Goal: Information Seeking & Learning: Learn about a topic

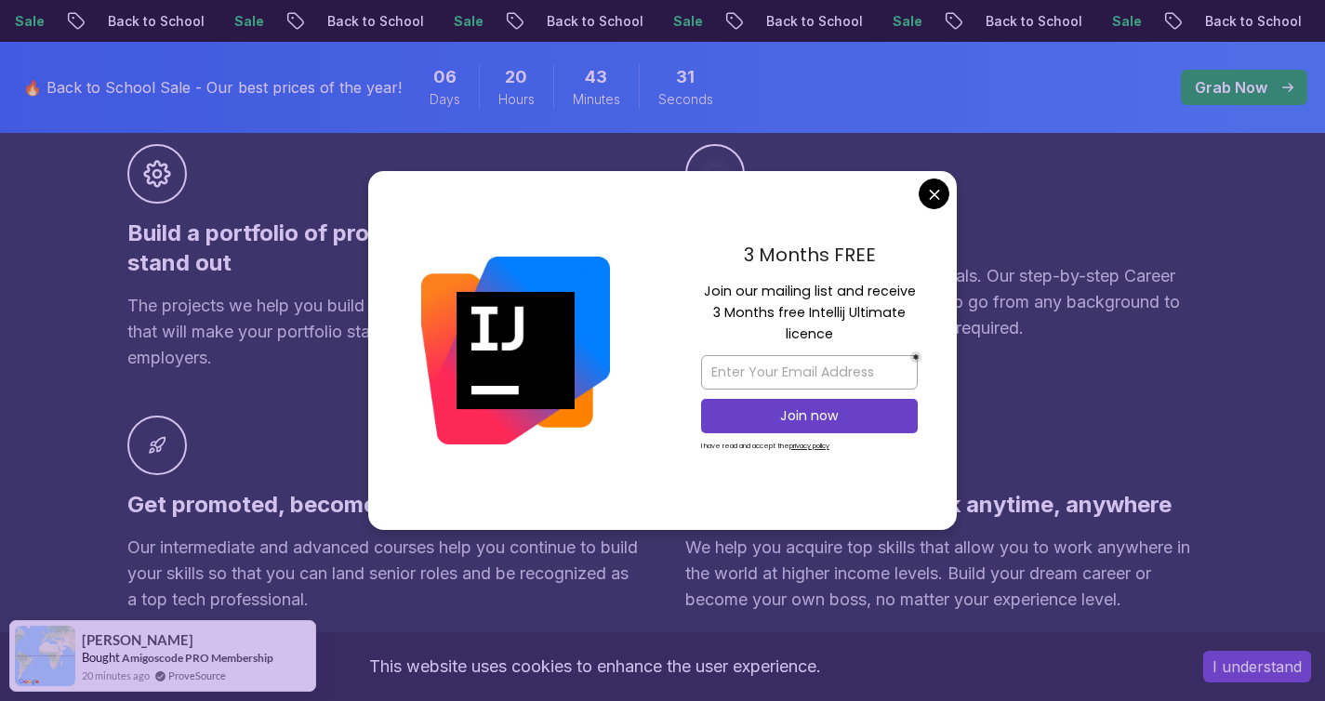
scroll to position [1326, 0]
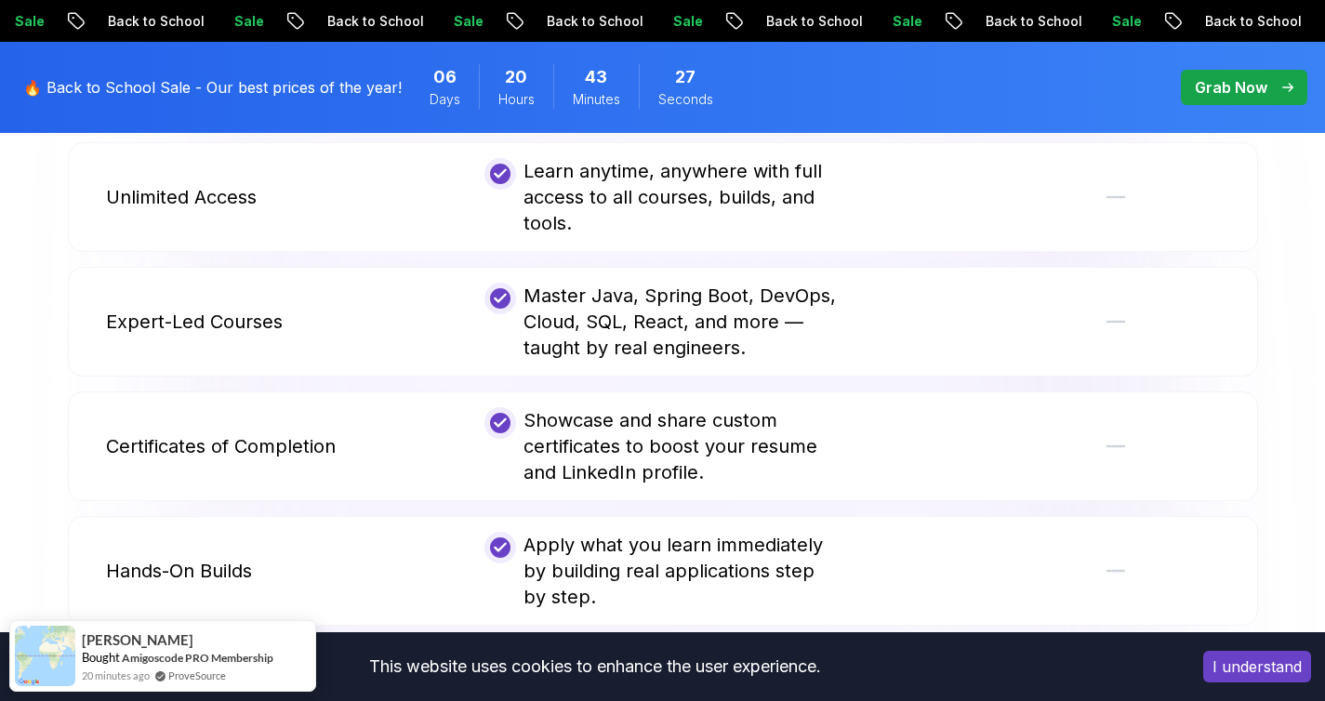
scroll to position [3456, 0]
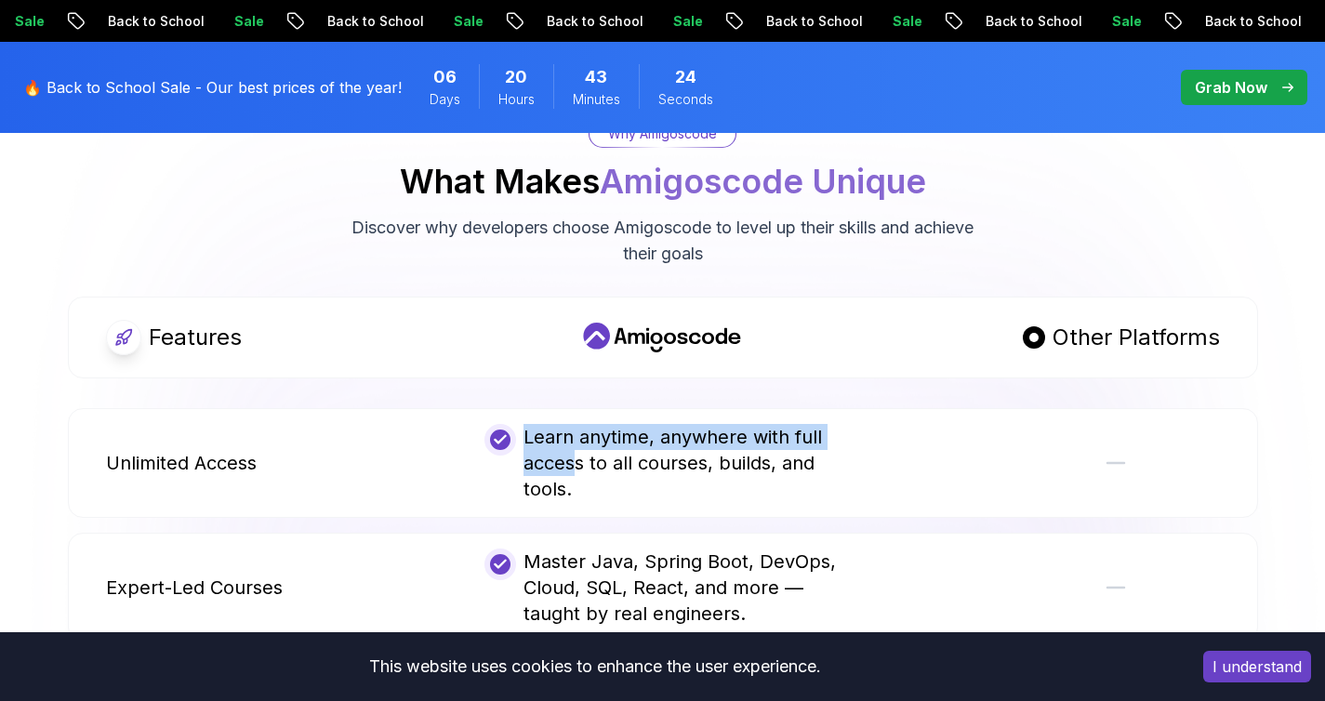
drag, startPoint x: 572, startPoint y: 438, endPoint x: 722, endPoint y: 422, distance: 151.5
click at [722, 424] on div "Learn anytime, anywhere with full access to all courses, builds, and tools." at bounding box center [662, 463] width 356 height 78
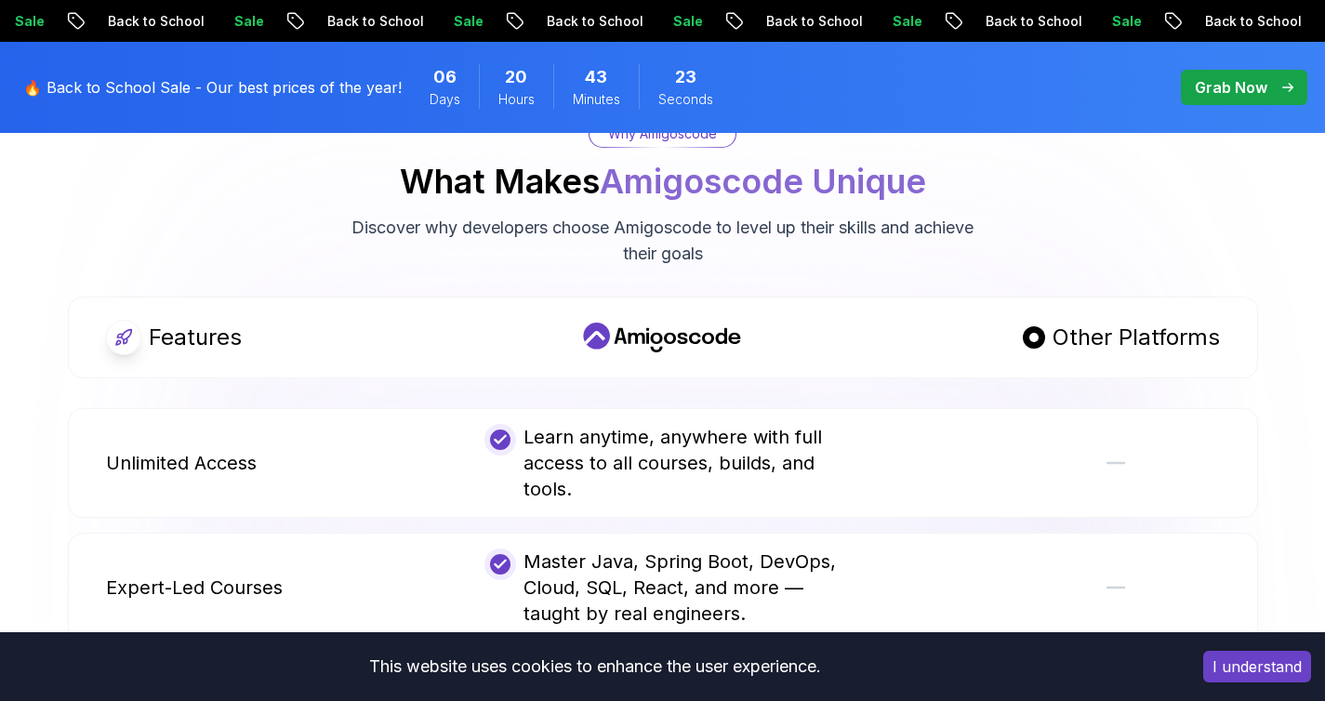
click at [732, 430] on div "Learn anytime, anywhere with full access to all courses, builds, and tools." at bounding box center [662, 463] width 356 height 78
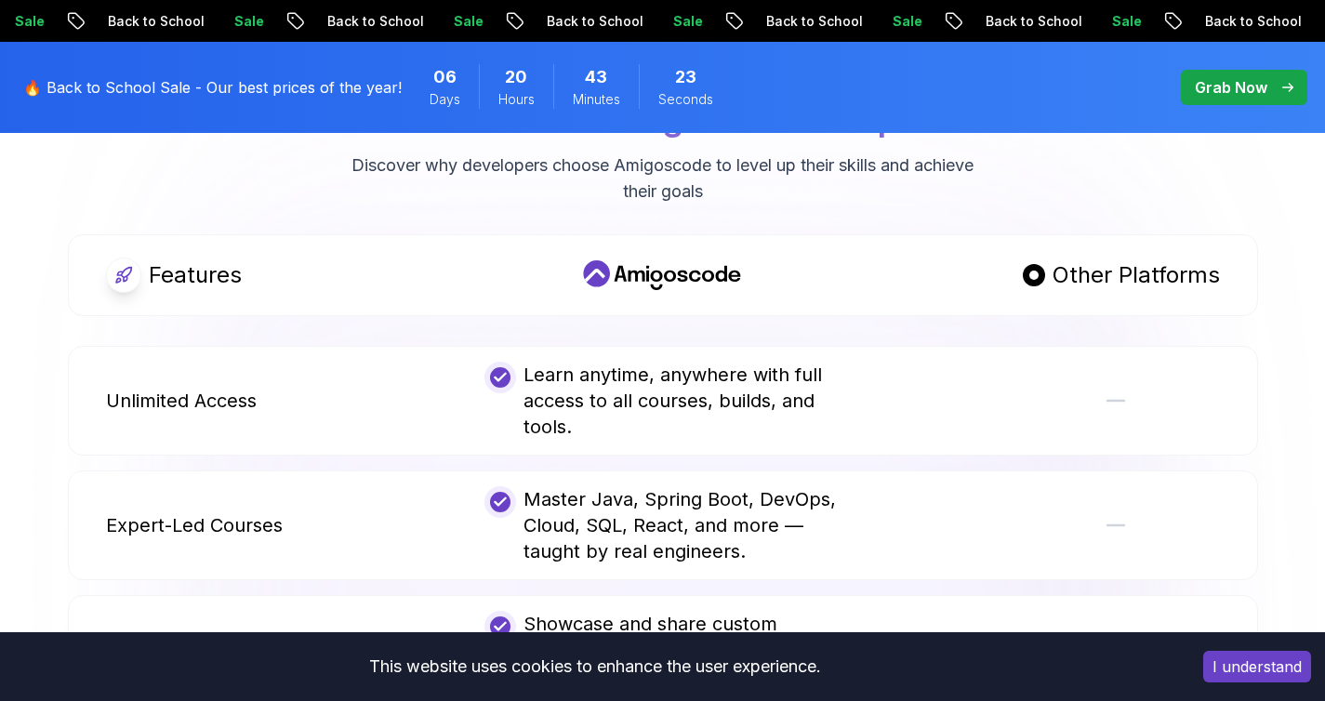
scroll to position [3546, 0]
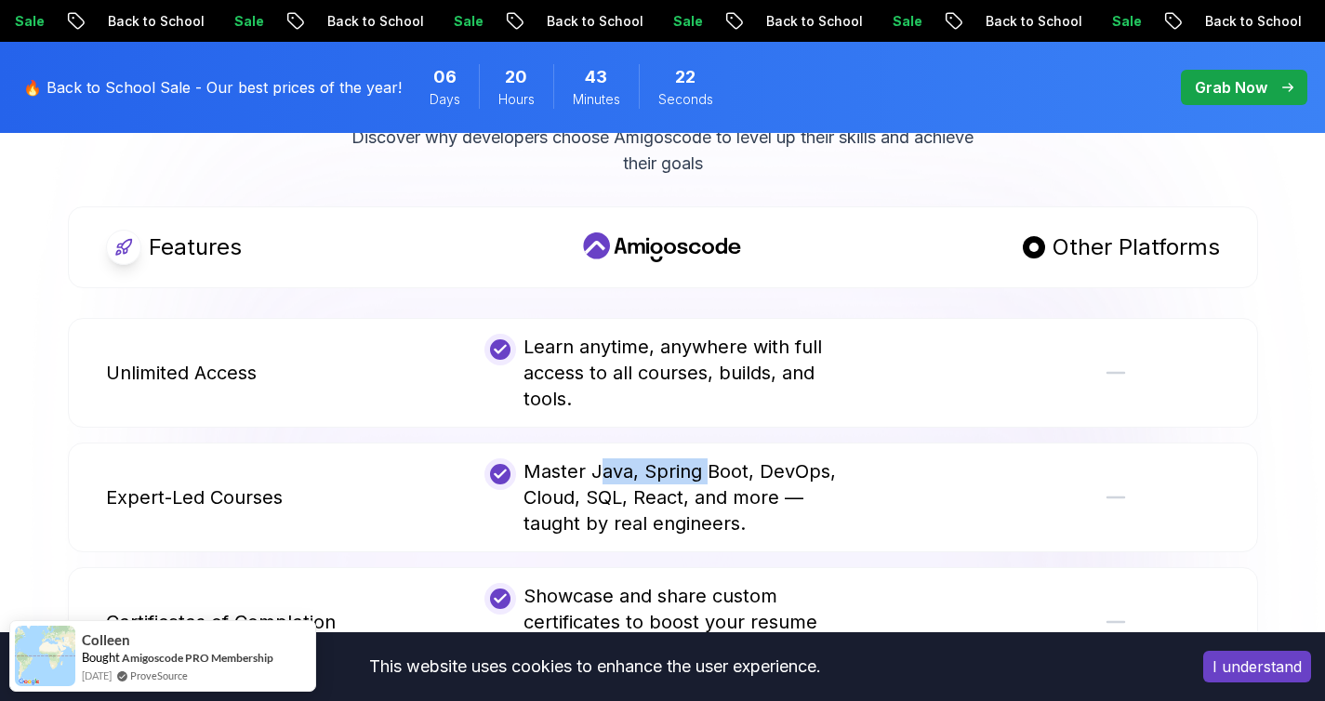
drag, startPoint x: 597, startPoint y: 449, endPoint x: 721, endPoint y: 445, distance: 123.7
click at [712, 458] on div "Master Java, Spring Boot, DevOps, Cloud, SQL, React, and more — taught by real …" at bounding box center [662, 497] width 356 height 78
click at [730, 458] on div "Master Java, Spring Boot, DevOps, Cloud, SQL, React, and more — taught by real …" at bounding box center [662, 497] width 356 height 78
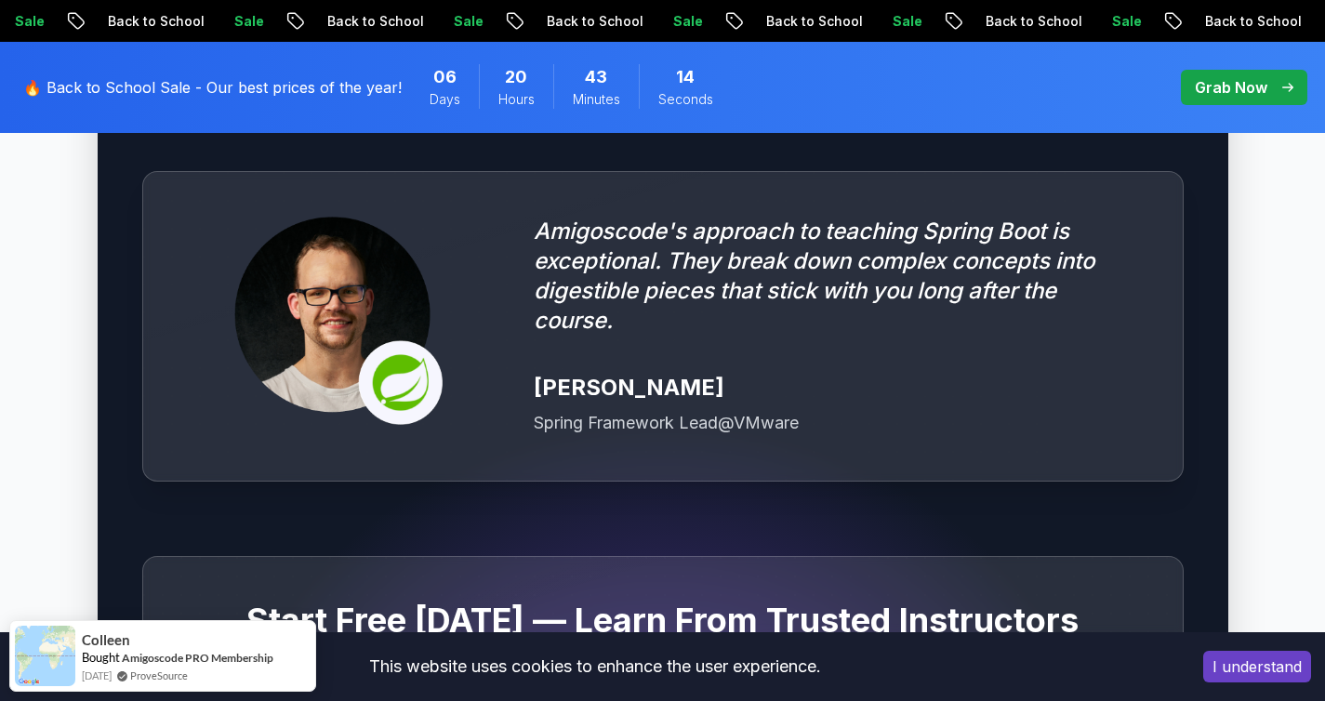
scroll to position [5259, 0]
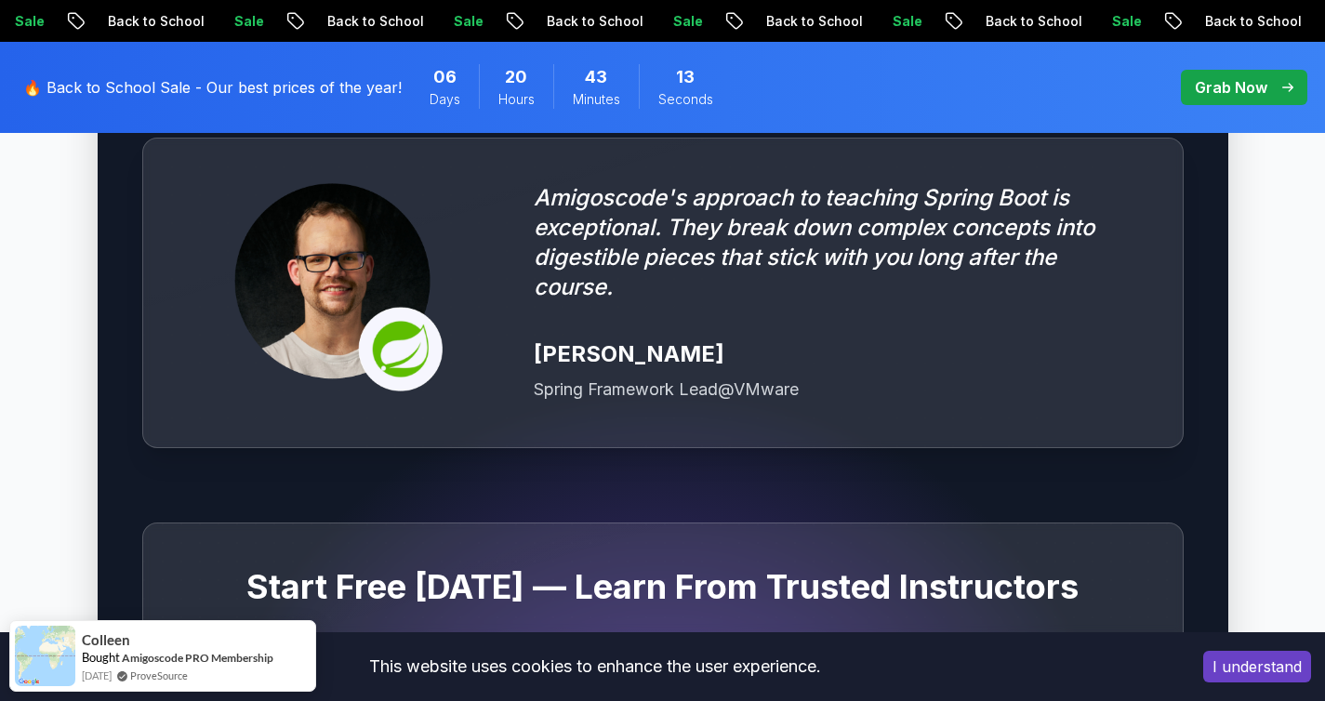
click at [1282, 82] on div "Grab Now" at bounding box center [1244, 87] width 99 height 22
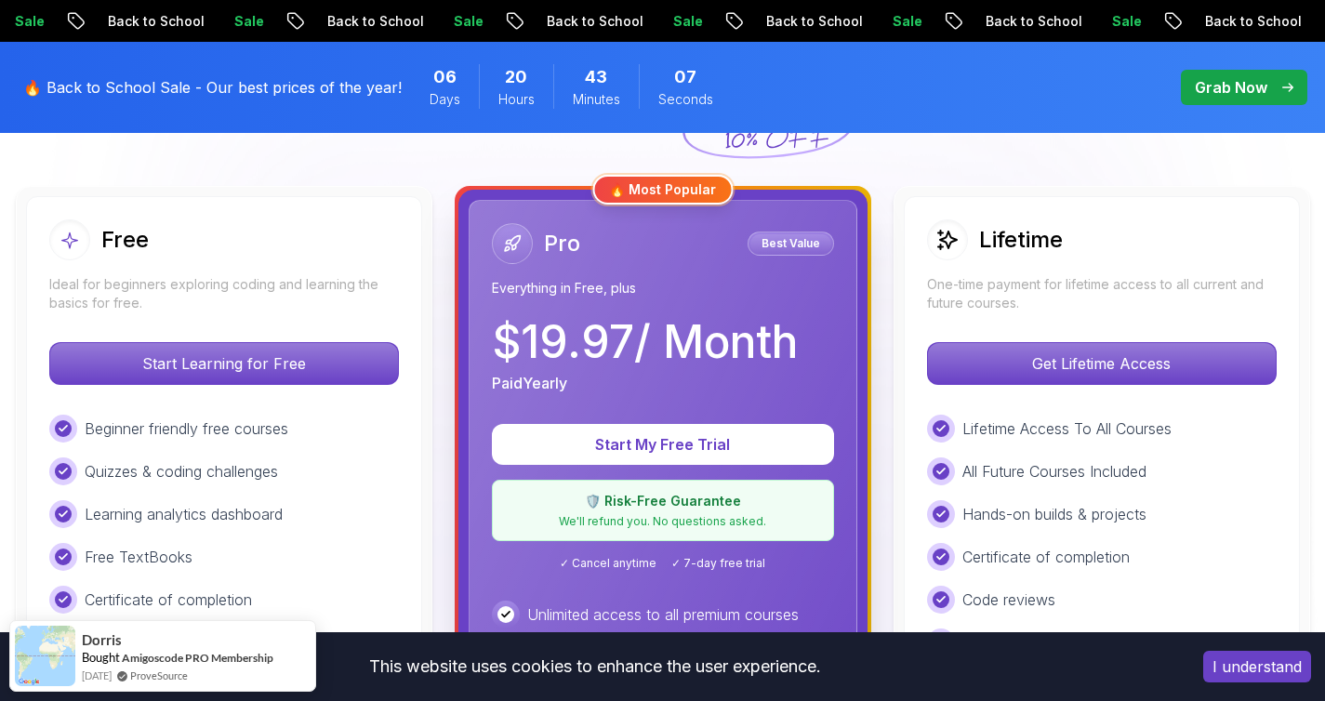
scroll to position [495, 0]
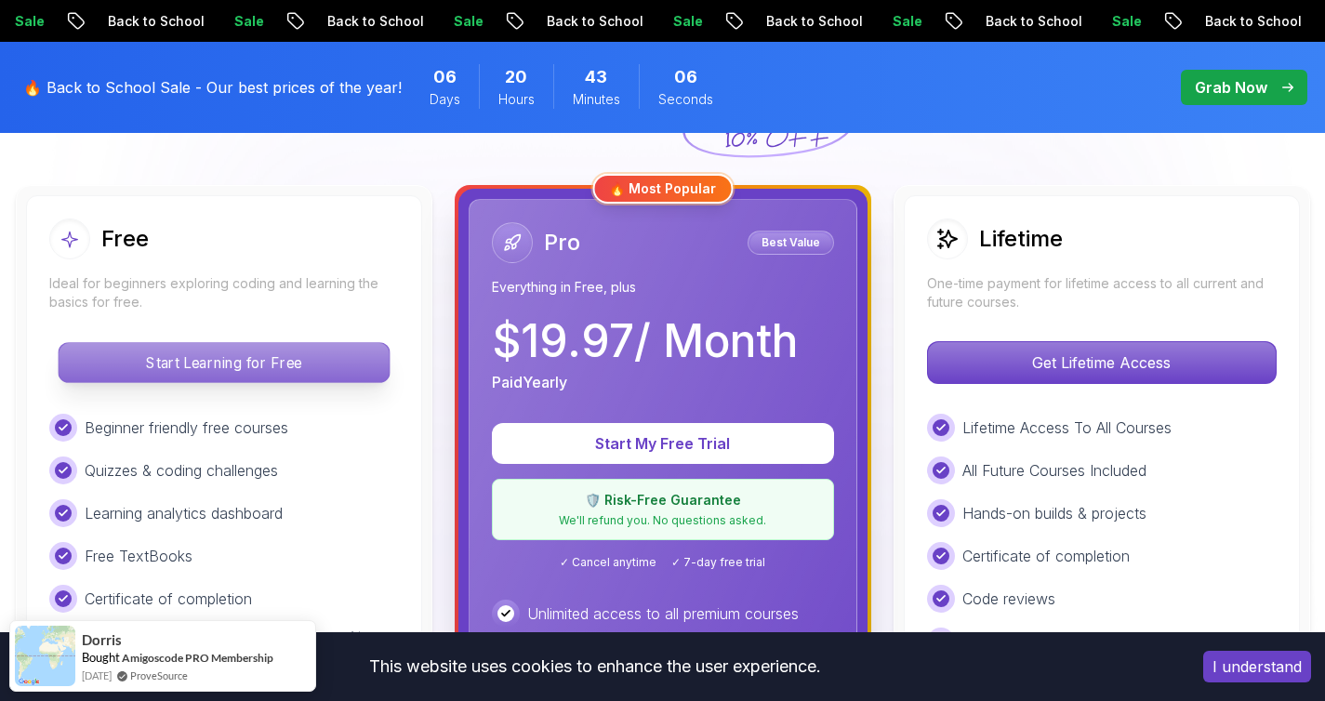
click at [285, 368] on p "Start Learning for Free" at bounding box center [224, 362] width 330 height 39
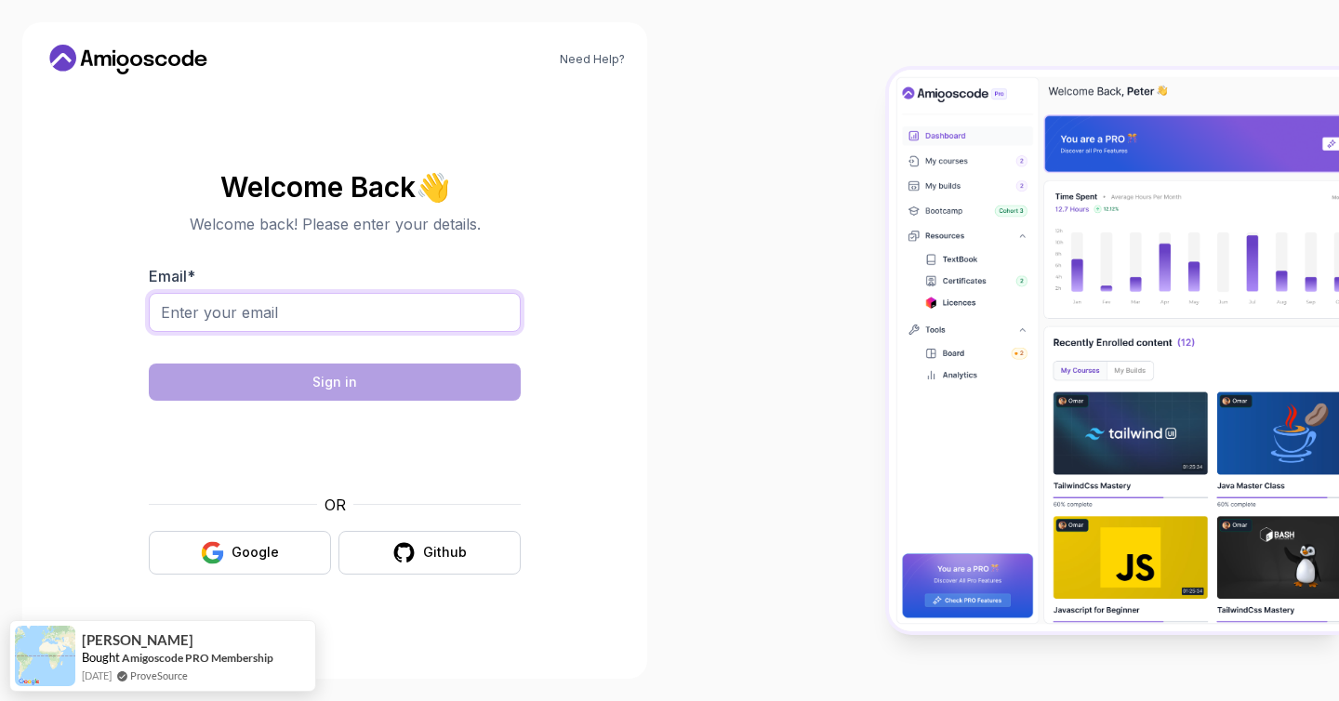
click at [316, 318] on input "Email *" at bounding box center [335, 312] width 372 height 39
type input "[EMAIL_ADDRESS][DOMAIN_NAME]"
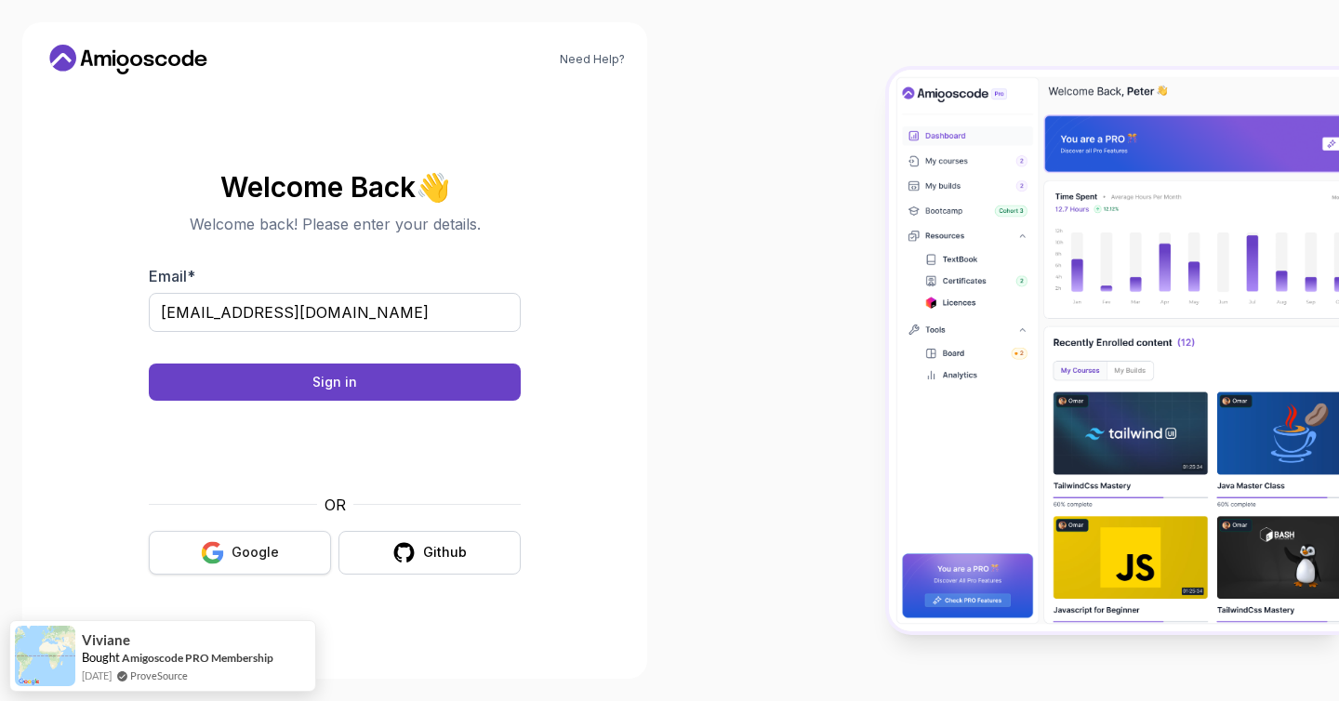
click at [274, 551] on div "Google" at bounding box center [255, 552] width 47 height 19
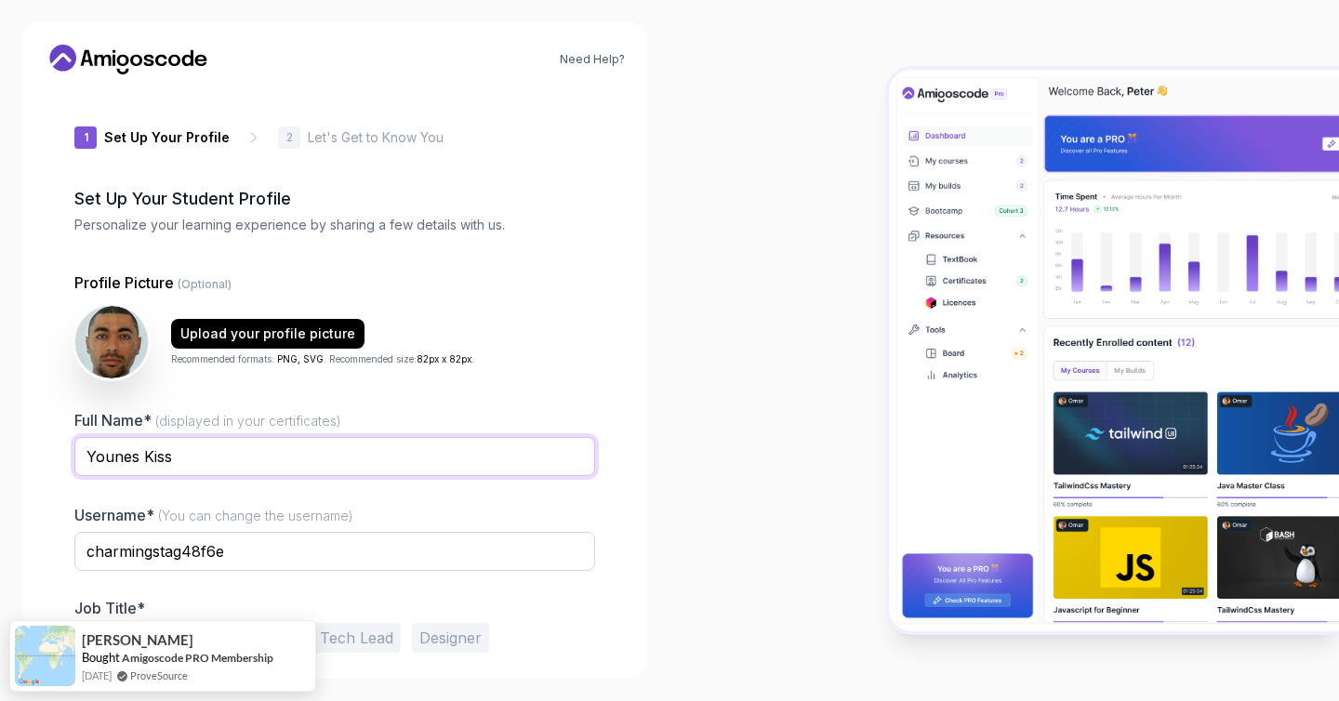
click at [229, 447] on input "Younes Kiss" at bounding box center [334, 456] width 521 height 39
click at [742, 388] on div at bounding box center [1003, 350] width 669 height 701
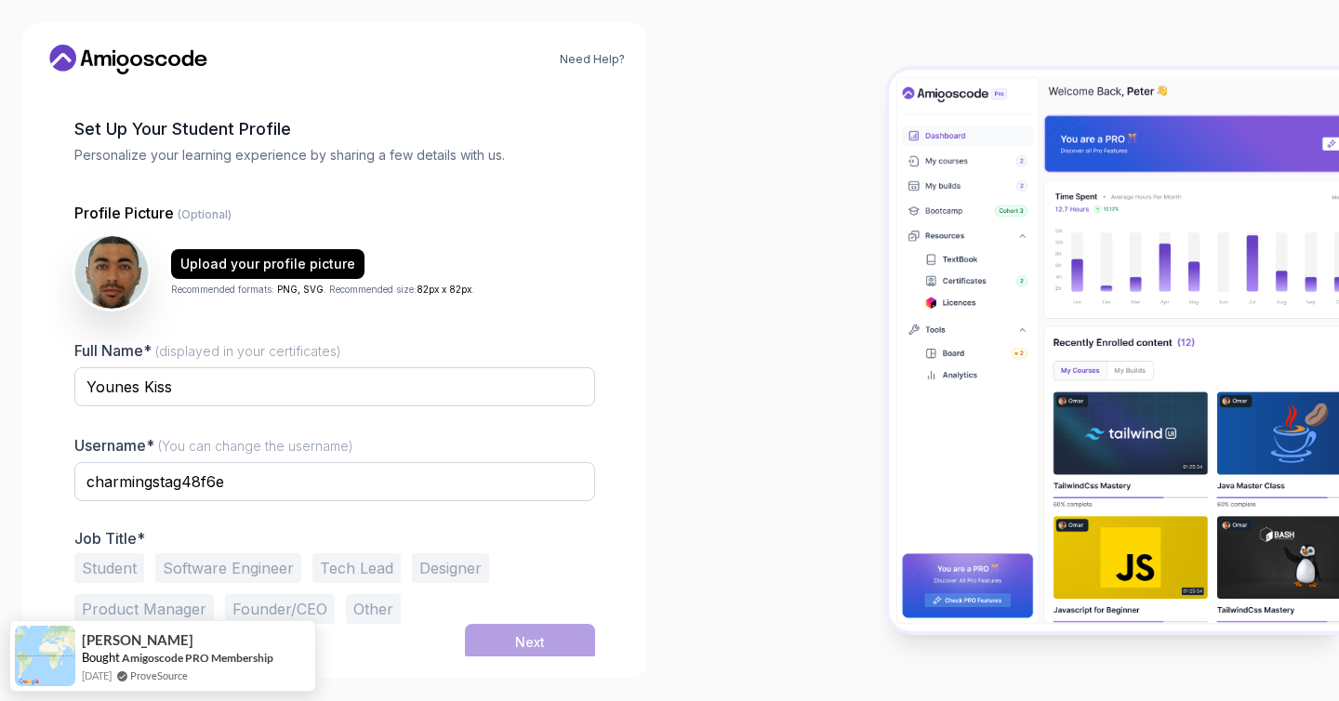
scroll to position [74, 0]
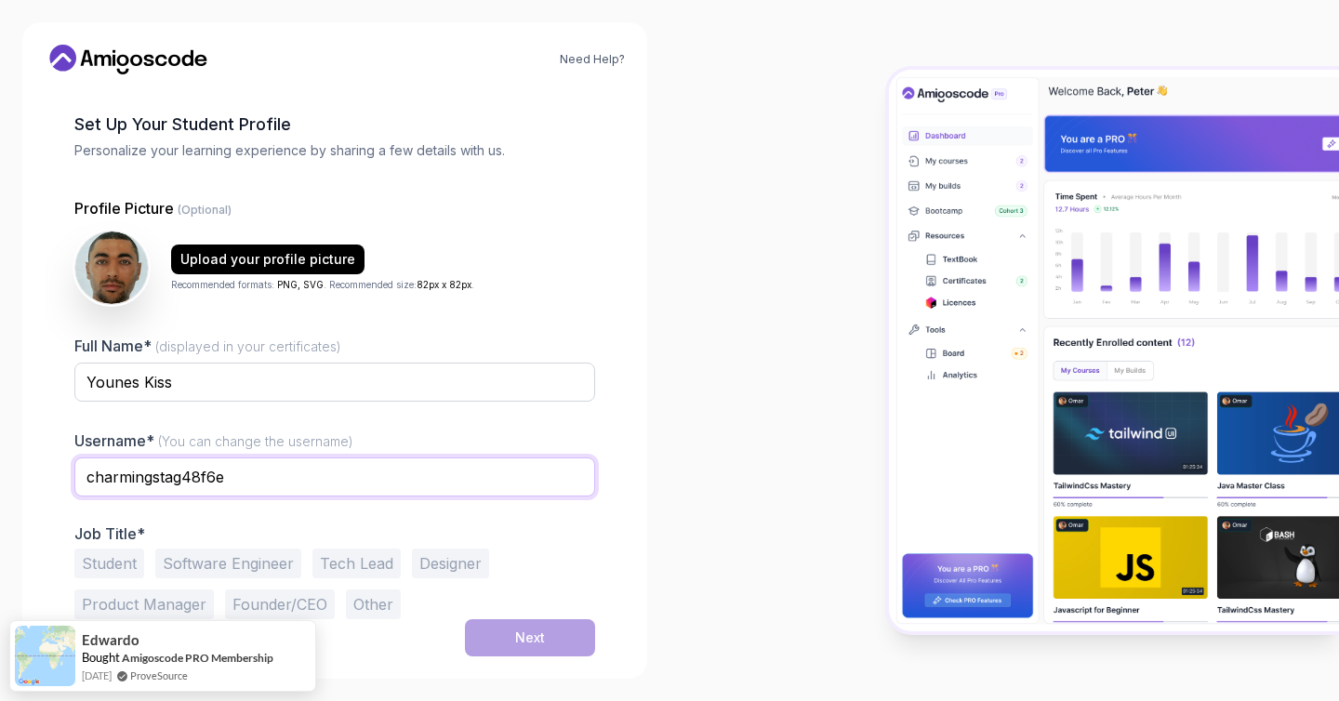
drag, startPoint x: 236, startPoint y: 477, endPoint x: 0, endPoint y: 457, distance: 237.0
click at [0, 457] on div "Need Help? 1 Set Up Your Profile 1 Set Up Your Profile 2 Let's Get to Know You …" at bounding box center [334, 350] width 669 height 701
type input "Younes Kiss"
click at [123, 559] on button "Student" at bounding box center [109, 564] width 70 height 30
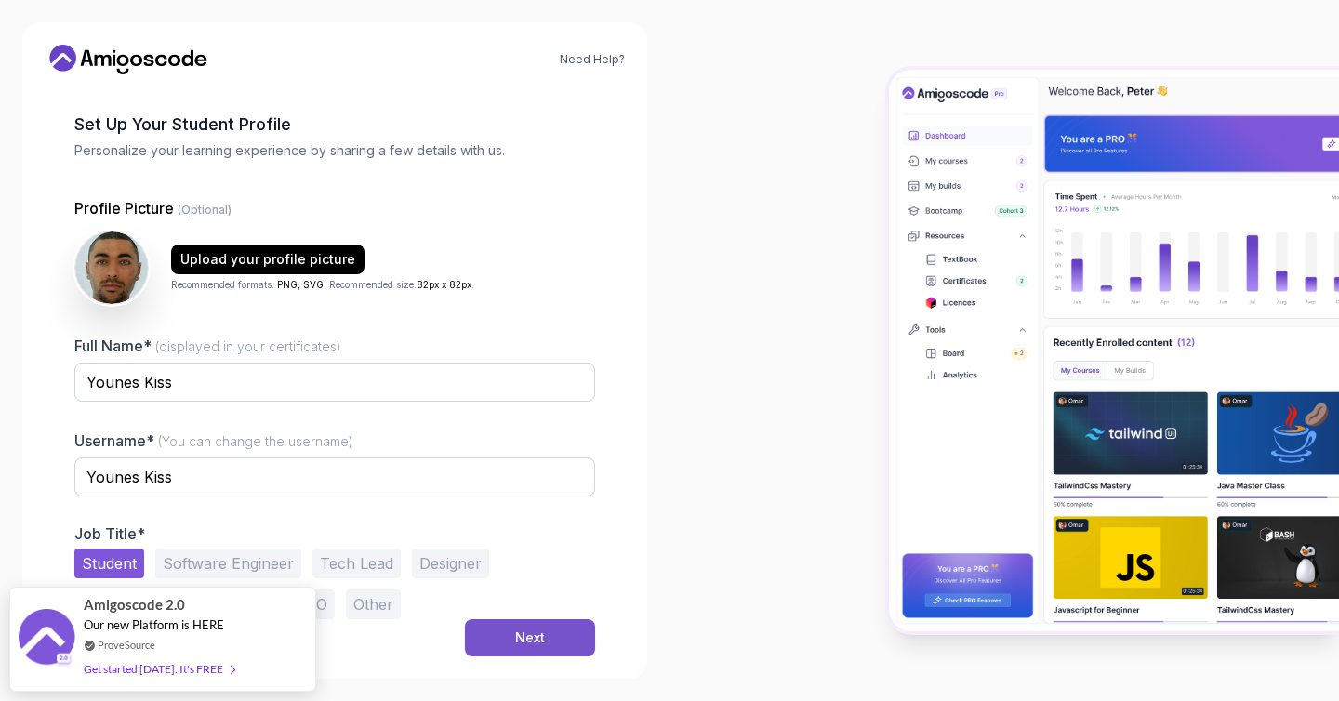
click at [517, 639] on div "Next" at bounding box center [530, 638] width 30 height 19
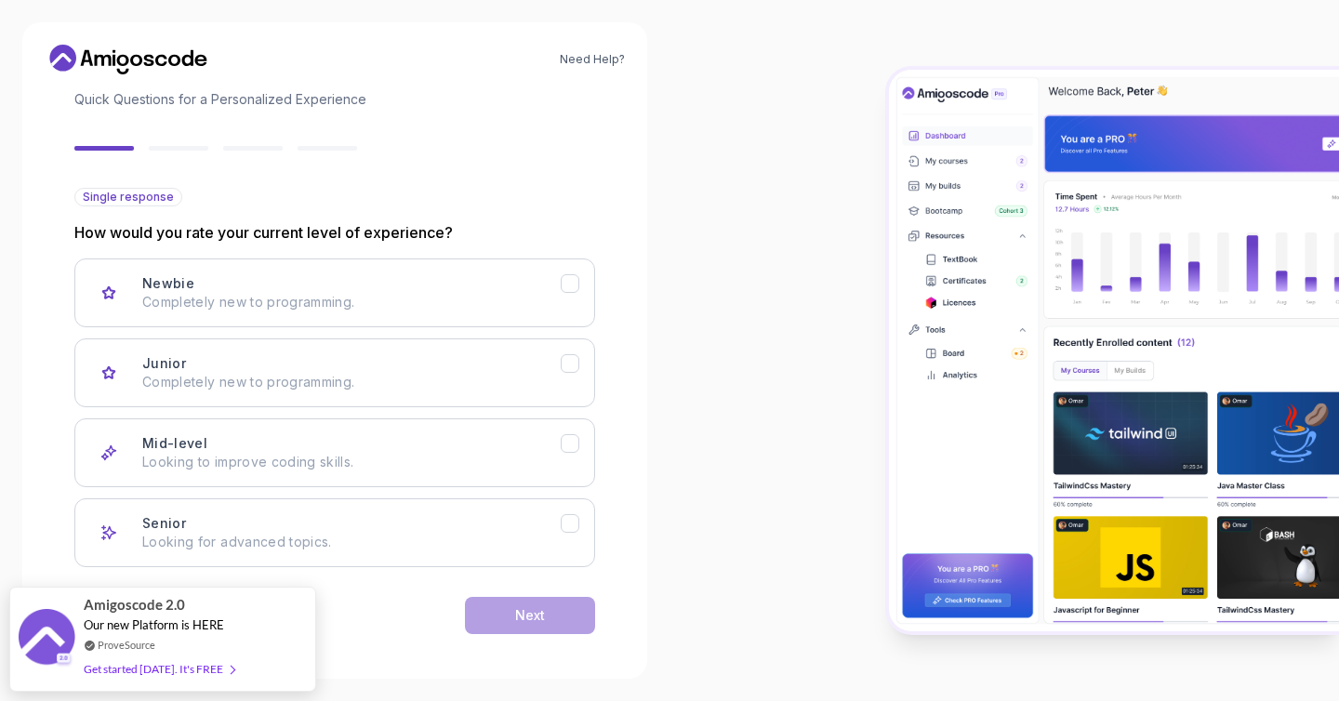
scroll to position [133, 0]
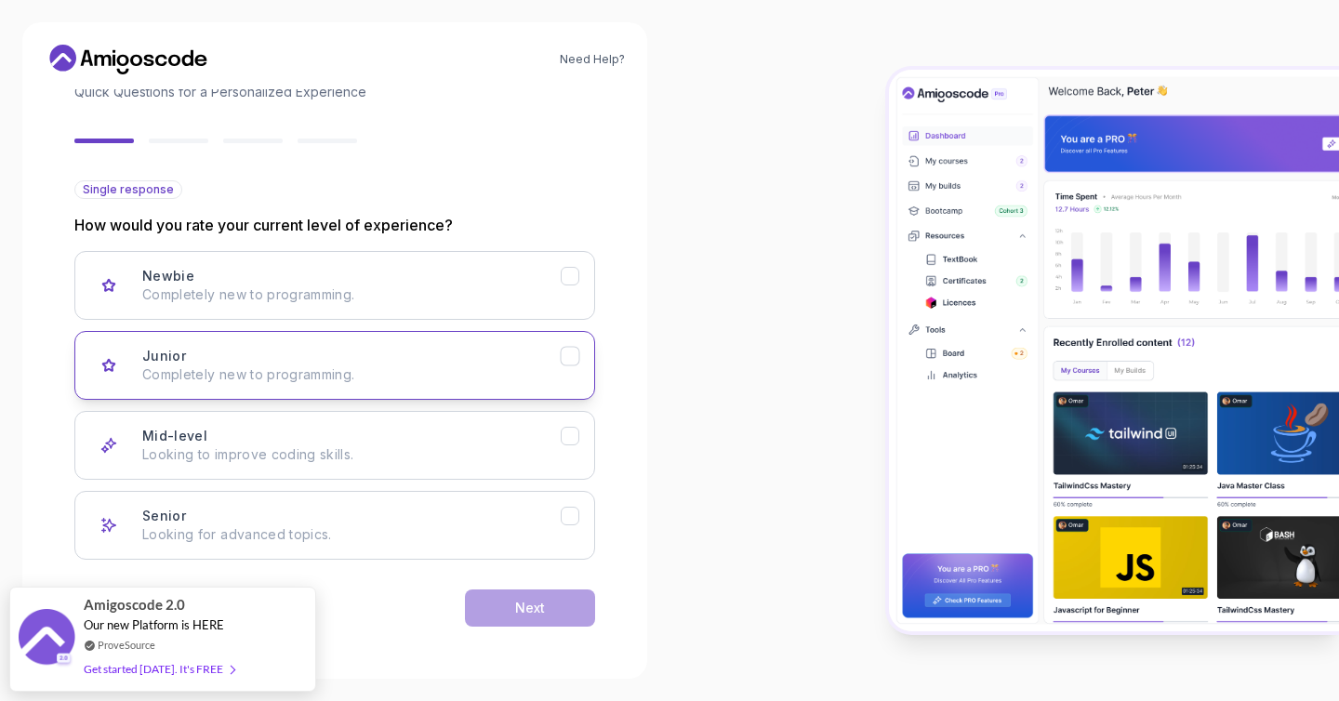
click at [489, 388] on button "Junior Completely new to programming." at bounding box center [334, 365] width 521 height 69
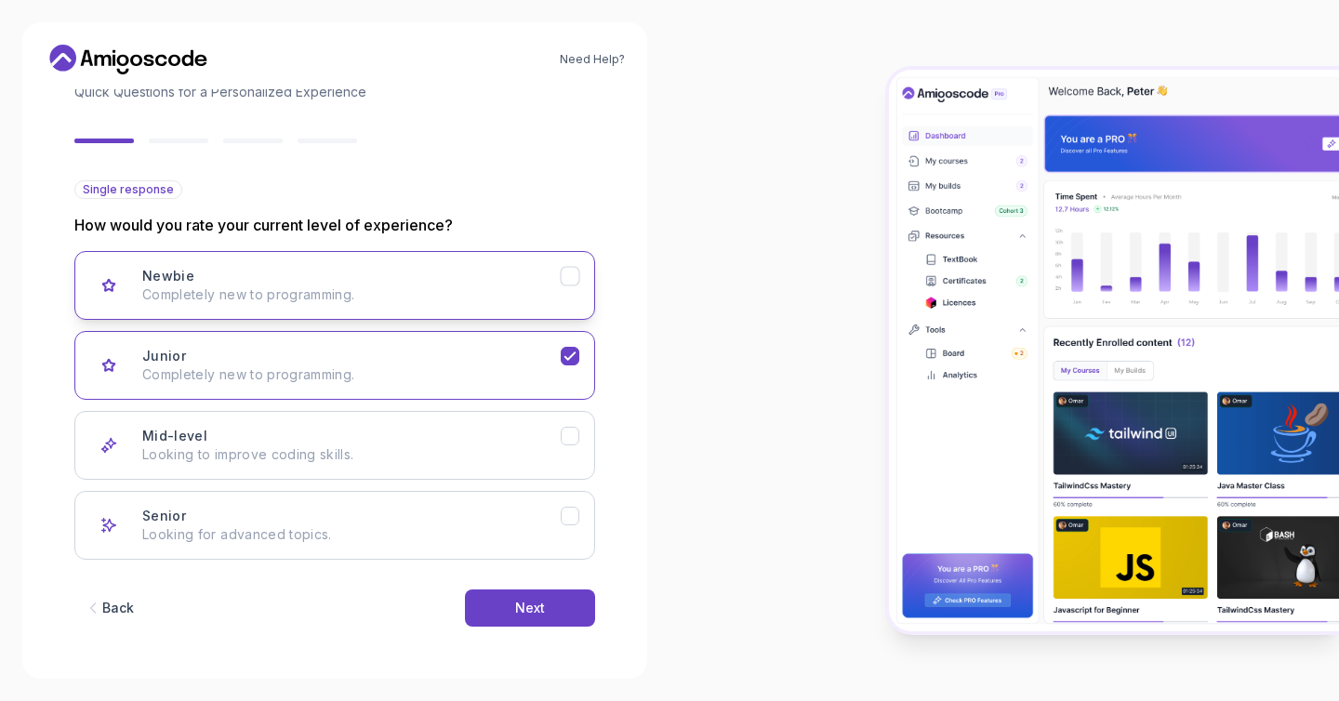
click at [546, 293] on p "Completely new to programming." at bounding box center [351, 294] width 418 height 19
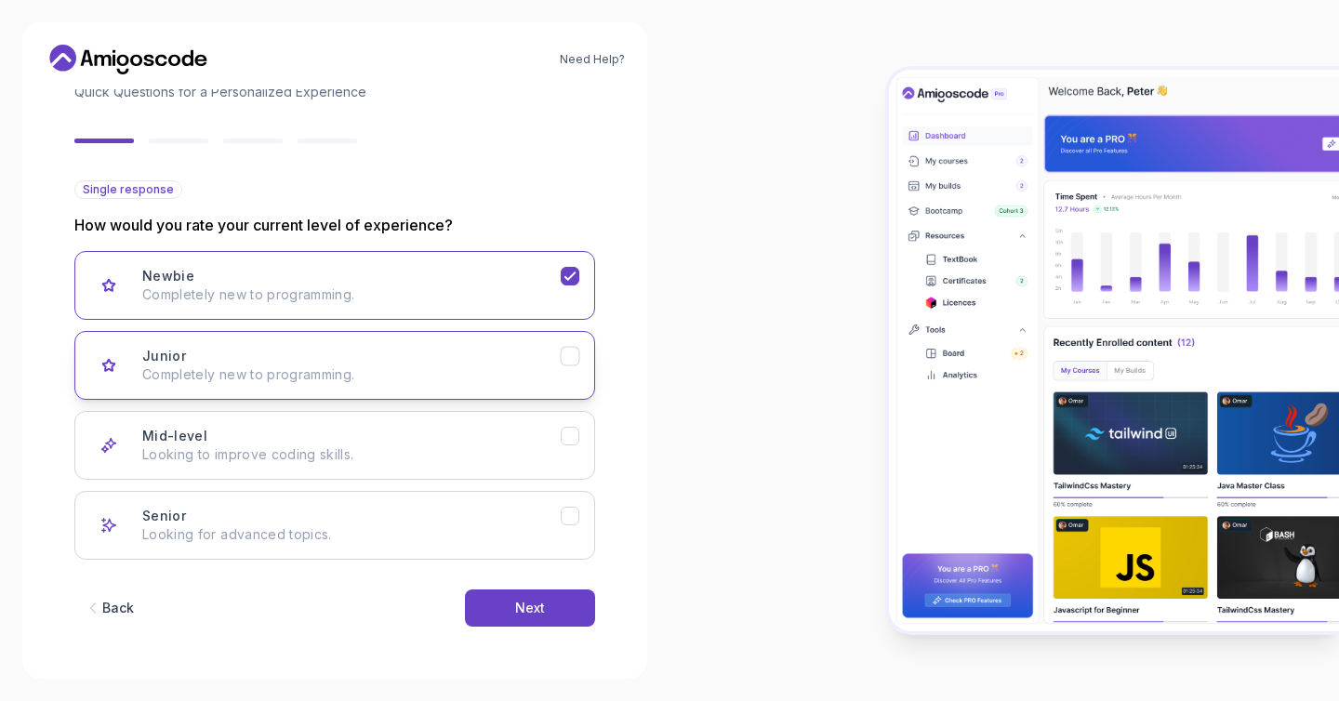
click at [523, 352] on div "Junior Completely new to programming." at bounding box center [351, 365] width 418 height 37
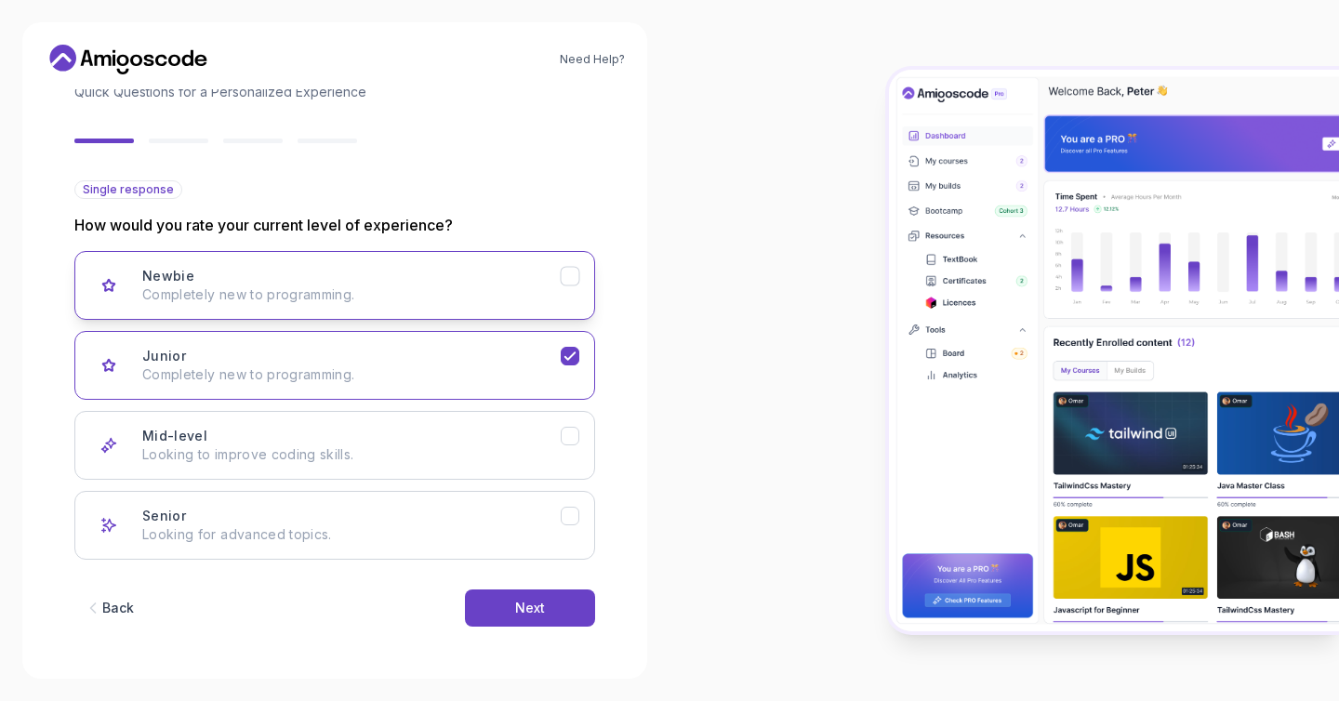
click at [542, 295] on p "Completely new to programming." at bounding box center [351, 294] width 418 height 19
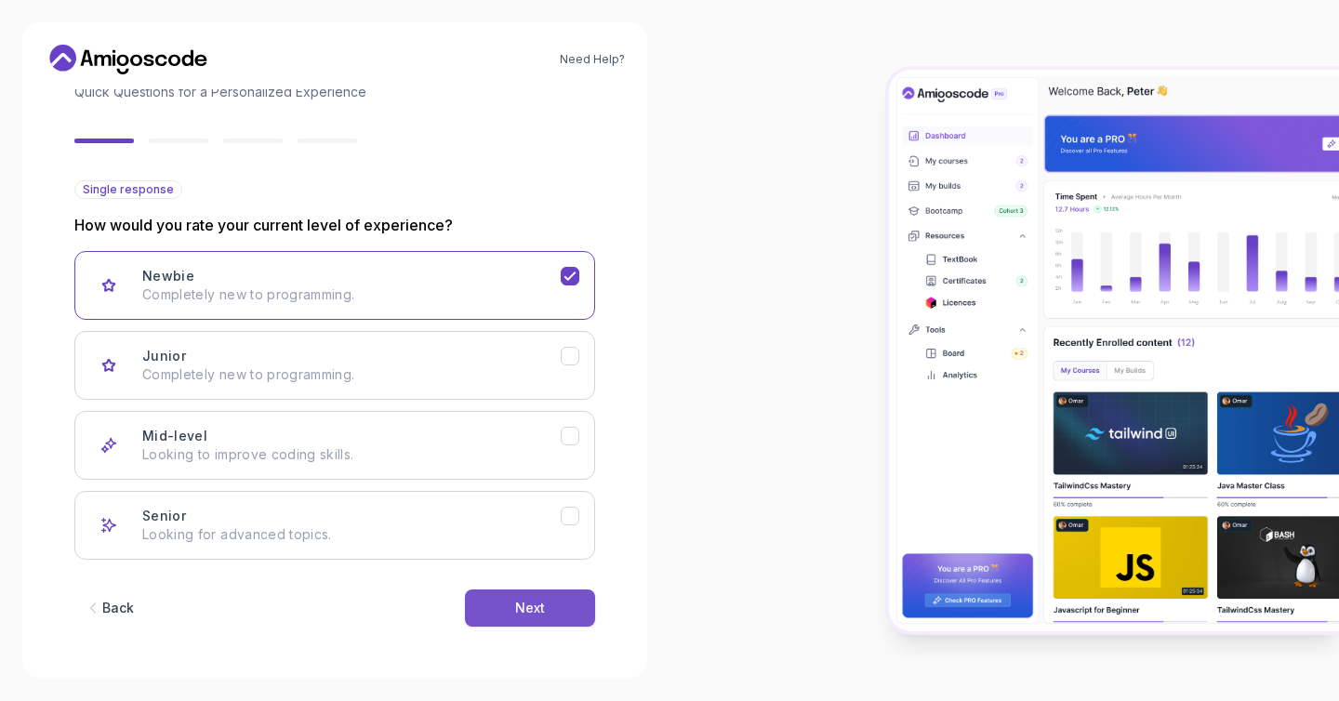
click at [546, 611] on button "Next" at bounding box center [530, 607] width 130 height 37
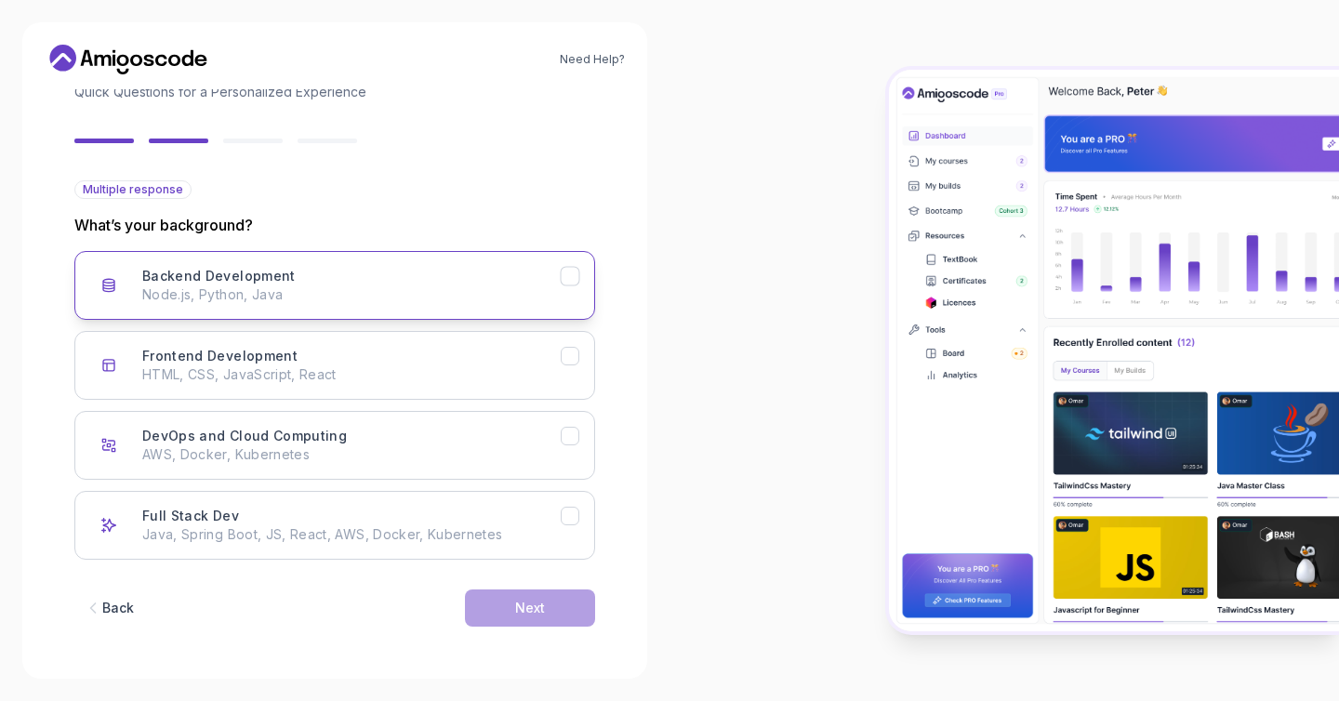
click at [343, 291] on p "Node.js, Python, Java" at bounding box center [351, 294] width 418 height 19
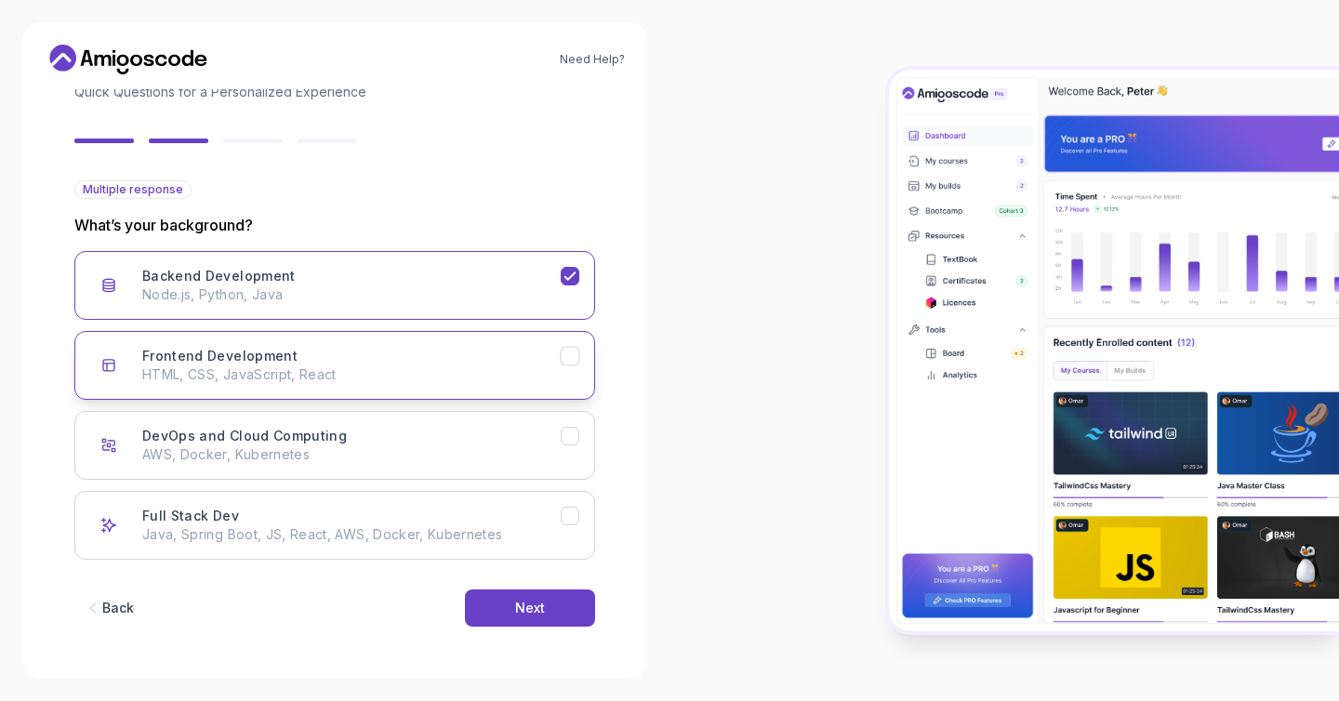
click at [392, 357] on div "Frontend Development HTML, CSS, JavaScript, React" at bounding box center [351, 365] width 418 height 37
click at [426, 361] on div "Frontend Development HTML, CSS, JavaScript, React" at bounding box center [351, 365] width 418 height 37
click at [509, 282] on div "Backend Development Node.js, Python, Java" at bounding box center [351, 285] width 418 height 37
click at [512, 358] on div "Frontend Development HTML, CSS, JavaScript, React" at bounding box center [351, 365] width 418 height 37
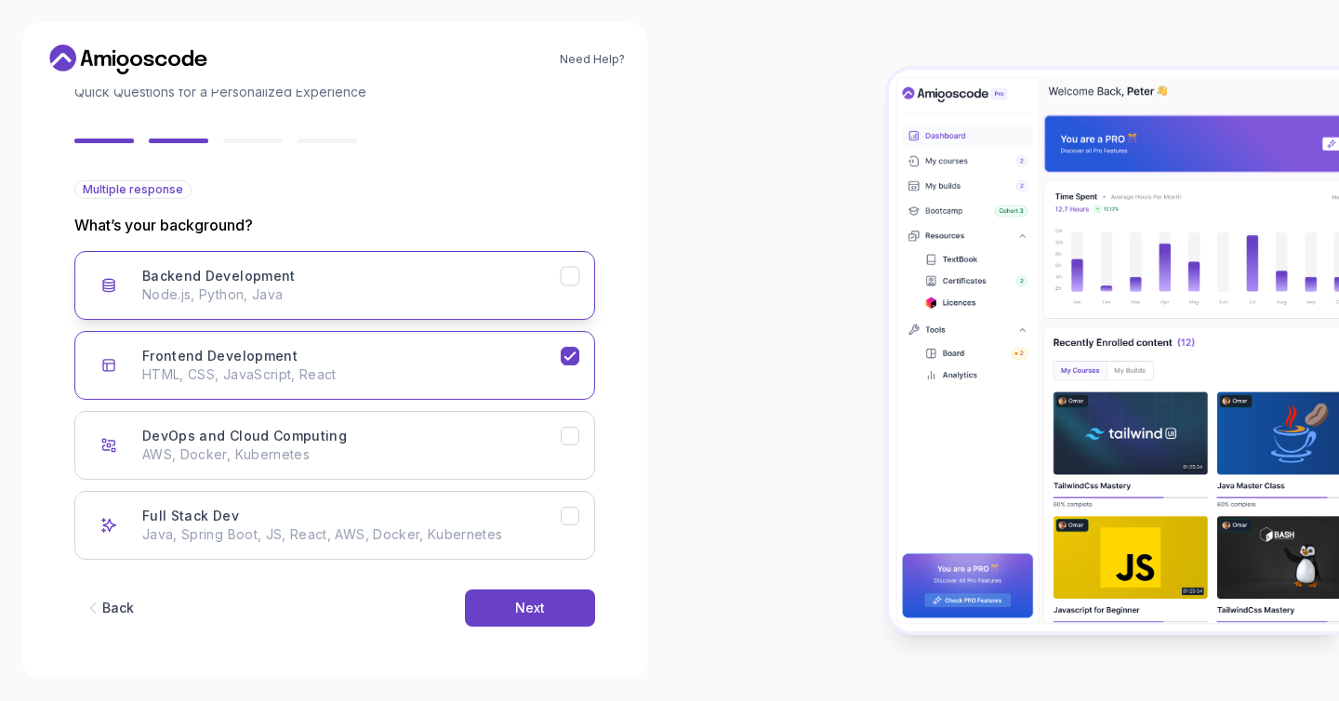
click at [574, 280] on icon "Backend Development" at bounding box center [571, 277] width 18 height 18
click at [560, 611] on button "Next" at bounding box center [530, 607] width 130 height 37
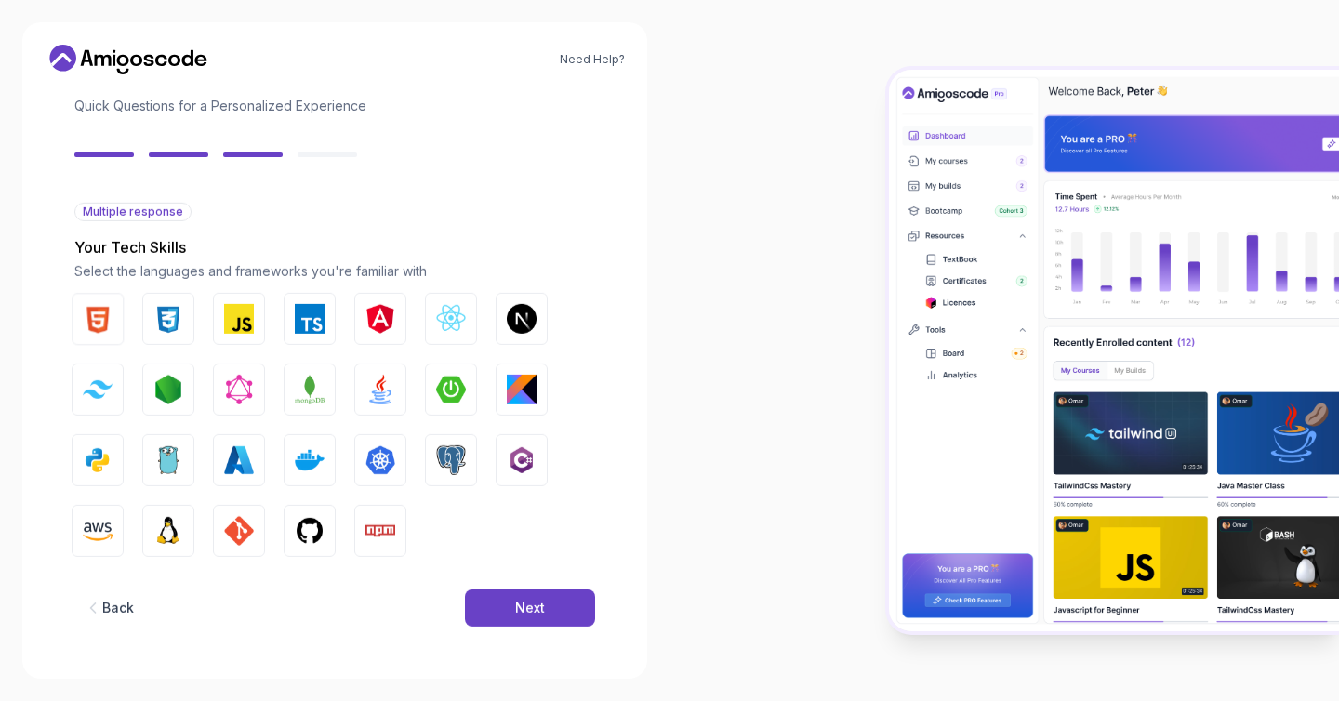
scroll to position [111, 0]
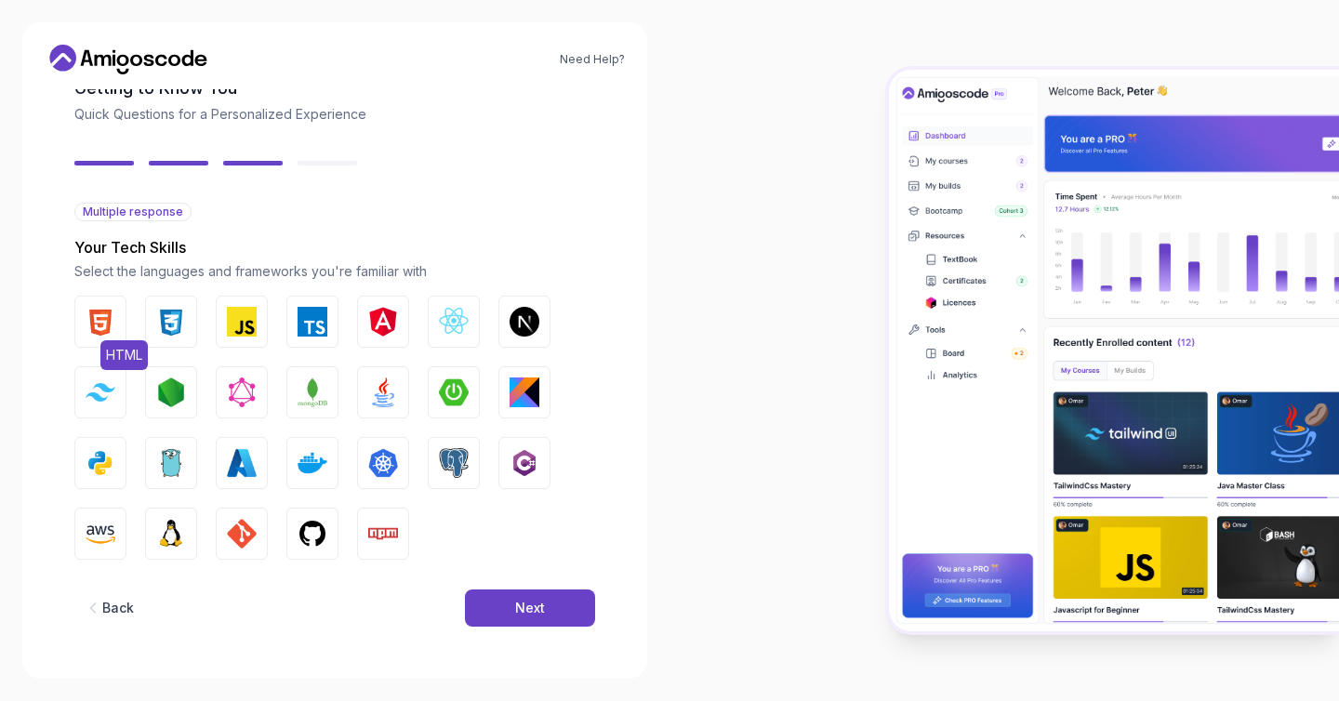
click at [116, 324] on button "HTML" at bounding box center [100, 322] width 52 height 52
click at [181, 316] on img "button" at bounding box center [171, 322] width 30 height 30
click at [253, 316] on img "button" at bounding box center [242, 322] width 30 height 30
click at [390, 404] on img "button" at bounding box center [383, 392] width 30 height 30
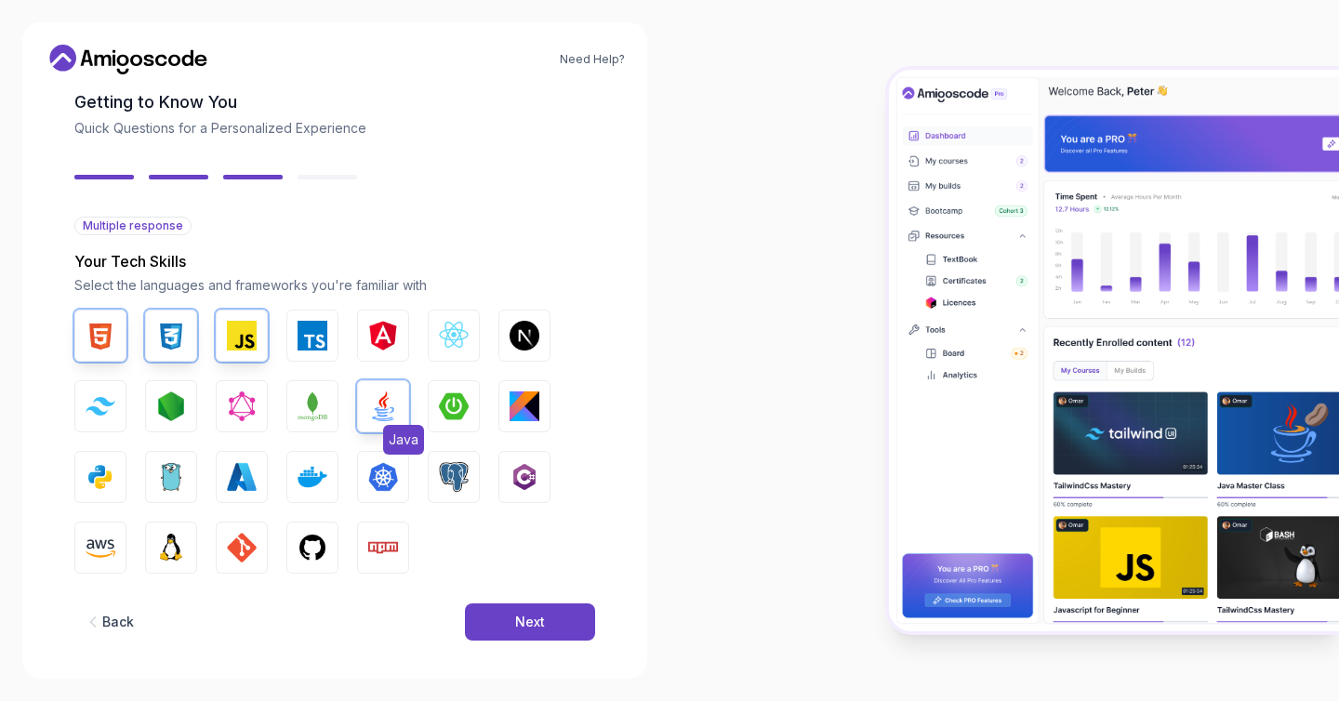
scroll to position [68, 0]
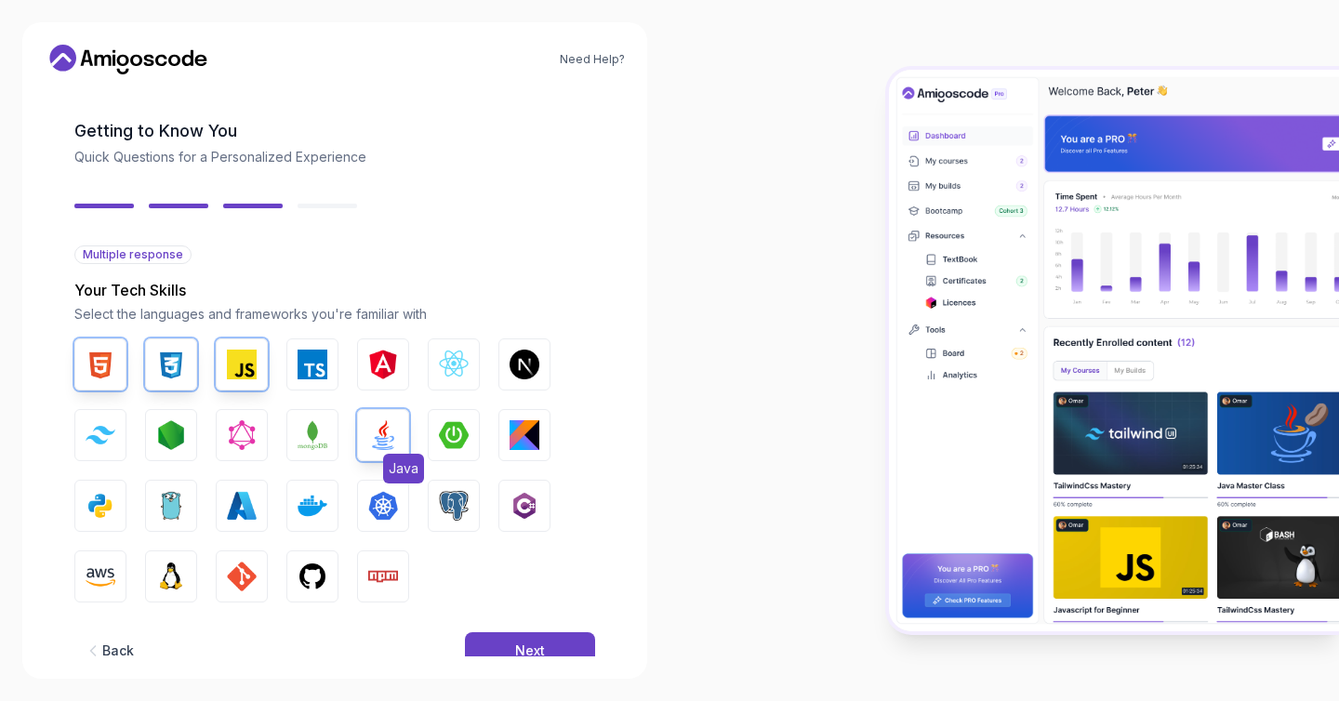
click at [398, 435] on button "Java" at bounding box center [383, 435] width 52 height 52
click at [559, 640] on button "Next" at bounding box center [530, 650] width 130 height 37
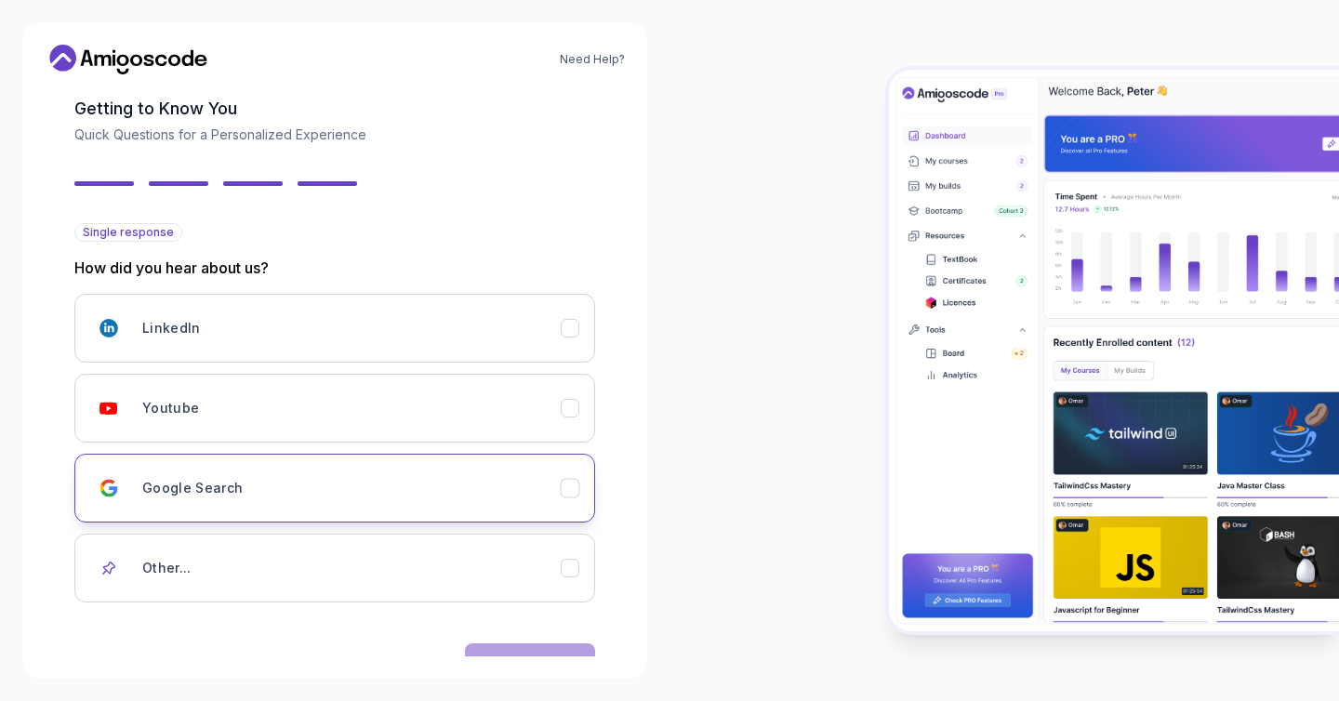
scroll to position [114, 0]
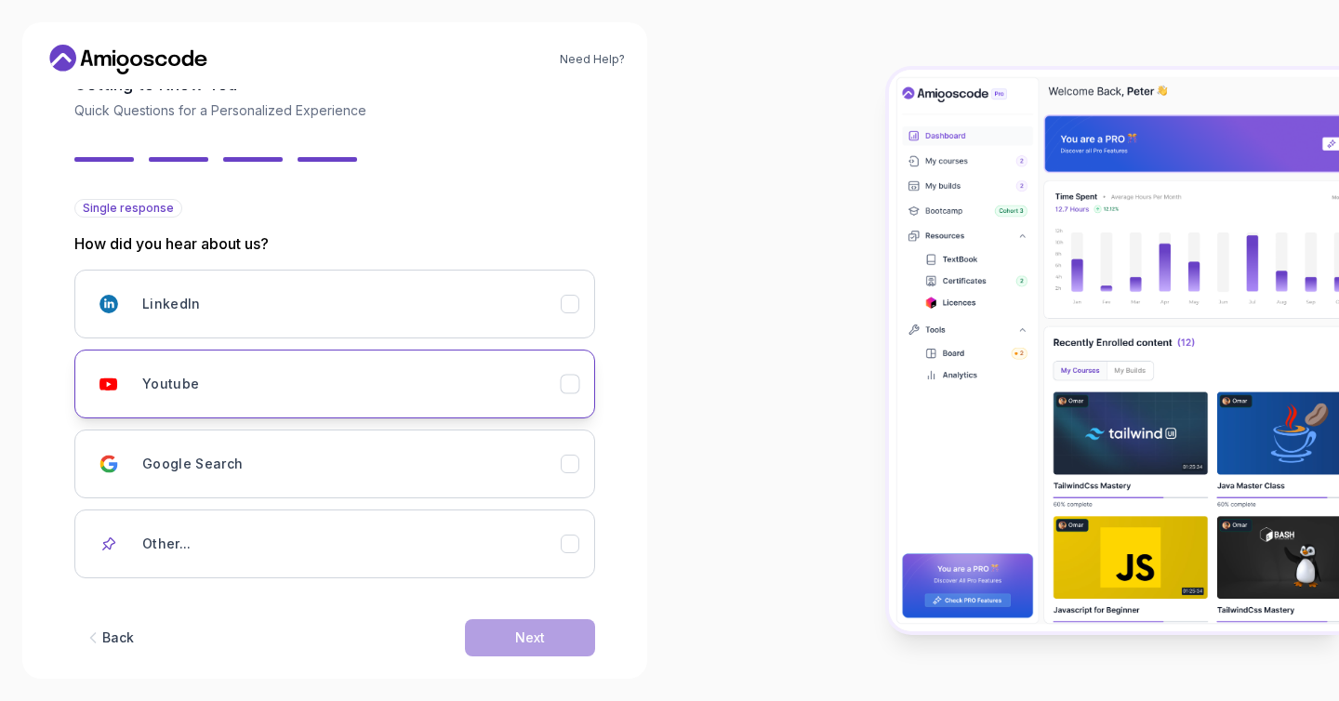
click at [260, 387] on div "Youtube" at bounding box center [351, 383] width 418 height 37
click at [506, 636] on button "Next" at bounding box center [530, 637] width 130 height 37
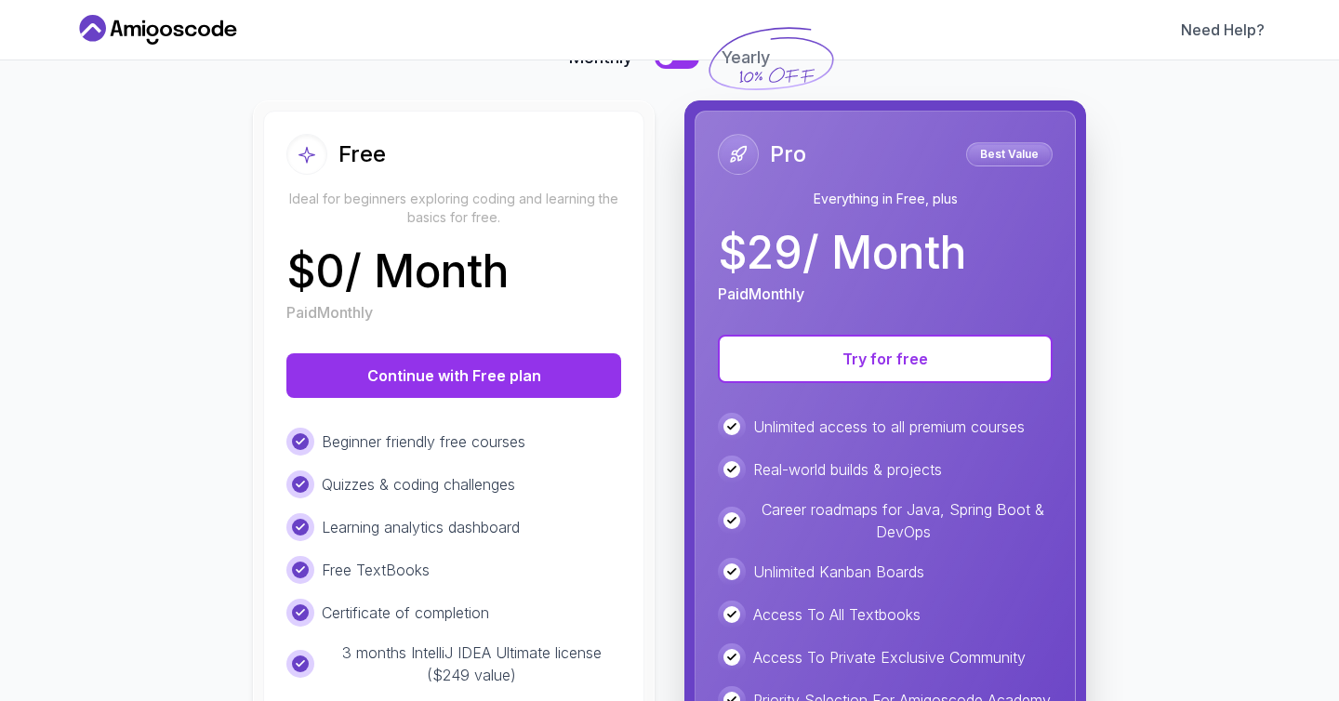
scroll to position [275, 0]
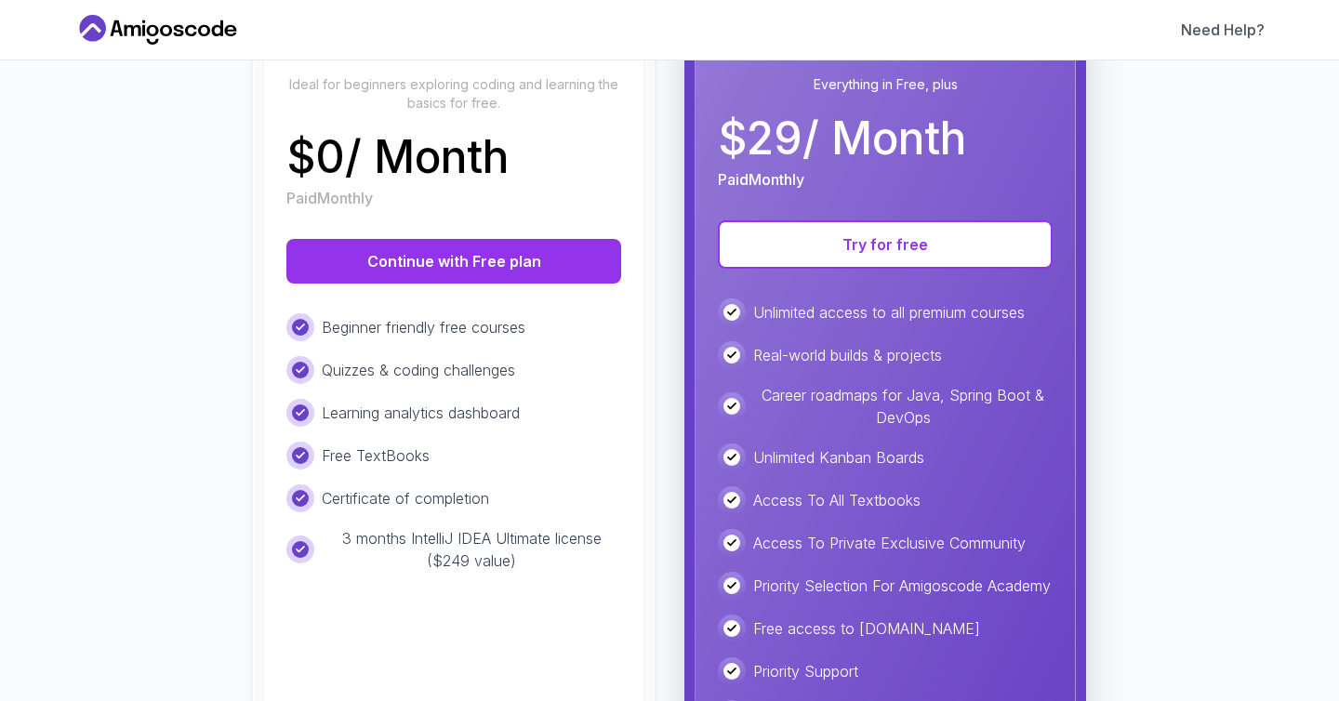
click at [298, 550] on div at bounding box center [300, 549] width 17 height 17
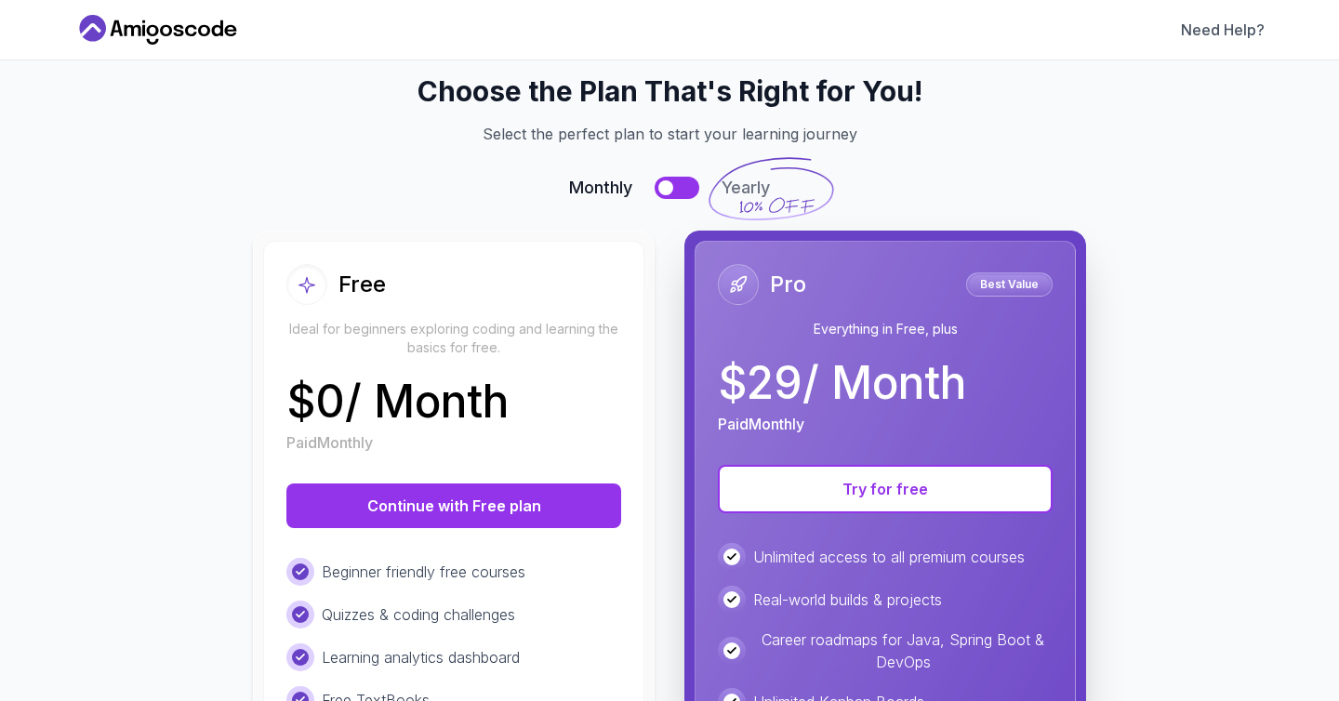
scroll to position [0, 0]
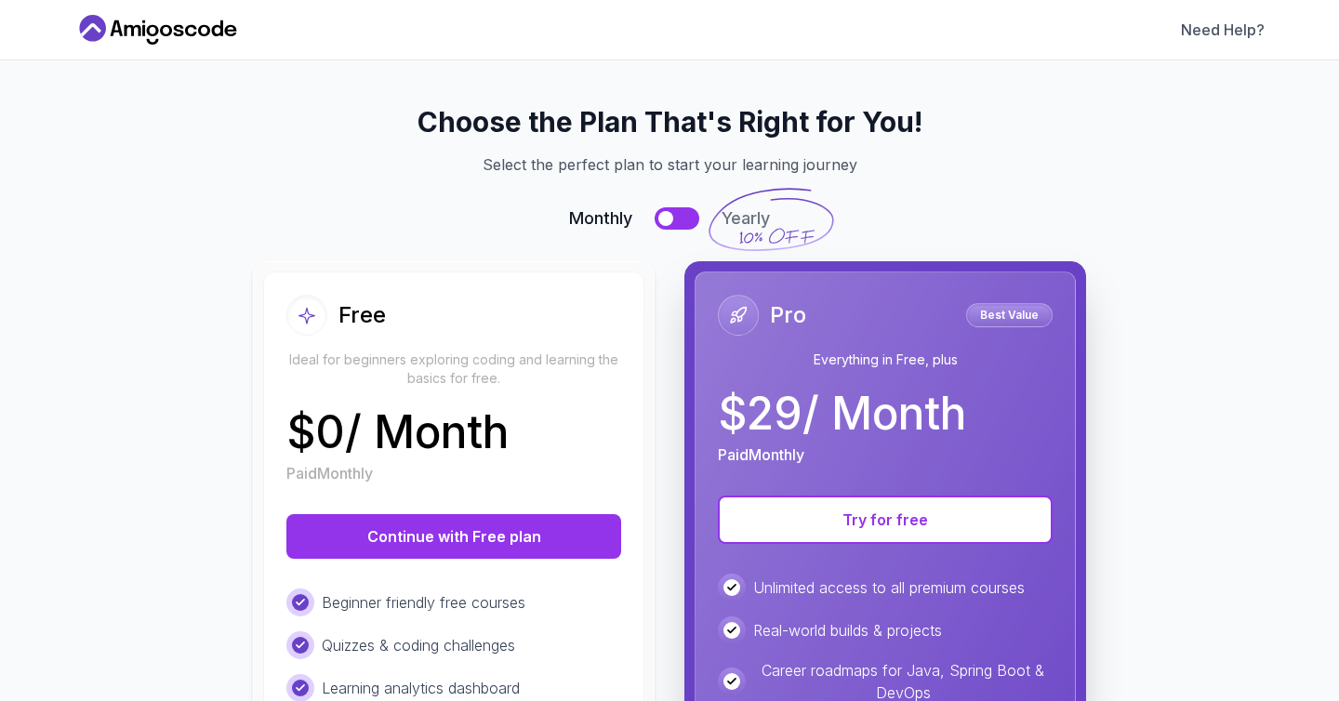
click at [673, 214] on button at bounding box center [677, 218] width 45 height 22
click at [665, 214] on button at bounding box center [677, 218] width 45 height 22
click at [678, 213] on button at bounding box center [677, 218] width 45 height 22
click at [660, 212] on button at bounding box center [677, 218] width 45 height 22
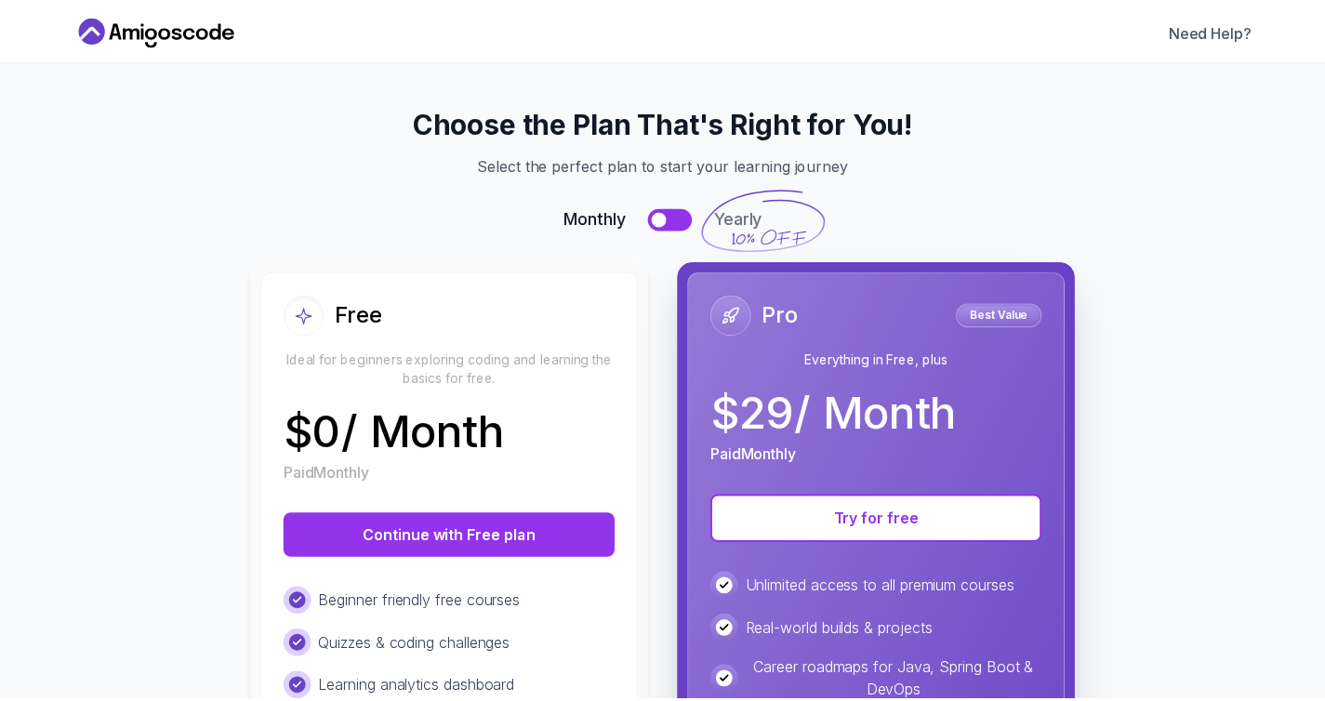
scroll to position [53, 0]
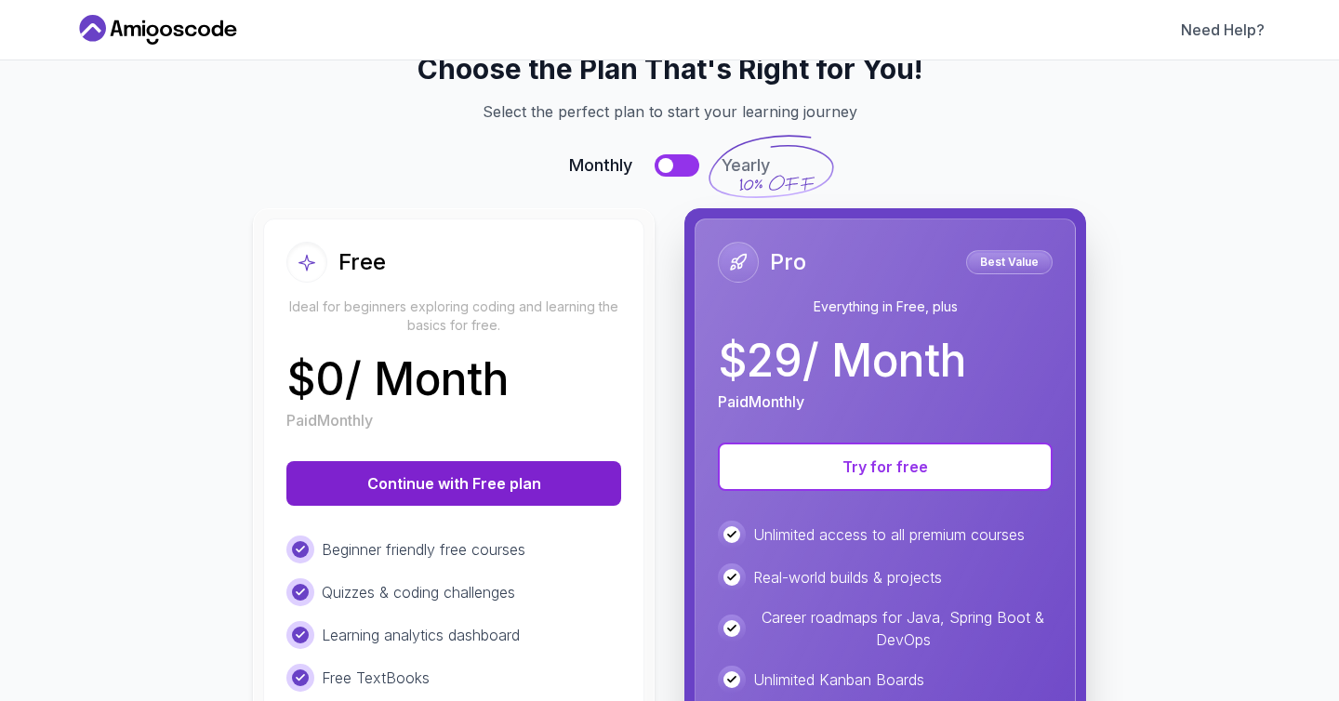
click at [494, 478] on button "Continue with Free plan" at bounding box center [453, 483] width 335 height 45
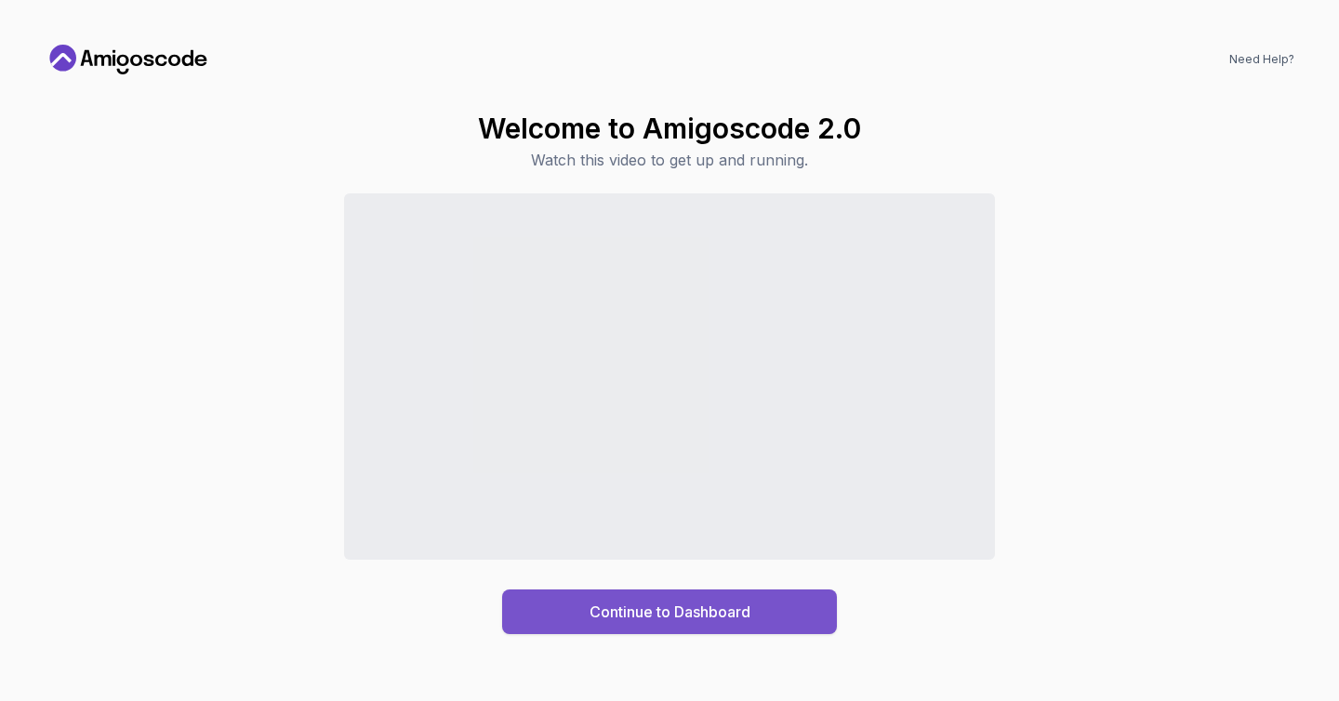
click at [742, 605] on div "Continue to Dashboard" at bounding box center [669, 612] width 161 height 22
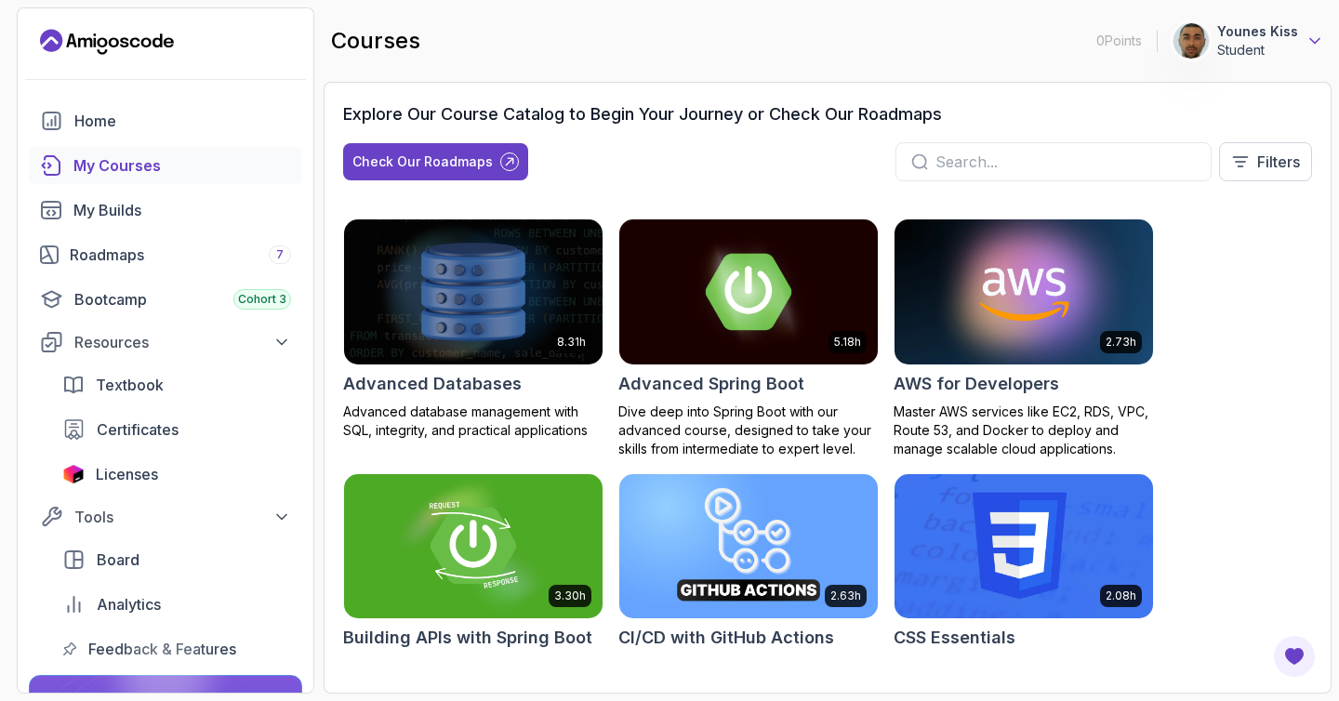
click at [1318, 38] on icon at bounding box center [1314, 41] width 19 height 19
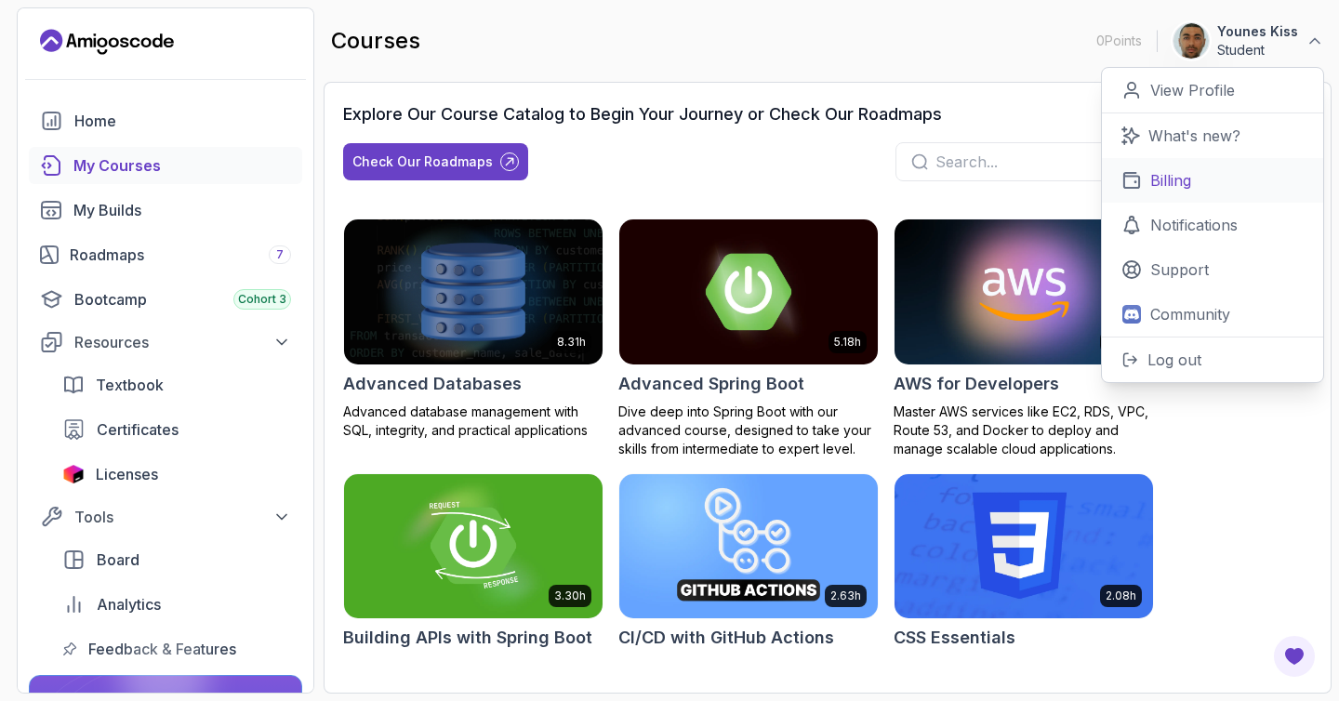
click at [1205, 178] on link "Billing" at bounding box center [1212, 180] width 221 height 45
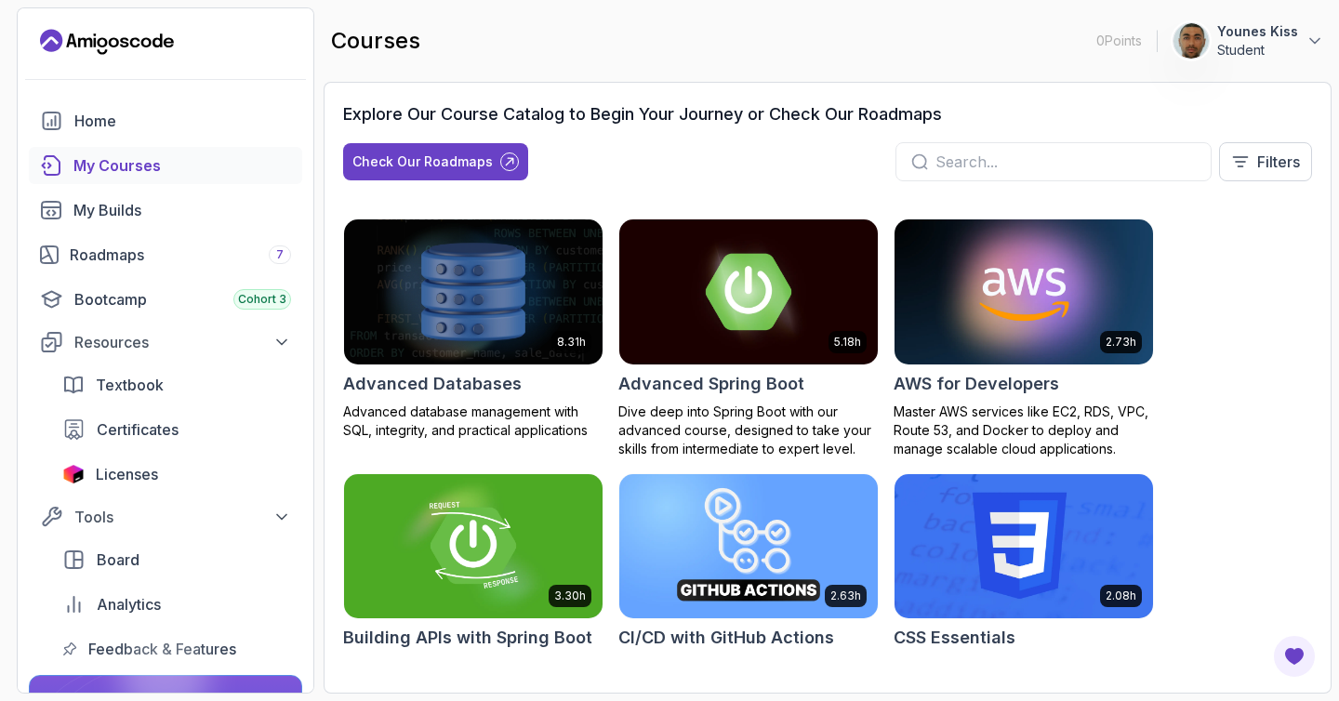
click at [152, 39] on icon "Landing page" at bounding box center [107, 42] width 134 height 30
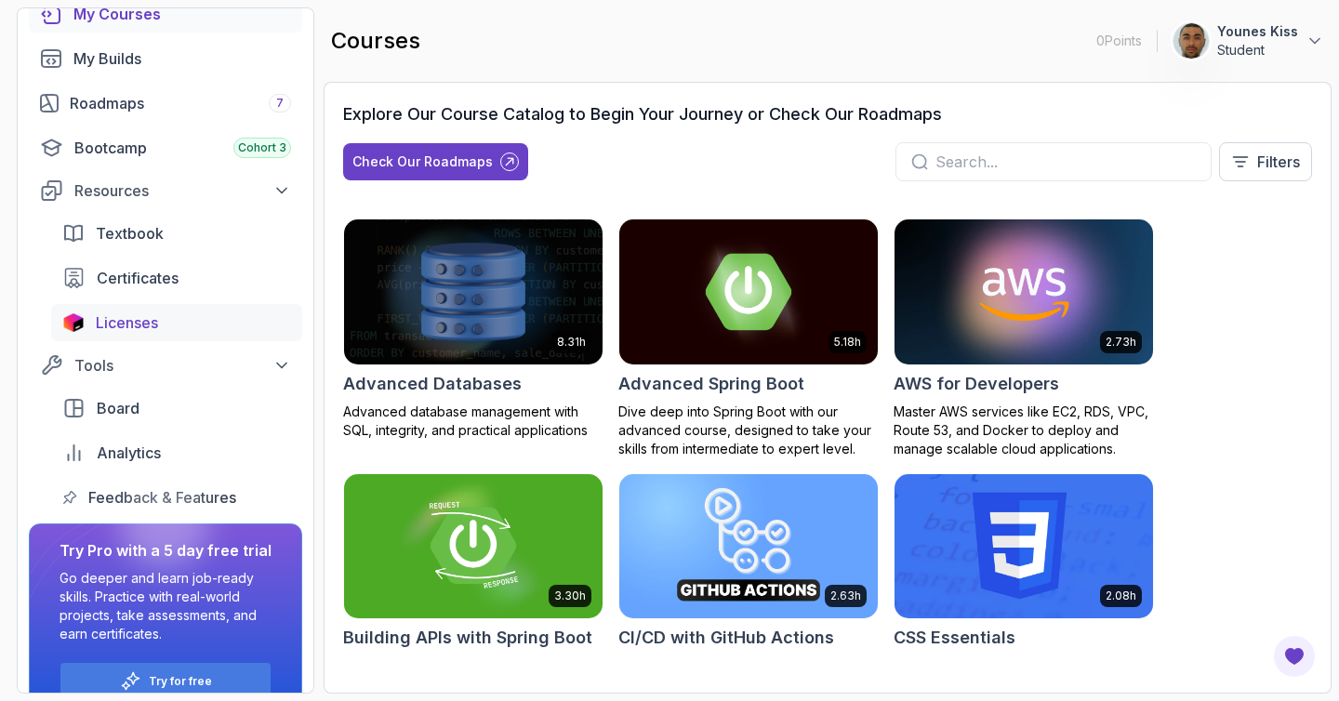
scroll to position [186, 0]
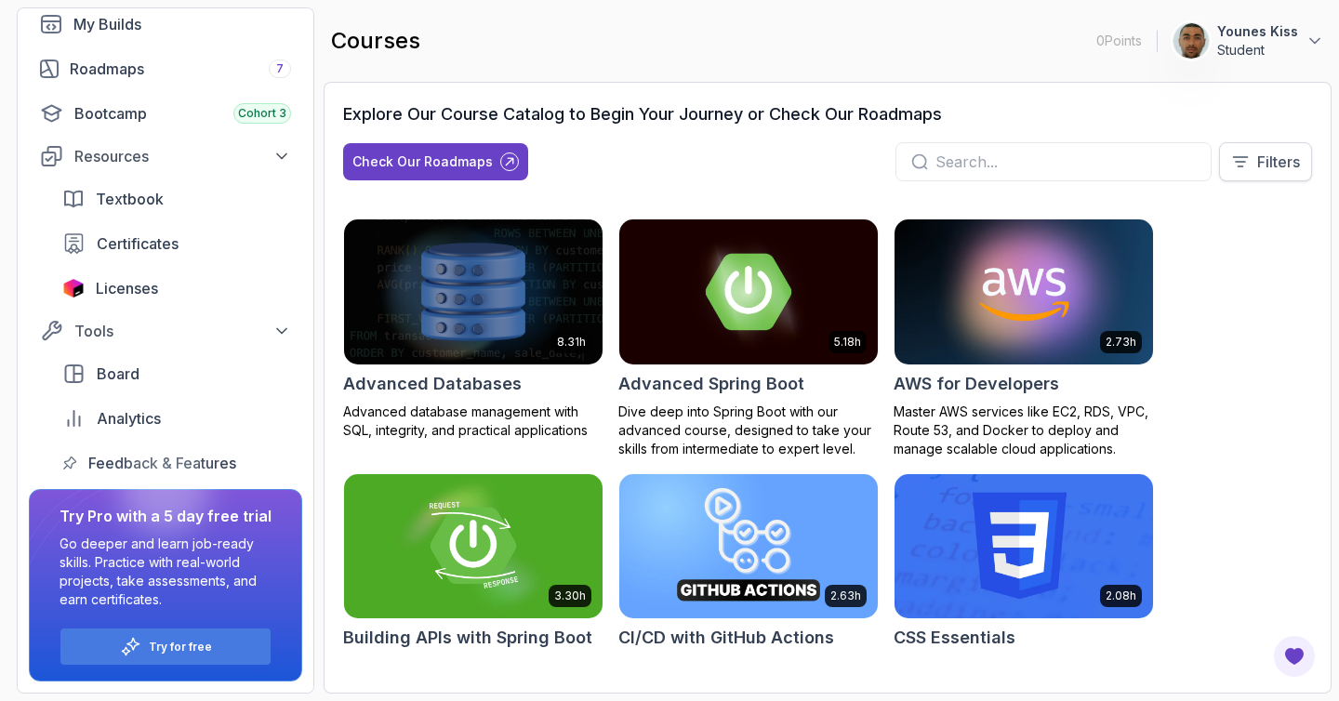
click at [1261, 155] on p "Filters" at bounding box center [1278, 162] width 43 height 22
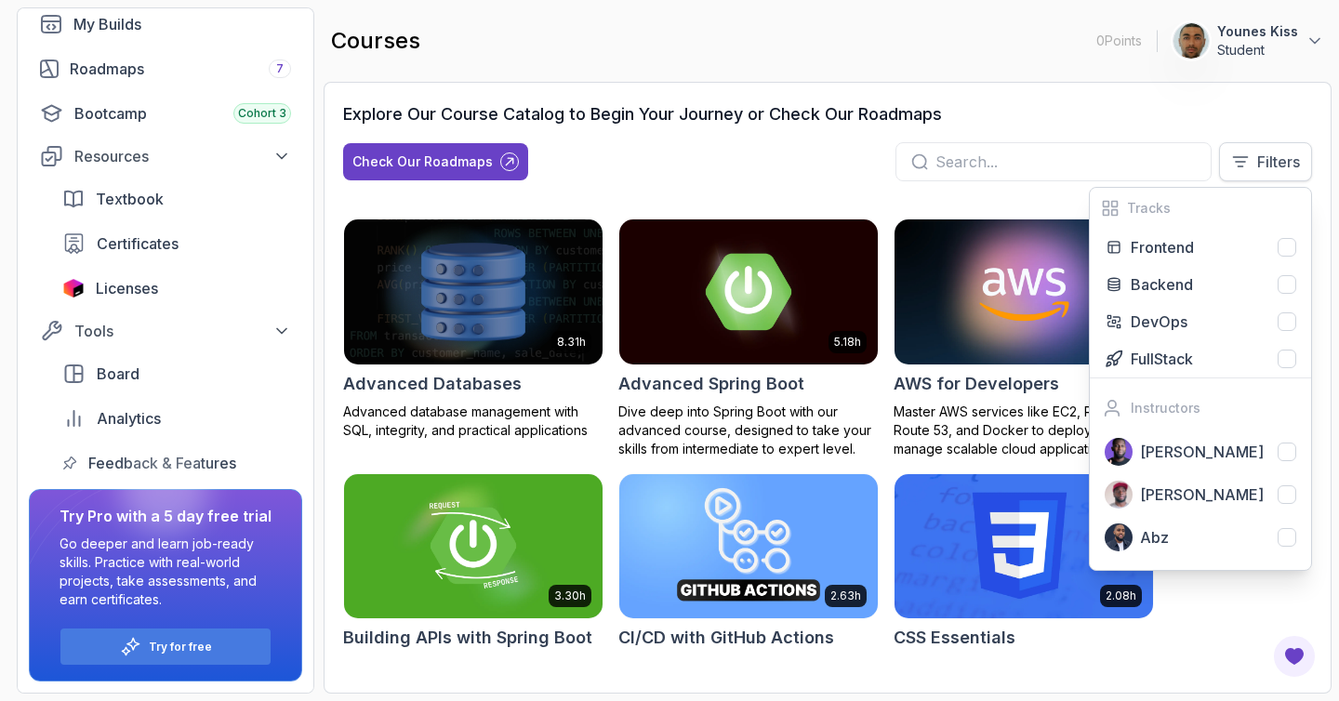
click at [1267, 164] on p "Filters" at bounding box center [1278, 162] width 43 height 22
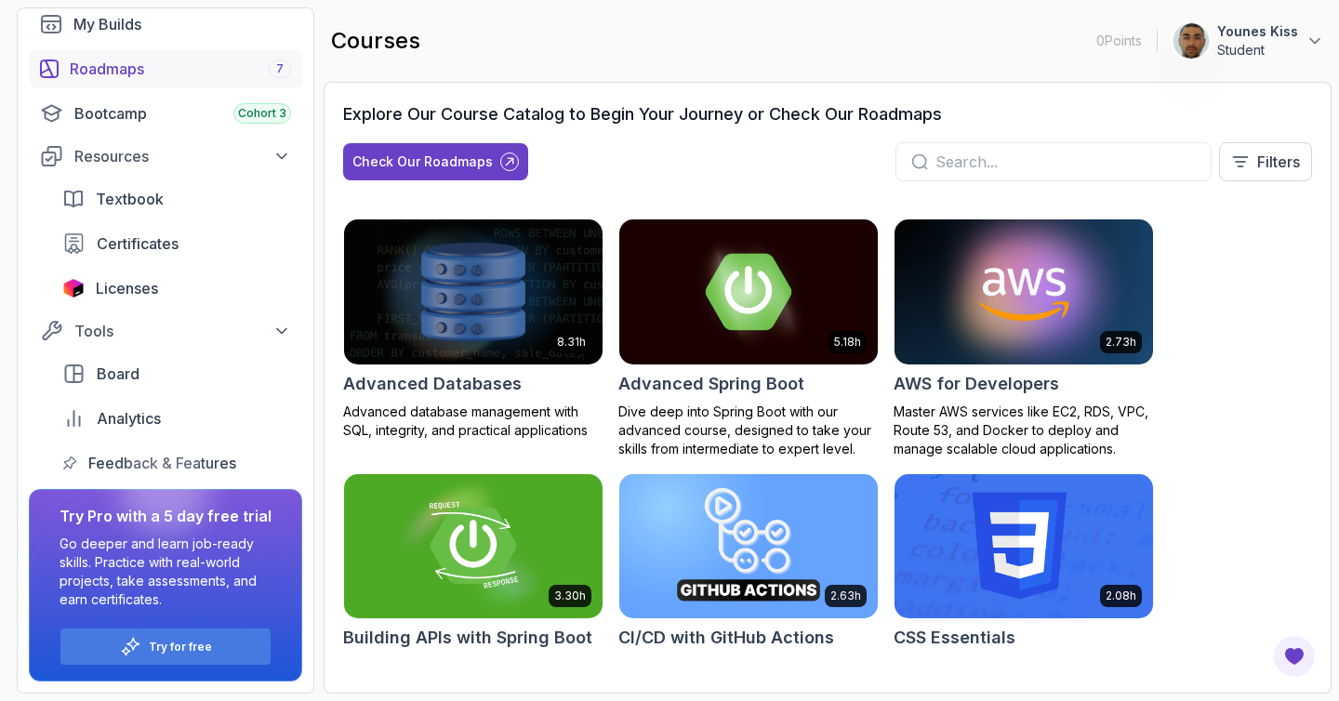
click at [125, 74] on div "Roadmaps 7" at bounding box center [180, 69] width 221 height 22
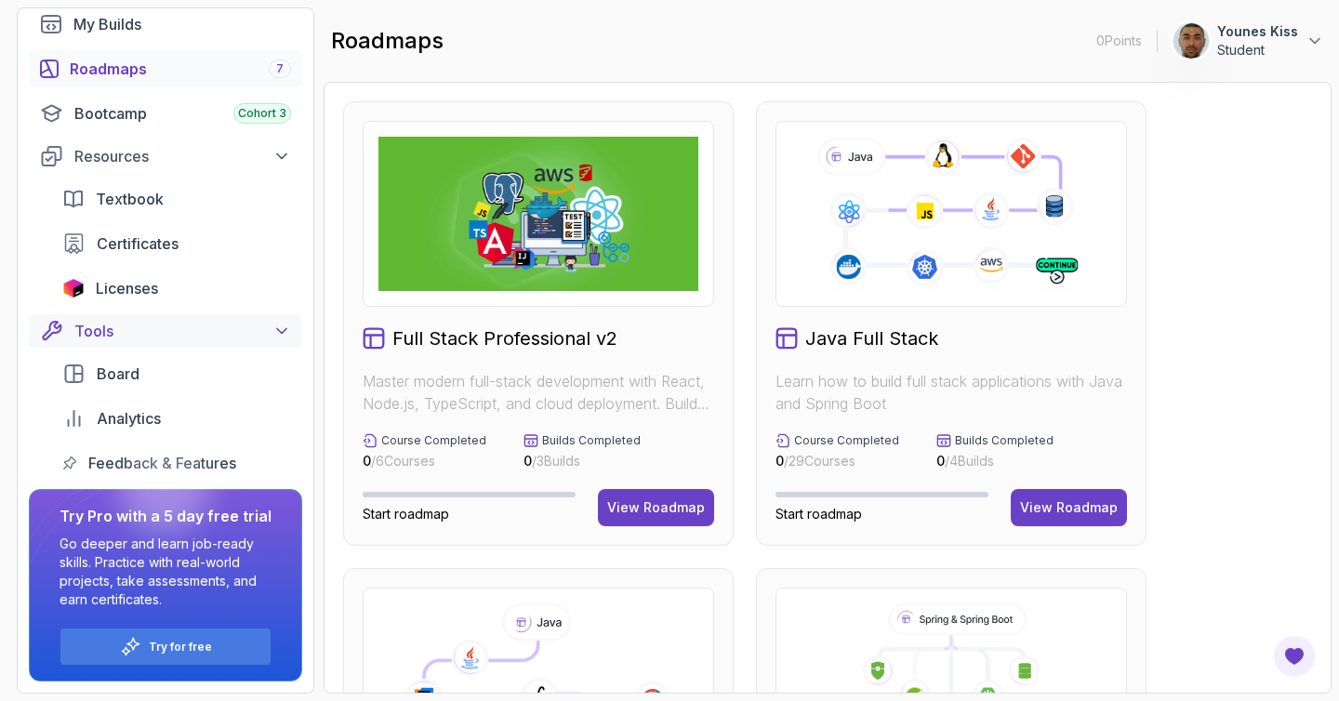
click at [268, 338] on div "Tools" at bounding box center [182, 331] width 217 height 22
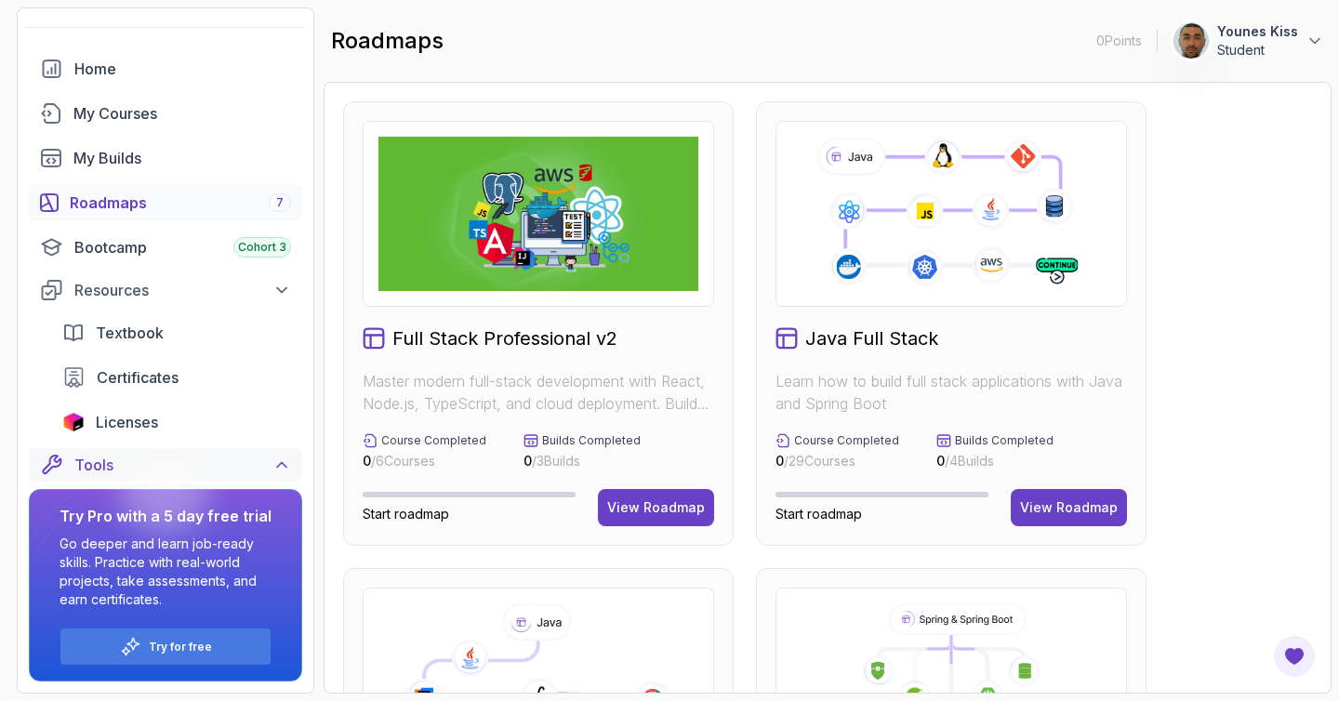
click at [267, 454] on div "Tools" at bounding box center [182, 465] width 217 height 22
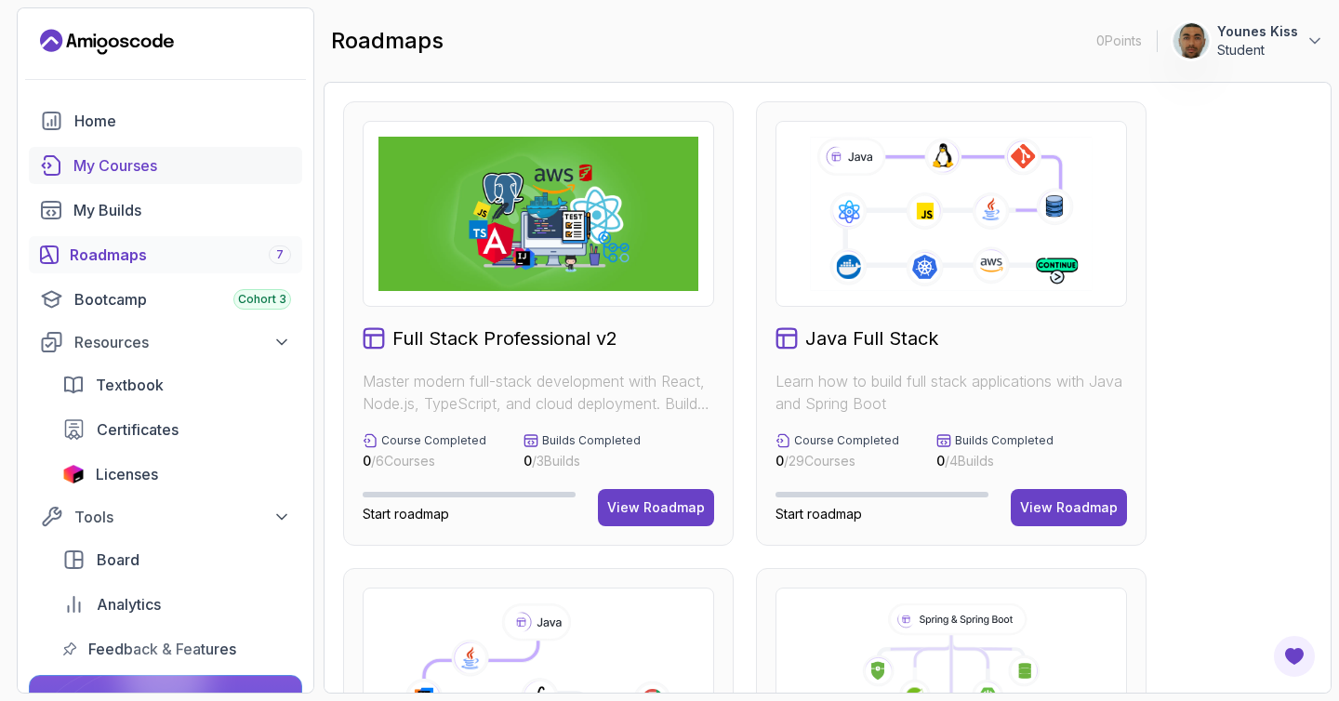
click at [187, 165] on div "My Courses" at bounding box center [182, 165] width 218 height 22
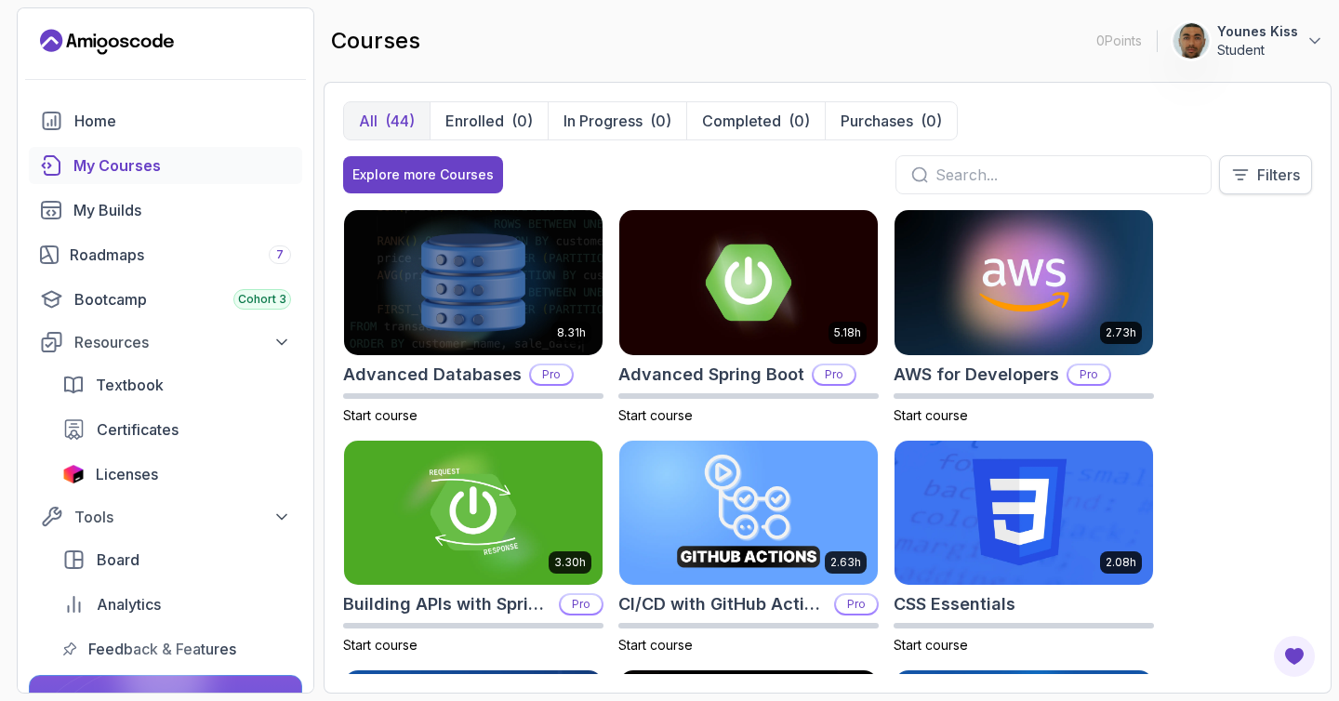
click at [1248, 162] on button "Filters" at bounding box center [1265, 174] width 93 height 39
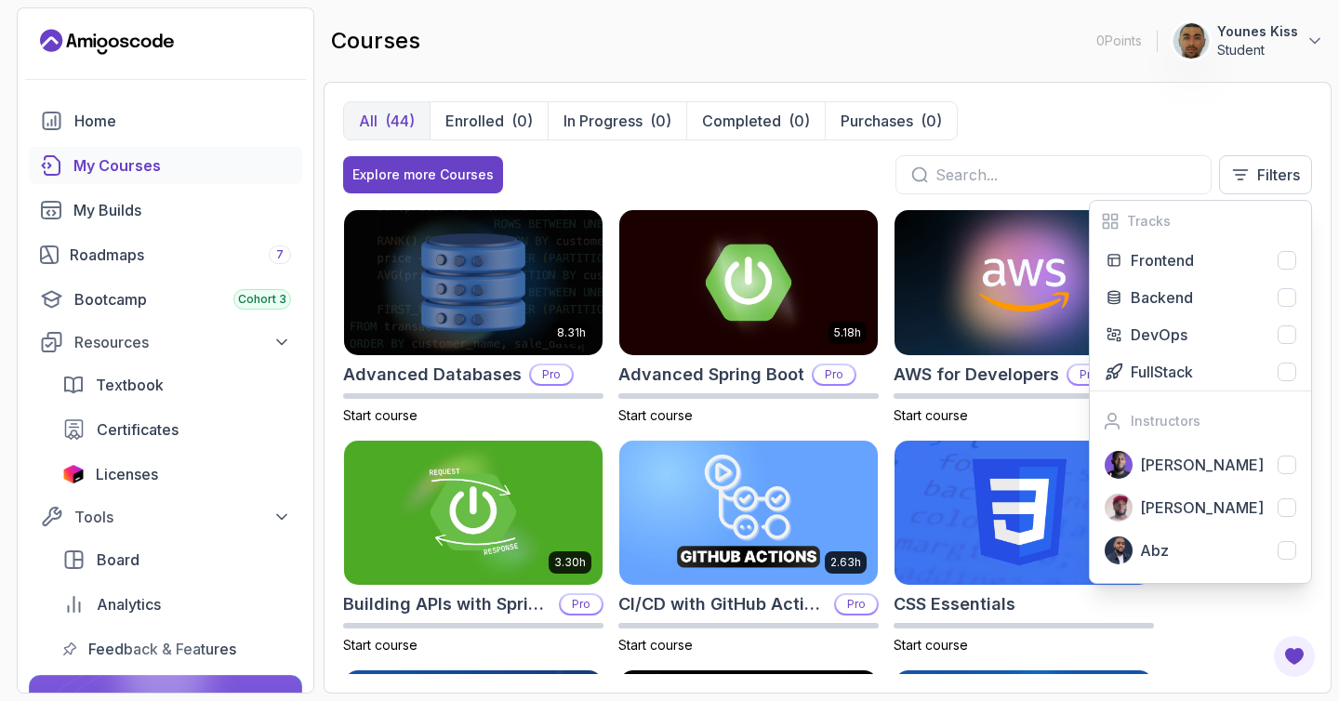
click at [1078, 139] on div "All (44) Enrolled (0) In Progress (0) Completed (0) Purchases (0)" at bounding box center [827, 120] width 969 height 39
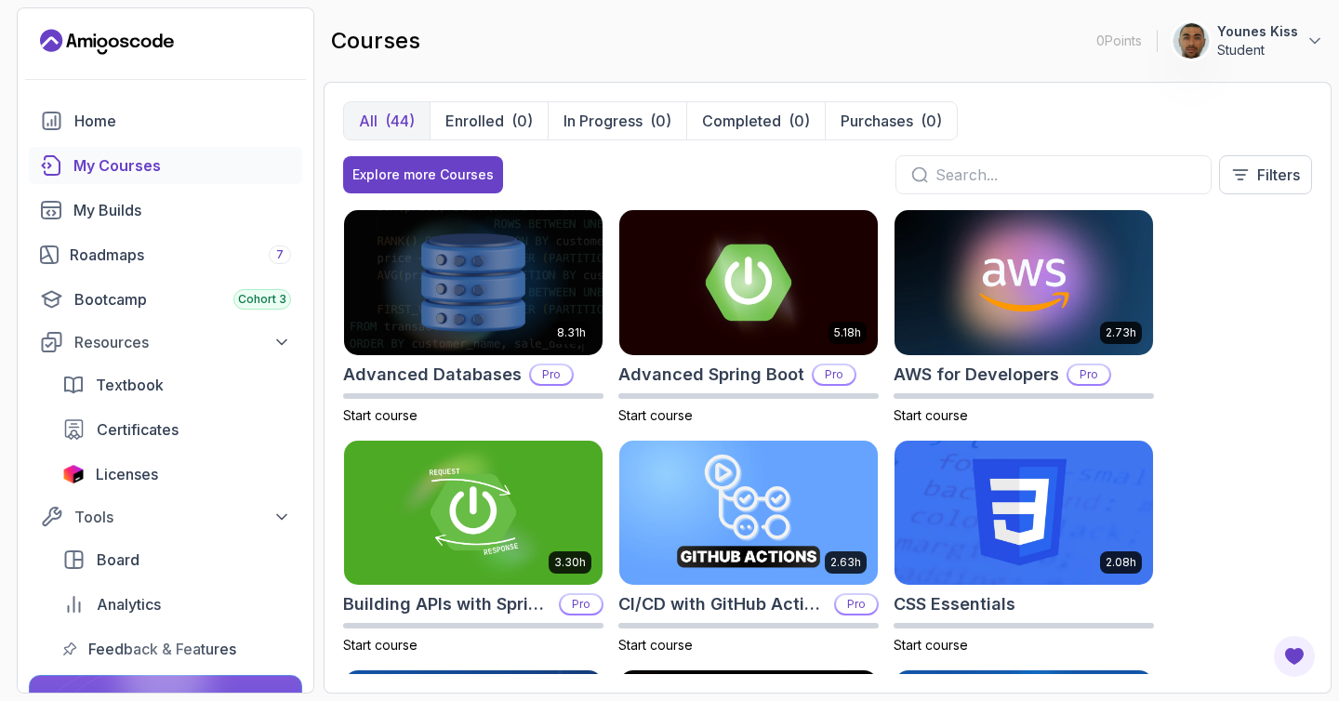
click at [1015, 176] on input "text" at bounding box center [1065, 175] width 260 height 22
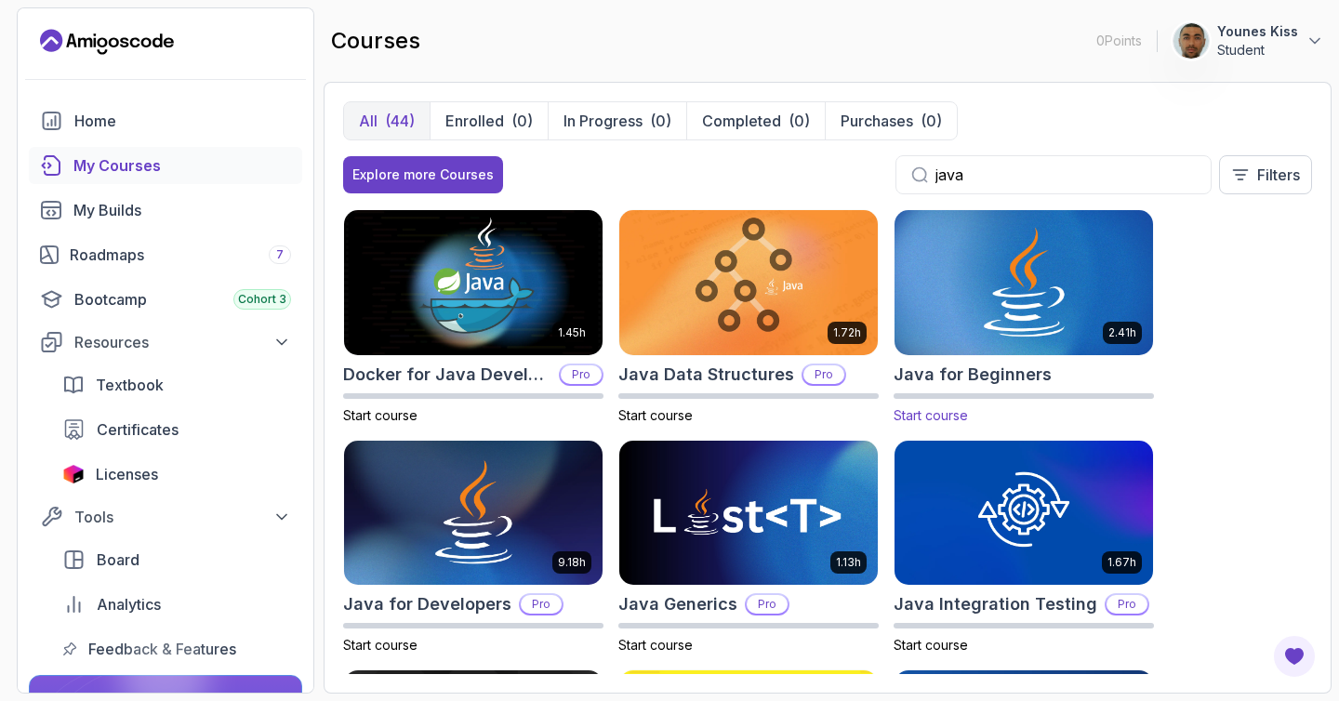
type input "java"
click at [1067, 327] on img at bounding box center [1023, 282] width 271 height 152
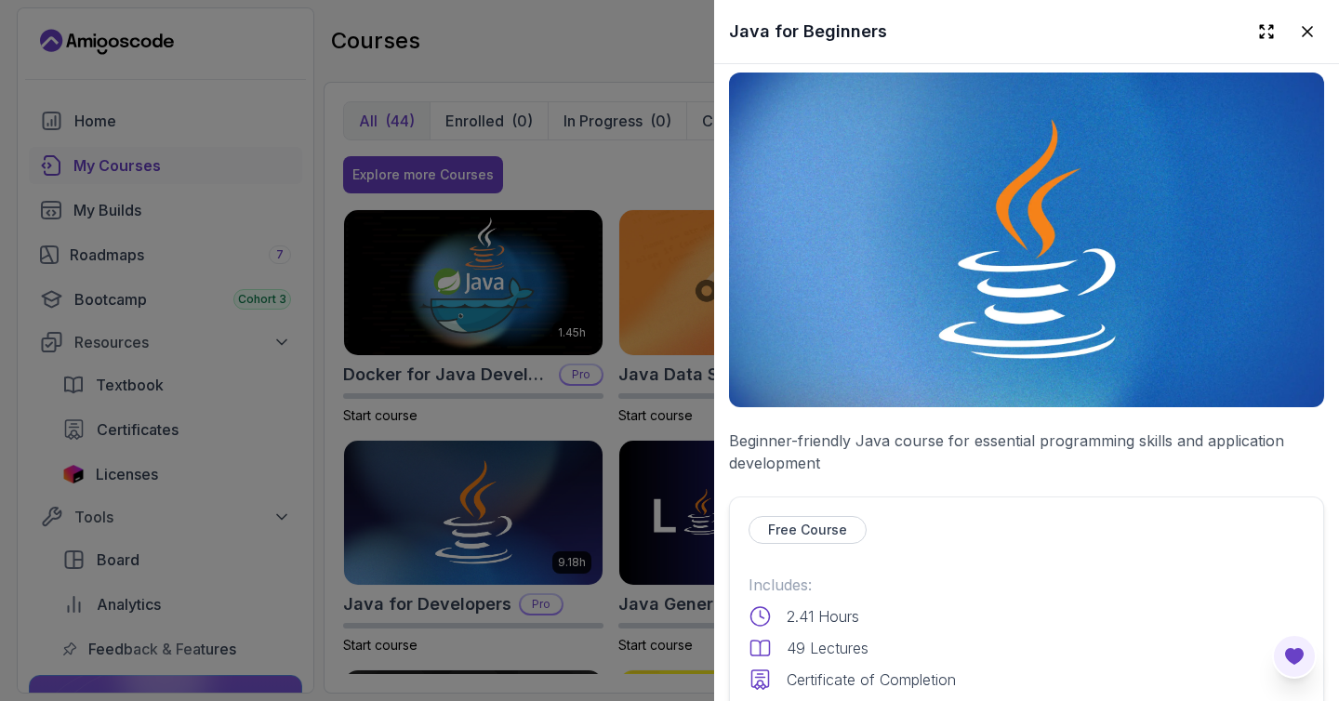
scroll to position [7, 0]
click at [1305, 652] on button "Open Feedback Button" at bounding box center [1294, 656] width 45 height 45
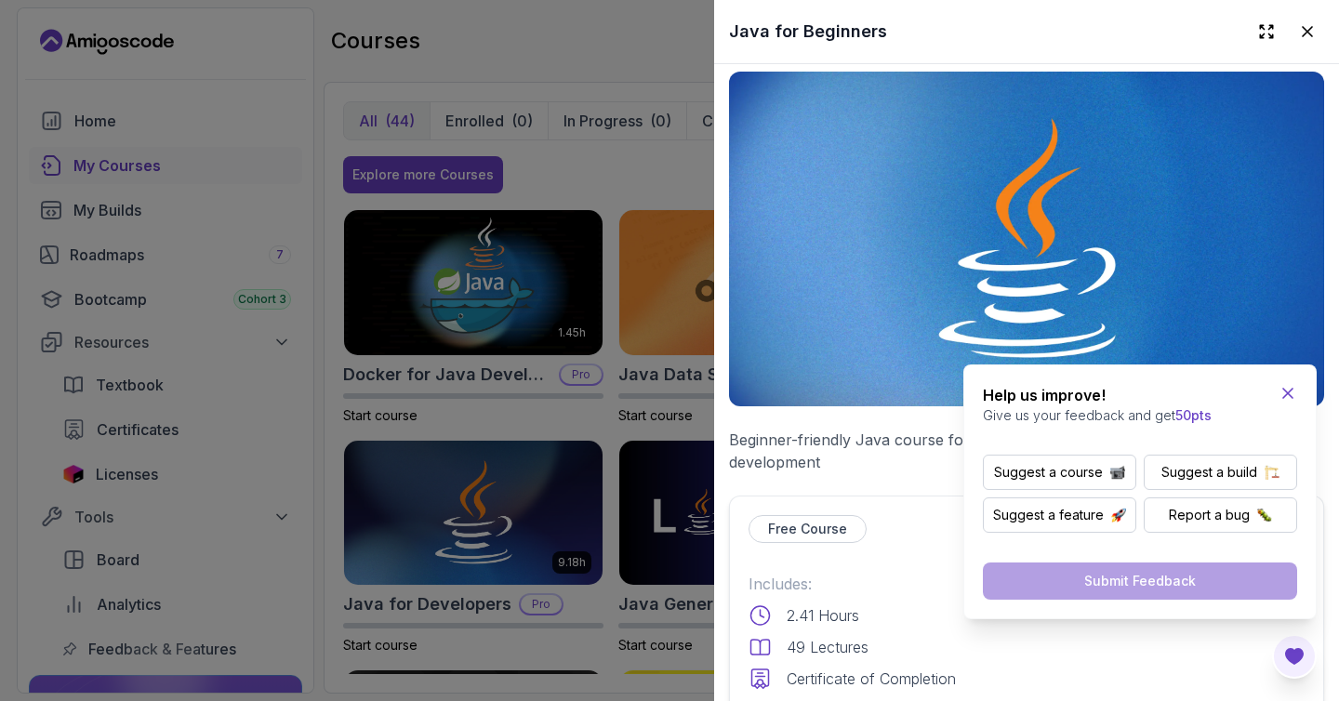
click at [1285, 391] on icon "Close Feedback Widget" at bounding box center [1287, 393] width 9 height 9
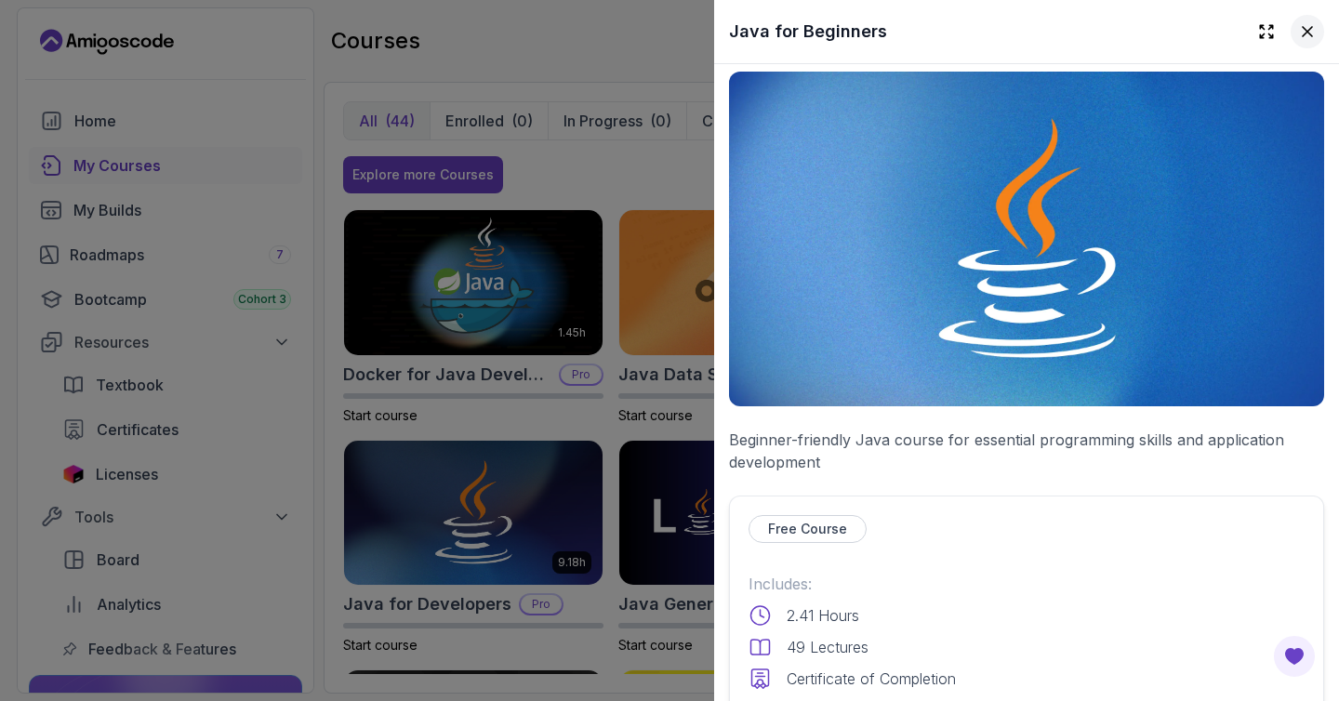
click at [1298, 32] on icon at bounding box center [1307, 31] width 19 height 19
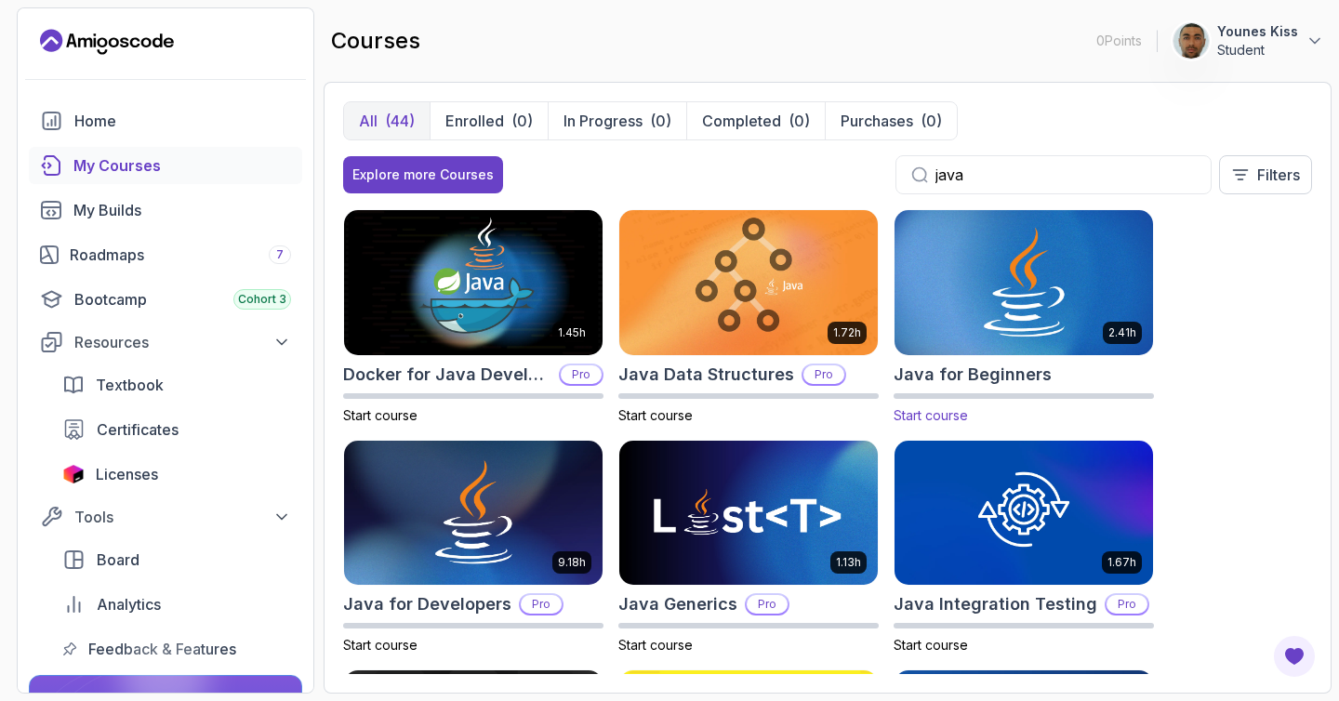
click at [1014, 282] on img at bounding box center [1023, 282] width 271 height 152
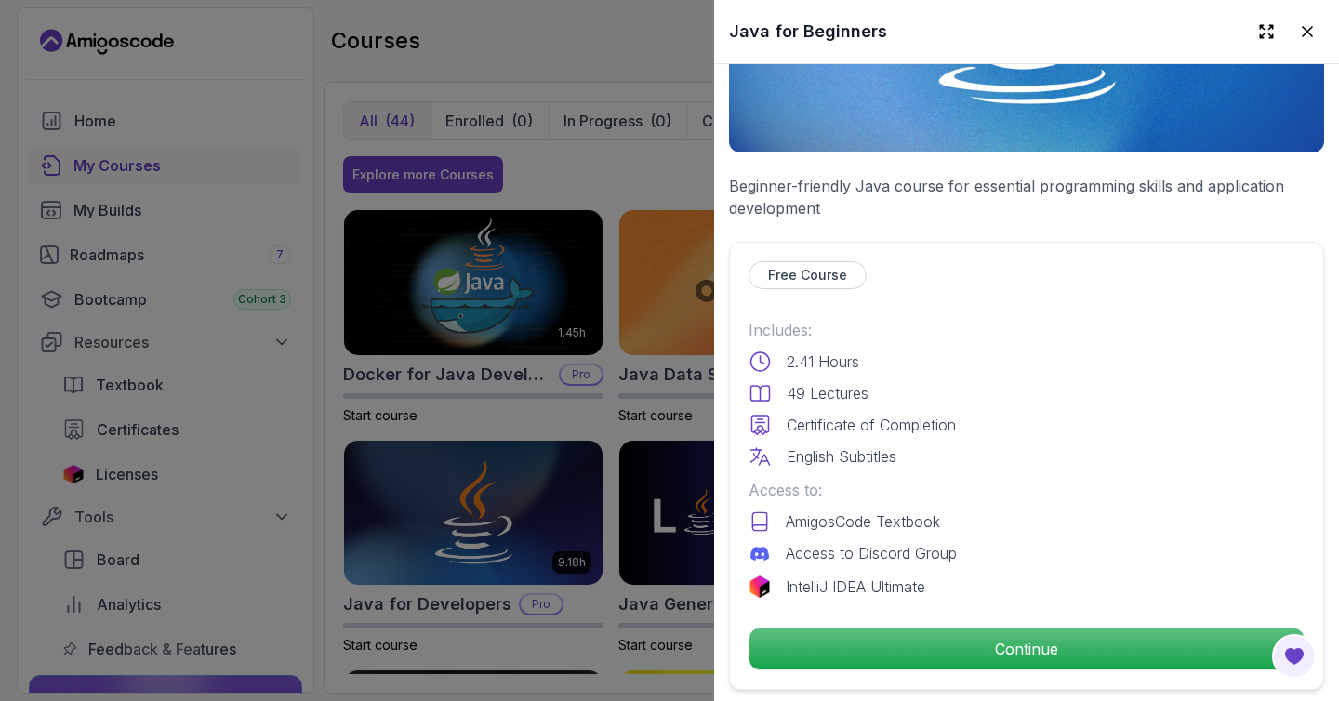
scroll to position [421, 0]
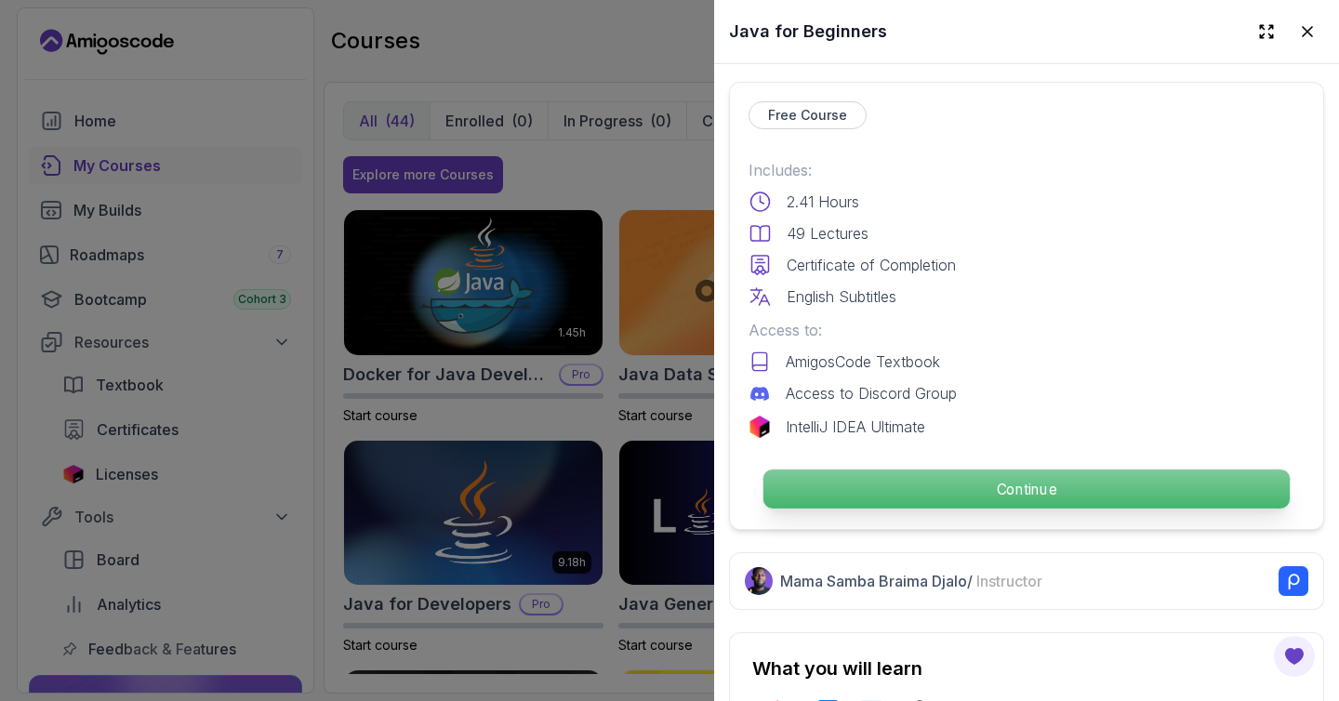
click at [963, 480] on p "Continue" at bounding box center [1026, 489] width 526 height 39
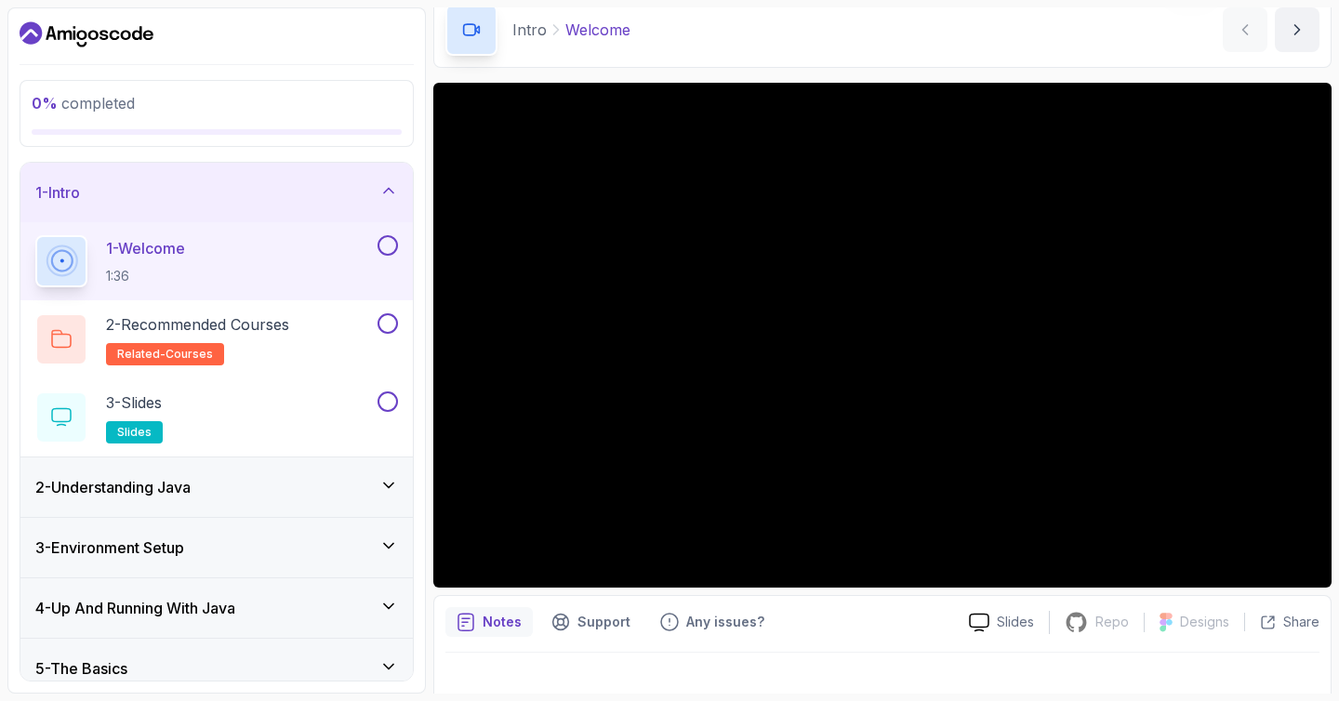
scroll to position [106, 0]
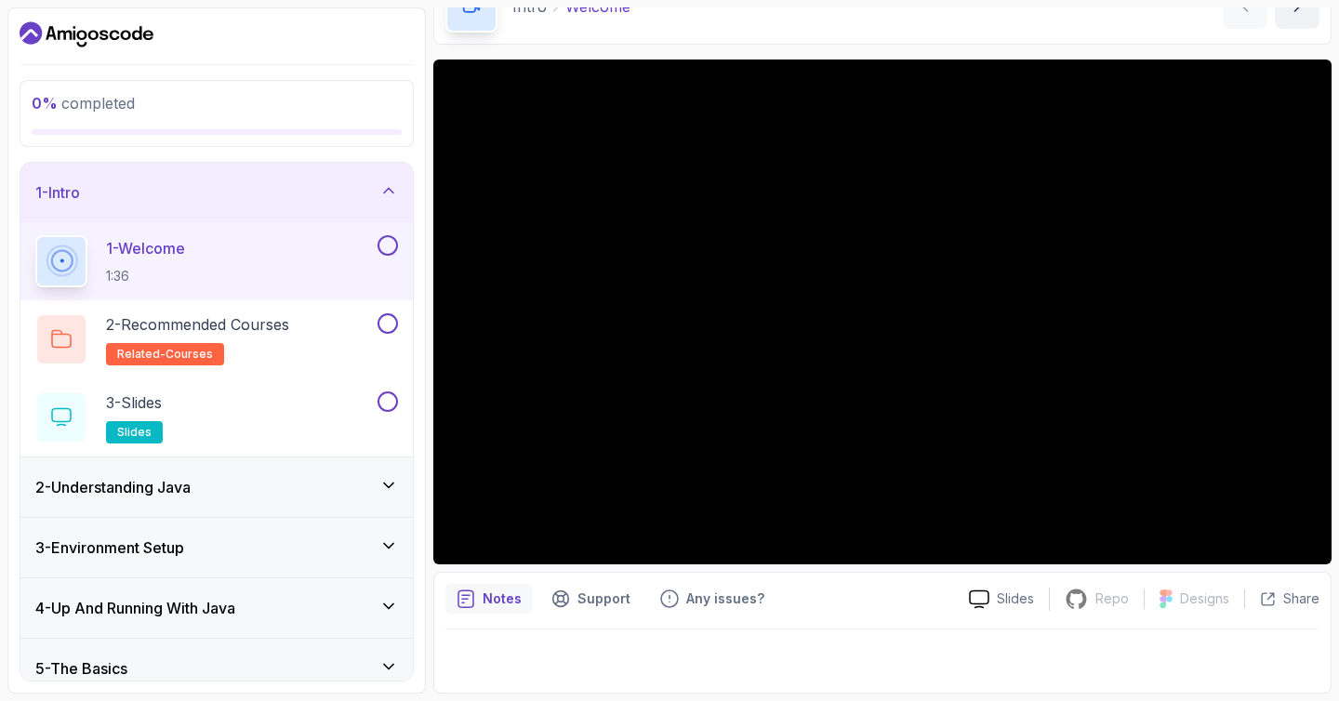
click at [524, 651] on div at bounding box center [882, 655] width 874 height 52
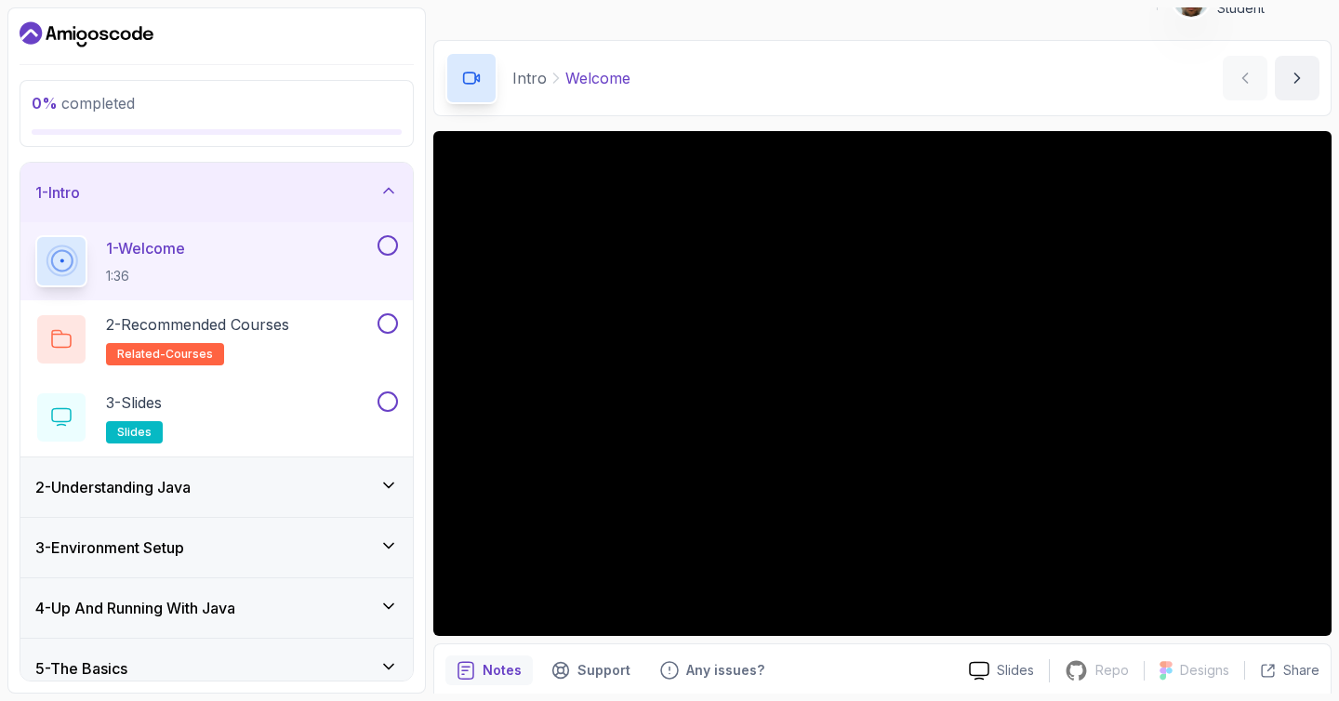
scroll to position [0, 0]
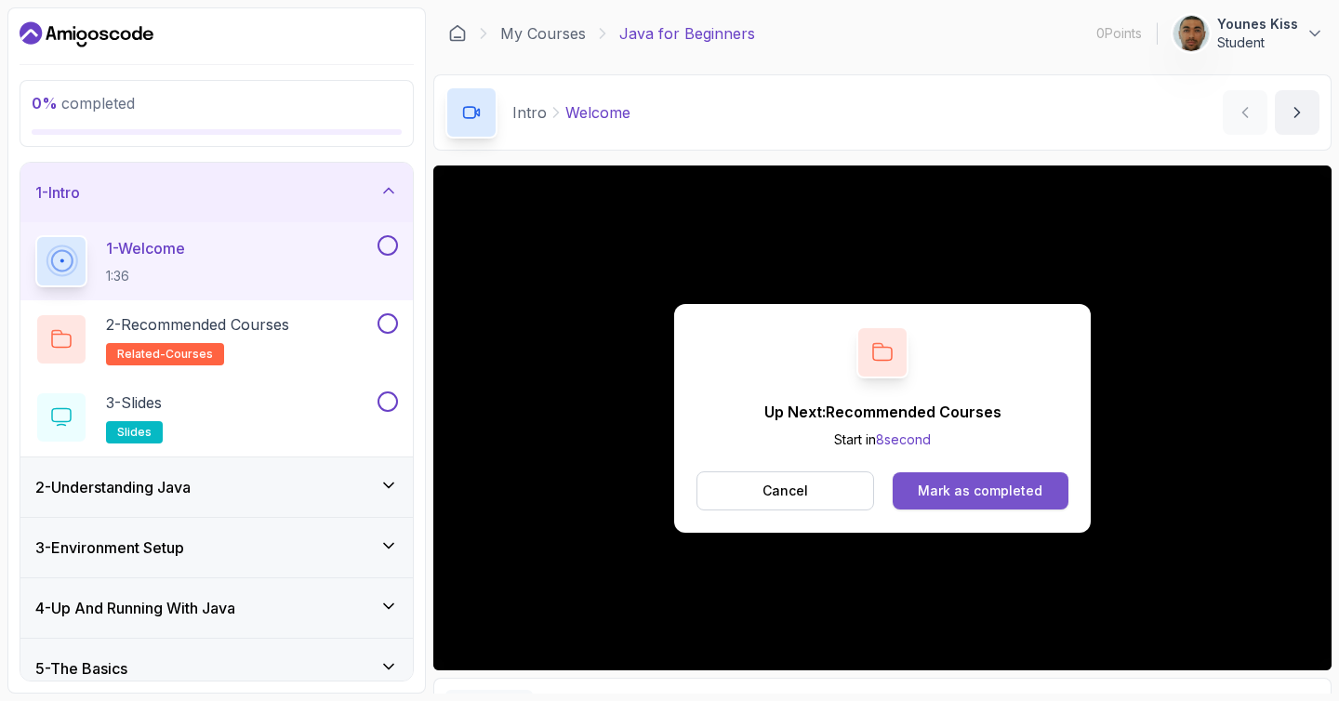
click at [958, 494] on div "Mark as completed" at bounding box center [980, 491] width 125 height 19
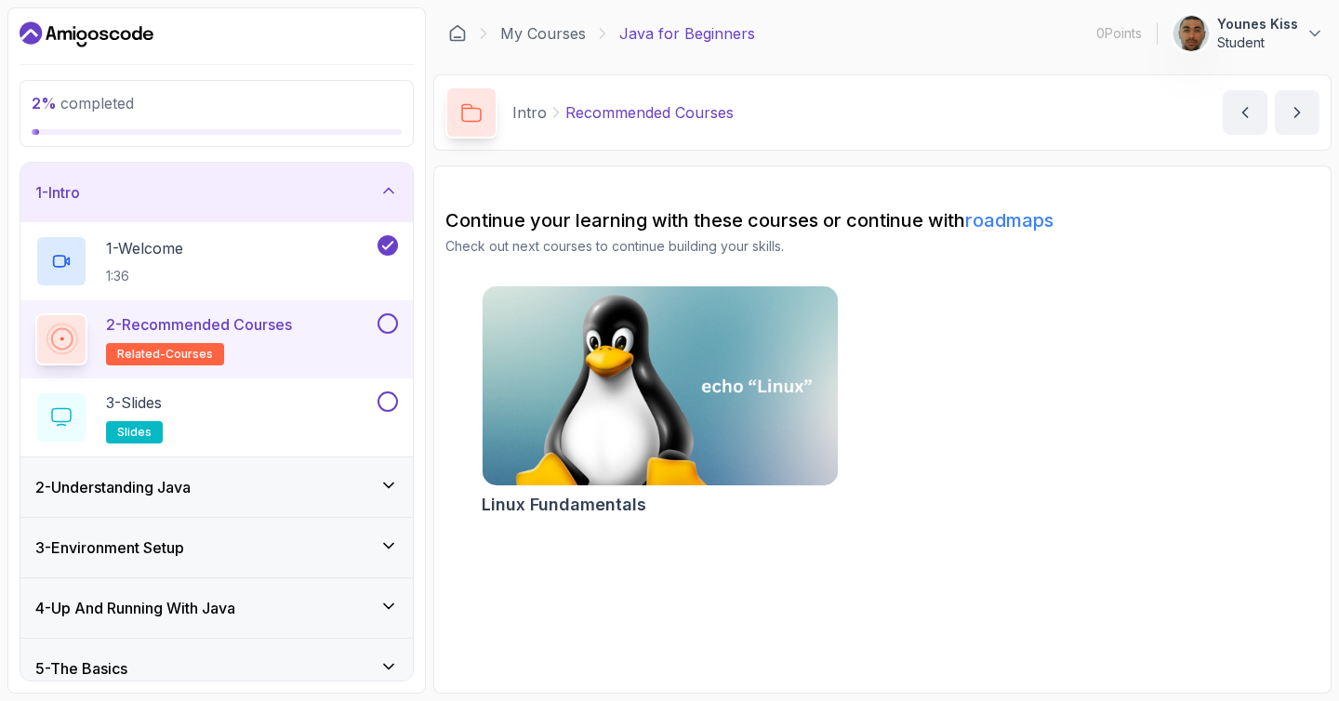
click at [292, 333] on p "2 - Recommended Courses" at bounding box center [199, 324] width 186 height 22
click at [188, 321] on p "2 - Recommended Courses" at bounding box center [199, 324] width 186 height 22
click at [1006, 222] on link "roadmaps" at bounding box center [1009, 220] width 88 height 22
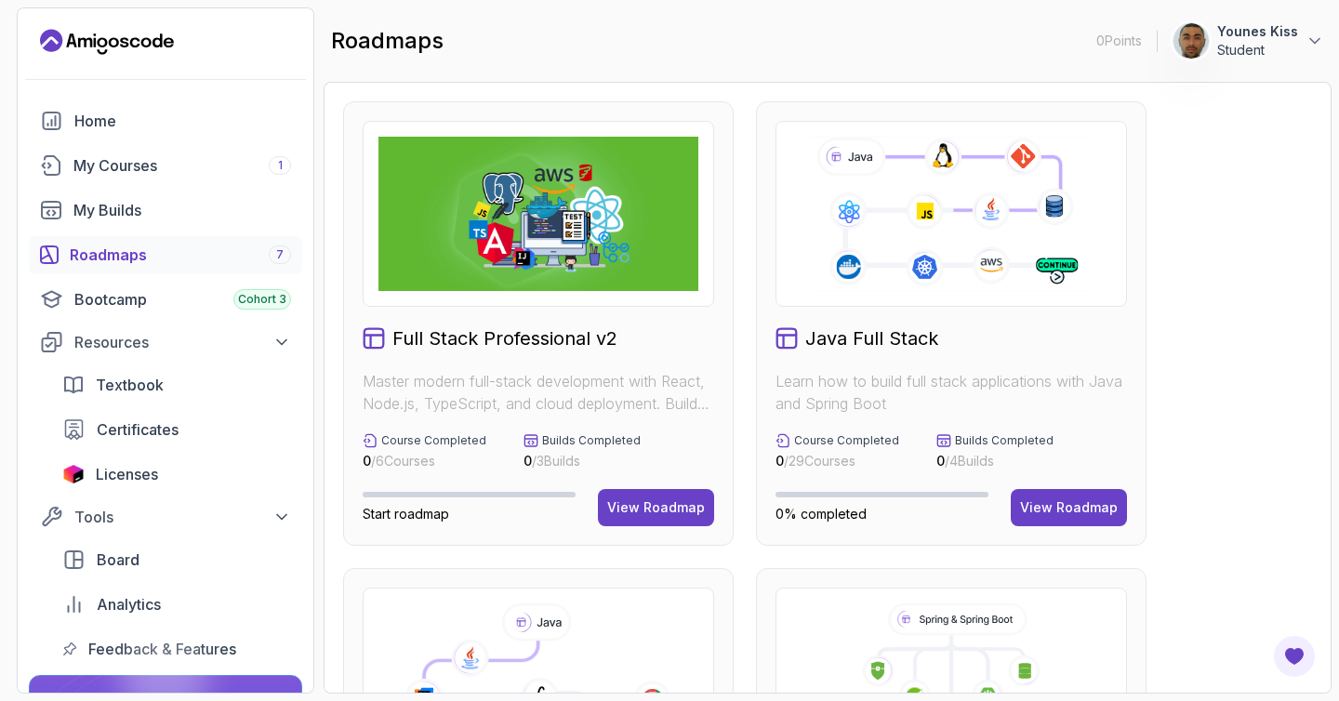
click at [964, 190] on icon at bounding box center [950, 214] width 287 height 160
click at [1045, 499] on div "View Roadmap" at bounding box center [1069, 507] width 98 height 19
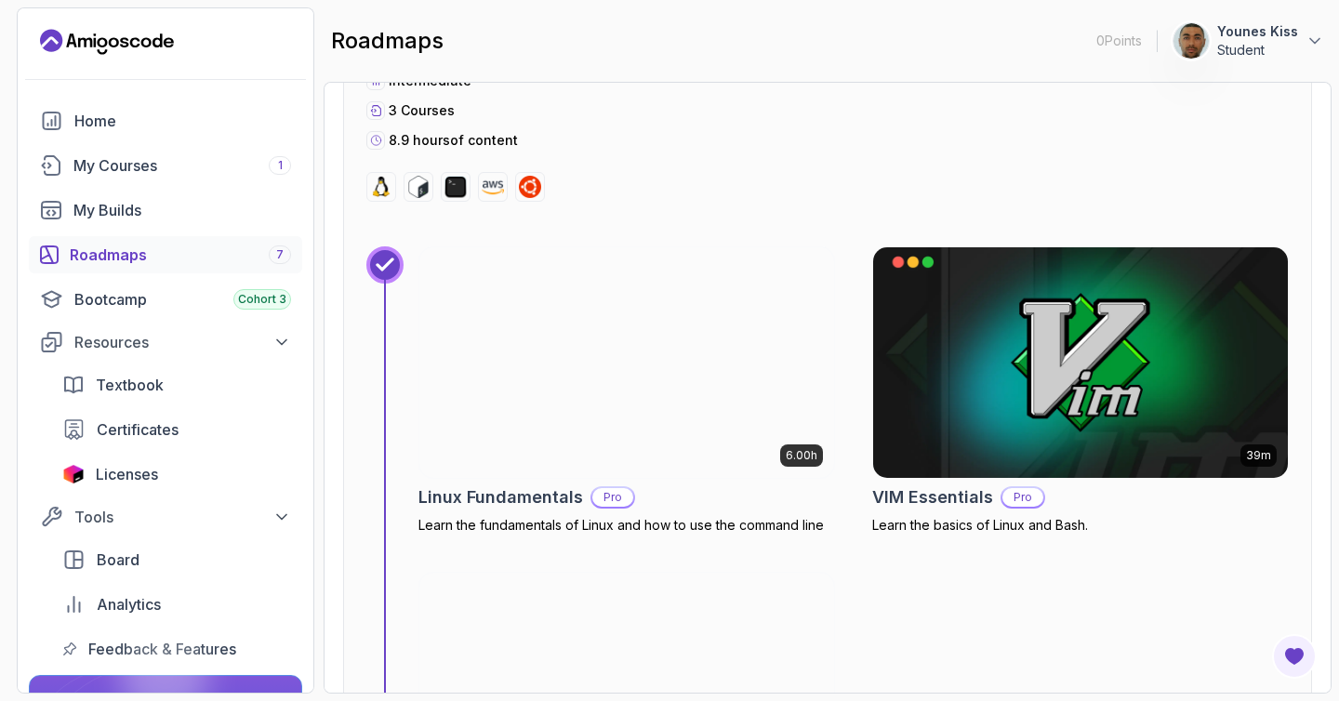
scroll to position [1045, 0]
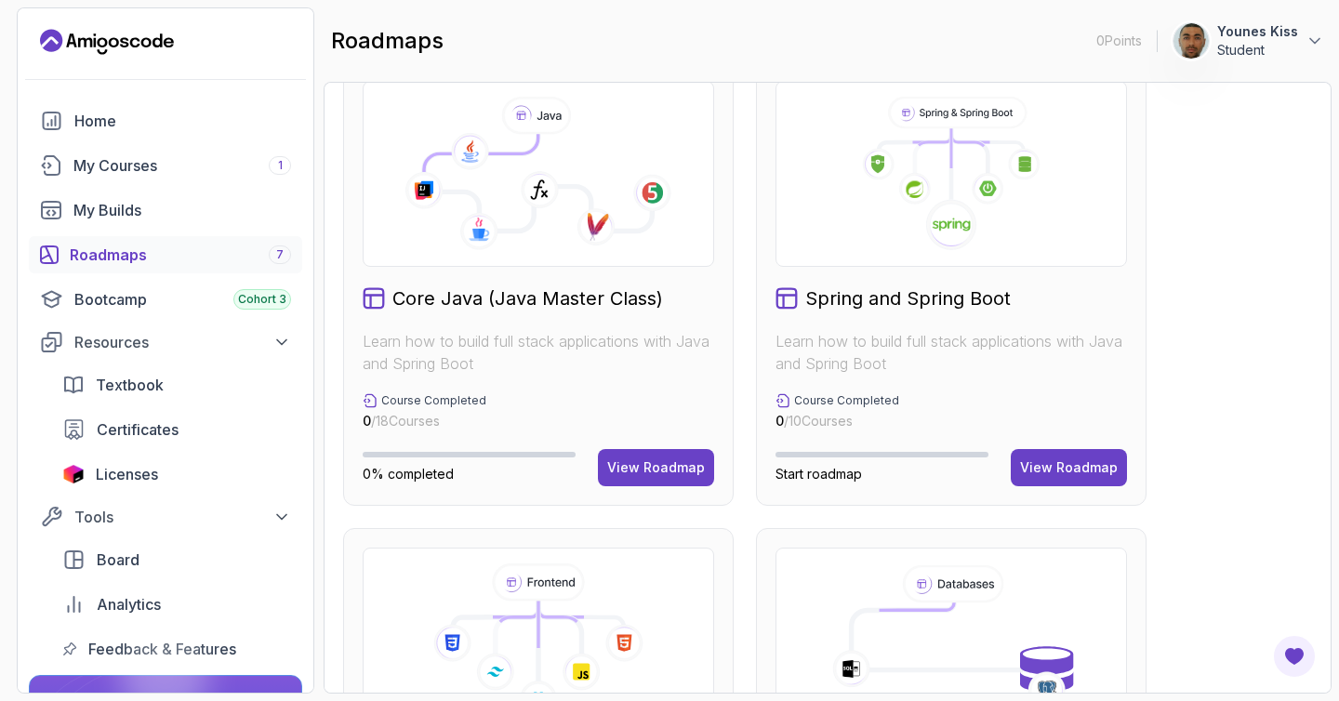
scroll to position [261, 0]
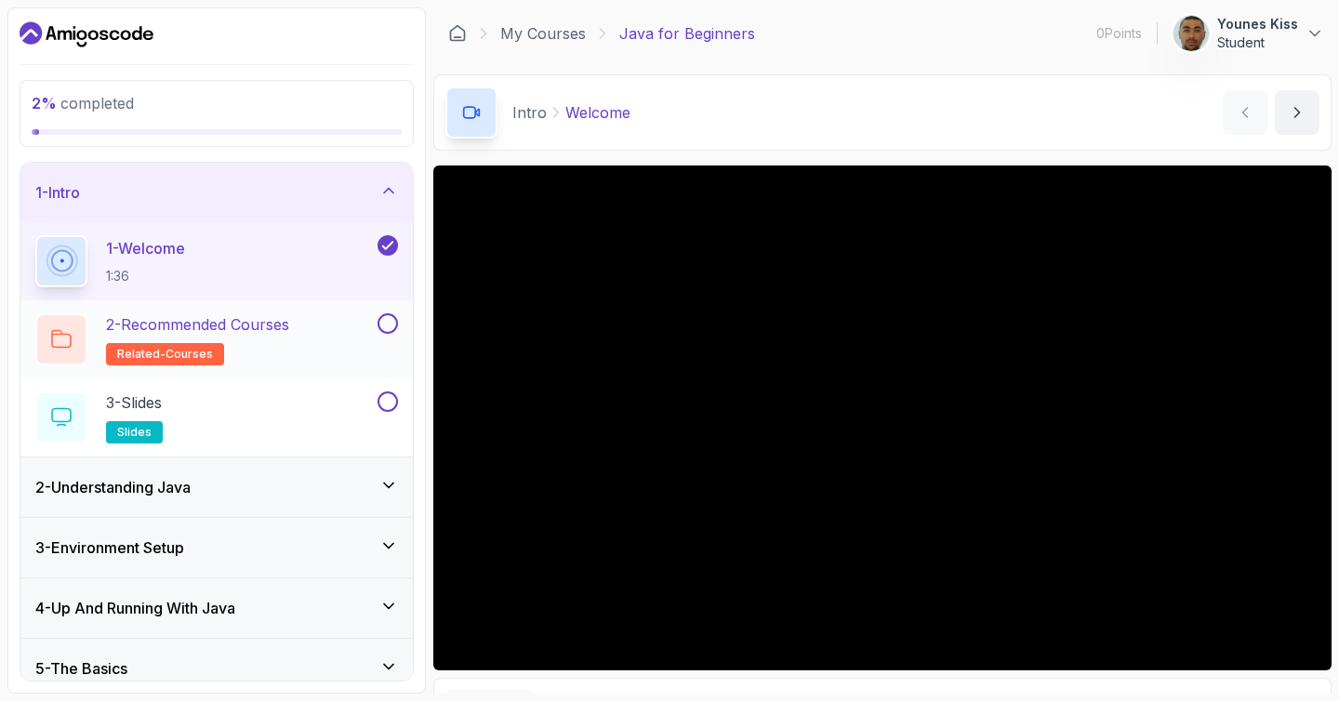
click at [288, 326] on p "2 - Recommended Courses" at bounding box center [197, 324] width 183 height 22
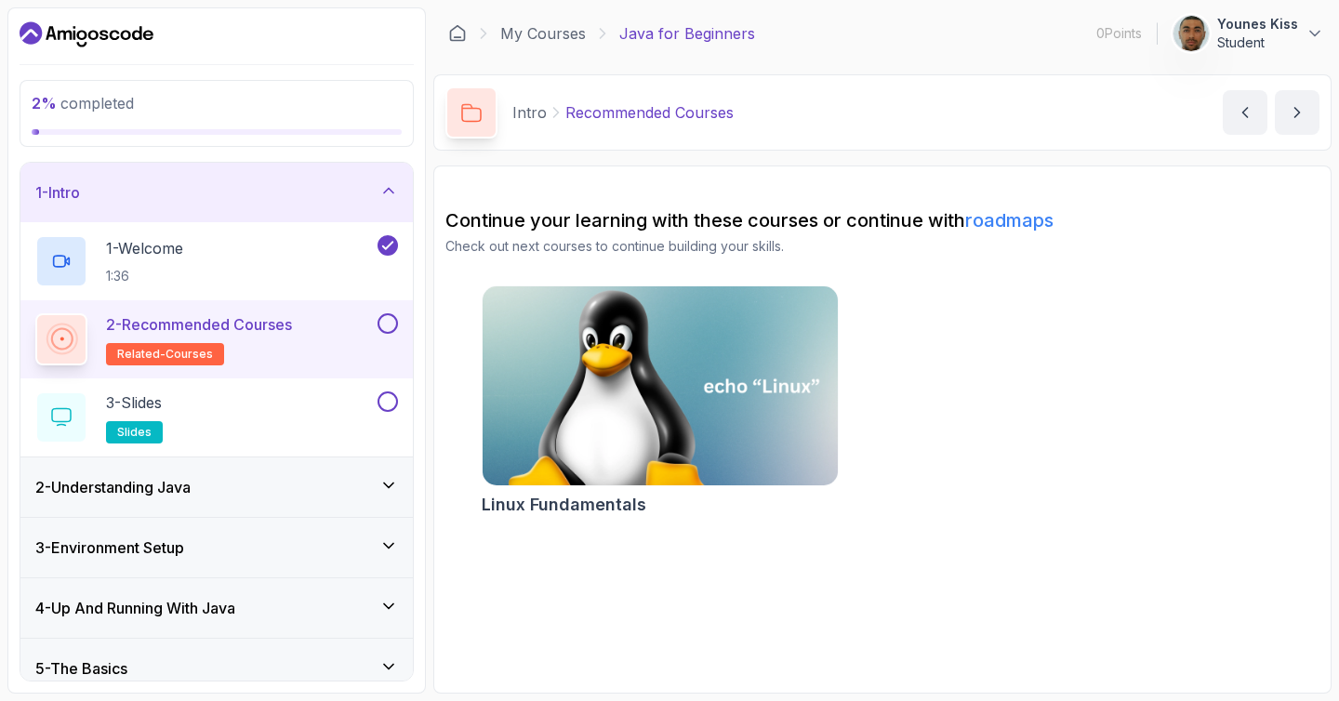
click at [603, 406] on img at bounding box center [659, 386] width 373 height 209
click at [387, 321] on button at bounding box center [387, 323] width 20 height 20
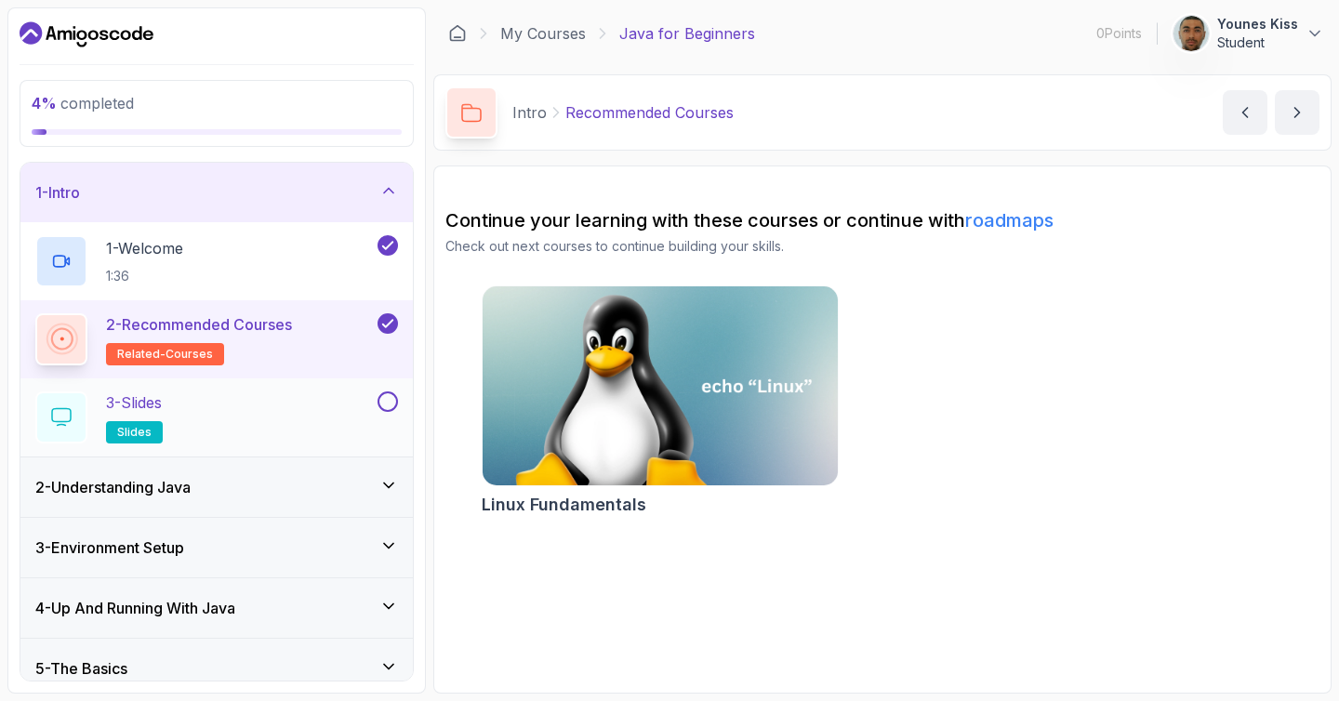
click at [338, 415] on div "3 - Slides slides" at bounding box center [204, 417] width 338 height 52
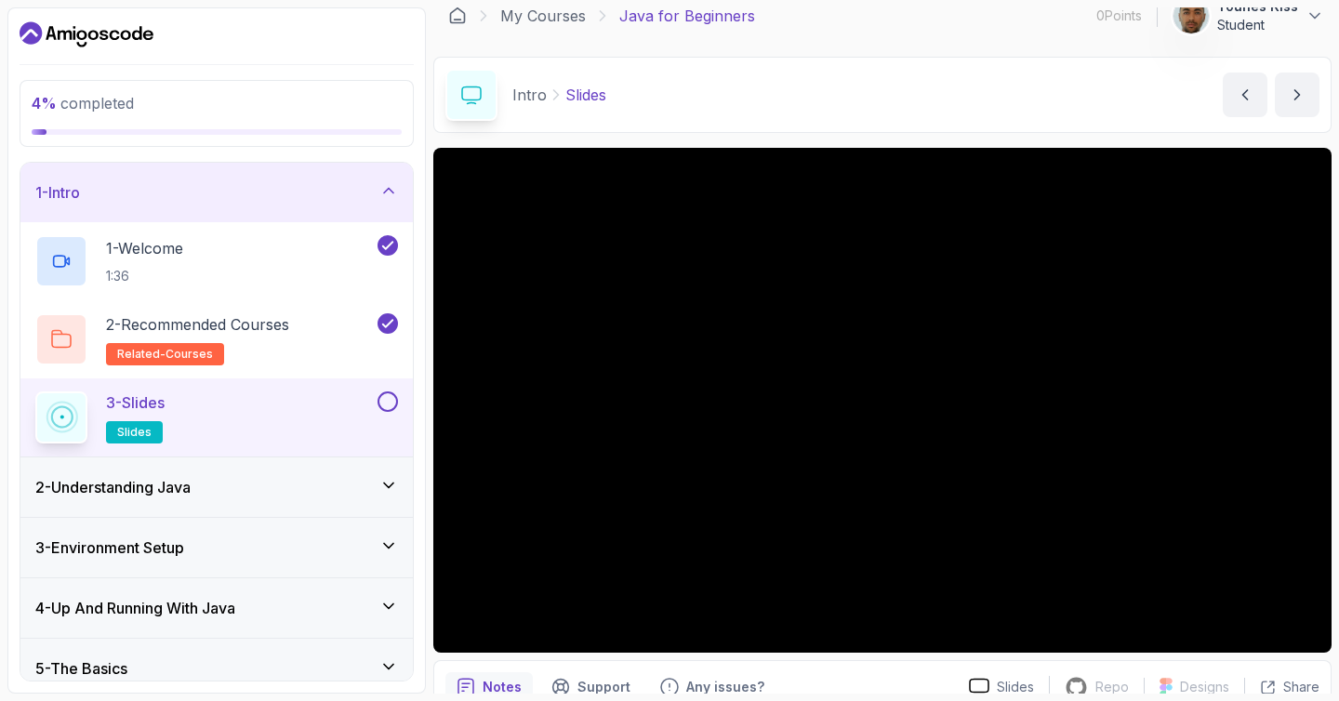
scroll to position [43, 0]
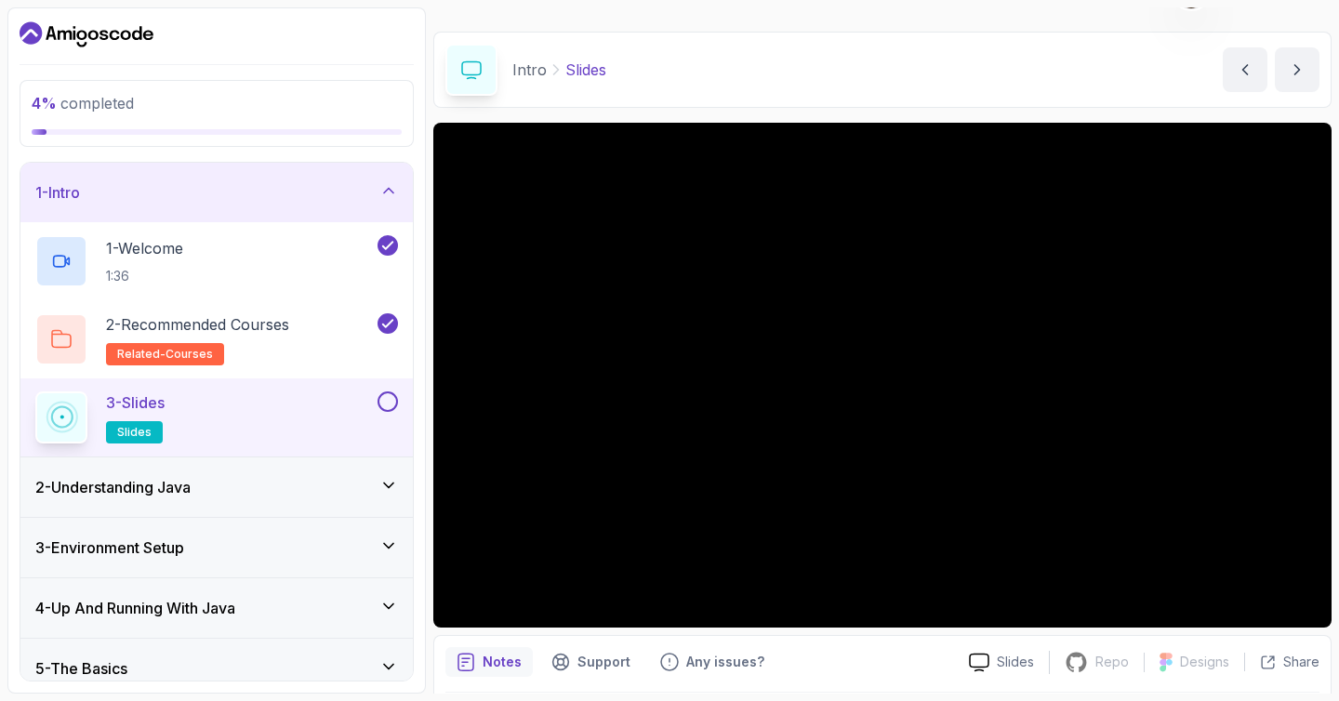
click at [378, 399] on button at bounding box center [387, 401] width 20 height 20
click at [357, 488] on div "2 - Understanding Java" at bounding box center [216, 487] width 363 height 22
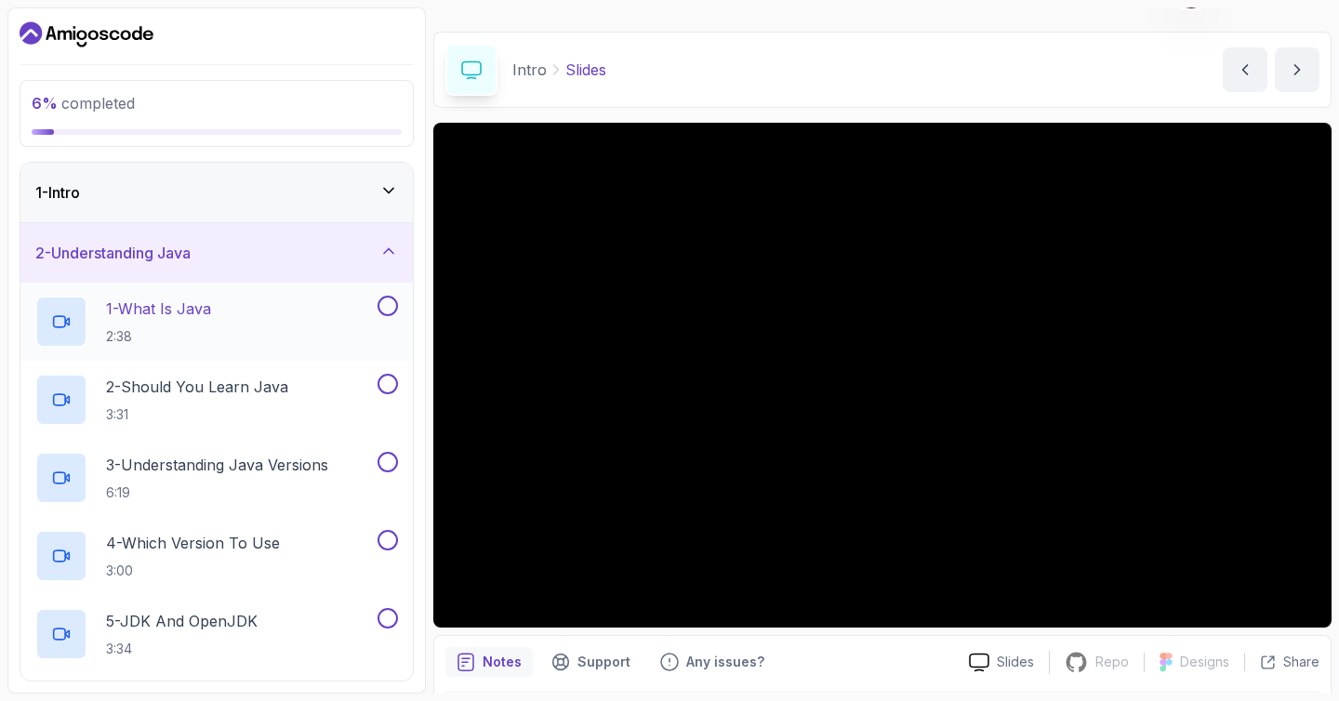
click at [242, 317] on div "1 - What Is Java 2:38" at bounding box center [204, 322] width 338 height 52
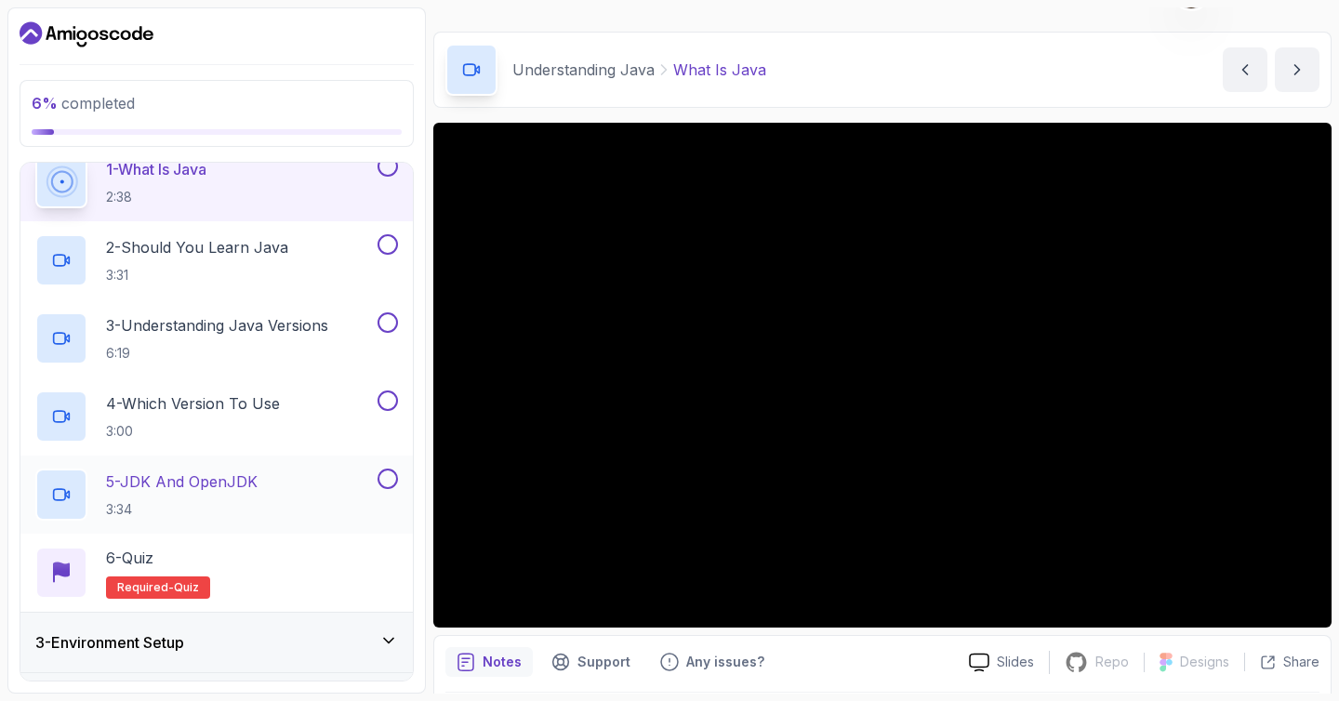
scroll to position [368, 0]
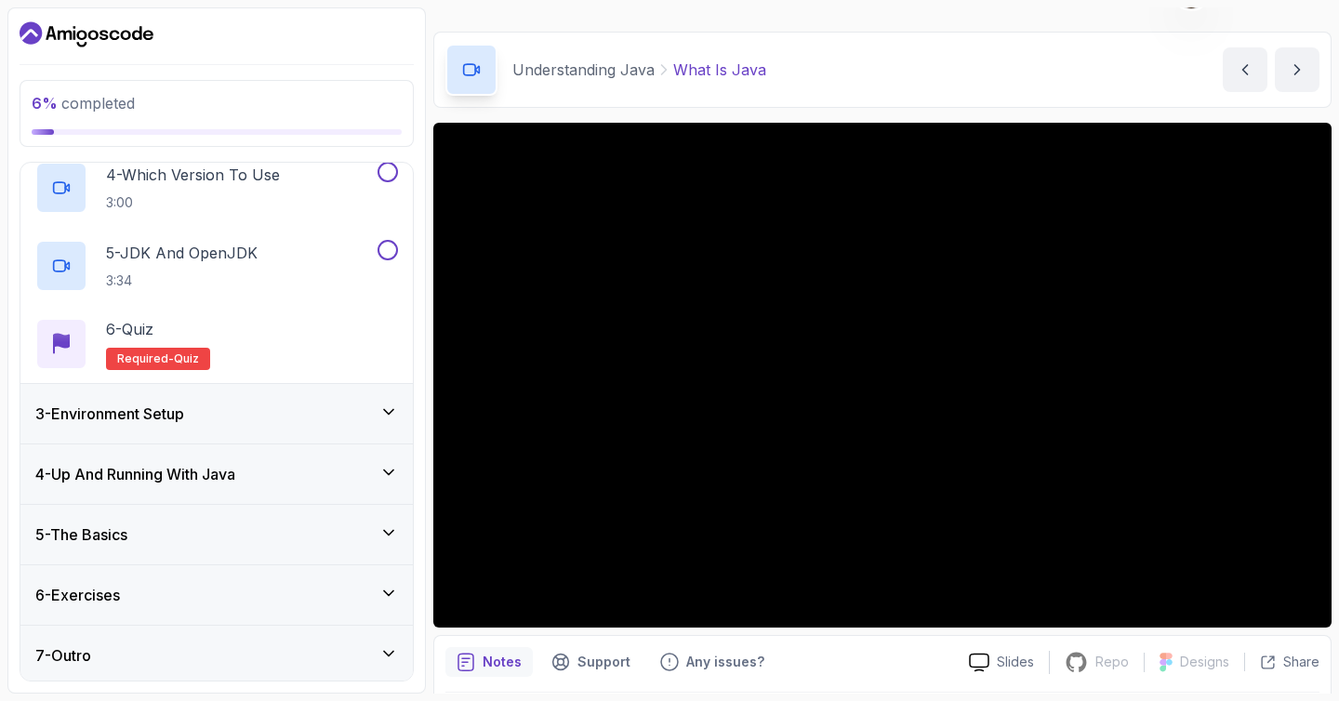
click at [184, 411] on h3 "3 - Environment Setup" at bounding box center [109, 414] width 149 height 22
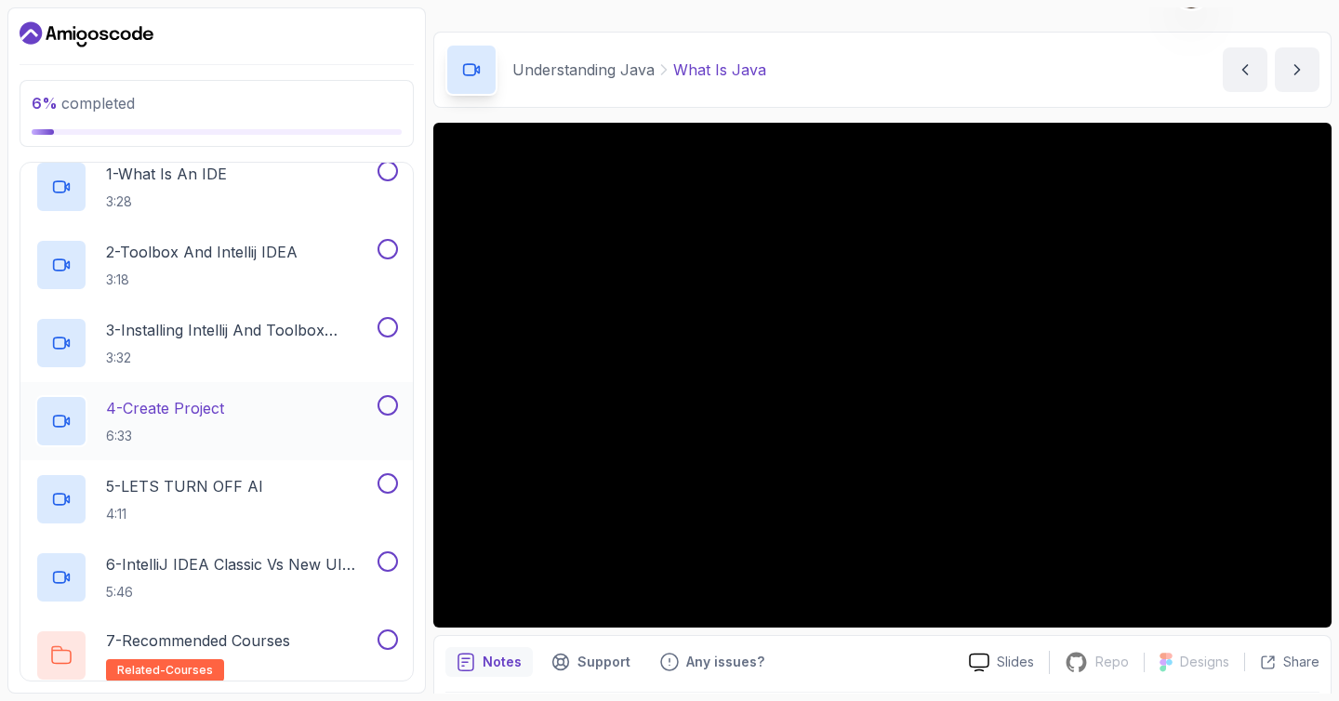
scroll to position [450, 0]
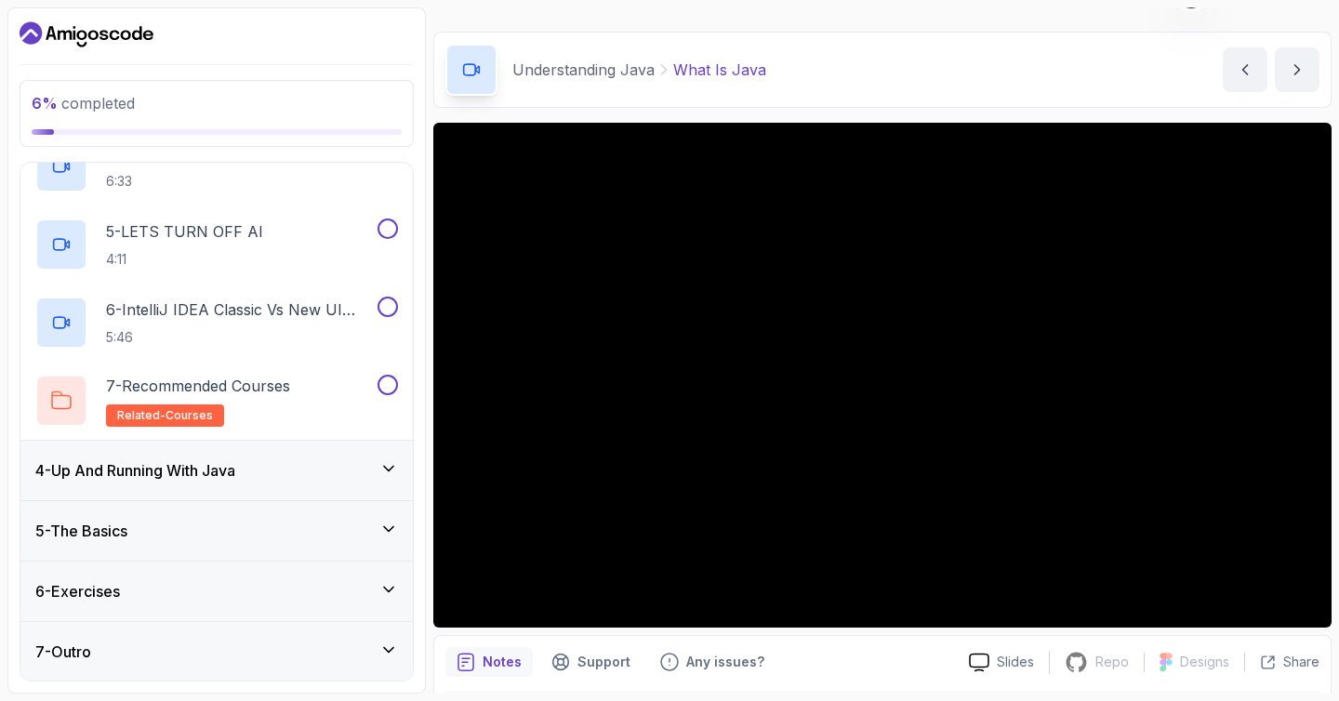
click at [227, 466] on h3 "4 - Up And Running With Java" at bounding box center [135, 470] width 200 height 22
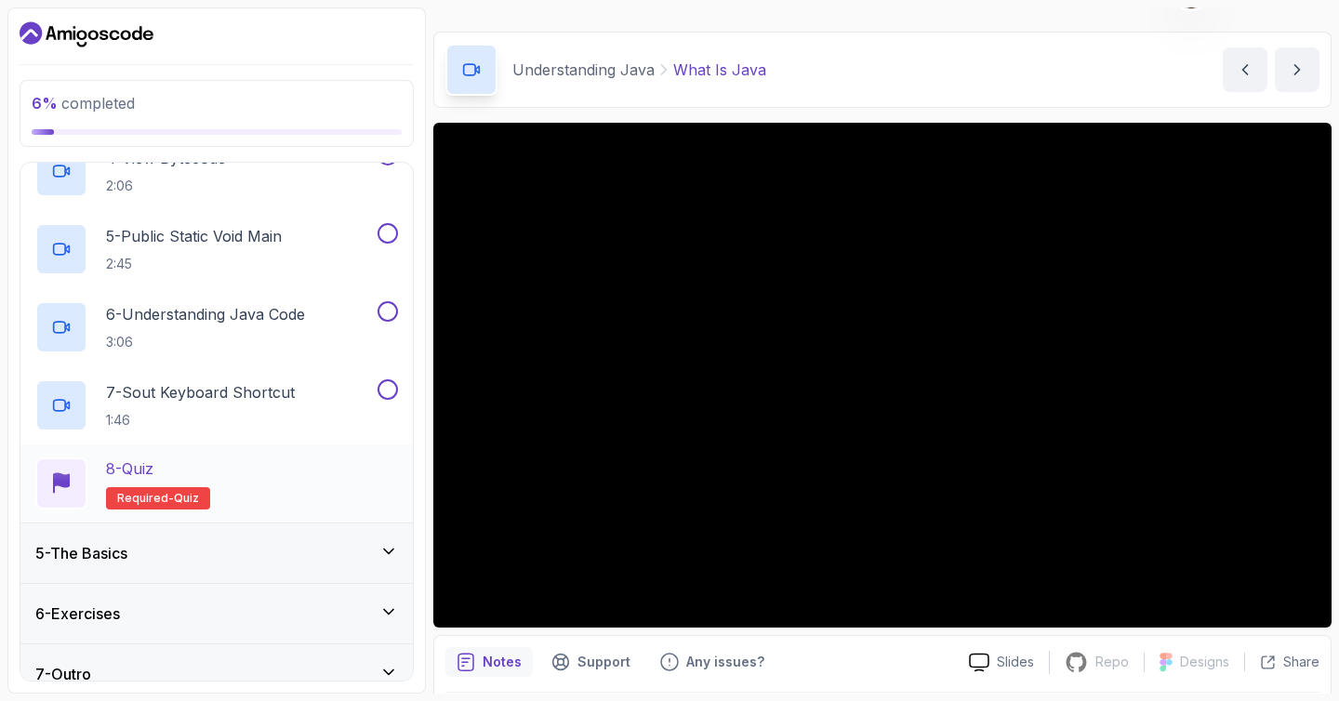
scroll to position [506, 0]
click at [212, 550] on div "5 - The Basics" at bounding box center [216, 553] width 363 height 22
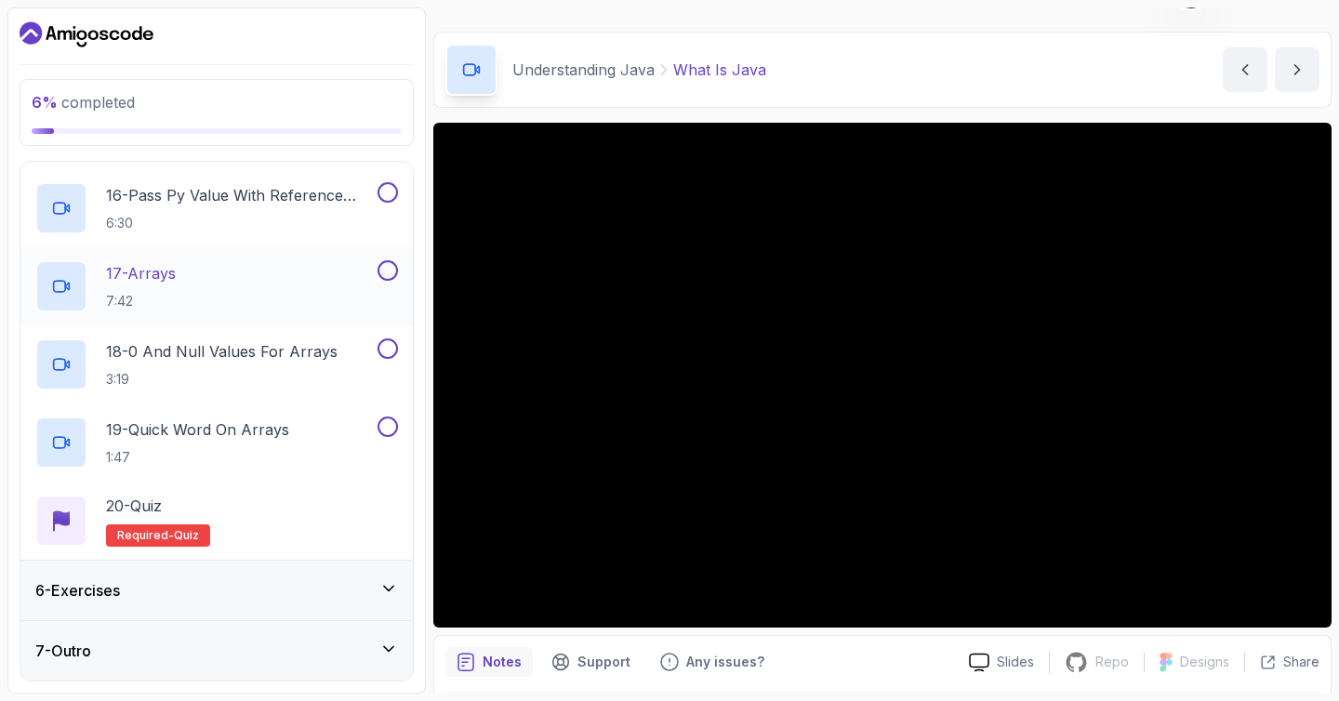
scroll to position [1465, 0]
click at [228, 586] on div "6 - Exercises" at bounding box center [216, 590] width 363 height 22
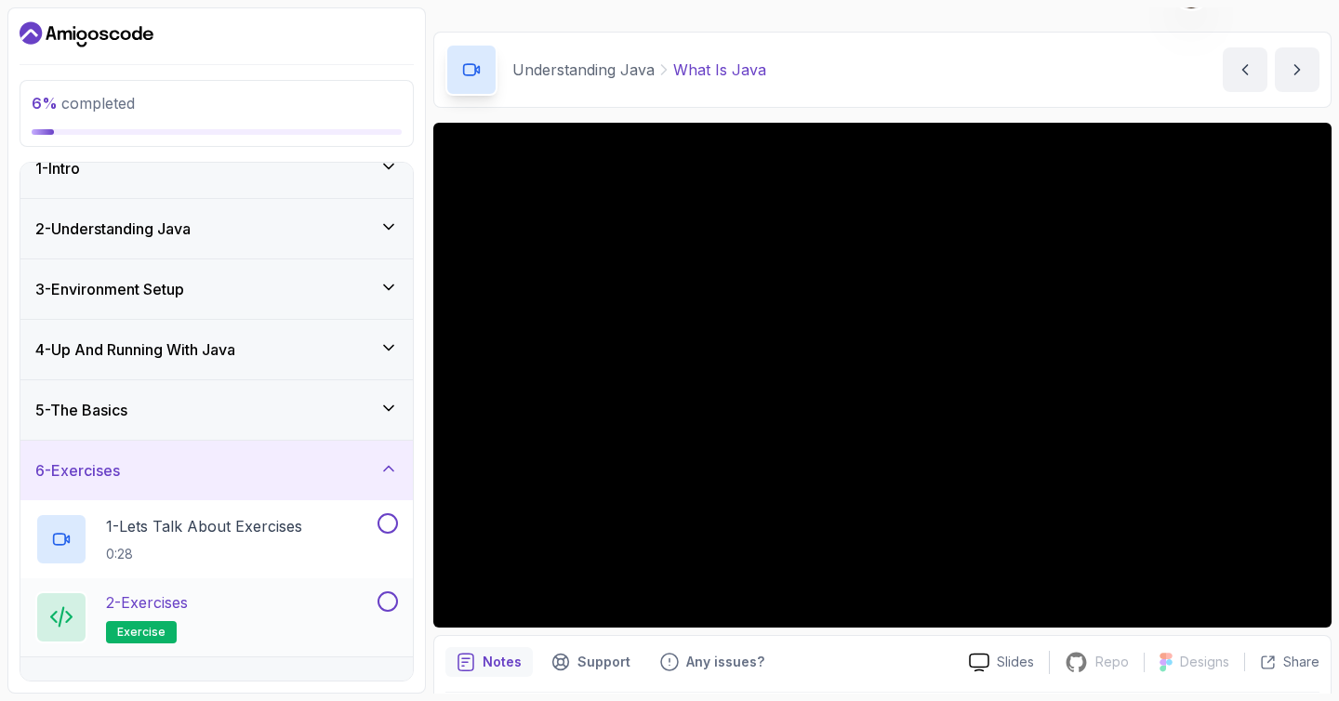
scroll to position [0, 0]
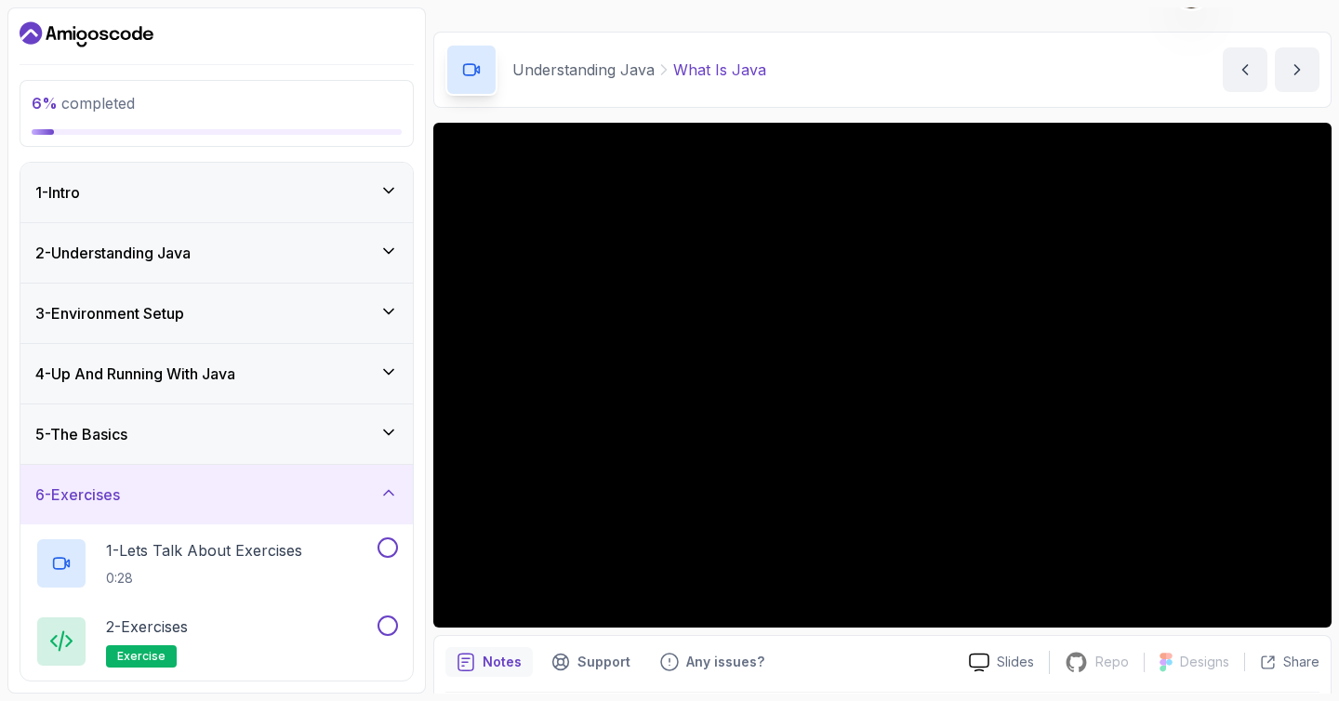
click at [310, 201] on div "1 - Intro" at bounding box center [216, 192] width 363 height 22
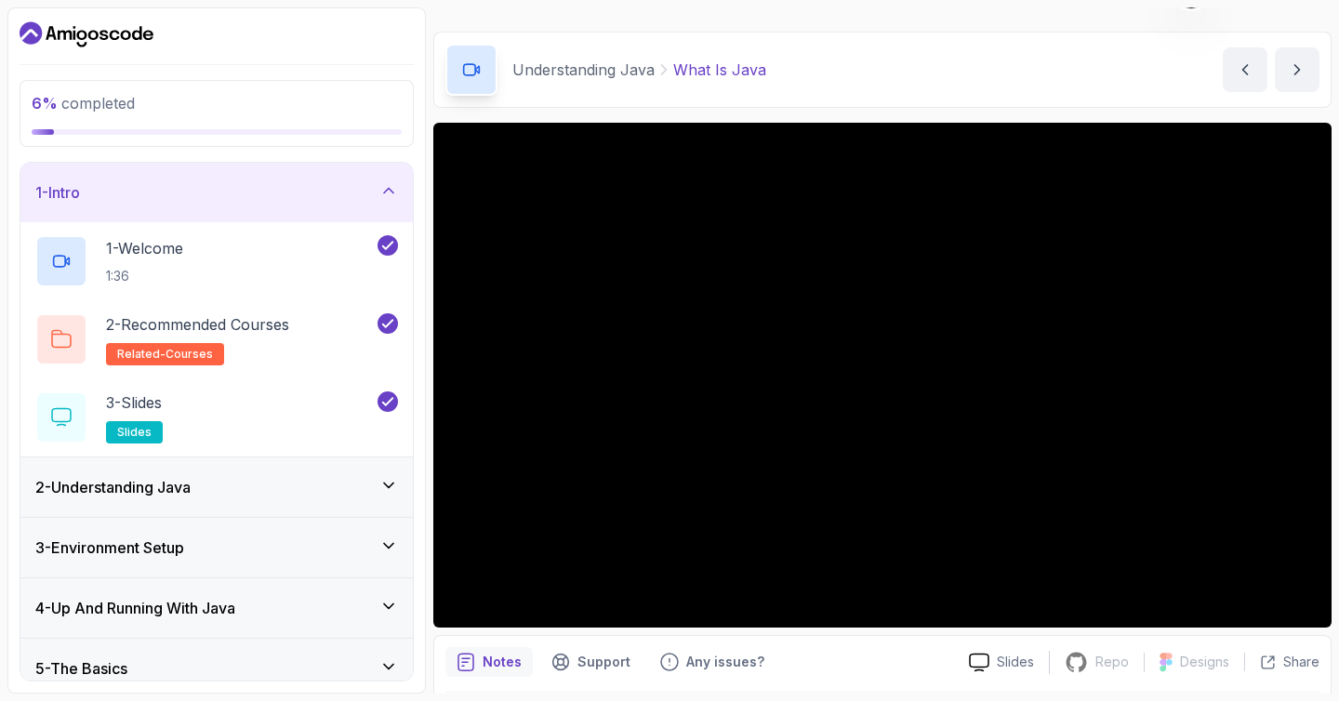
click at [307, 197] on div "1 - Intro" at bounding box center [216, 192] width 363 height 22
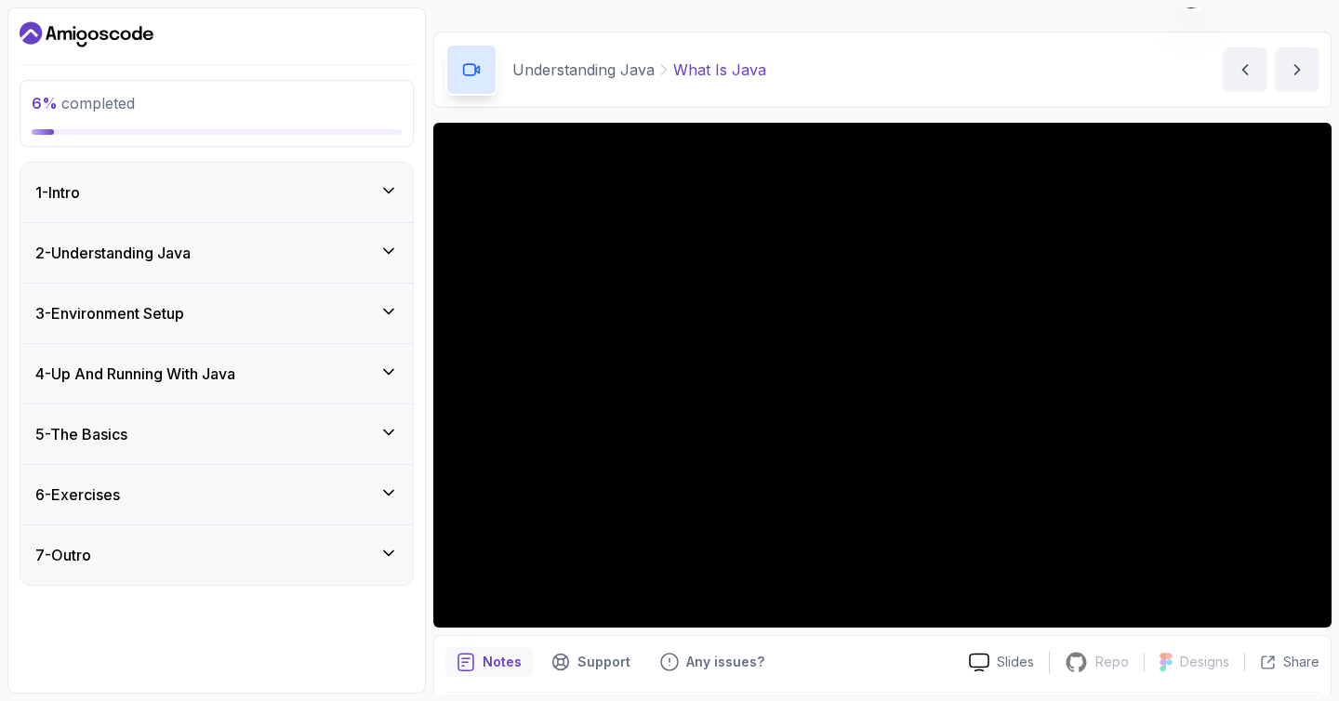
click at [233, 262] on div "2 - Understanding Java" at bounding box center [216, 253] width 363 height 22
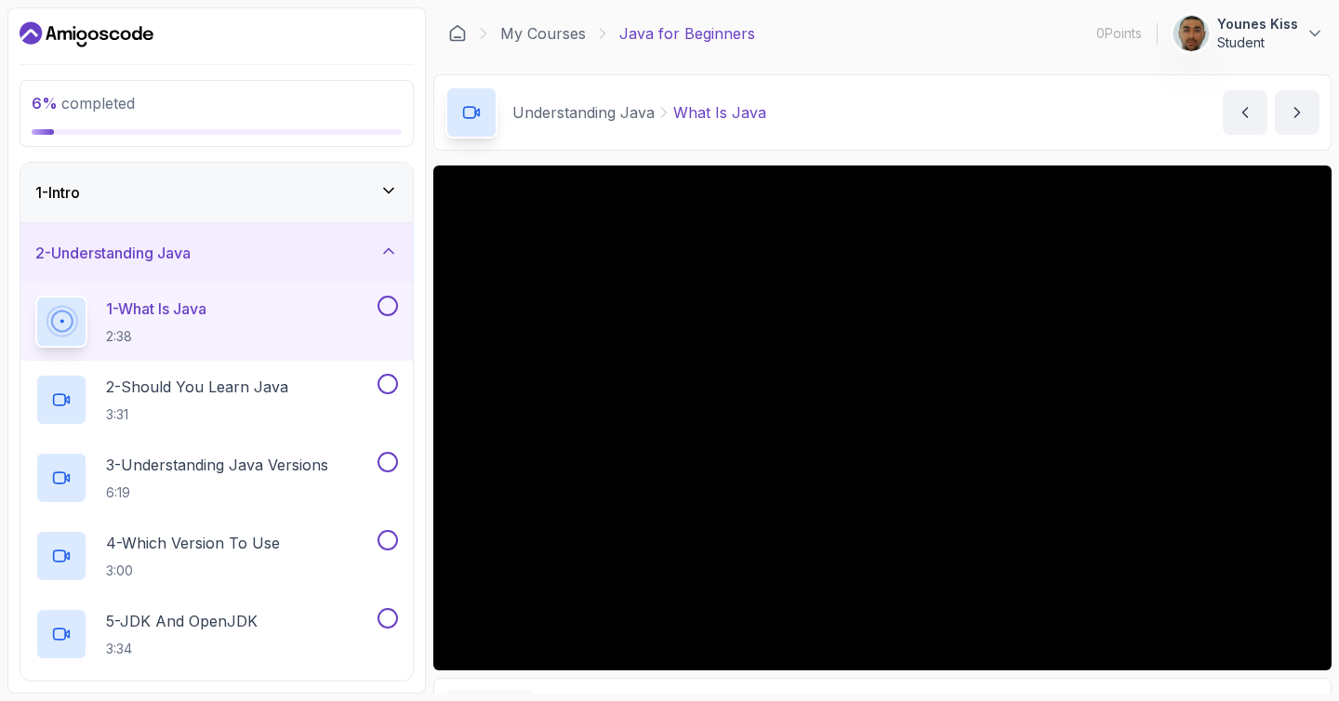
click at [382, 304] on button at bounding box center [387, 306] width 20 height 20
click at [294, 386] on div "2 - Should You Learn Java 3:31" at bounding box center [204, 400] width 338 height 52
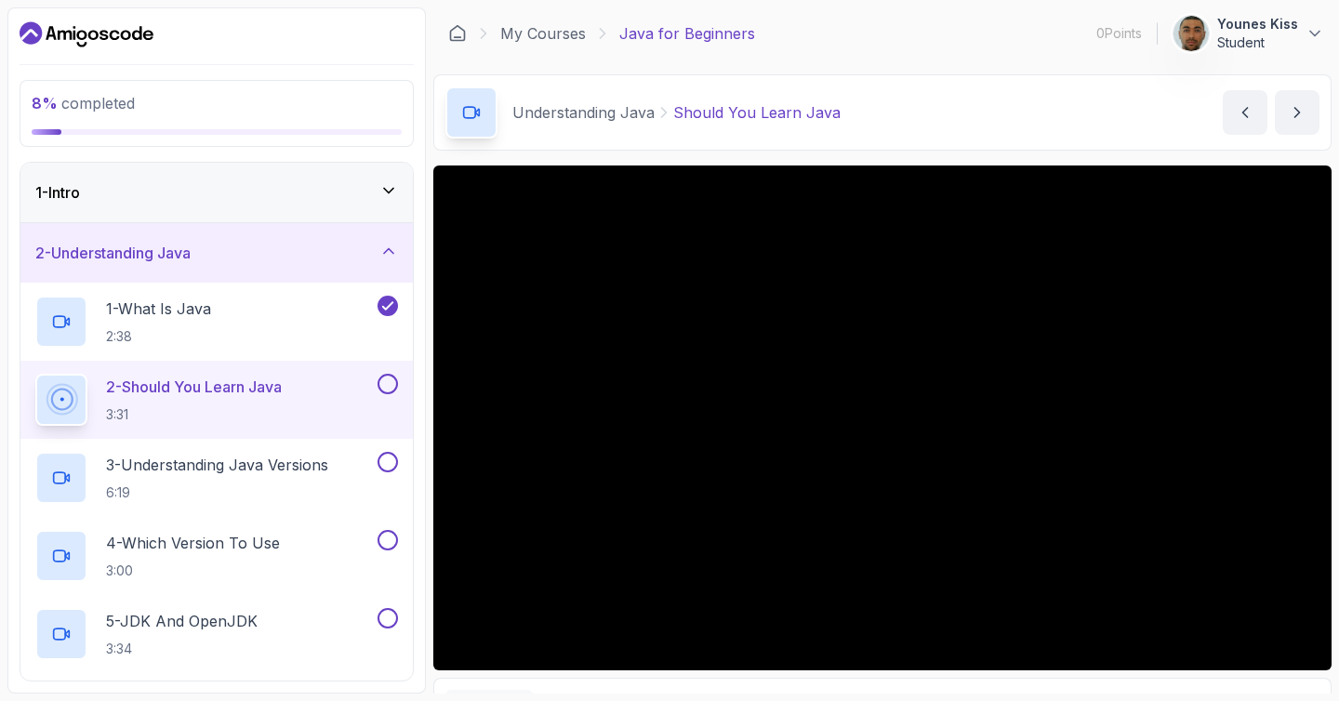
click at [384, 384] on button at bounding box center [387, 384] width 20 height 20
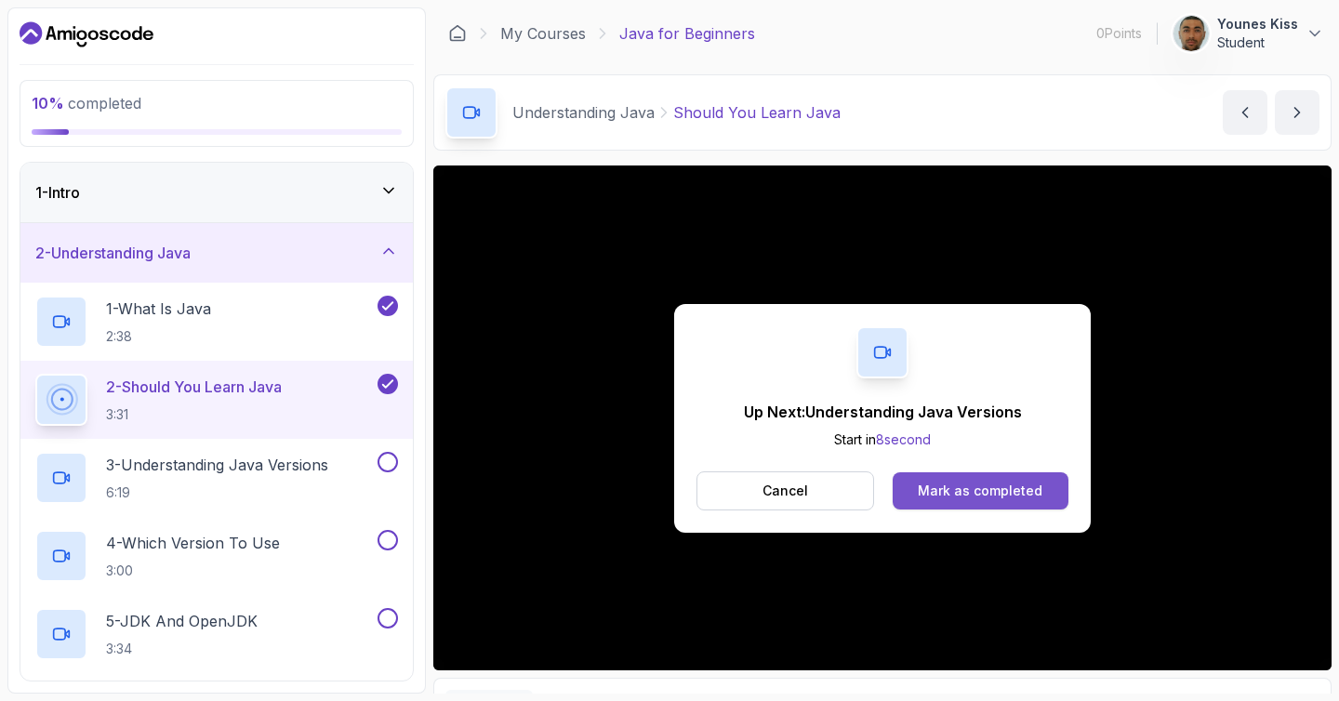
click at [951, 483] on div "Mark as completed" at bounding box center [980, 491] width 125 height 19
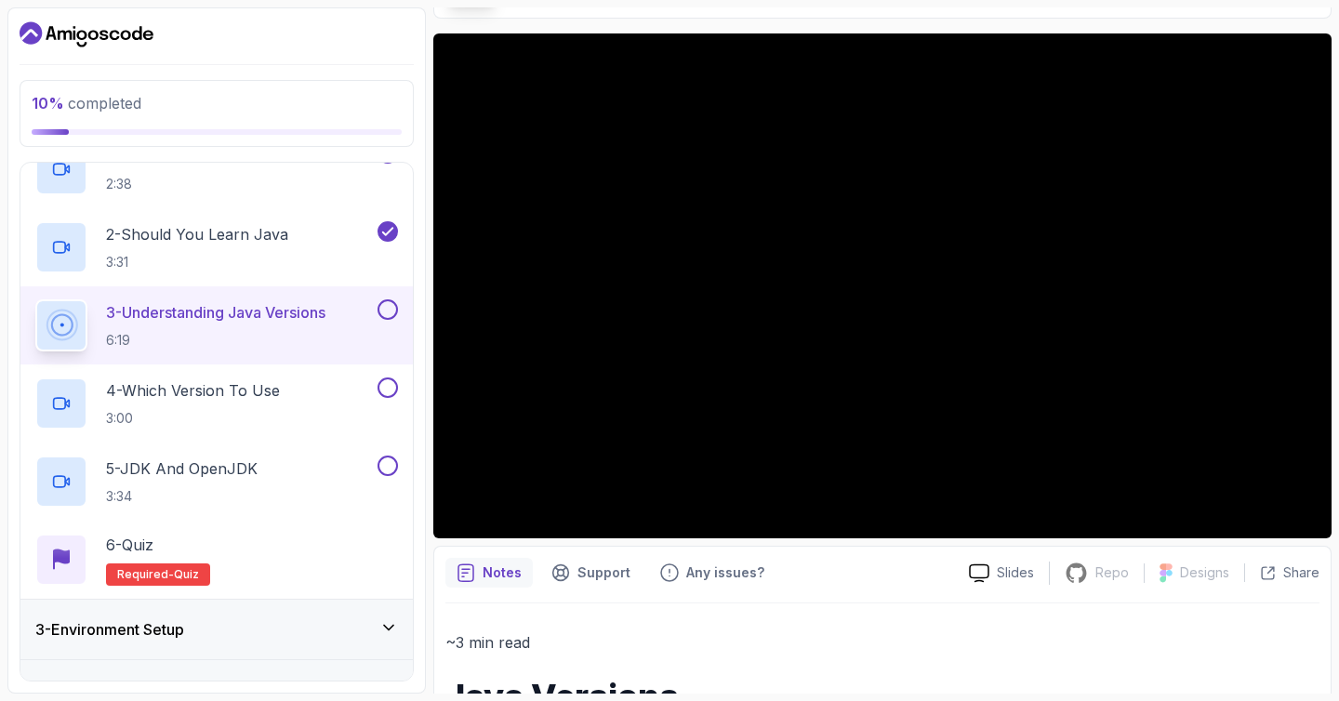
scroll to position [174, 0]
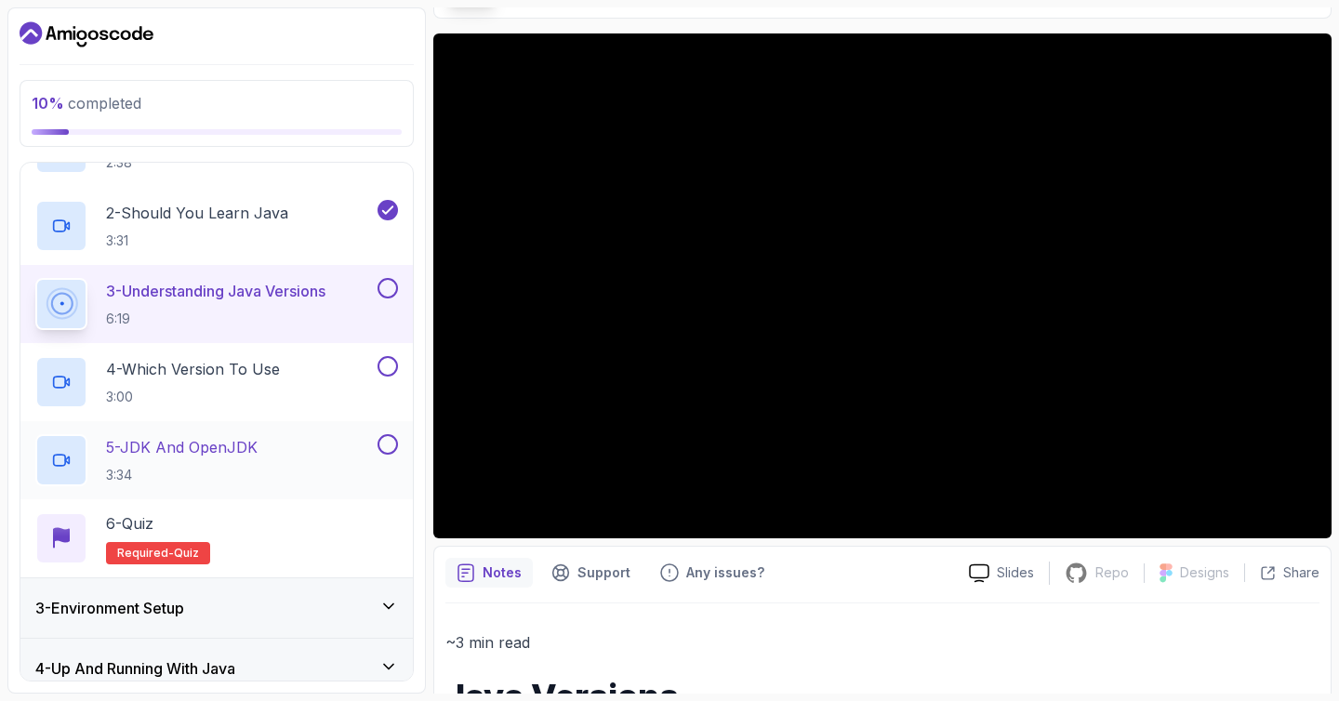
click at [237, 462] on h2 "5 - JDK And OpenJDK 3:34" at bounding box center [182, 460] width 152 height 48
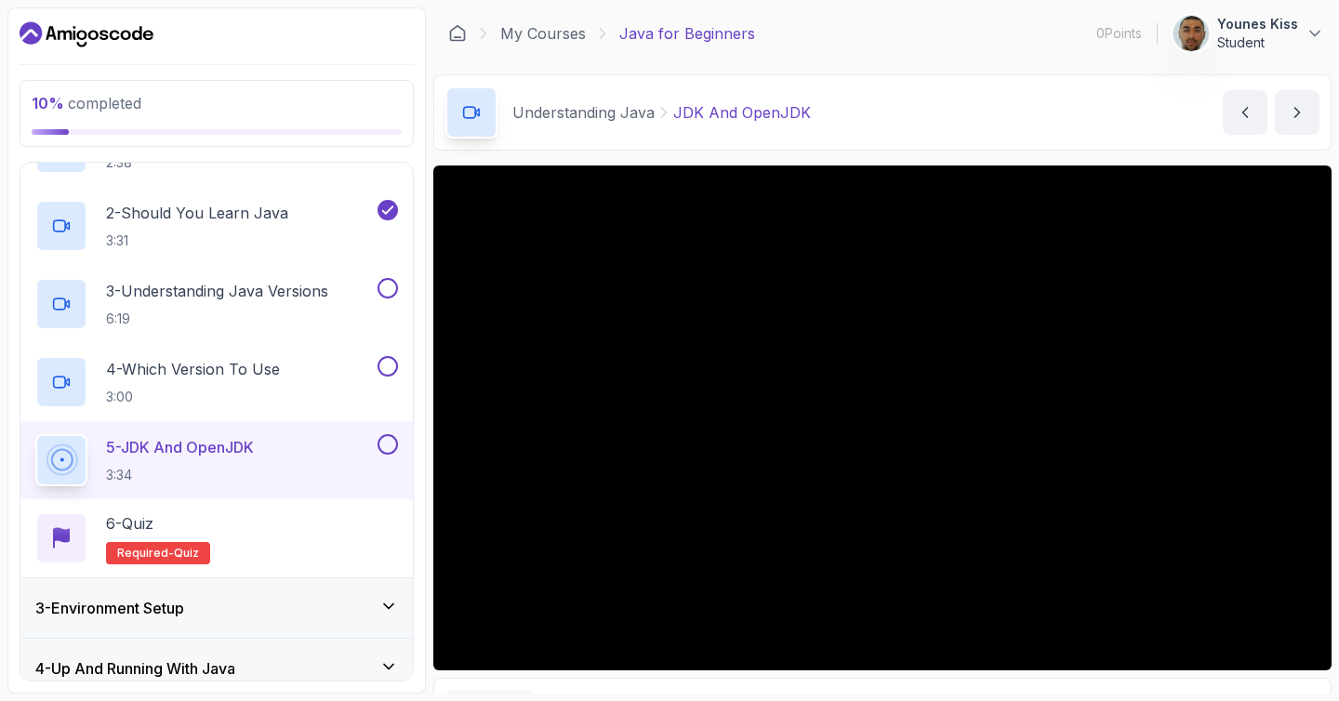
scroll to position [52, 0]
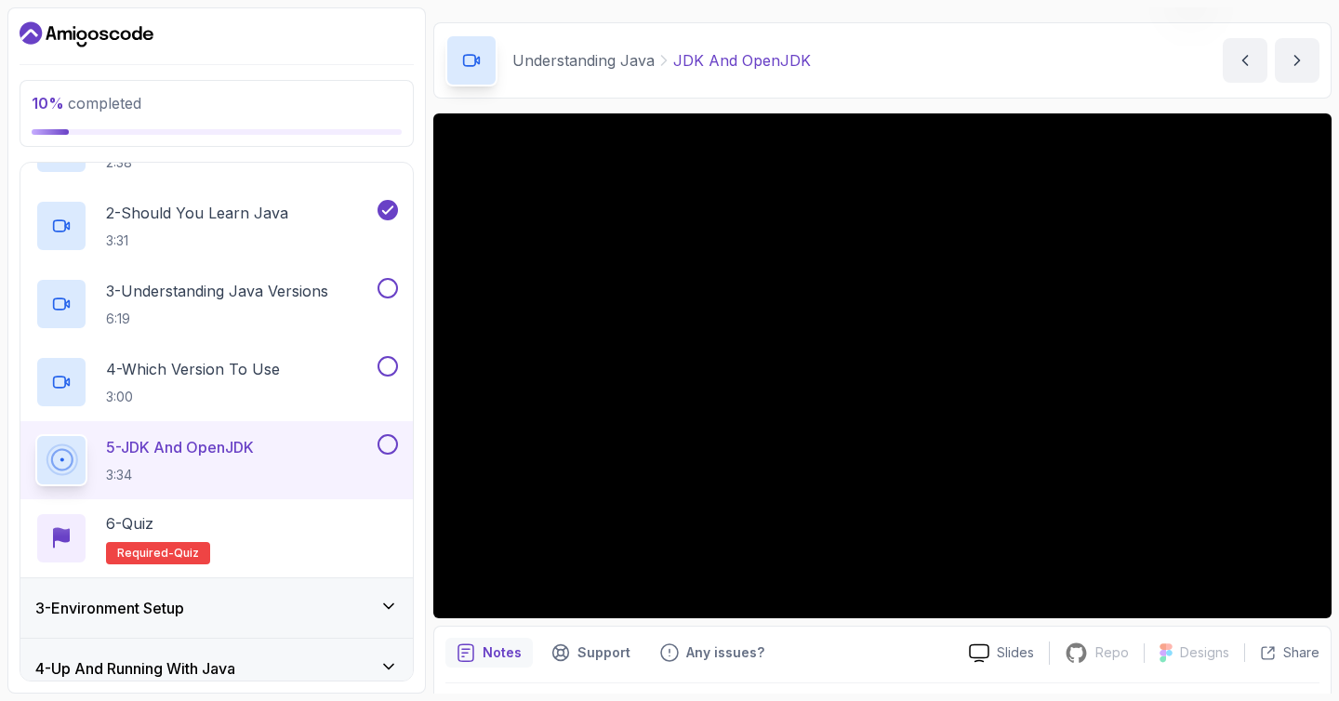
click at [354, 597] on div "3 - Environment Setup" at bounding box center [216, 608] width 363 height 22
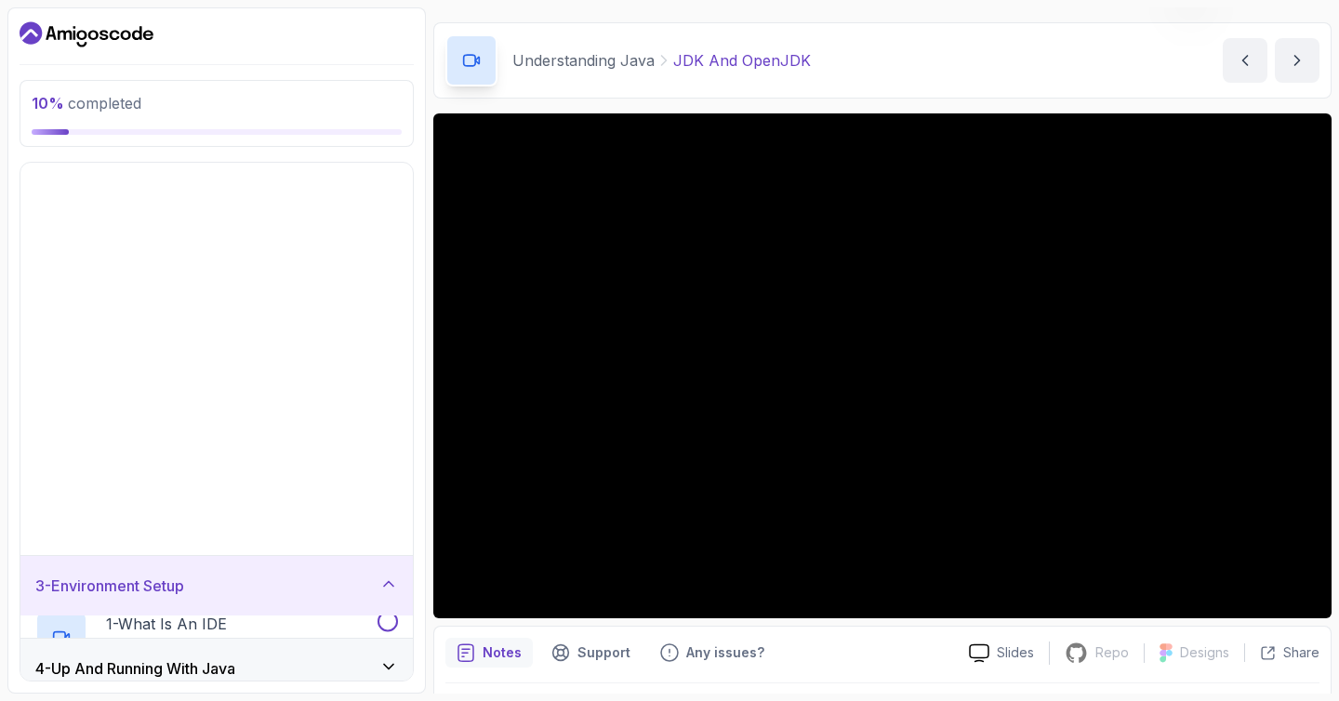
scroll to position [0, 0]
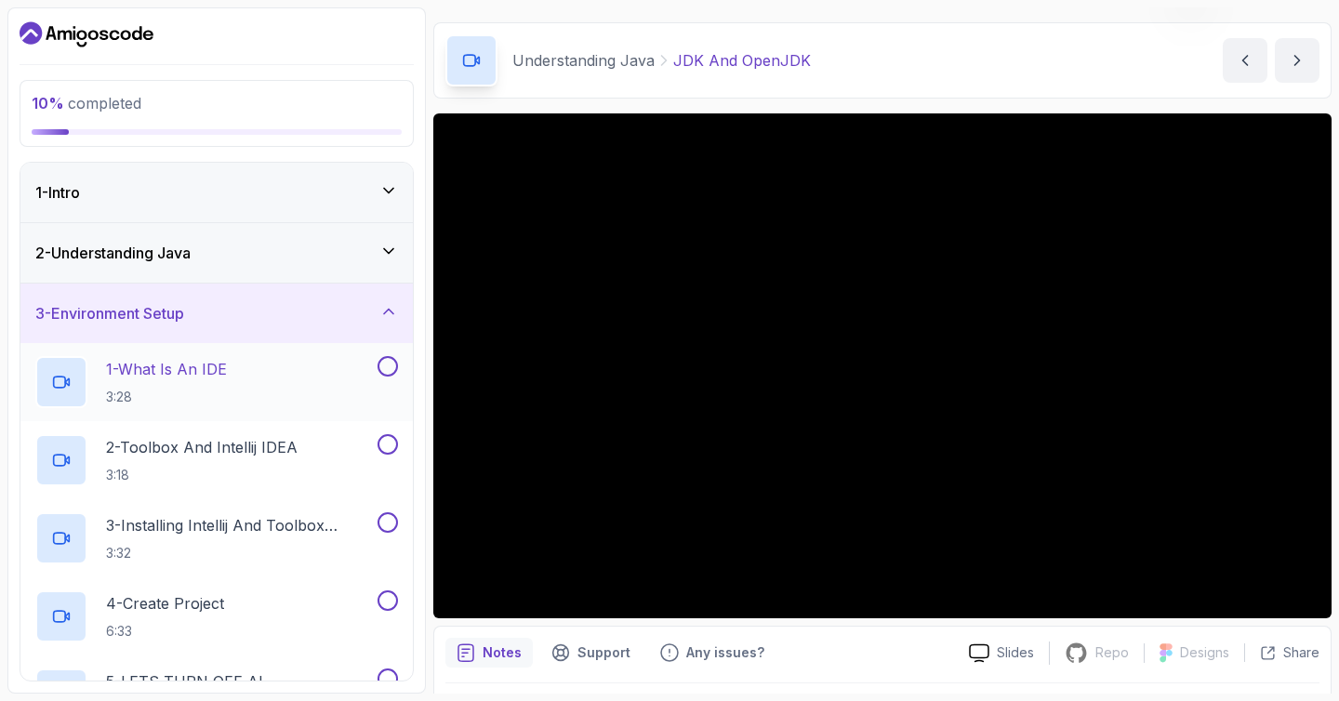
click at [333, 383] on div "1 - What Is An IDE 3:28" at bounding box center [204, 382] width 338 height 52
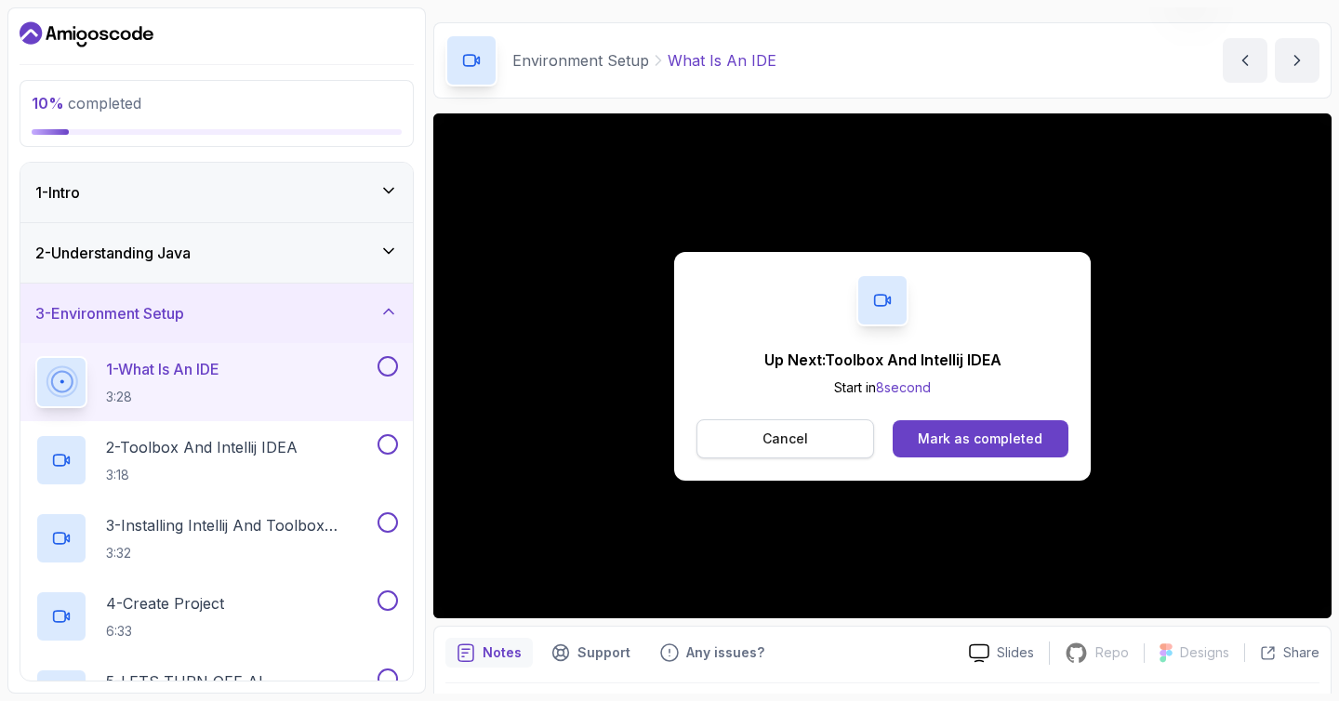
click at [733, 436] on button "Cancel" at bounding box center [785, 438] width 178 height 39
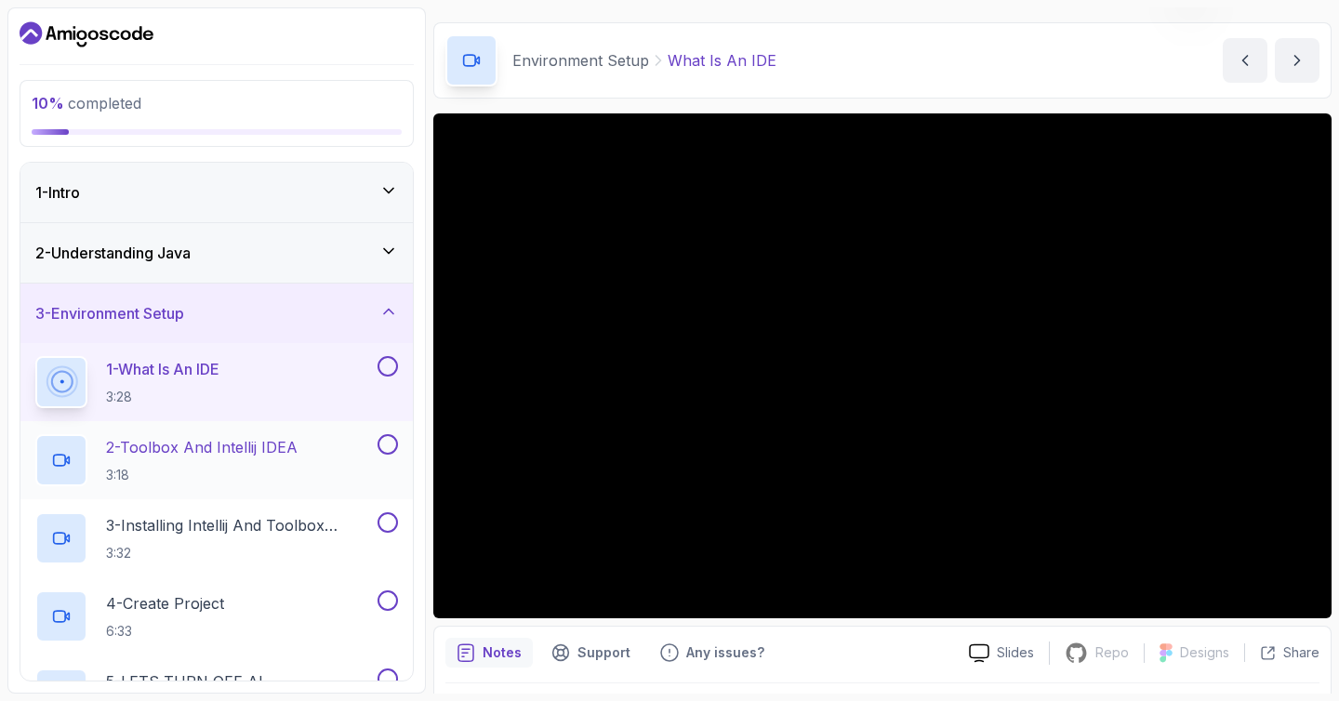
click at [236, 468] on p "3:18" at bounding box center [202, 475] width 192 height 19
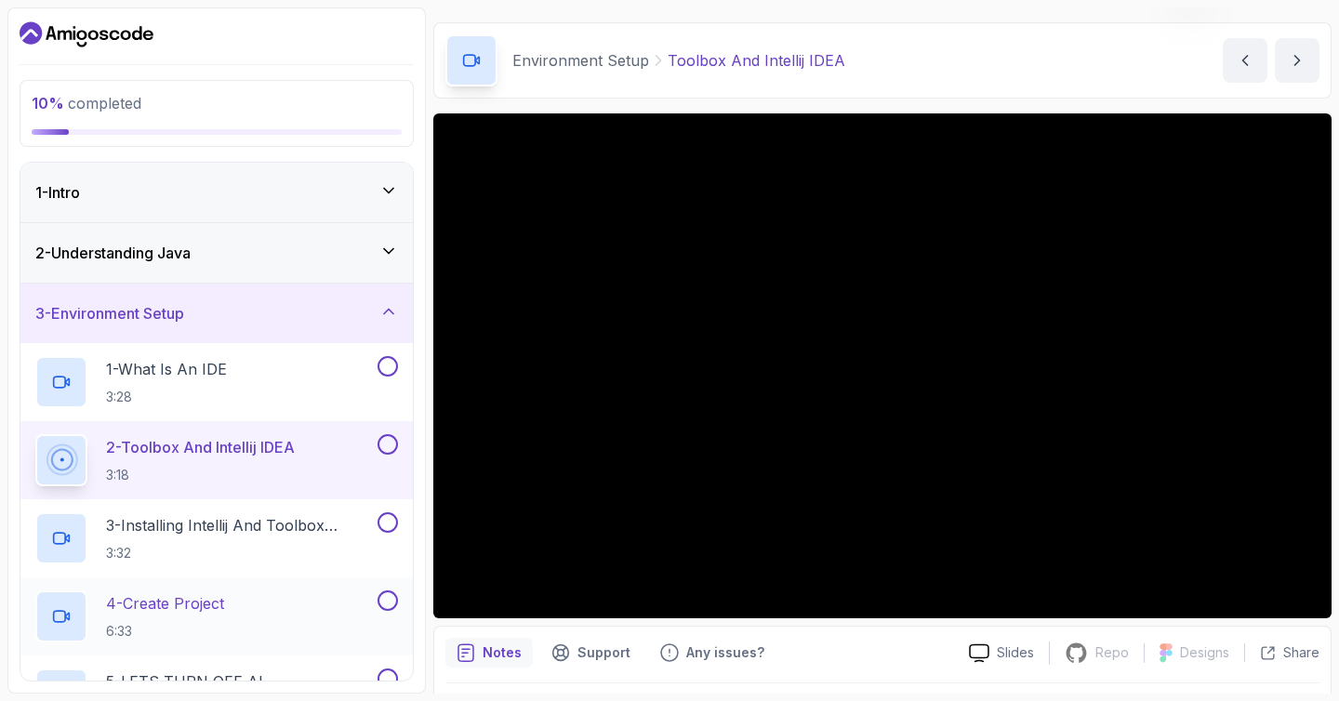
scroll to position [262, 0]
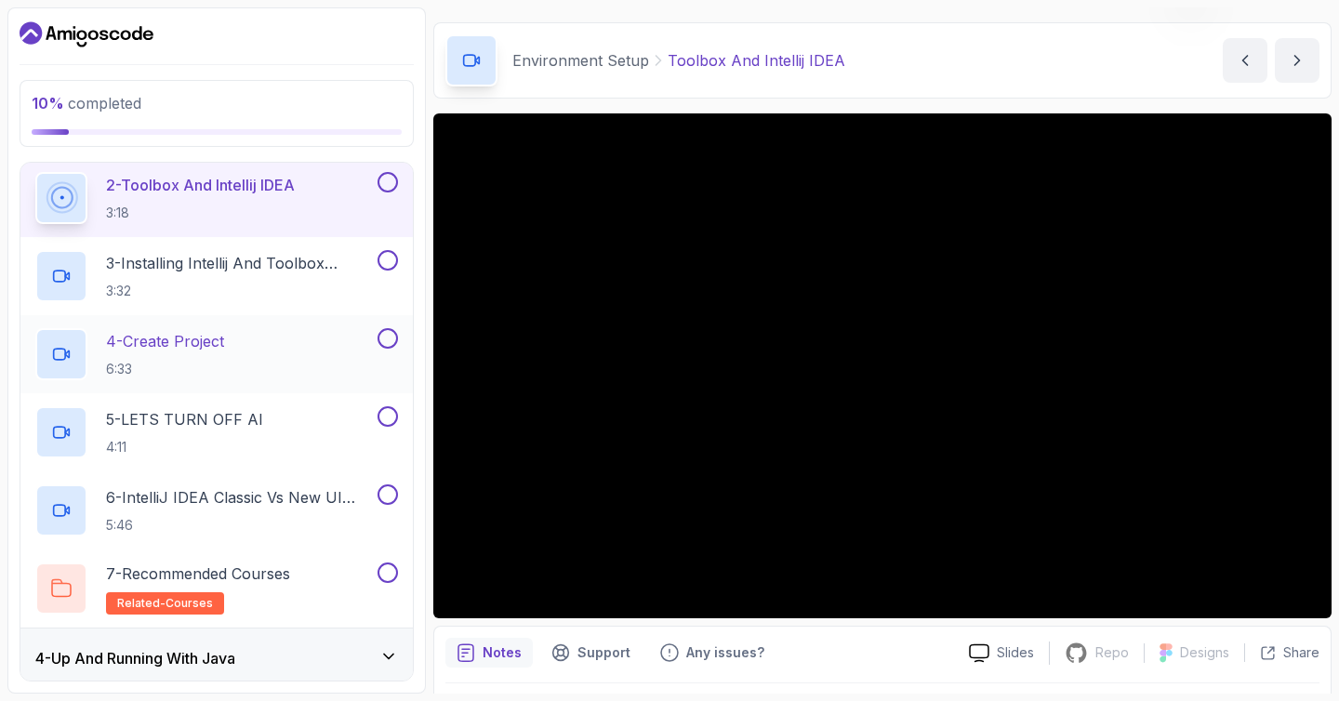
click at [214, 351] on p "4 - Create Project" at bounding box center [165, 341] width 118 height 22
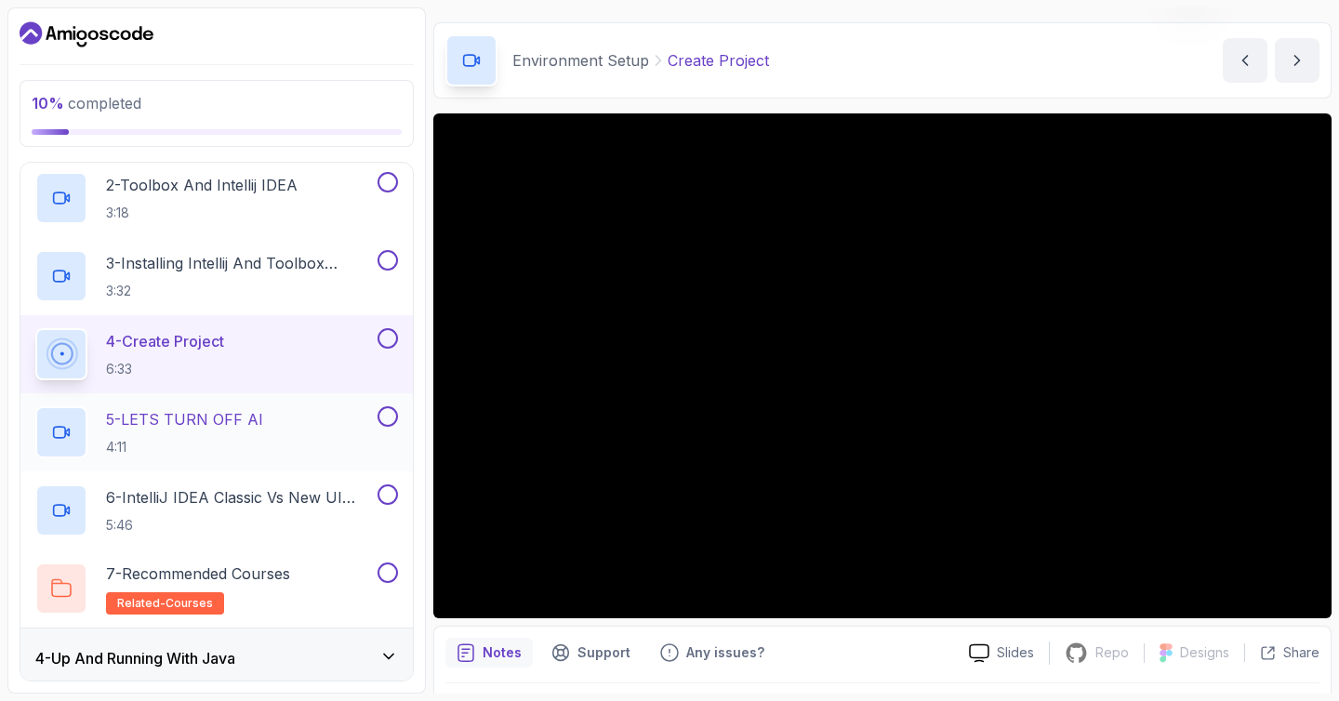
click at [258, 430] on h2 "5 - LETS TURN OFF AI 4:11" at bounding box center [184, 432] width 157 height 48
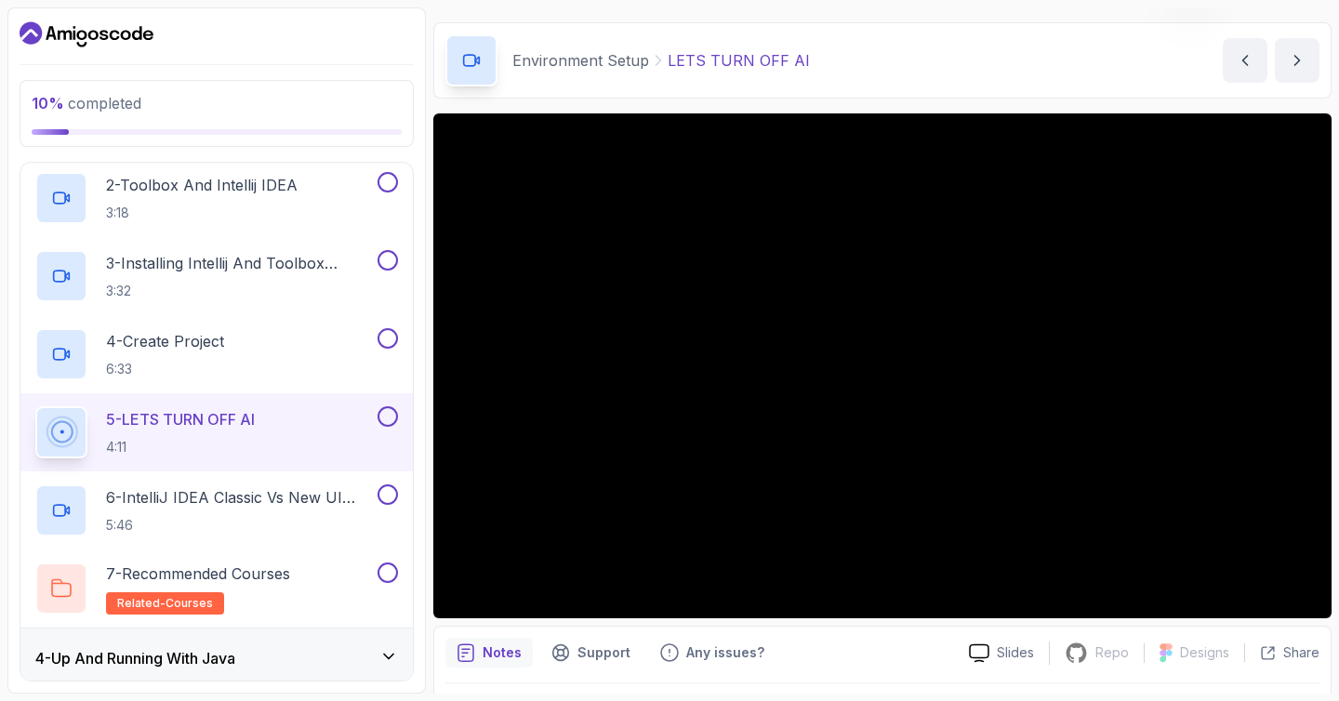
scroll to position [99, 0]
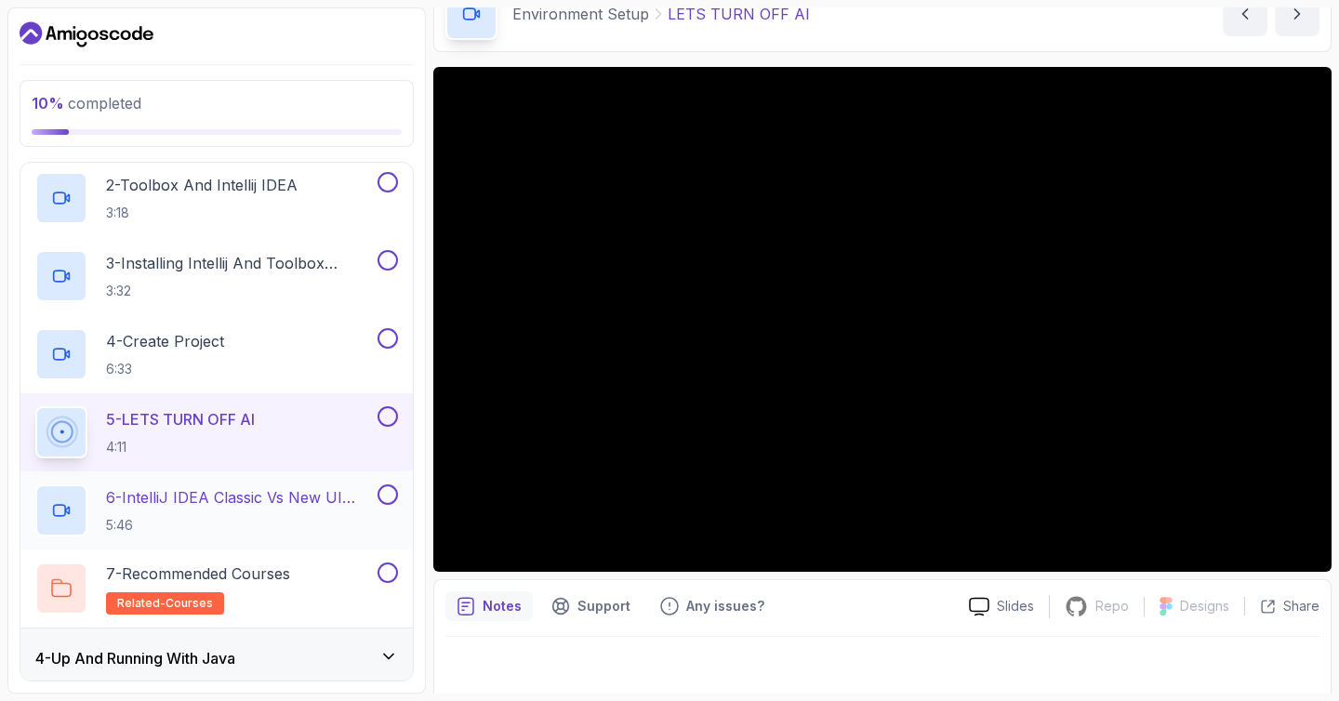
click at [269, 511] on h2 "6 - IntelliJ IDEA Classic Vs New UI (User Interface) 5:46" at bounding box center [240, 510] width 268 height 48
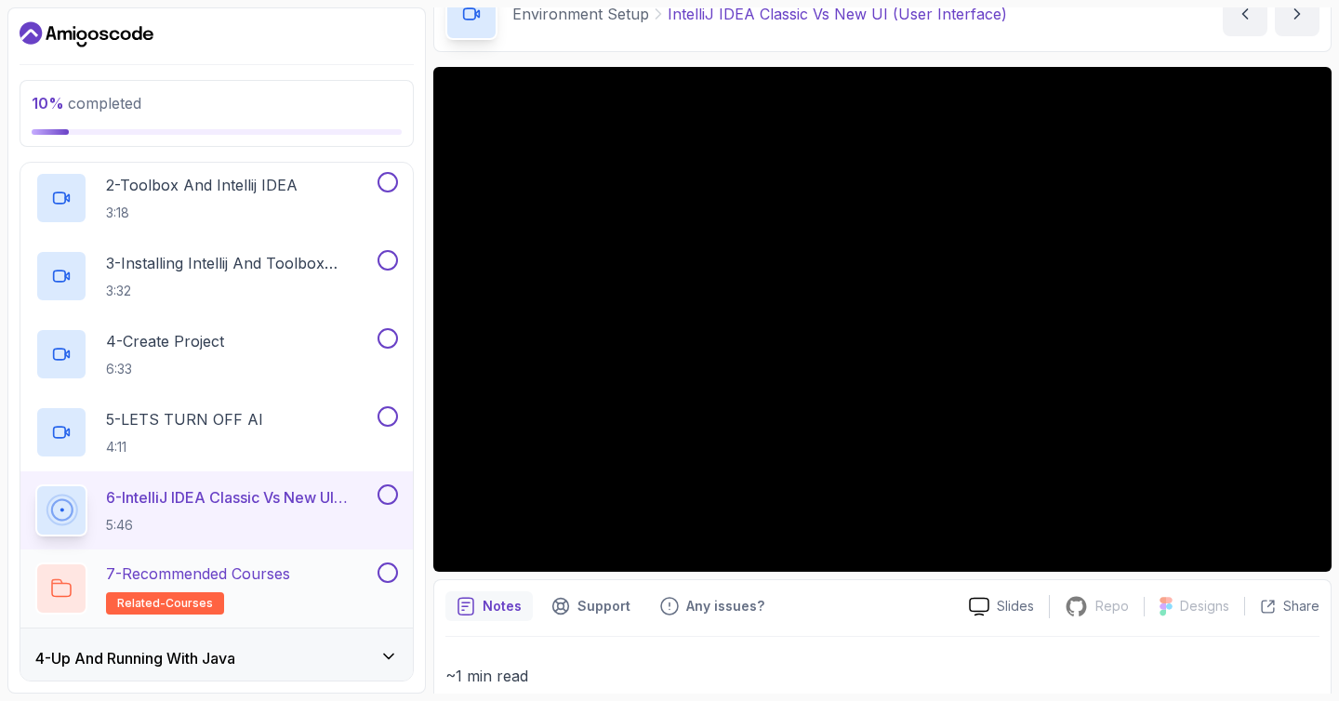
click at [290, 569] on p "7 - Recommended Courses" at bounding box center [198, 574] width 184 height 22
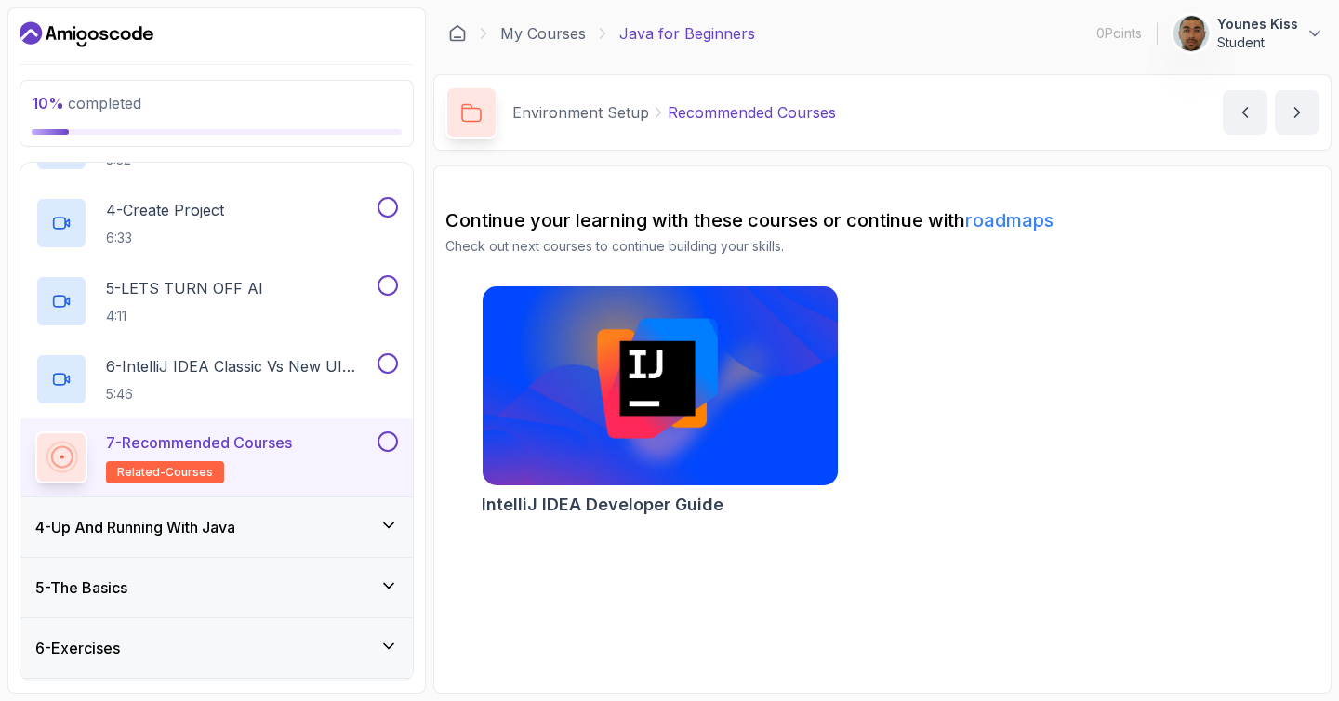
scroll to position [450, 0]
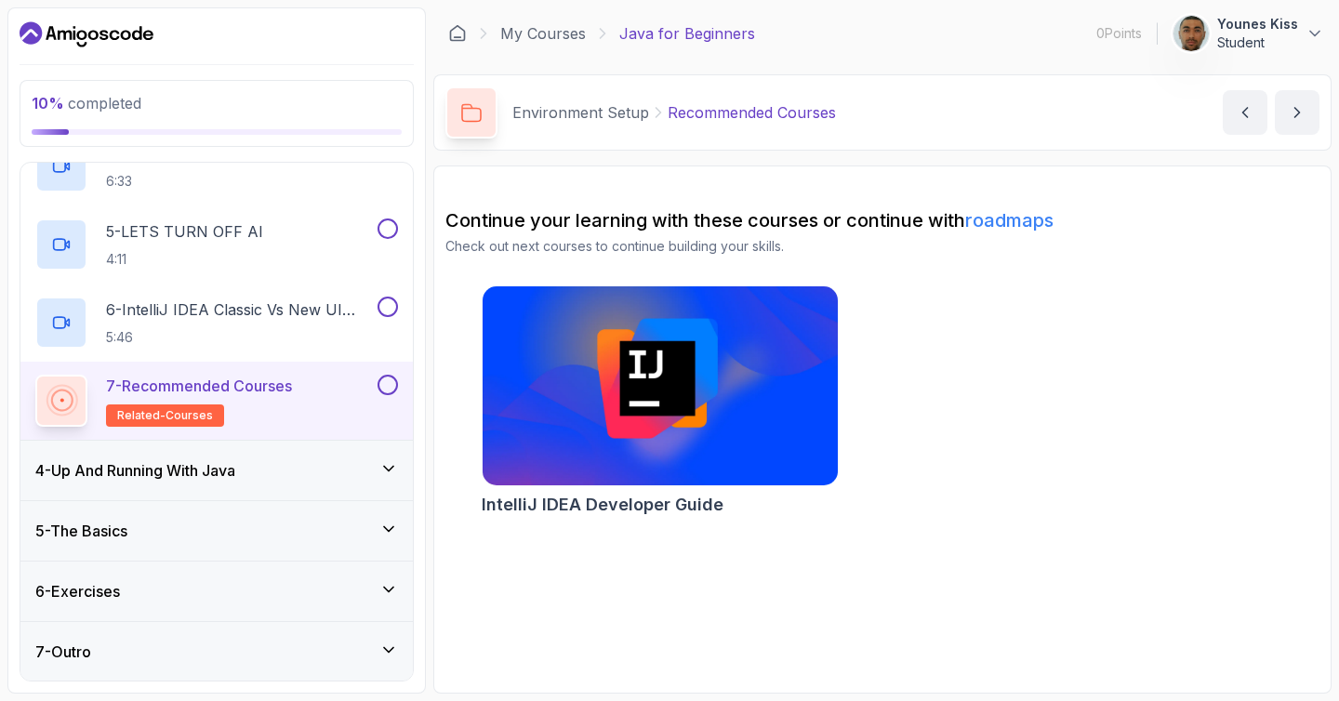
click at [178, 470] on h3 "4 - Up And Running With Java" at bounding box center [135, 470] width 200 height 22
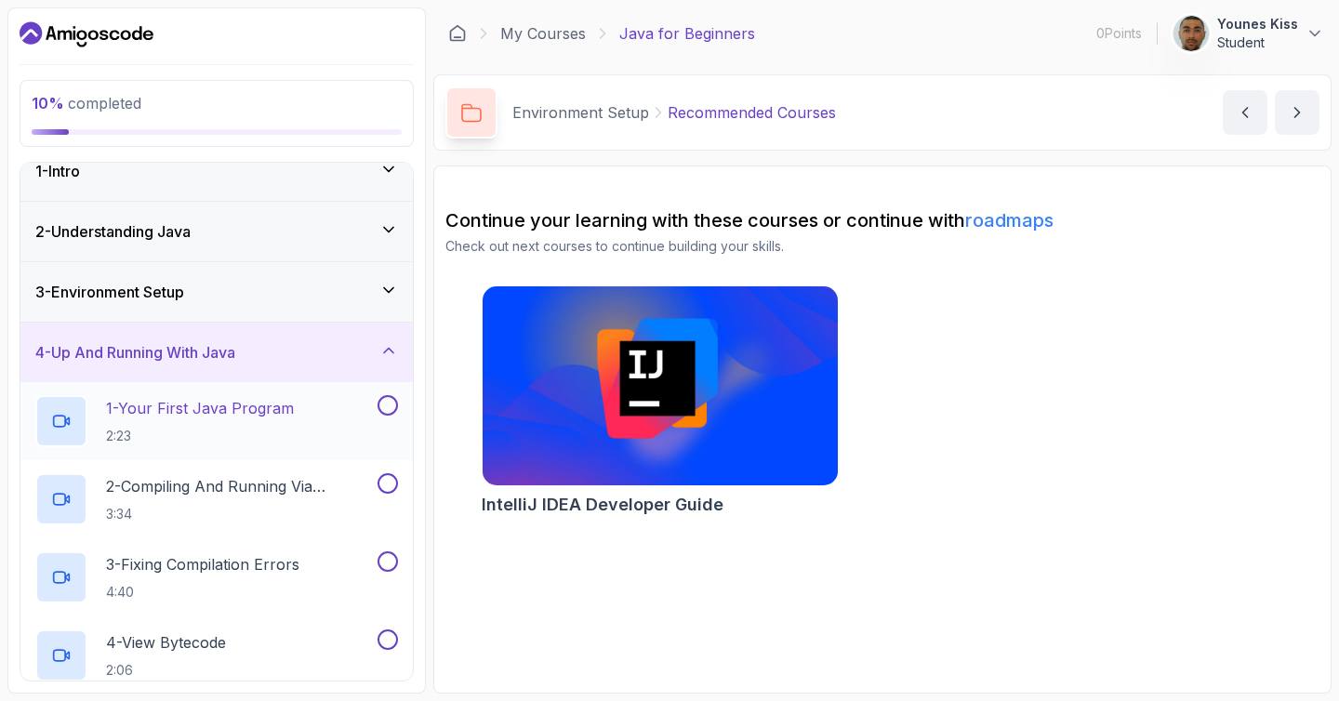
scroll to position [46, 0]
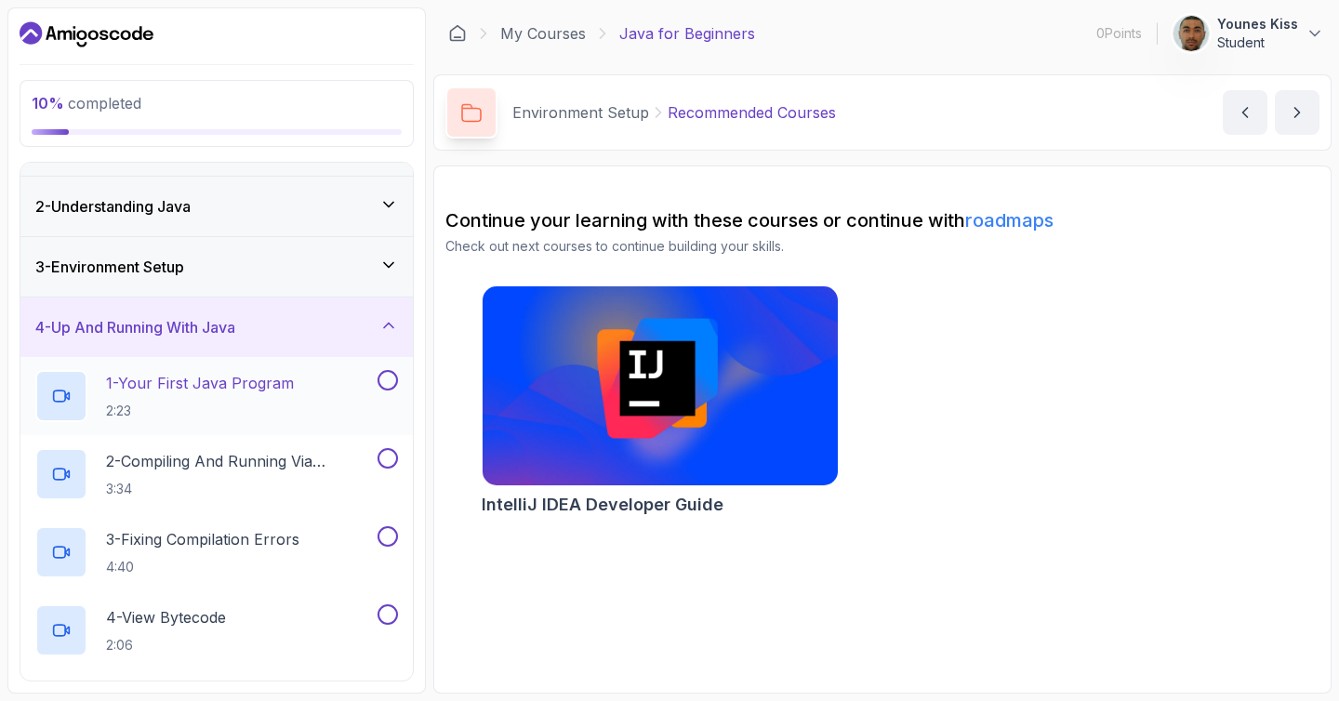
click at [189, 383] on p "1 - Your First Java Program" at bounding box center [200, 383] width 188 height 22
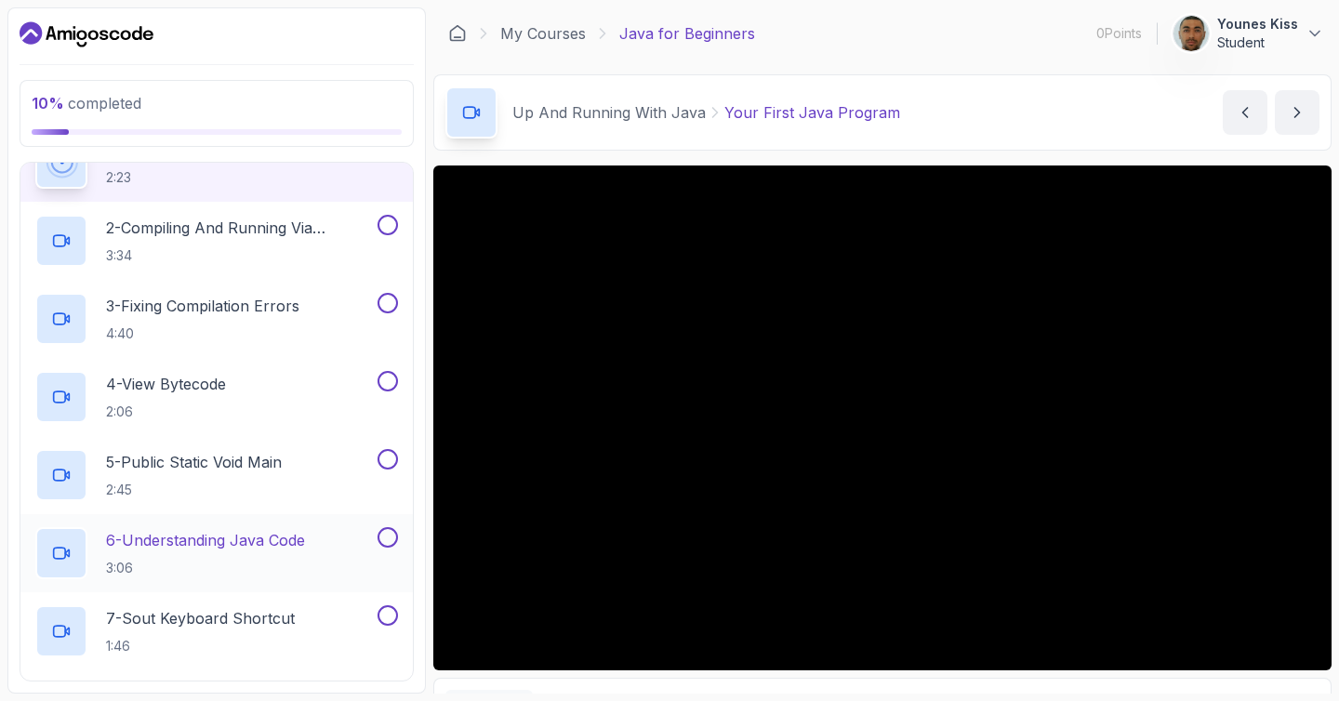
scroll to position [528, 0]
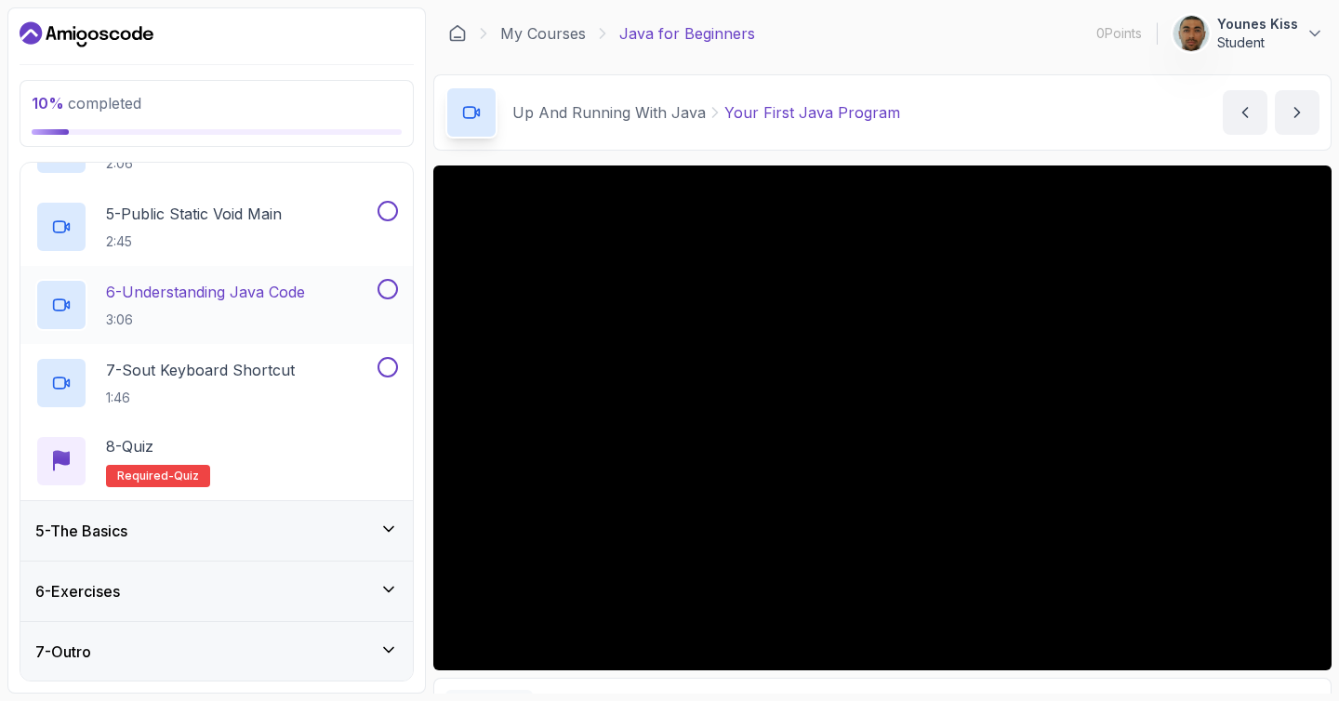
click at [282, 294] on p "6 - Understanding Java Code" at bounding box center [205, 292] width 199 height 22
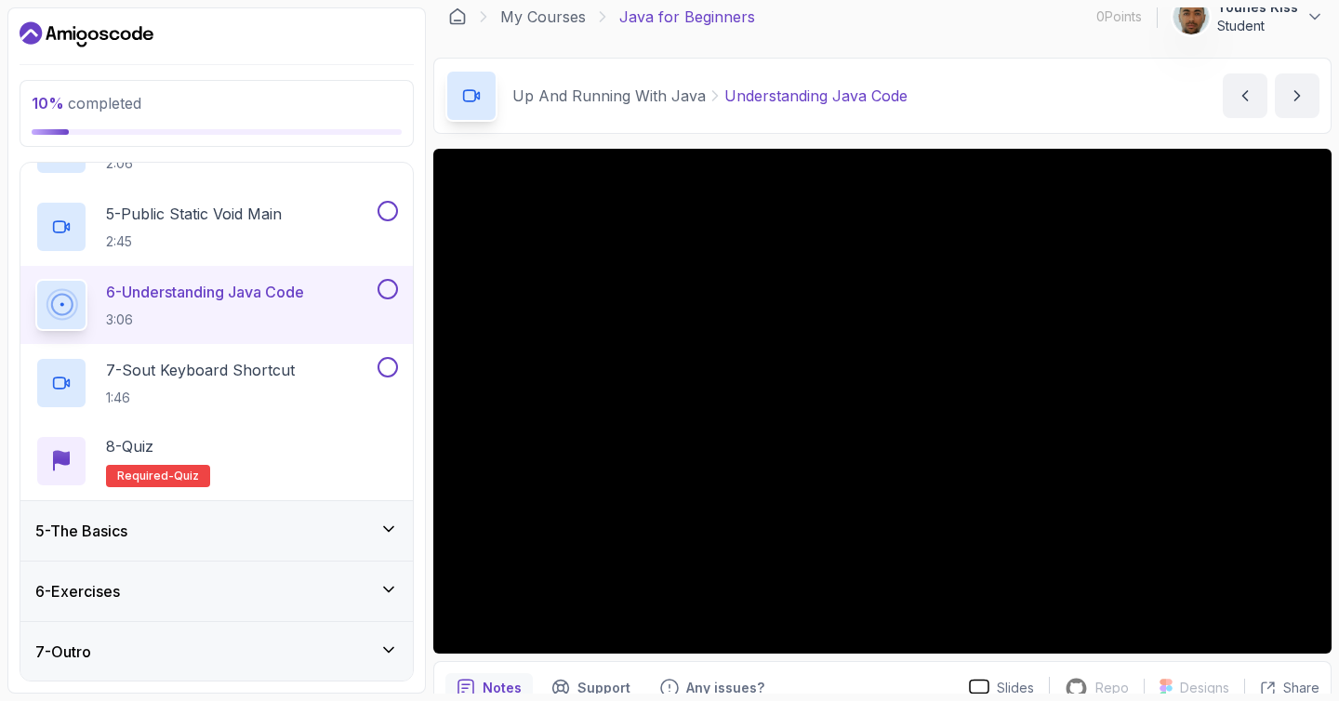
scroll to position [16, 0]
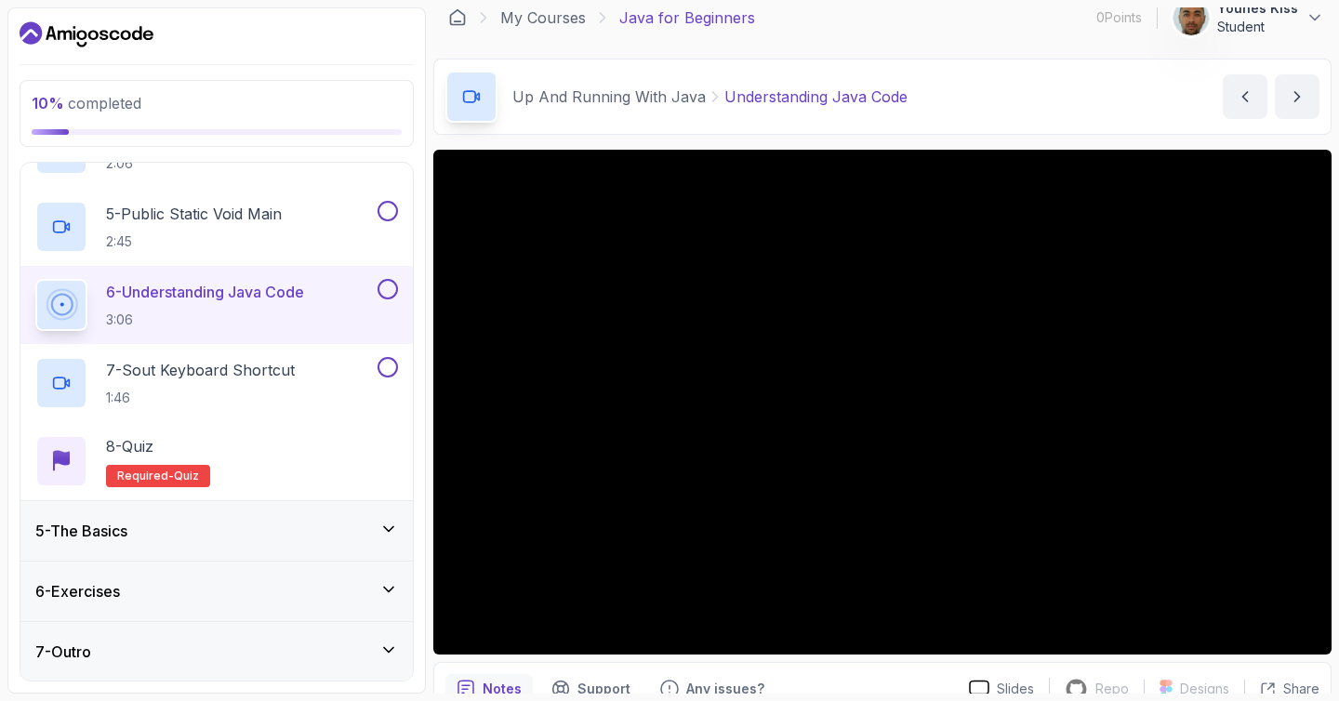
click at [138, 521] on div "5 - The Basics" at bounding box center [216, 531] width 363 height 22
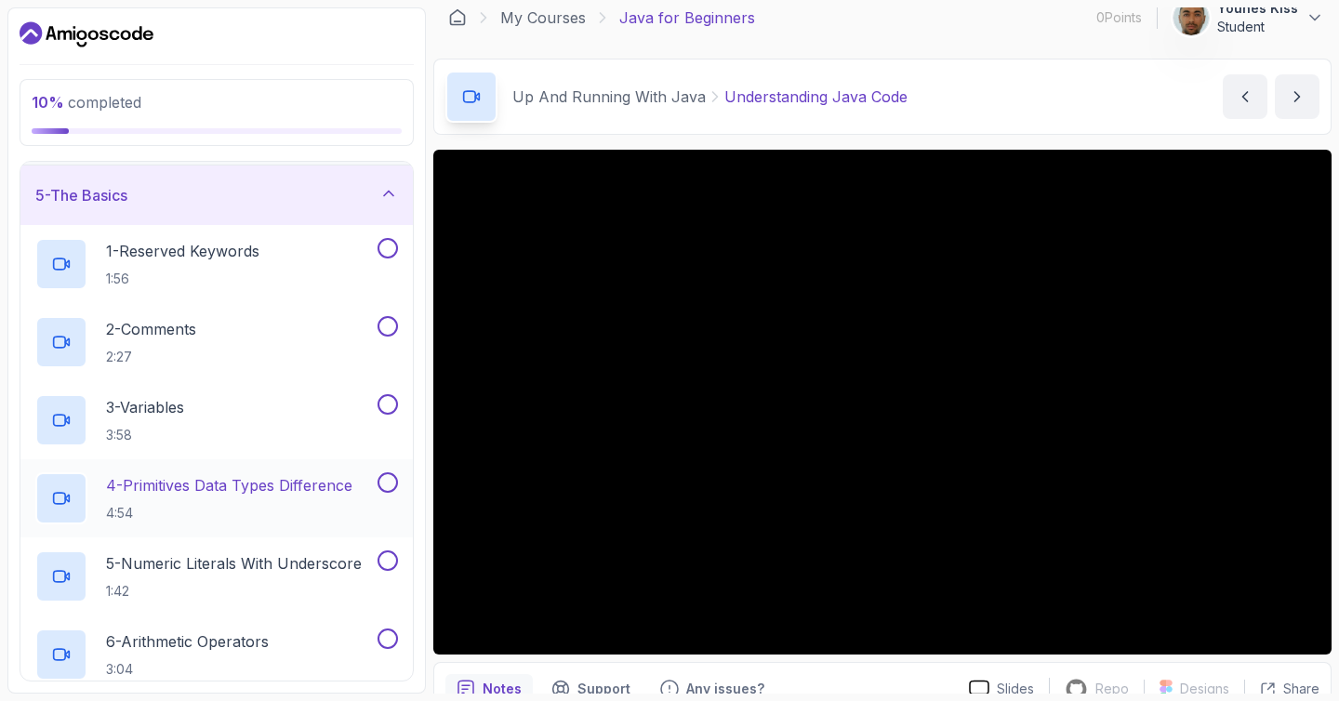
scroll to position [236, 0]
click at [256, 418] on div "3 - Variables 3:58" at bounding box center [204, 422] width 338 height 52
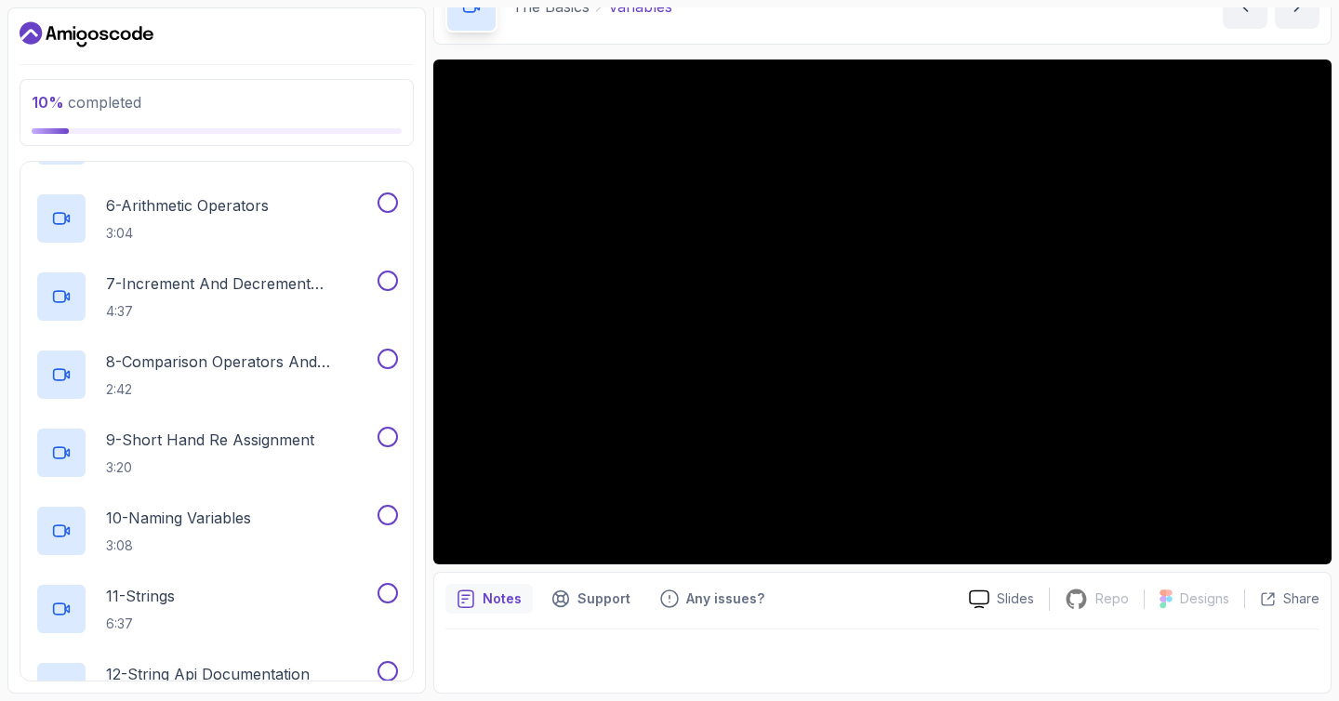
scroll to position [779, 0]
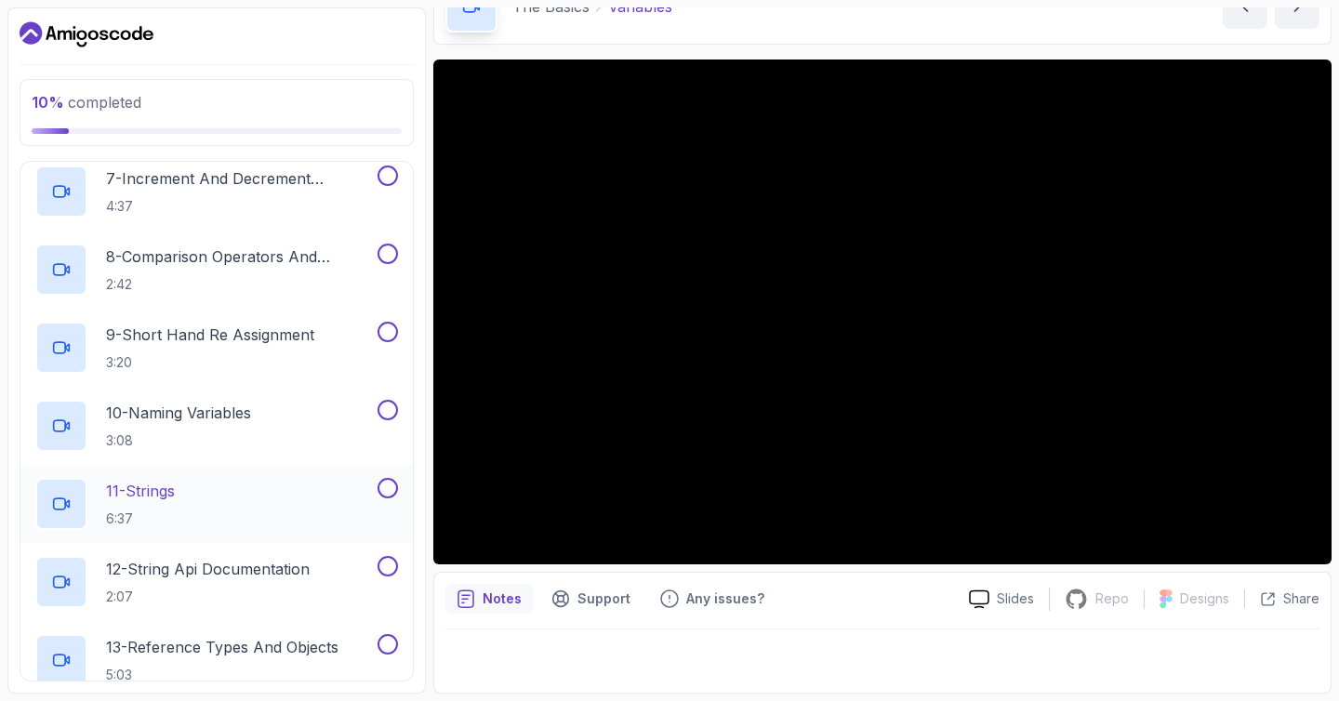
click at [263, 497] on div "11 - Strings 6:37" at bounding box center [204, 504] width 338 height 52
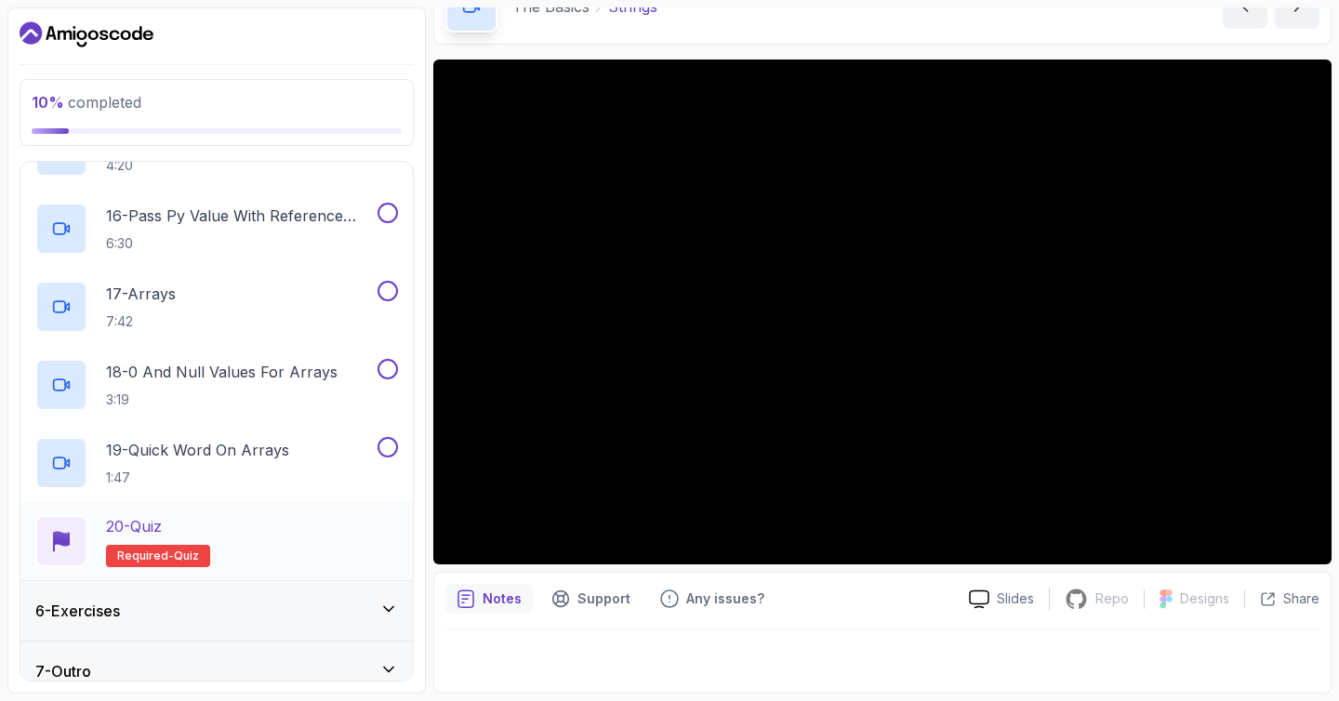
scroll to position [1465, 0]
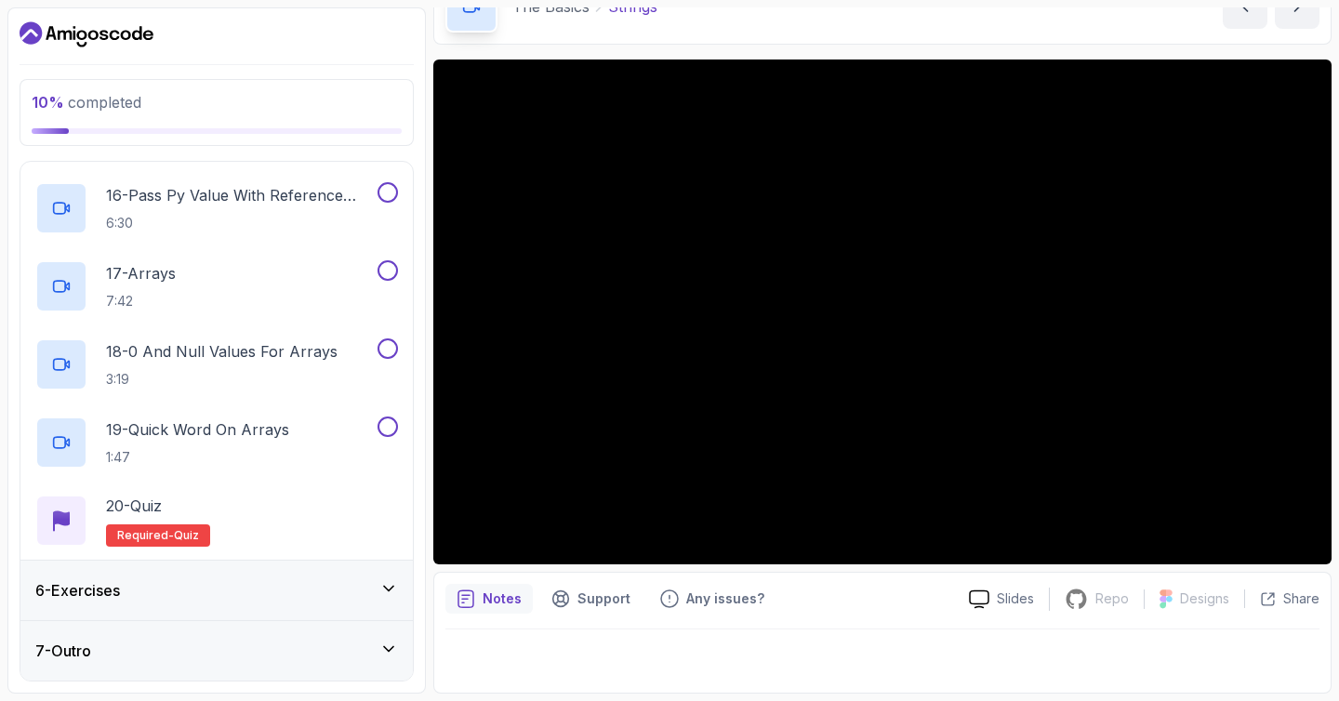
click at [132, 590] on div "6 - Exercises" at bounding box center [216, 590] width 363 height 22
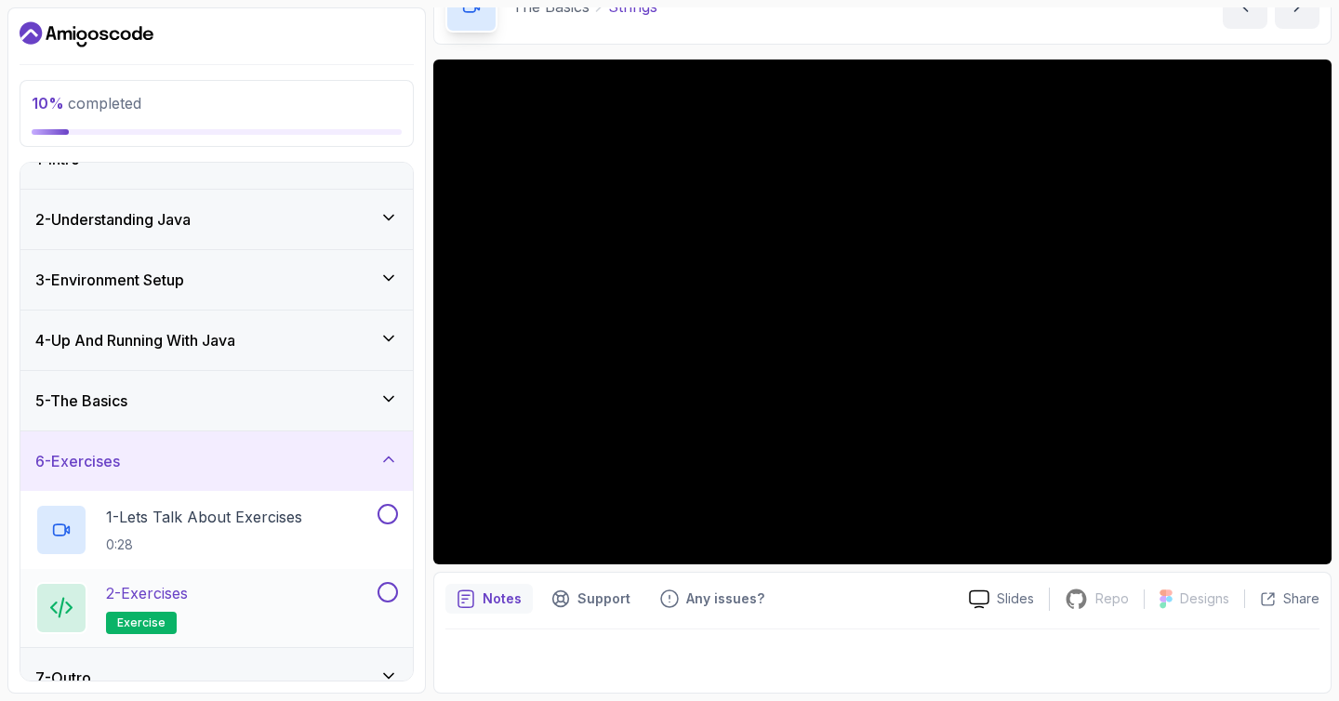
scroll to position [34, 0]
click at [318, 528] on div "1 - Lets Talk About Exercises 0:28" at bounding box center [204, 529] width 338 height 52
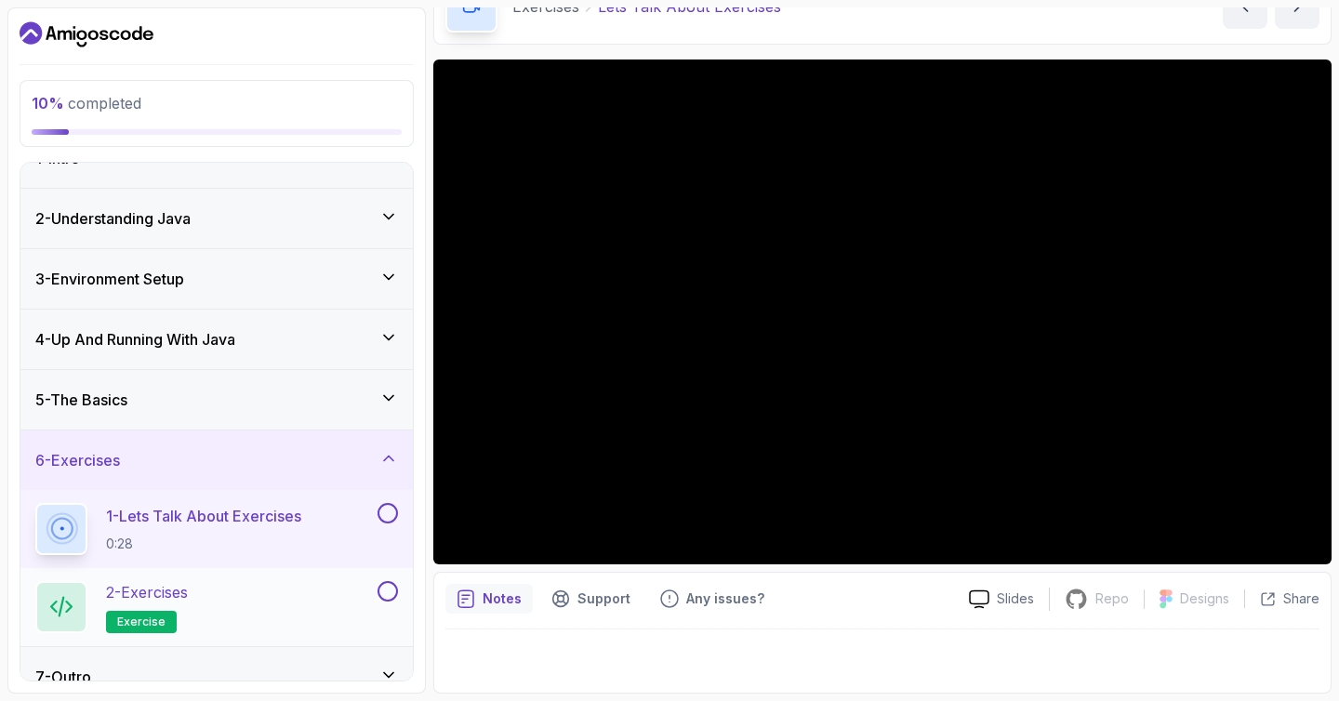
click at [313, 588] on div "2 - Exercises exercise" at bounding box center [204, 607] width 338 height 52
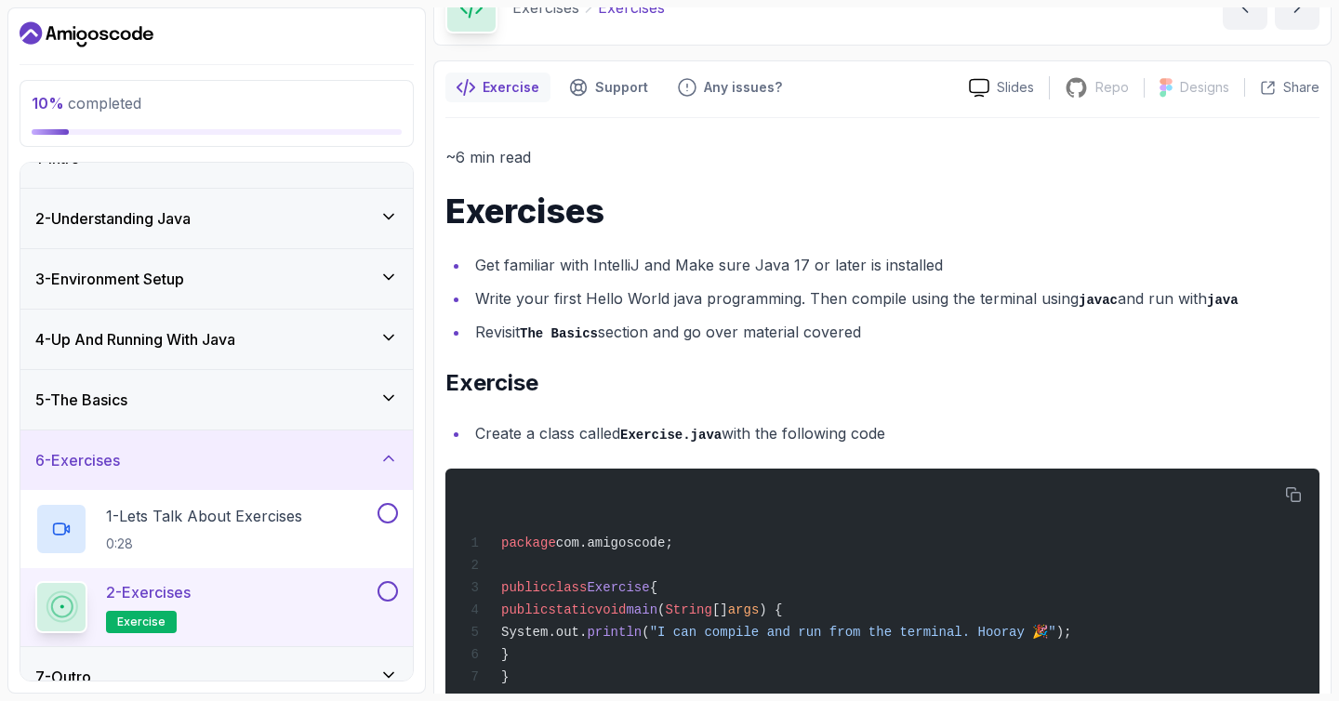
scroll to position [109, 0]
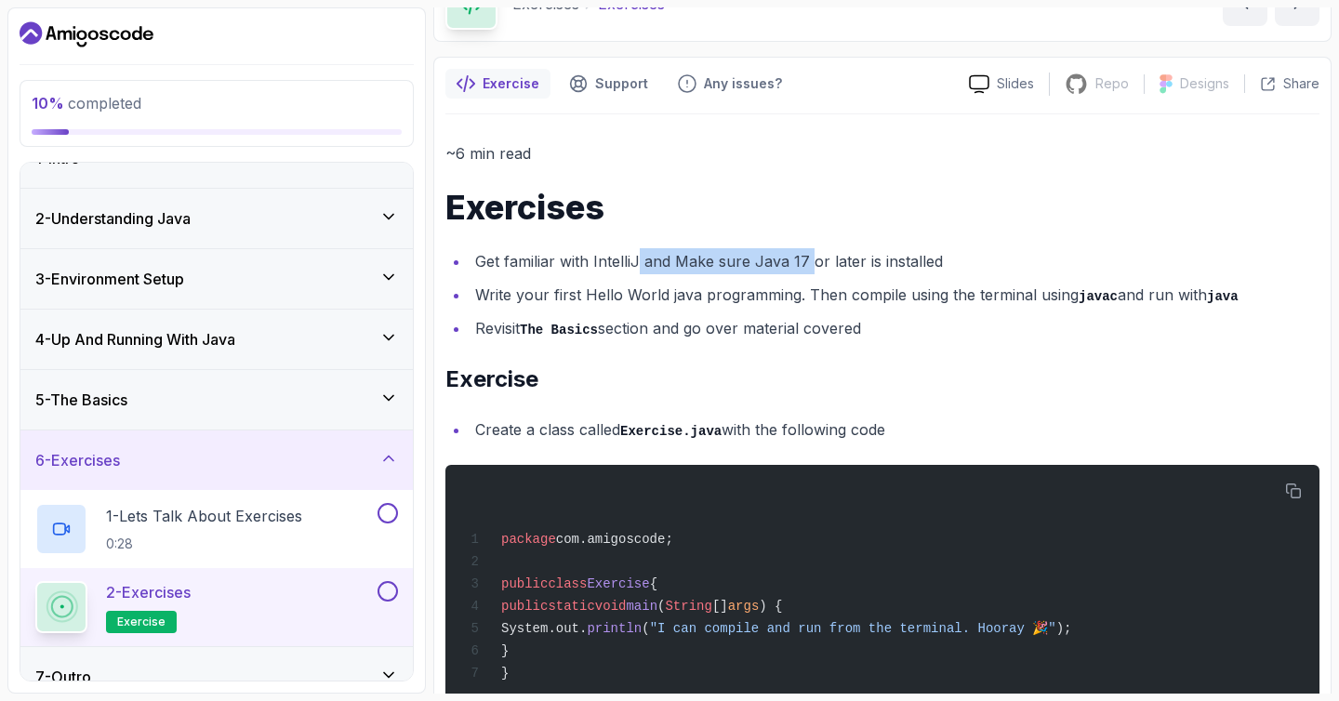
drag, startPoint x: 640, startPoint y: 256, endPoint x: 807, endPoint y: 257, distance: 167.4
click at [807, 257] on li "Get familiar with IntelliJ and Make sure Java 17 or later is installed" at bounding box center [895, 261] width 850 height 26
click at [824, 256] on li "Get familiar with IntelliJ and Make sure Java 17 or later is installed" at bounding box center [895, 261] width 850 height 26
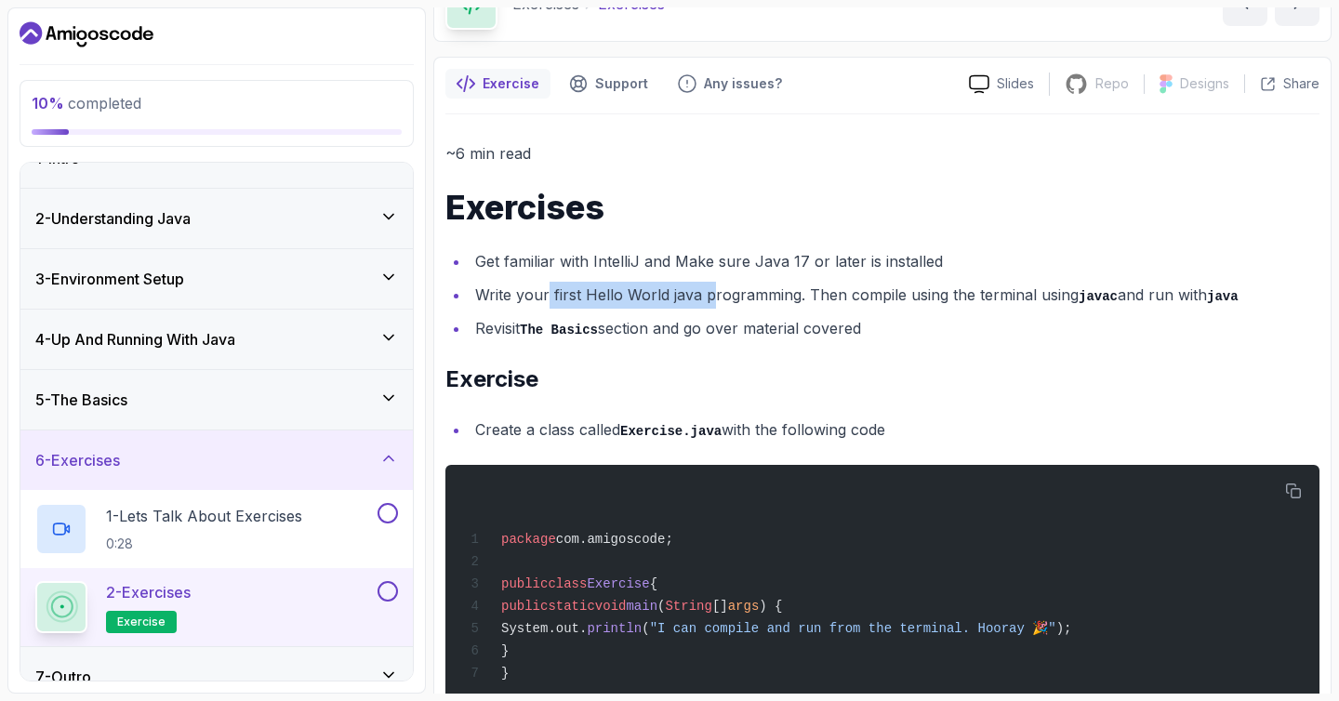
drag, startPoint x: 549, startPoint y: 298, endPoint x: 759, endPoint y: 300, distance: 210.1
click at [709, 303] on li "Write your first Hello World java programming. Then compile using the terminal …" at bounding box center [895, 295] width 850 height 27
click at [762, 300] on li "Write your first Hello World java programming. Then compile using the terminal …" at bounding box center [895, 295] width 850 height 27
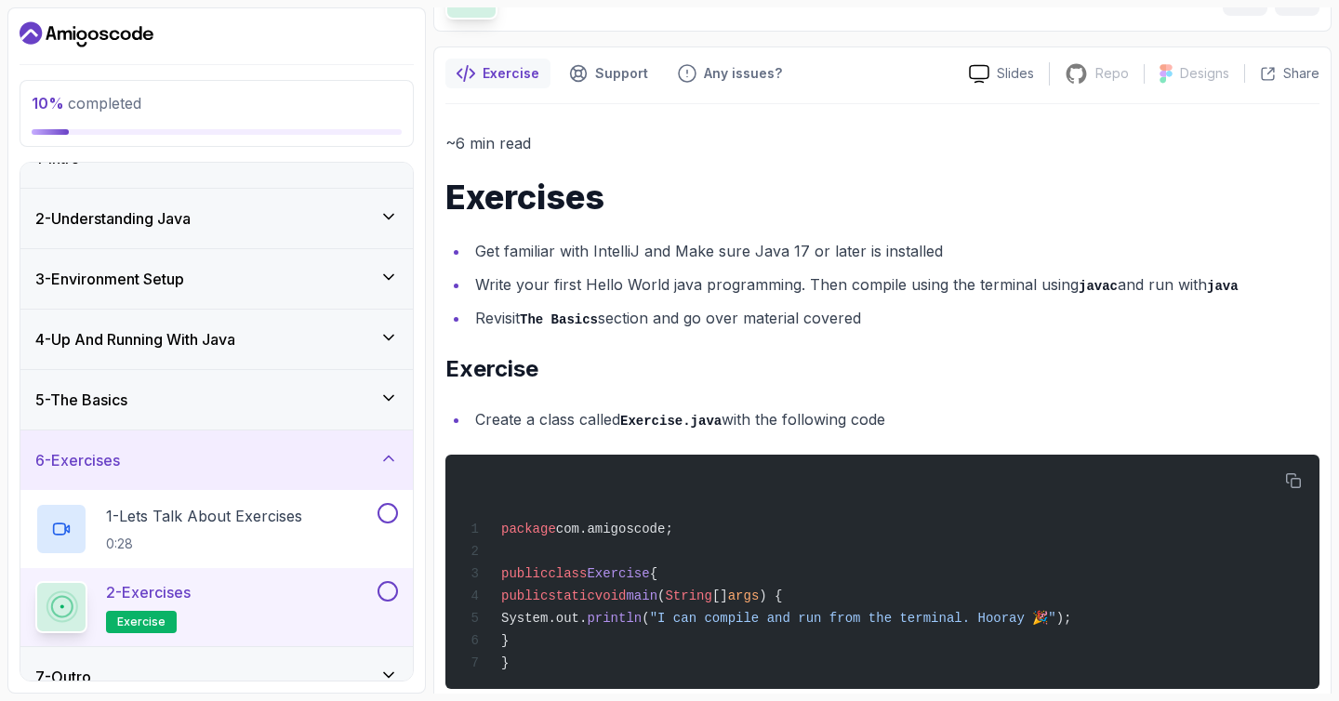
scroll to position [120, 0]
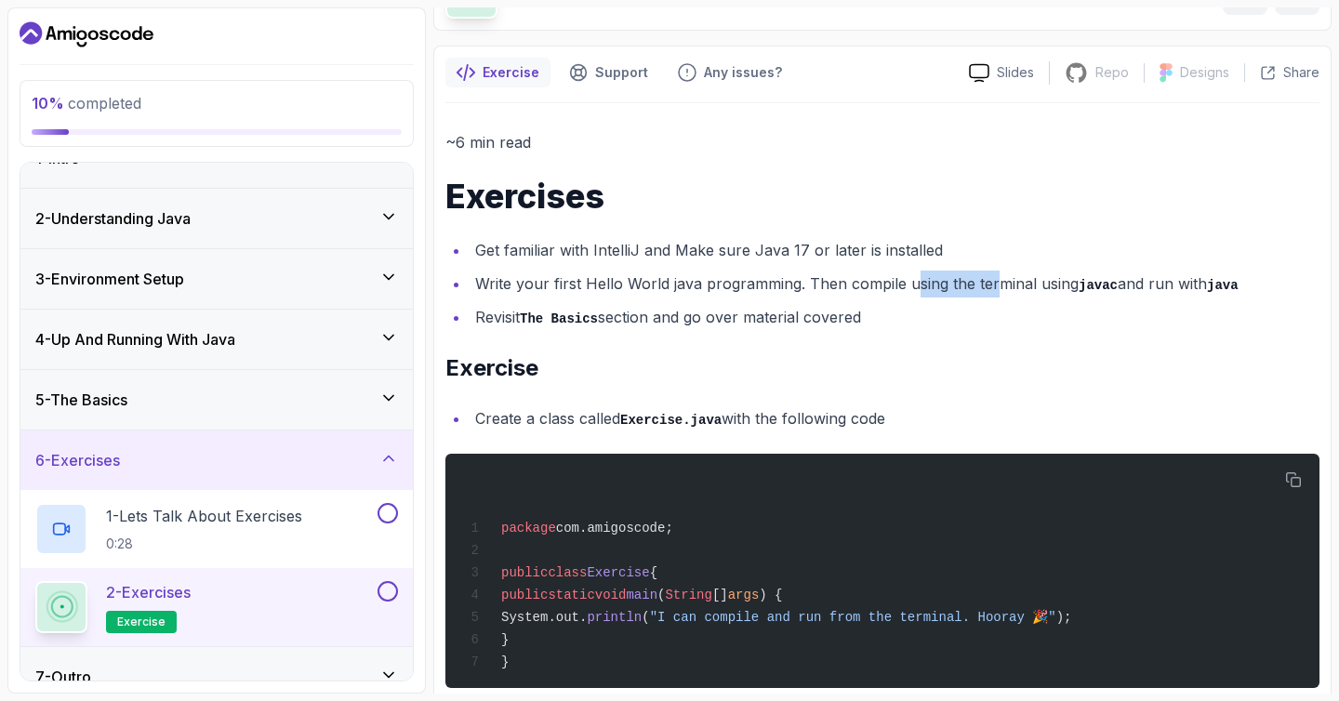
drag, startPoint x: 936, startPoint y: 284, endPoint x: 994, endPoint y: 287, distance: 57.8
click at [992, 287] on li "Write your first Hello World java programming. Then compile using the terminal …" at bounding box center [895, 284] width 850 height 27
click at [994, 287] on li "Write your first Hello World java programming. Then compile using the terminal …" at bounding box center [895, 284] width 850 height 27
drag, startPoint x: 1194, startPoint y: 289, endPoint x: 1018, endPoint y: 297, distance: 175.9
click at [1106, 294] on li "Write your first Hello World java programming. Then compile using the terminal …" at bounding box center [895, 284] width 850 height 27
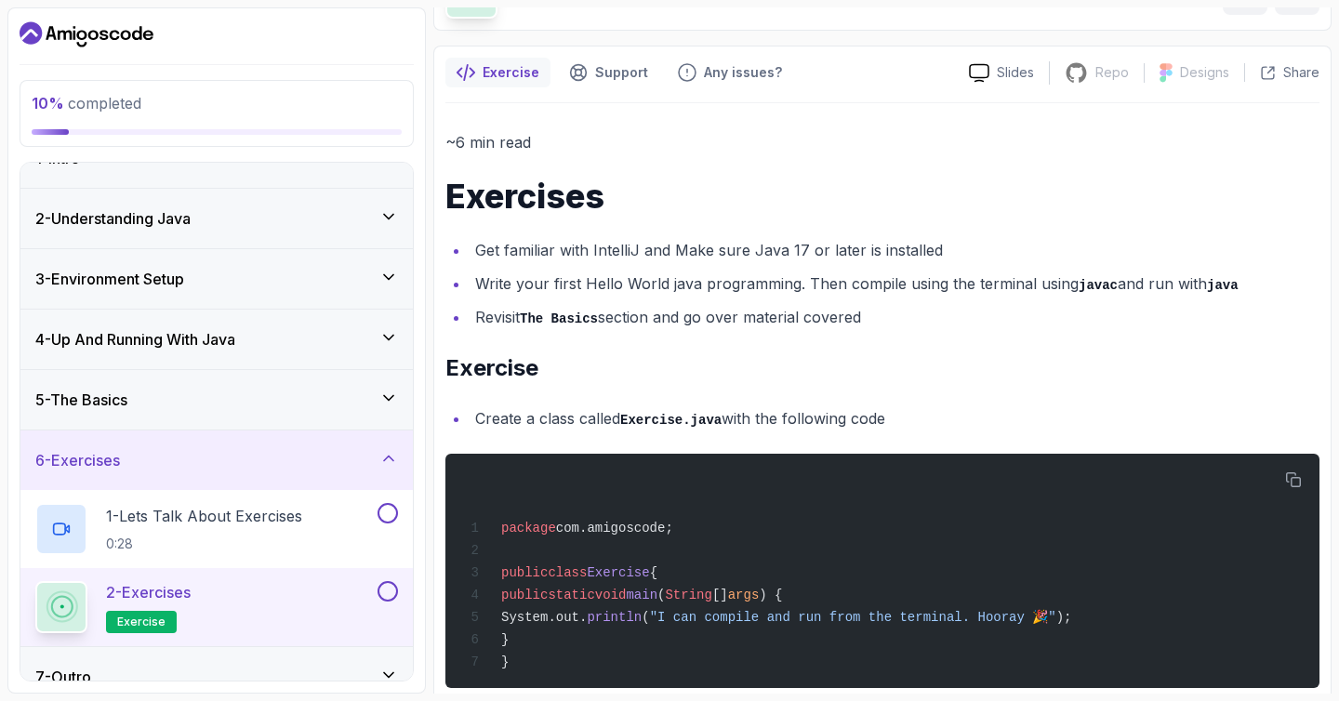
click at [660, 311] on li "Revisit The Basics section and go over material covered" at bounding box center [895, 317] width 850 height 27
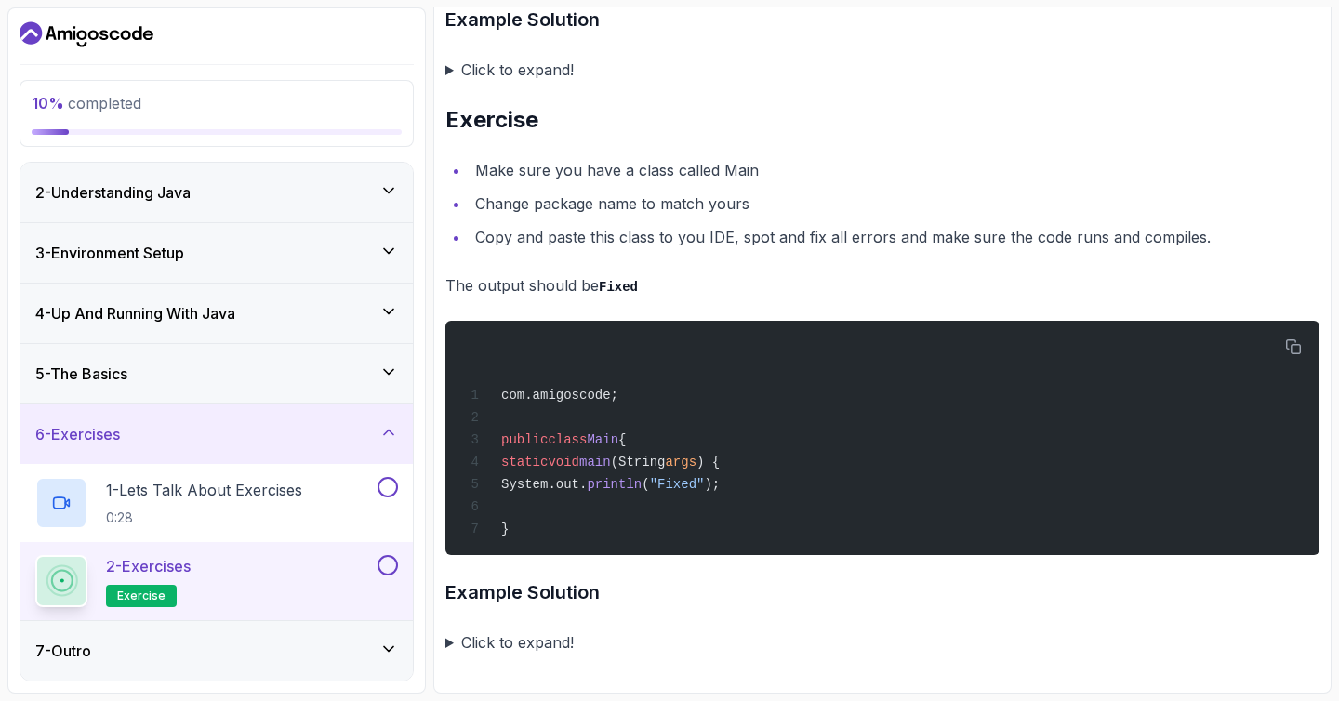
scroll to position [3894, 0]
click at [99, 651] on div "7 - Outro" at bounding box center [216, 651] width 363 height 22
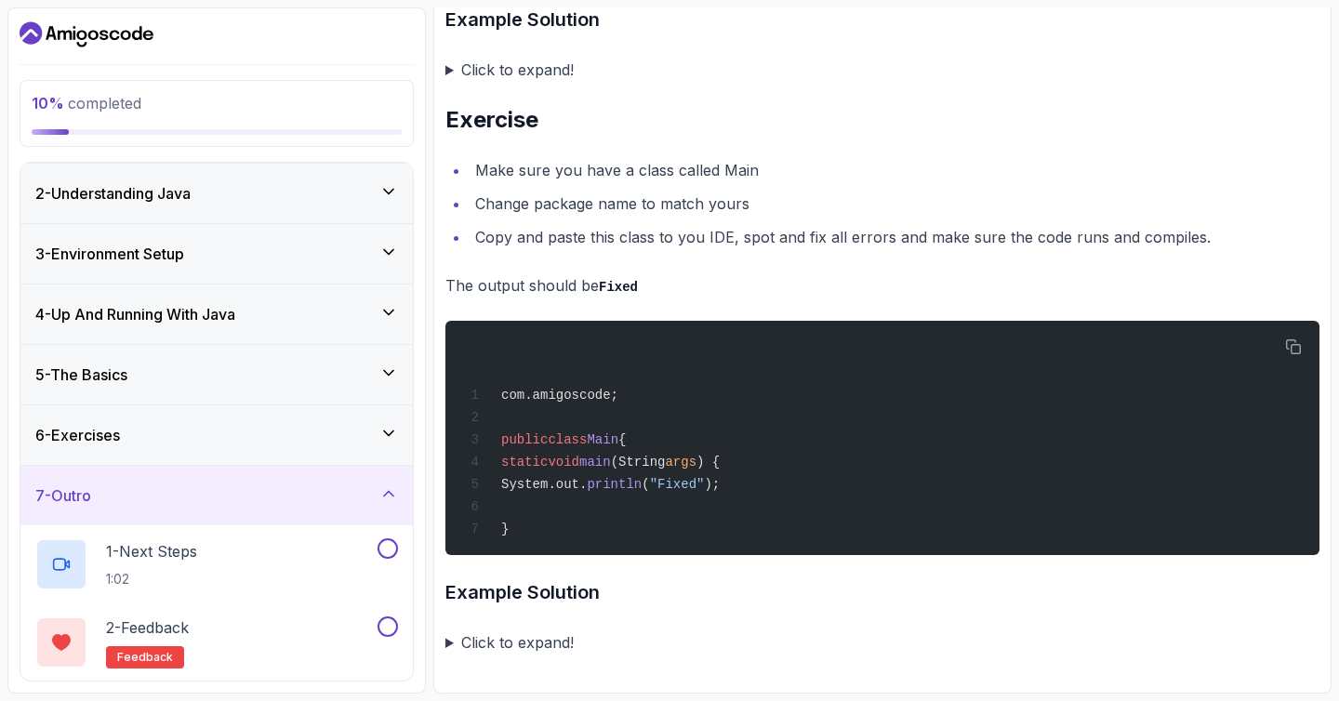
scroll to position [139, 0]
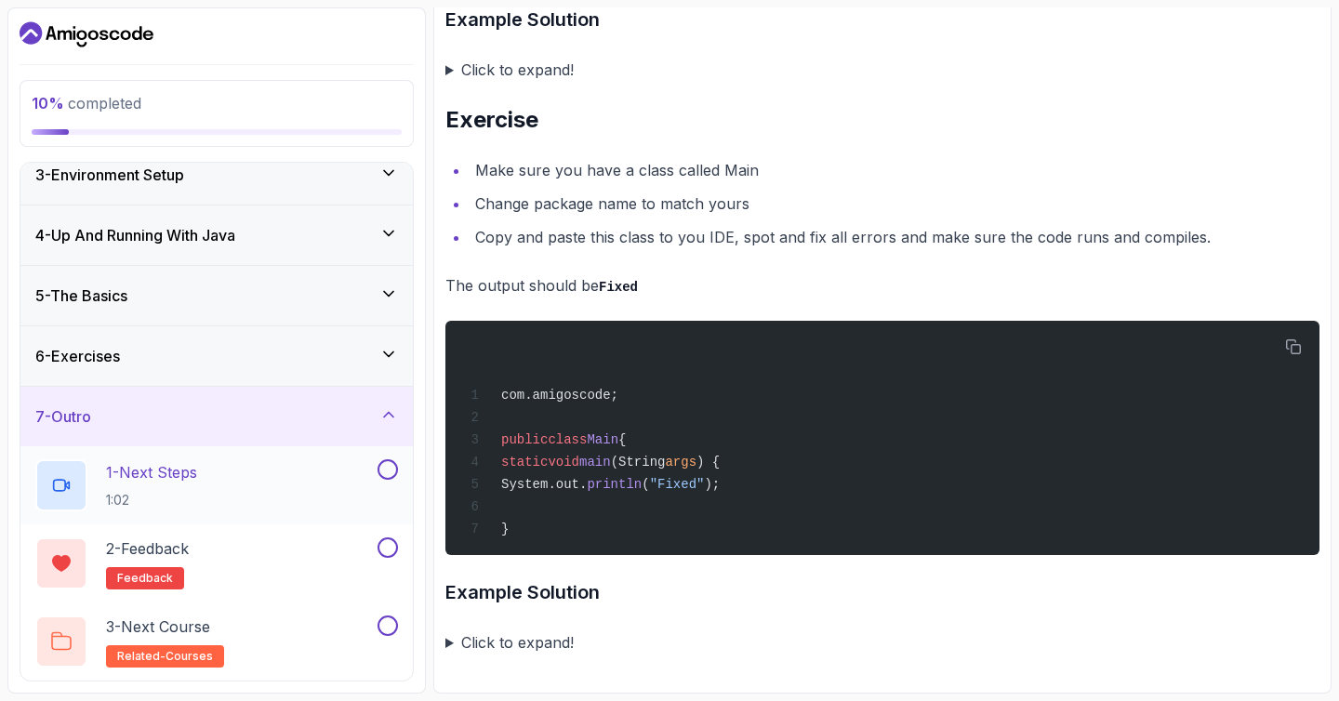
click at [245, 470] on div "1 - Next Steps 1:02" at bounding box center [204, 485] width 338 height 52
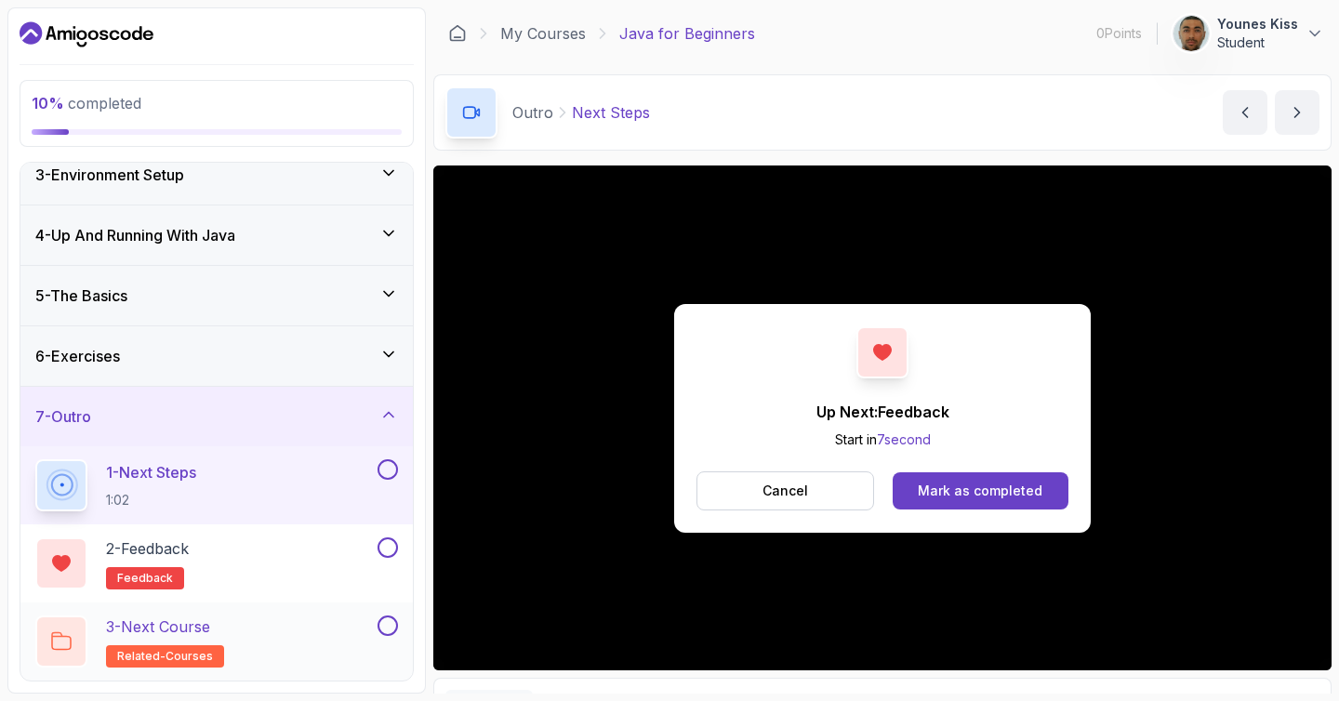
click at [235, 616] on div "3 - Next Course related-courses" at bounding box center [204, 642] width 338 height 52
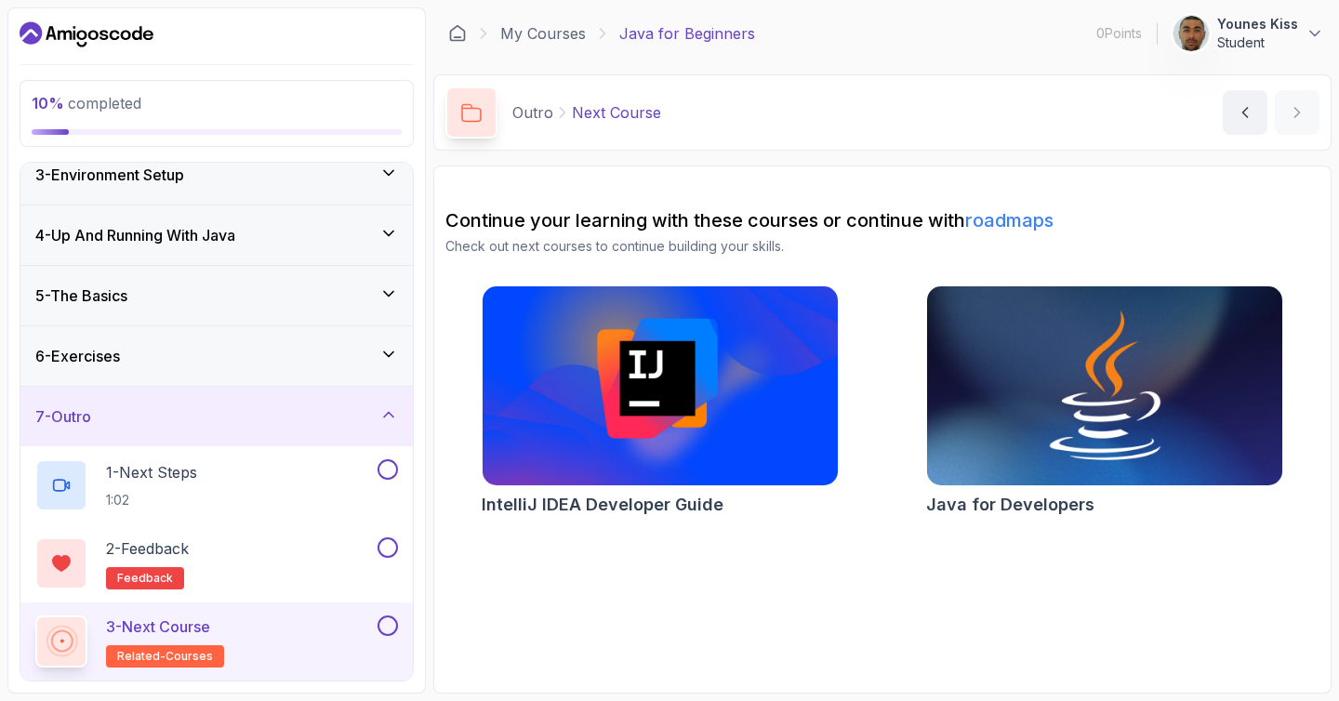
click at [1066, 402] on img at bounding box center [1104, 386] width 373 height 209
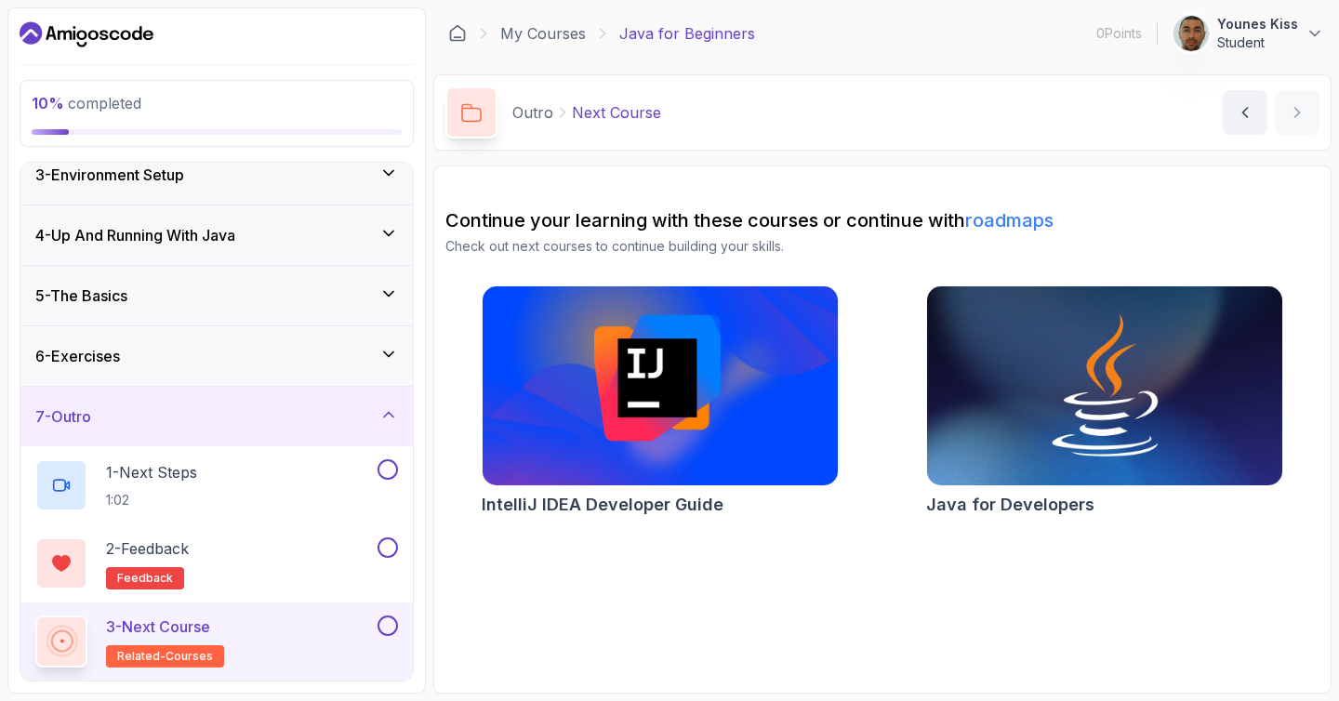
click at [707, 391] on img at bounding box center [659, 386] width 373 height 209
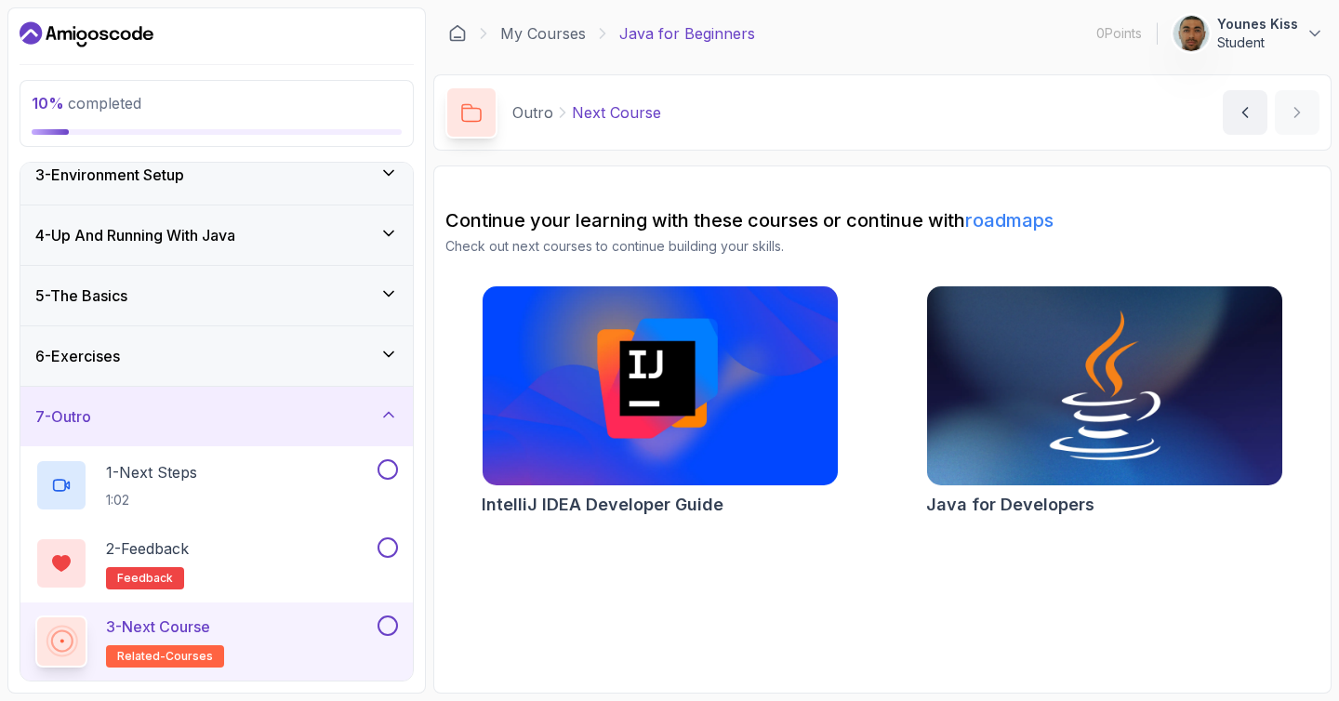
click at [1041, 374] on img at bounding box center [1104, 386] width 373 height 209
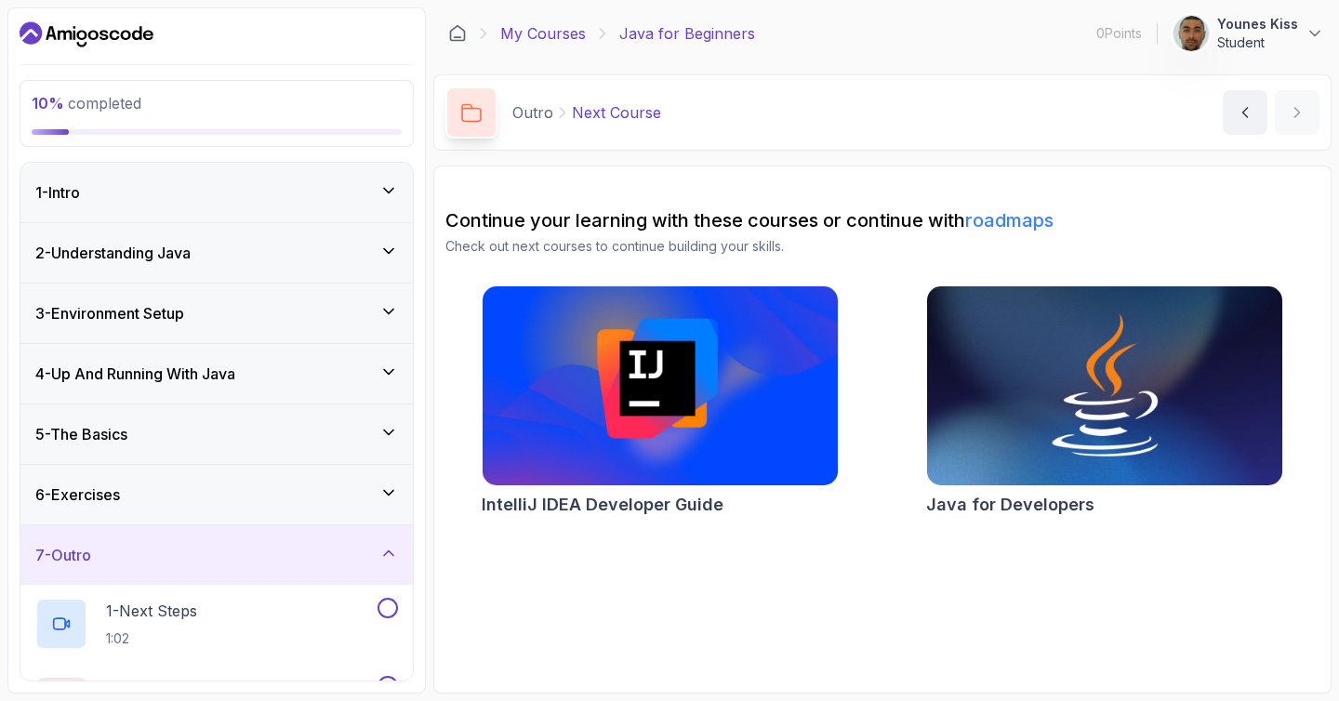
click at [516, 29] on link "My Courses" at bounding box center [543, 33] width 86 height 22
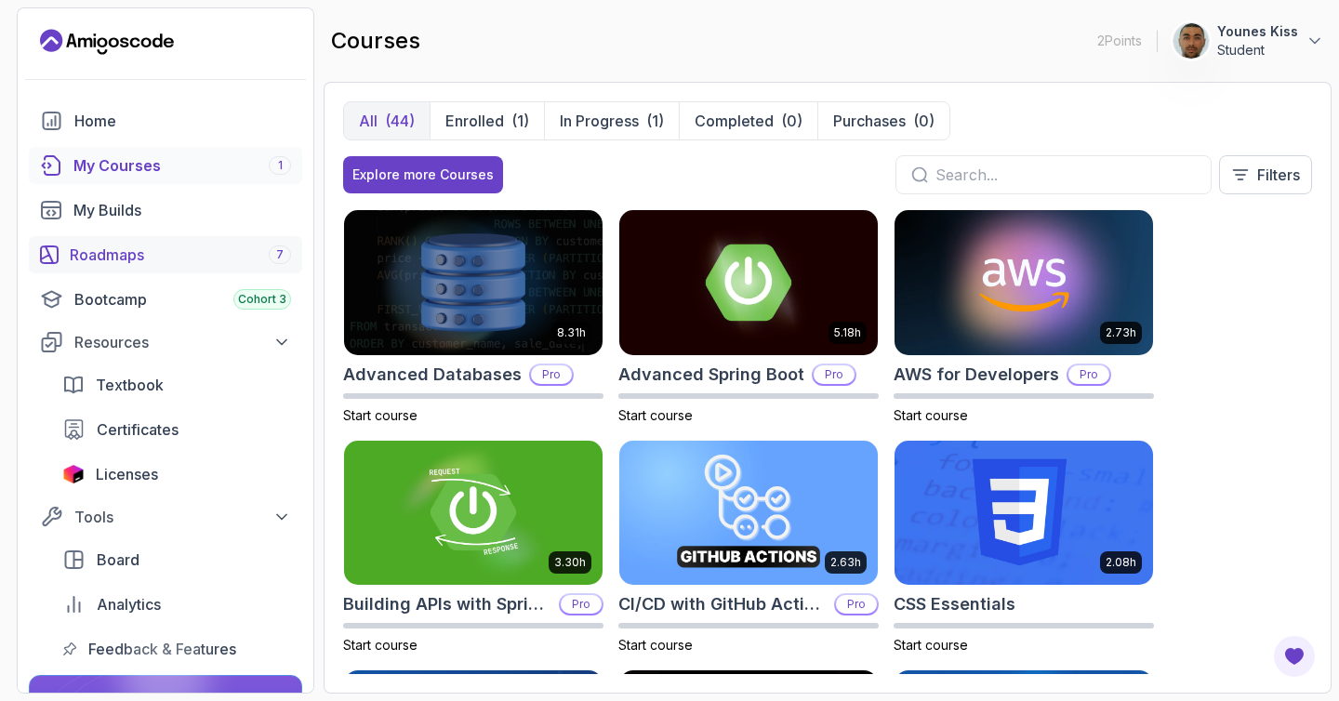
click at [139, 236] on link "Roadmaps 7" at bounding box center [165, 254] width 273 height 37
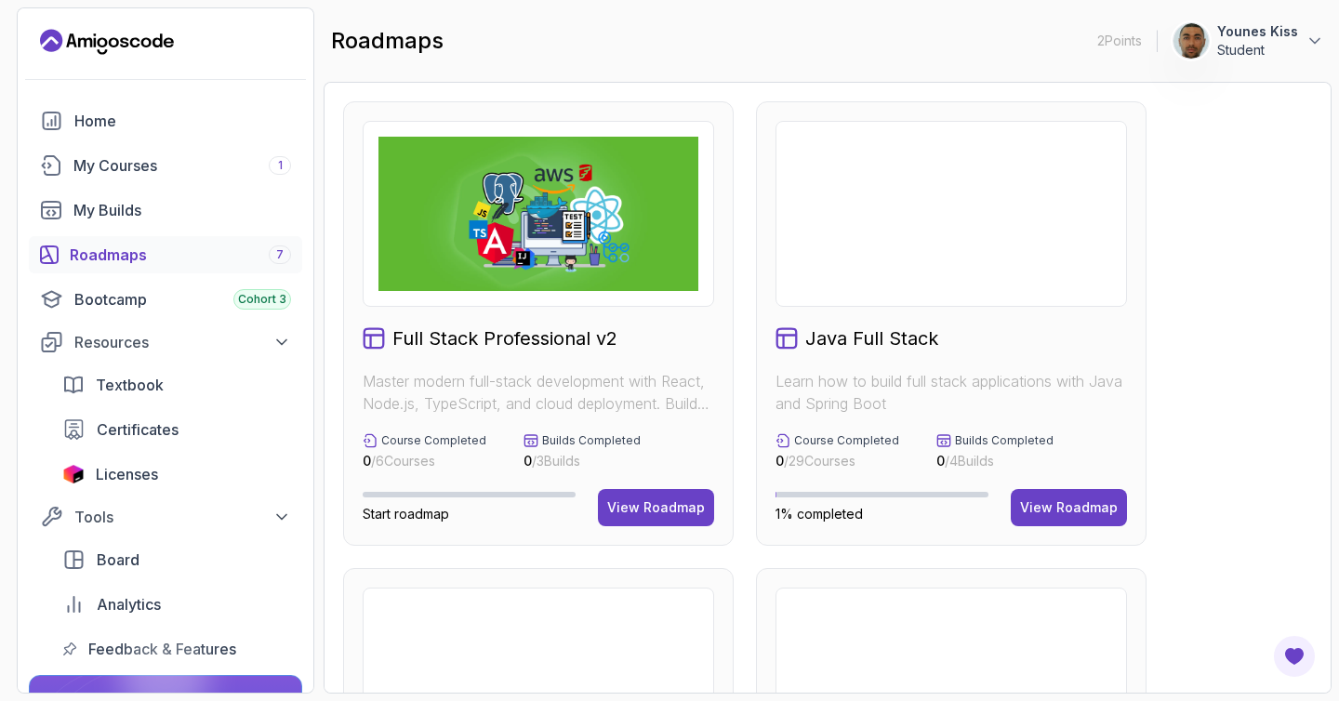
click at [569, 213] on img at bounding box center [538, 214] width 320 height 154
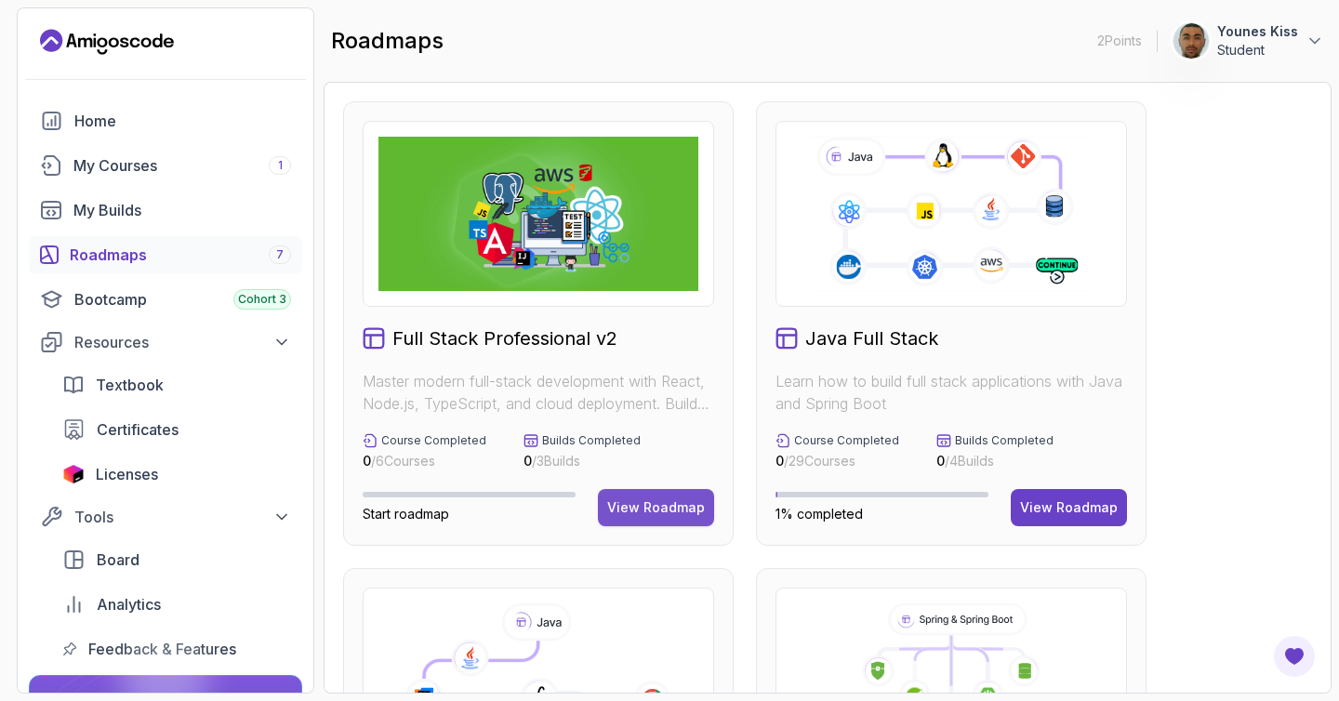
click at [634, 500] on div "View Roadmap" at bounding box center [656, 507] width 98 height 19
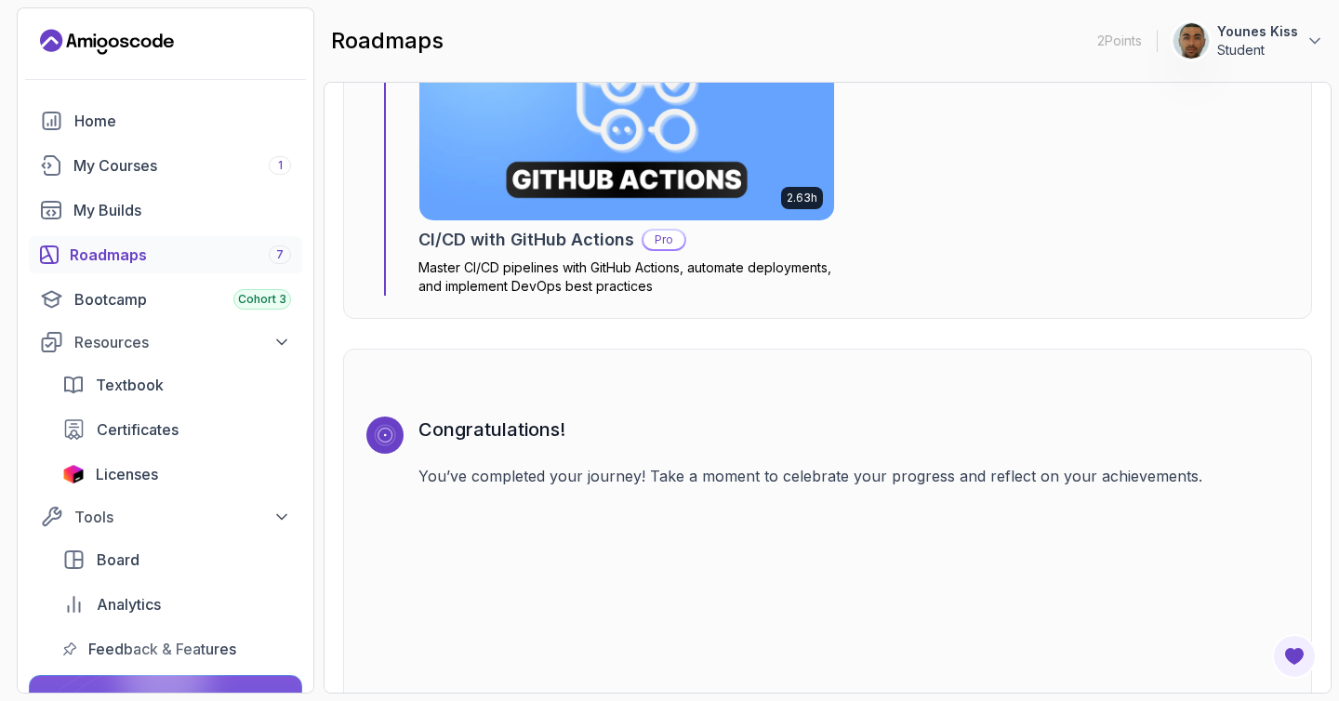
scroll to position [5544, 0]
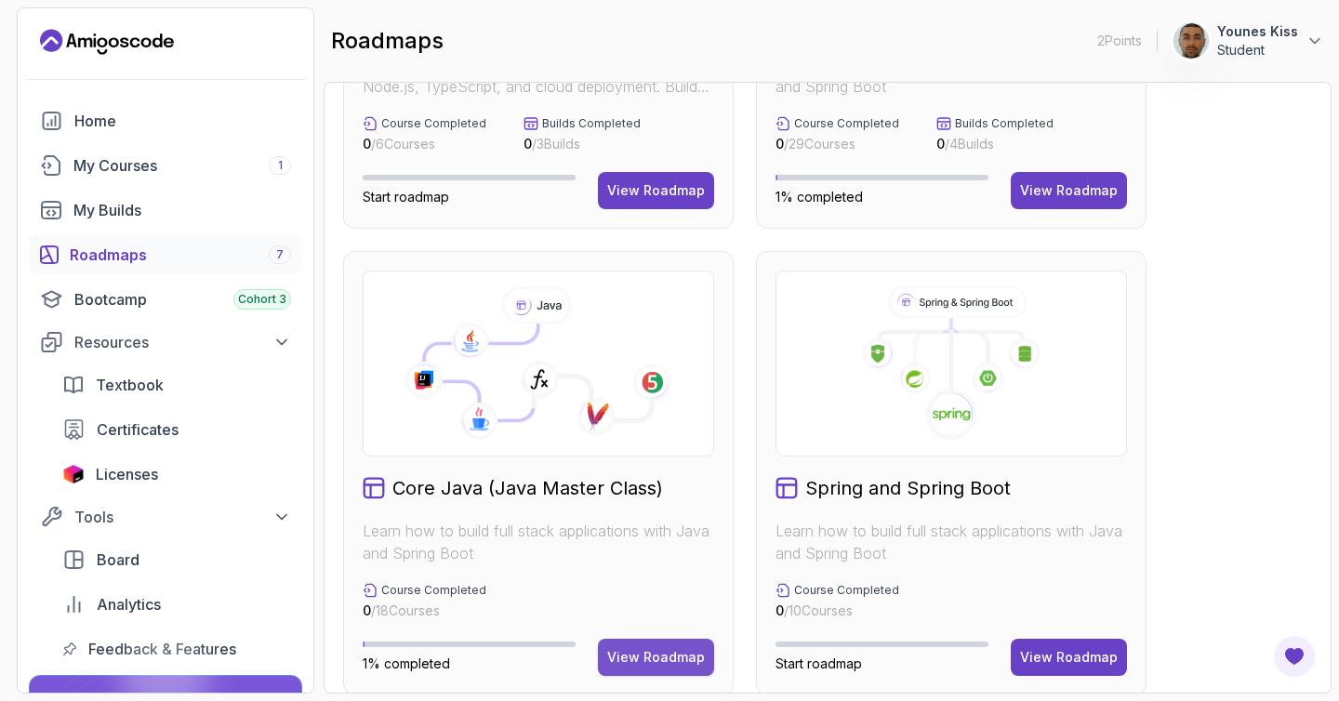
scroll to position [343, 0]
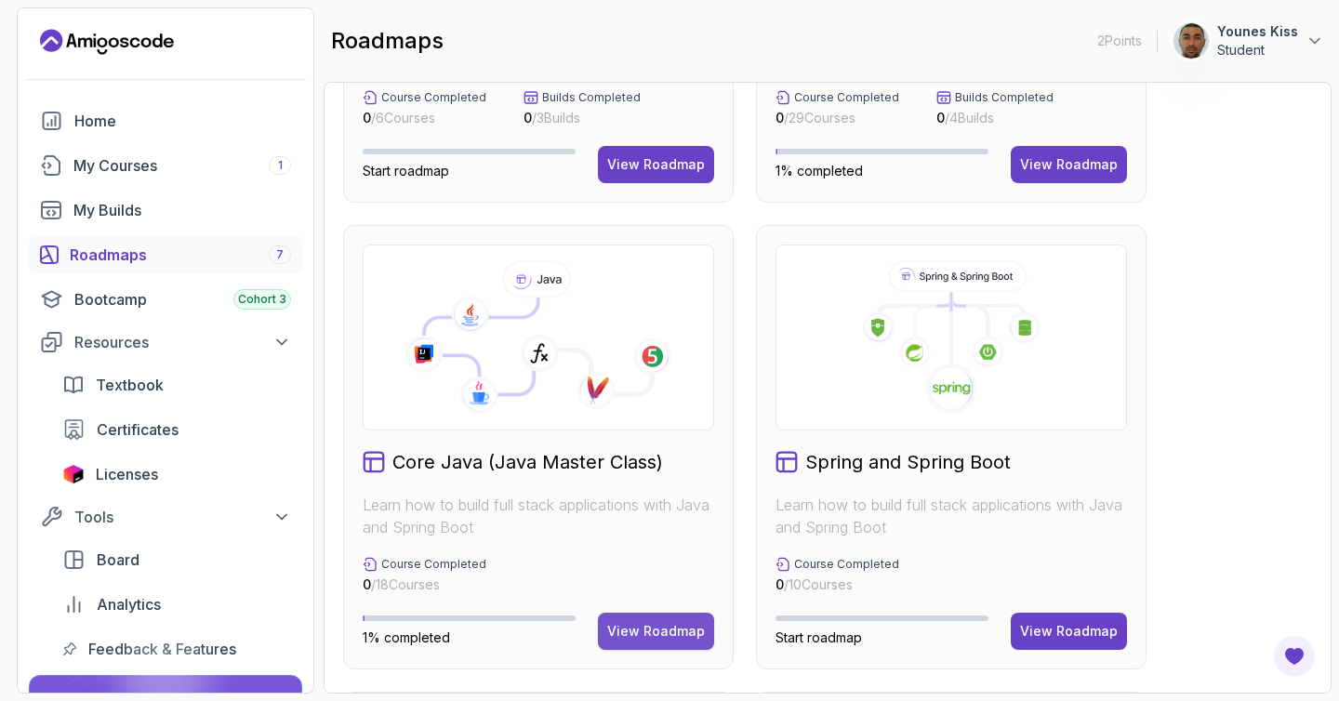
click at [655, 623] on div "View Roadmap" at bounding box center [656, 631] width 98 height 19
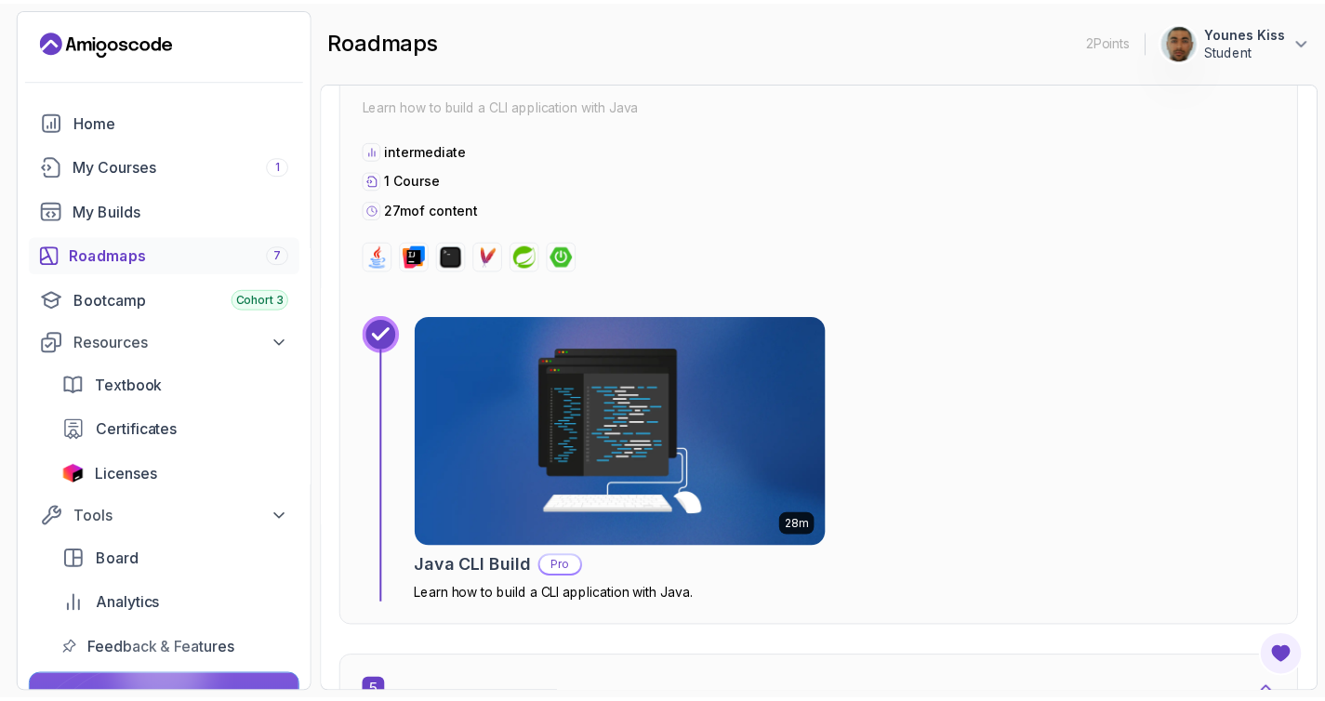
scroll to position [2870, 0]
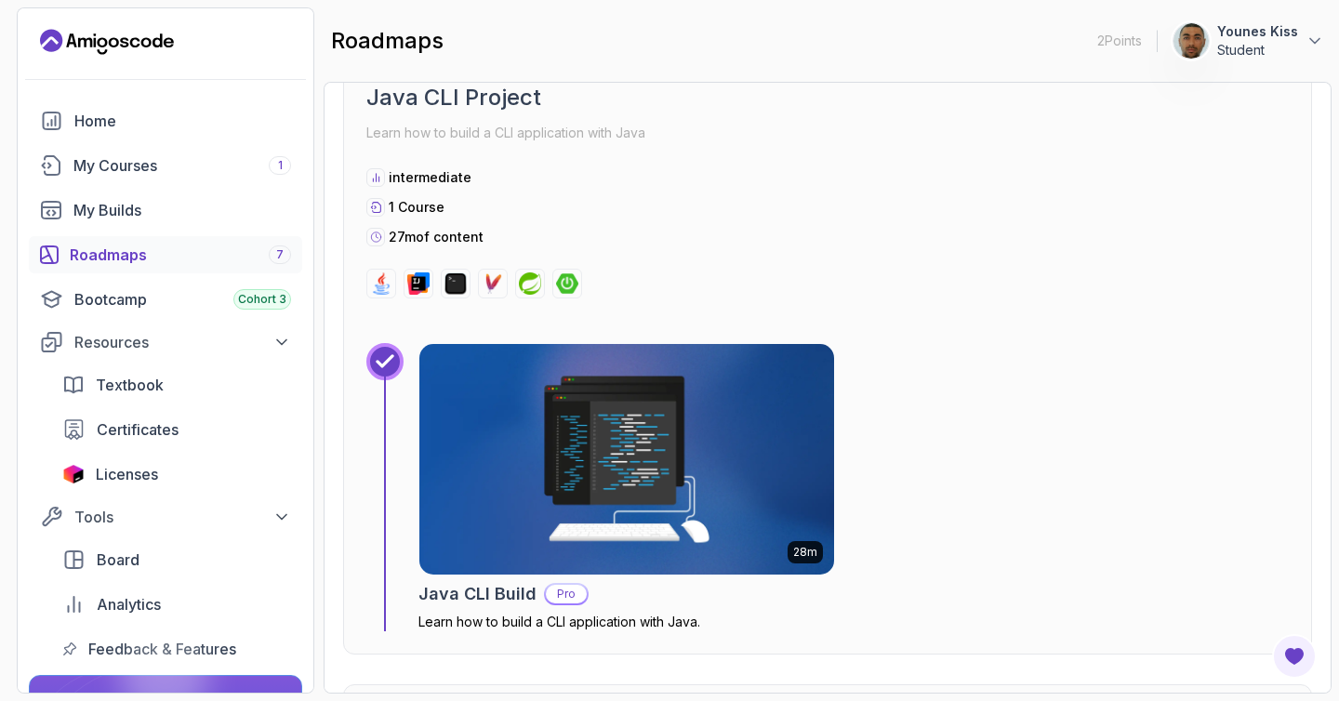
click at [638, 433] on img at bounding box center [626, 459] width 435 height 242
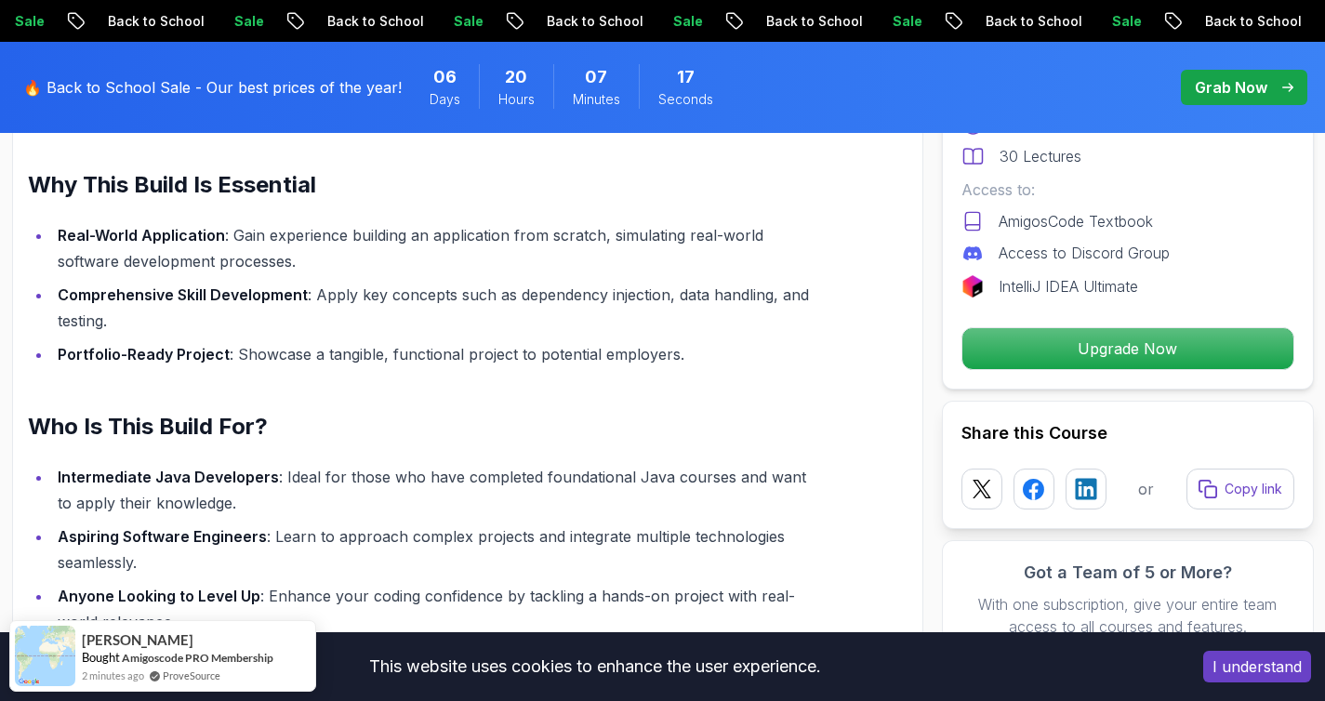
scroll to position [1446, 0]
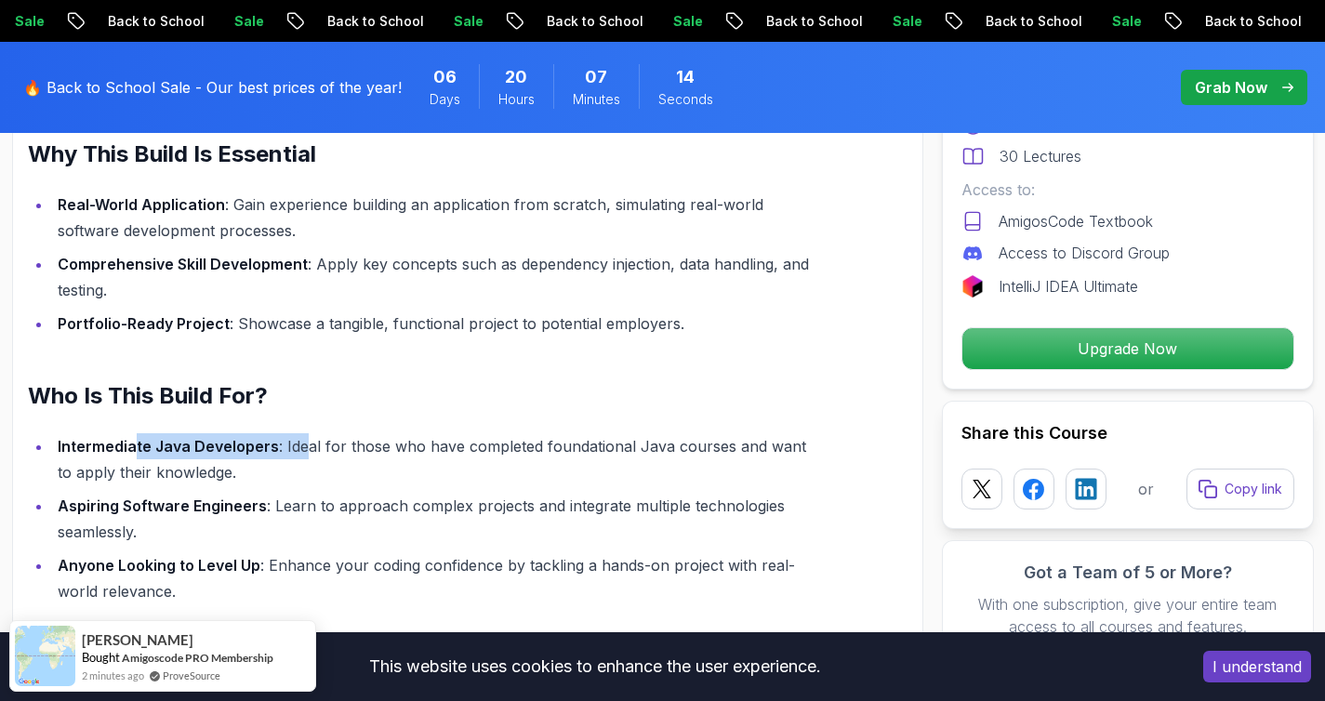
drag, startPoint x: 136, startPoint y: 447, endPoint x: 325, endPoint y: 444, distance: 189.7
click at [303, 436] on li "Intermediate Java Developers : Ideal for those who have completed foundational …" at bounding box center [435, 459] width 767 height 52
click at [383, 458] on li "Intermediate Java Developers : Ideal for those who have completed foundational …" at bounding box center [435, 459] width 767 height 52
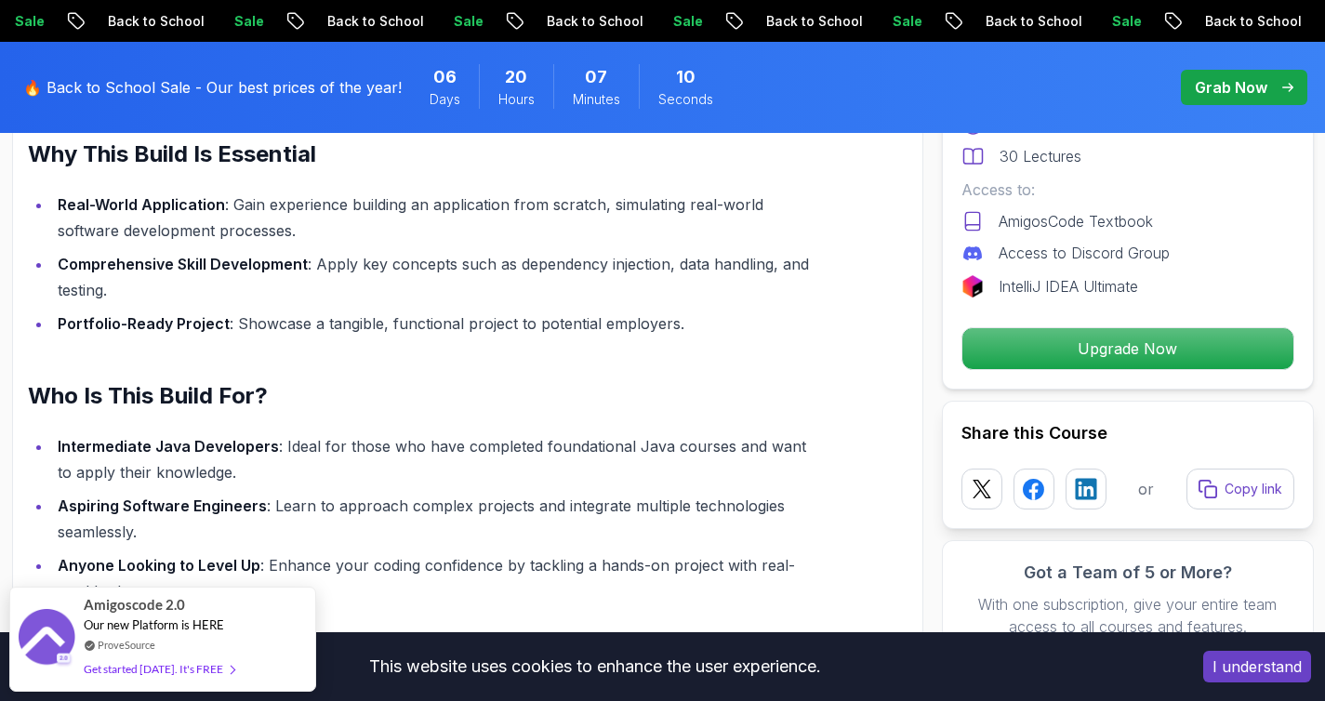
drag, startPoint x: 167, startPoint y: 501, endPoint x: 298, endPoint y: 502, distance: 131.1
click at [282, 502] on li "Aspiring Software Engineers : Learn to approach complex projects and integrate …" at bounding box center [435, 519] width 767 height 52
drag, startPoint x: 357, startPoint y: 505, endPoint x: 504, endPoint y: 501, distance: 147.0
click at [492, 503] on li "Aspiring Software Engineers : Learn to approach complex projects and integrate …" at bounding box center [435, 519] width 767 height 52
click at [504, 501] on li "Aspiring Software Engineers : Learn to approach complex projects and integrate …" at bounding box center [435, 519] width 767 height 52
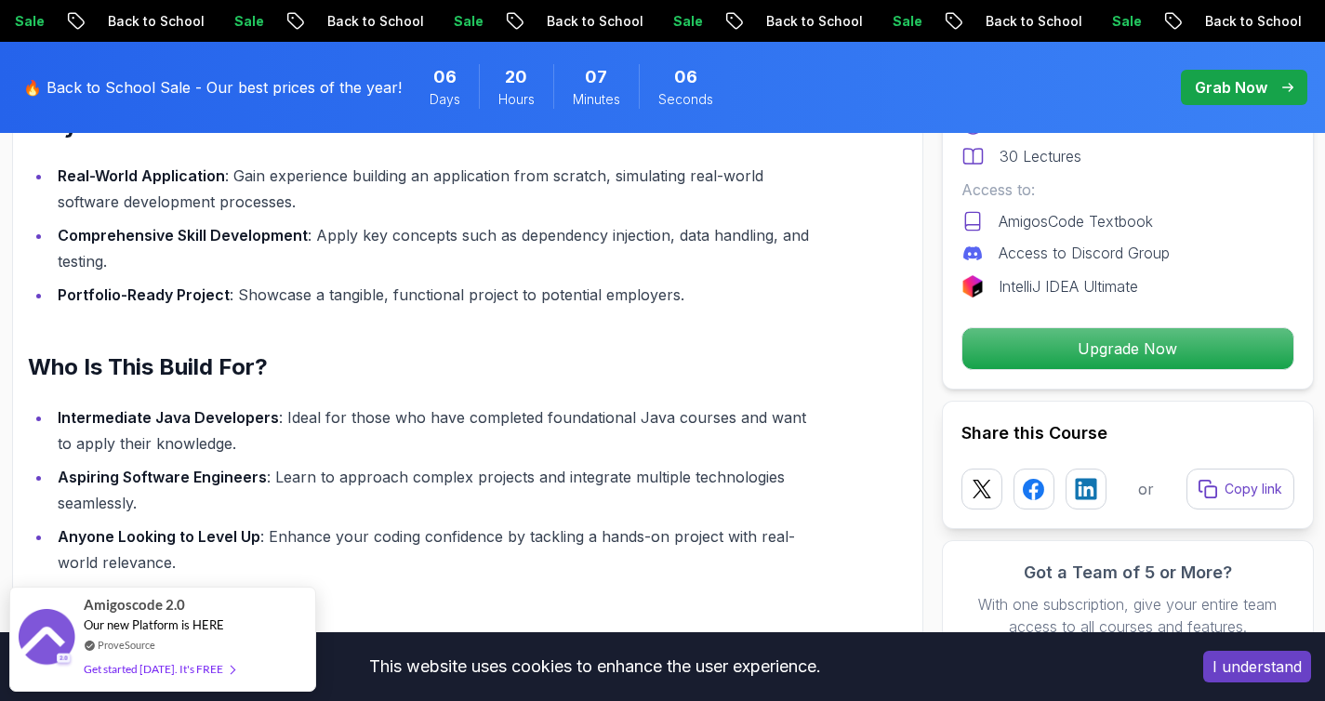
scroll to position [1392, 0]
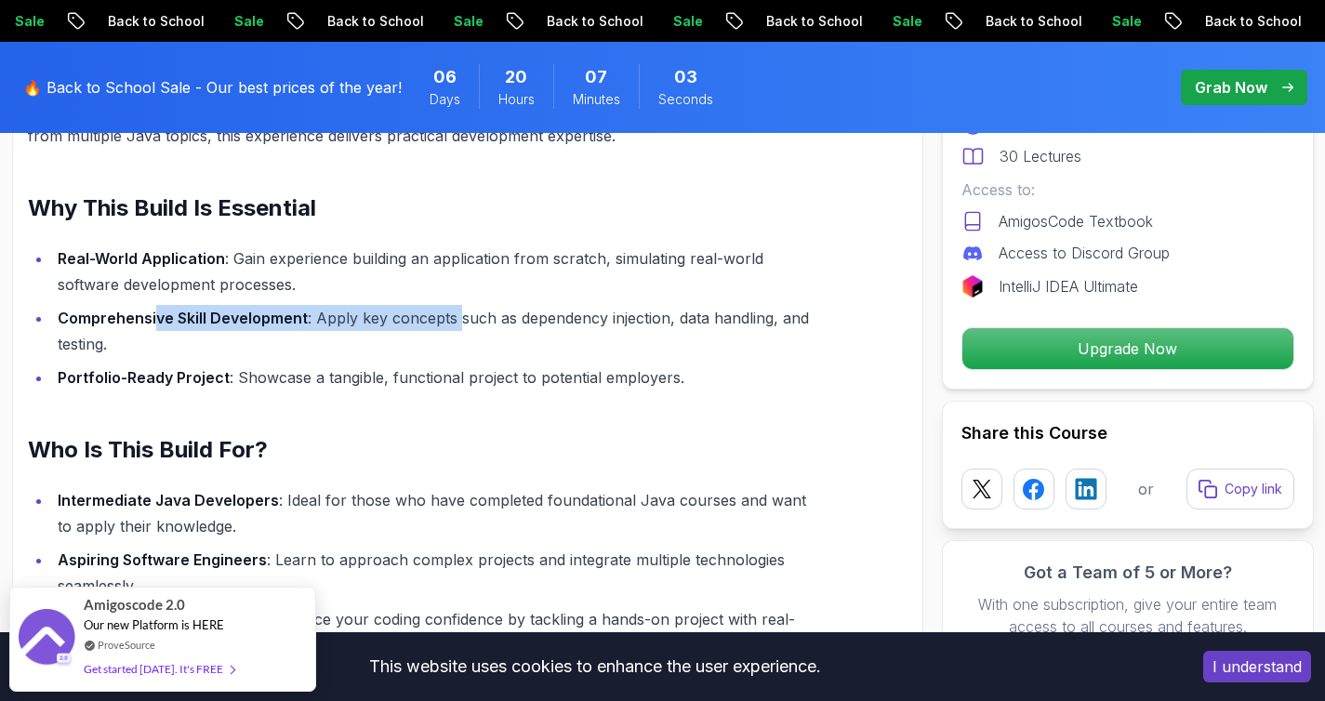
drag, startPoint x: 177, startPoint y: 314, endPoint x: 489, endPoint y: 324, distance: 312.6
click at [455, 322] on li "Comprehensive Skill Development : Apply key concepts such as dependency injecti…" at bounding box center [435, 331] width 767 height 52
click at [489, 324] on li "Comprehensive Skill Development : Apply key concepts such as dependency injecti…" at bounding box center [435, 331] width 767 height 52
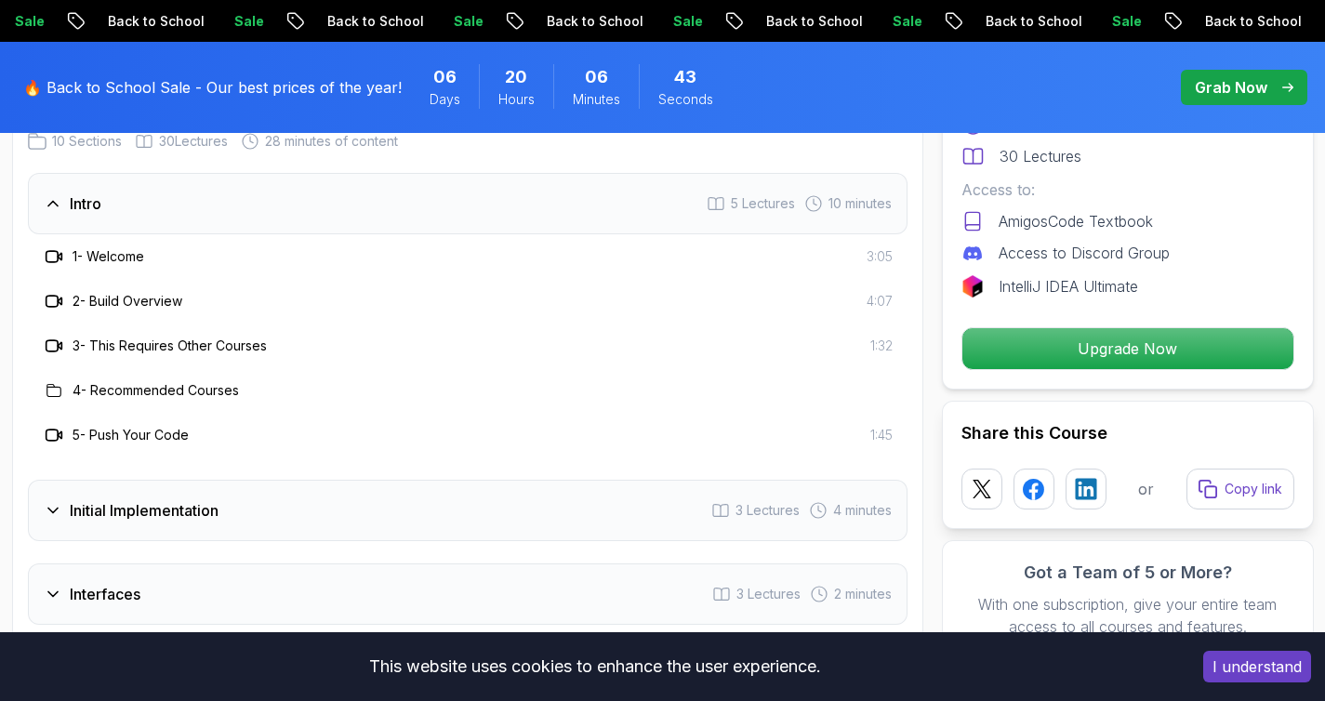
scroll to position [2390, 0]
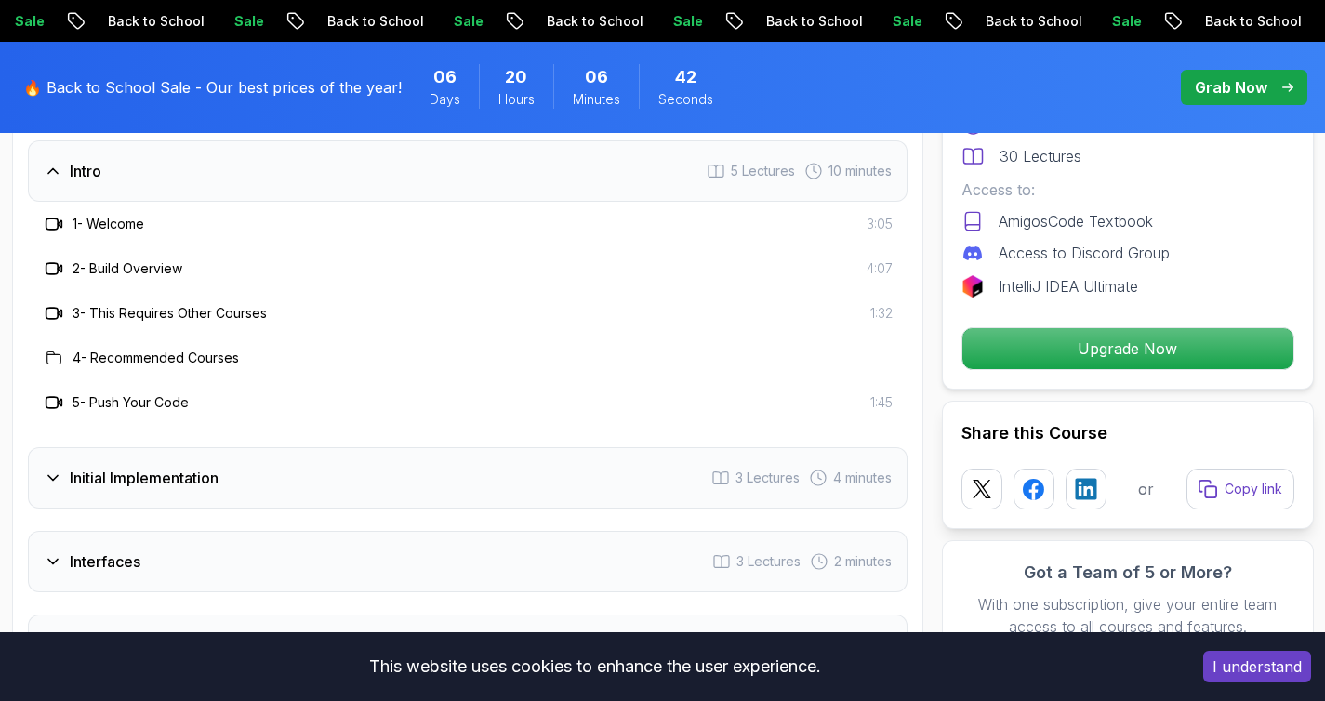
click at [65, 480] on div "Initial Implementation" at bounding box center [131, 478] width 175 height 22
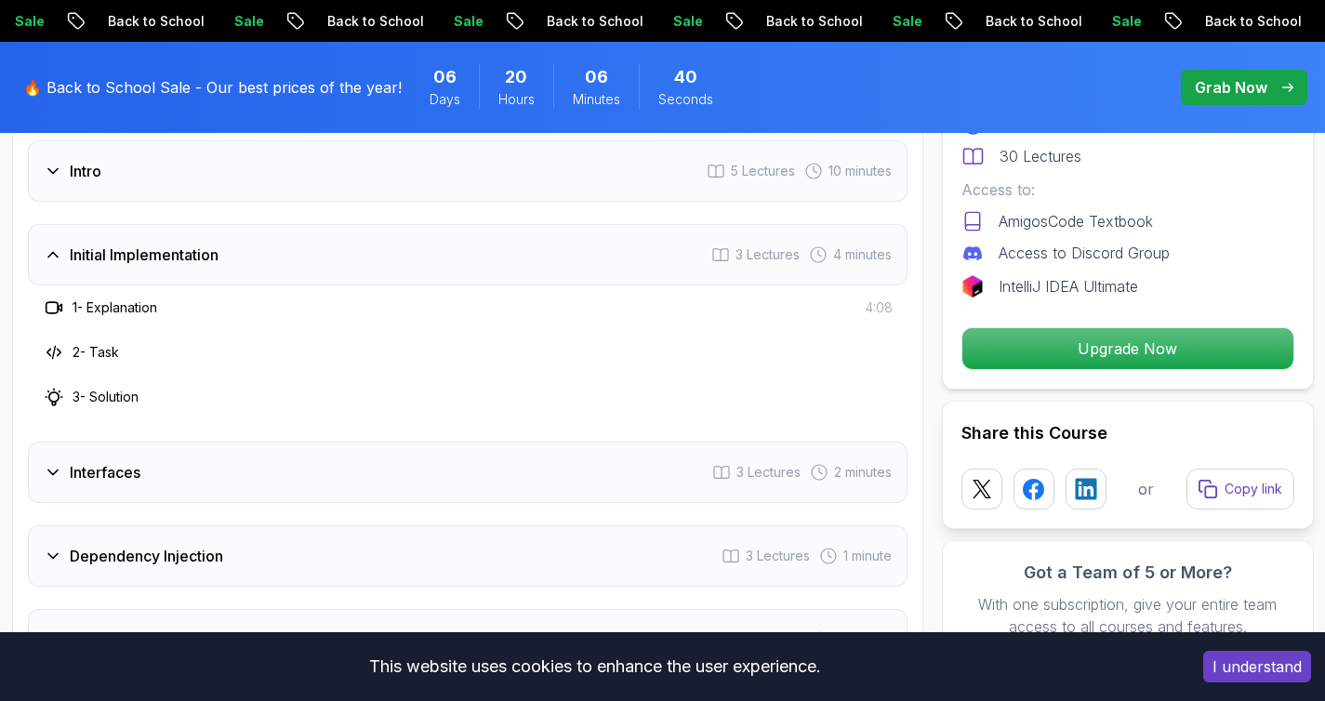
click at [97, 488] on div "Interfaces 3 Lectures 2 minutes" at bounding box center [468, 472] width 880 height 61
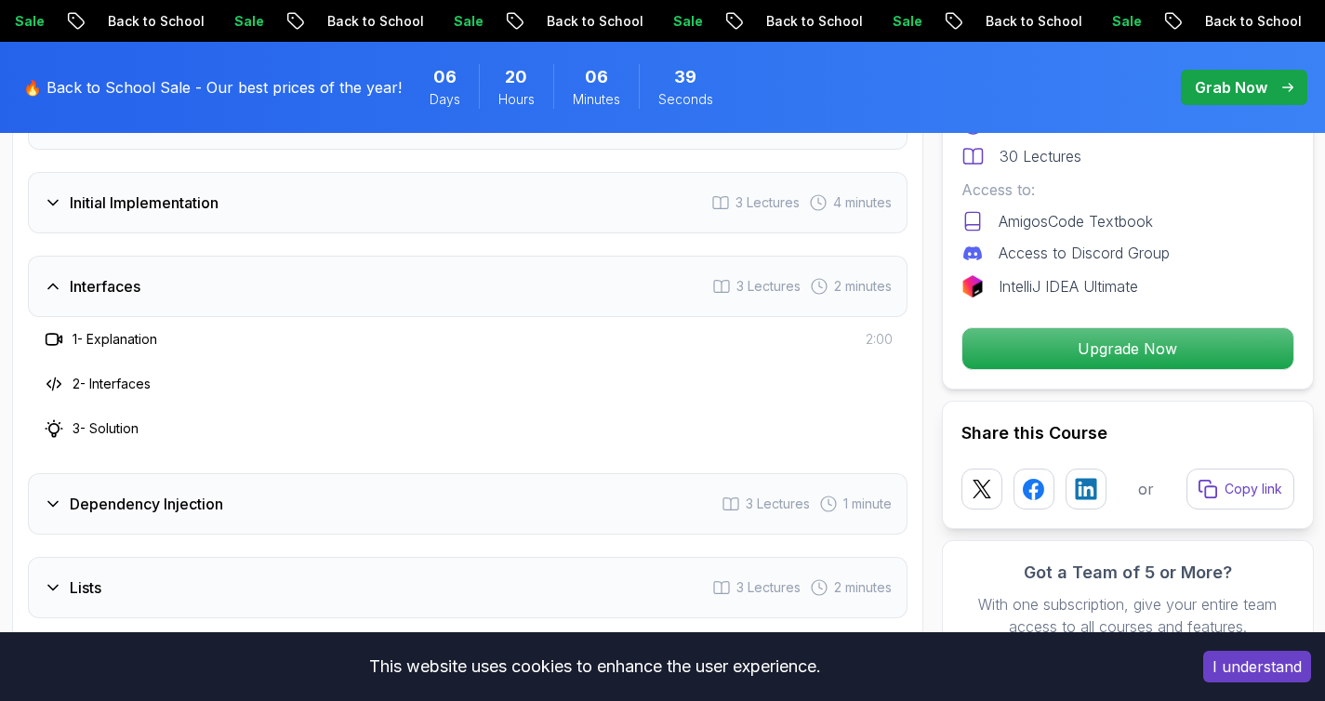
click at [106, 487] on div "Dependency Injection 3 Lectures 1 minute" at bounding box center [468, 503] width 880 height 61
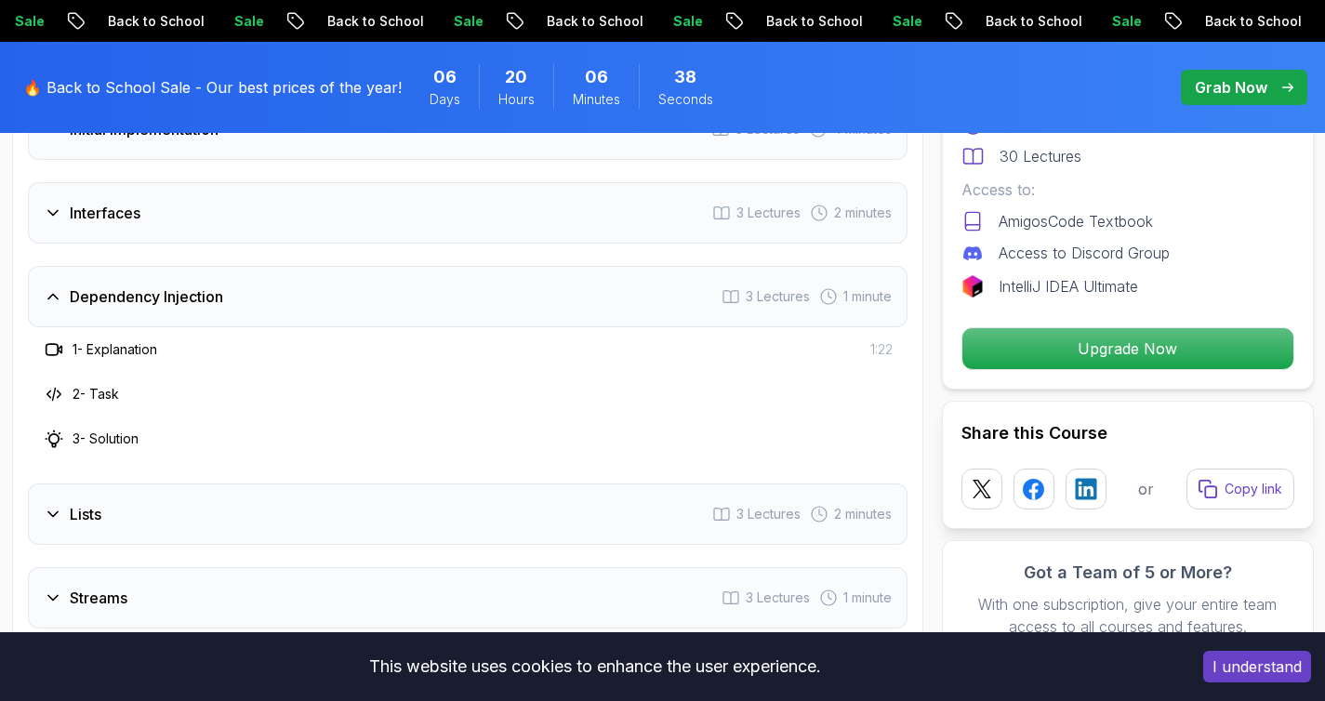
scroll to position [2550, 0]
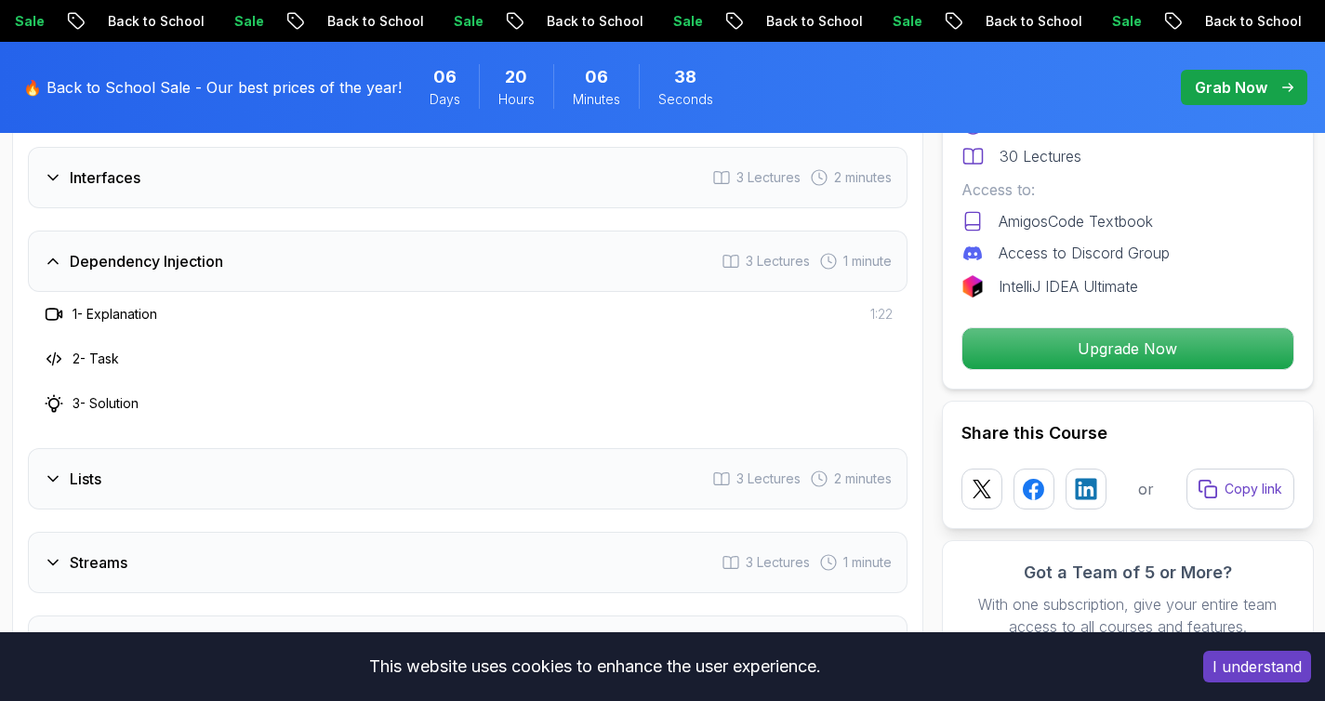
click at [94, 474] on h3 "Lists" at bounding box center [86, 479] width 32 height 22
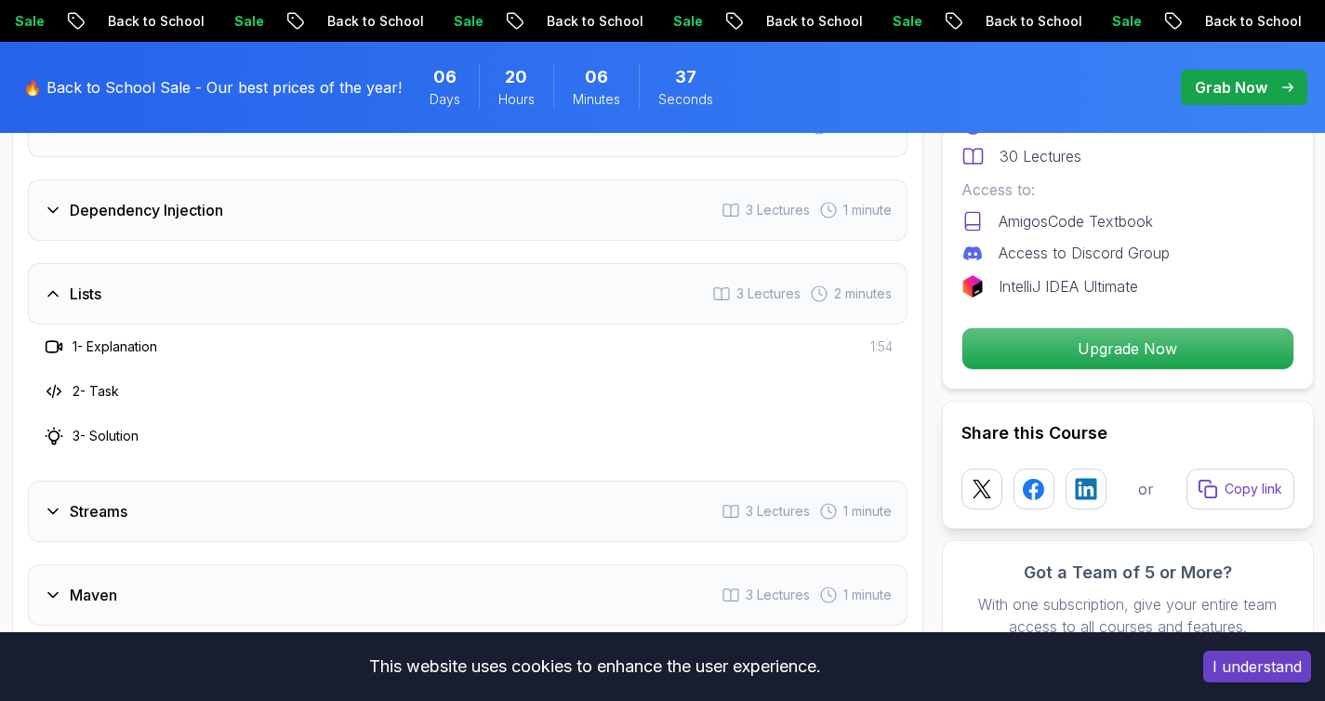
scroll to position [2602, 0]
click at [128, 509] on div "Streams 3 Lectures 1 minute" at bounding box center [468, 511] width 880 height 61
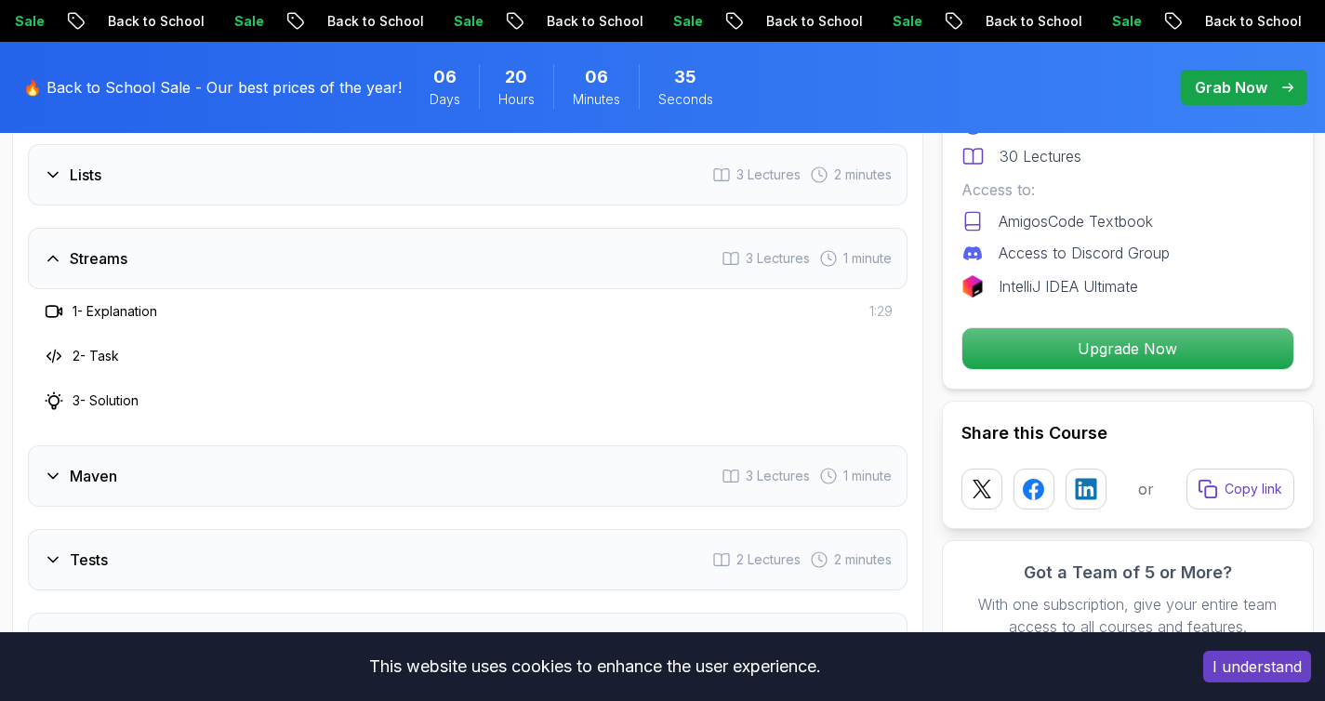
scroll to position [2861, 0]
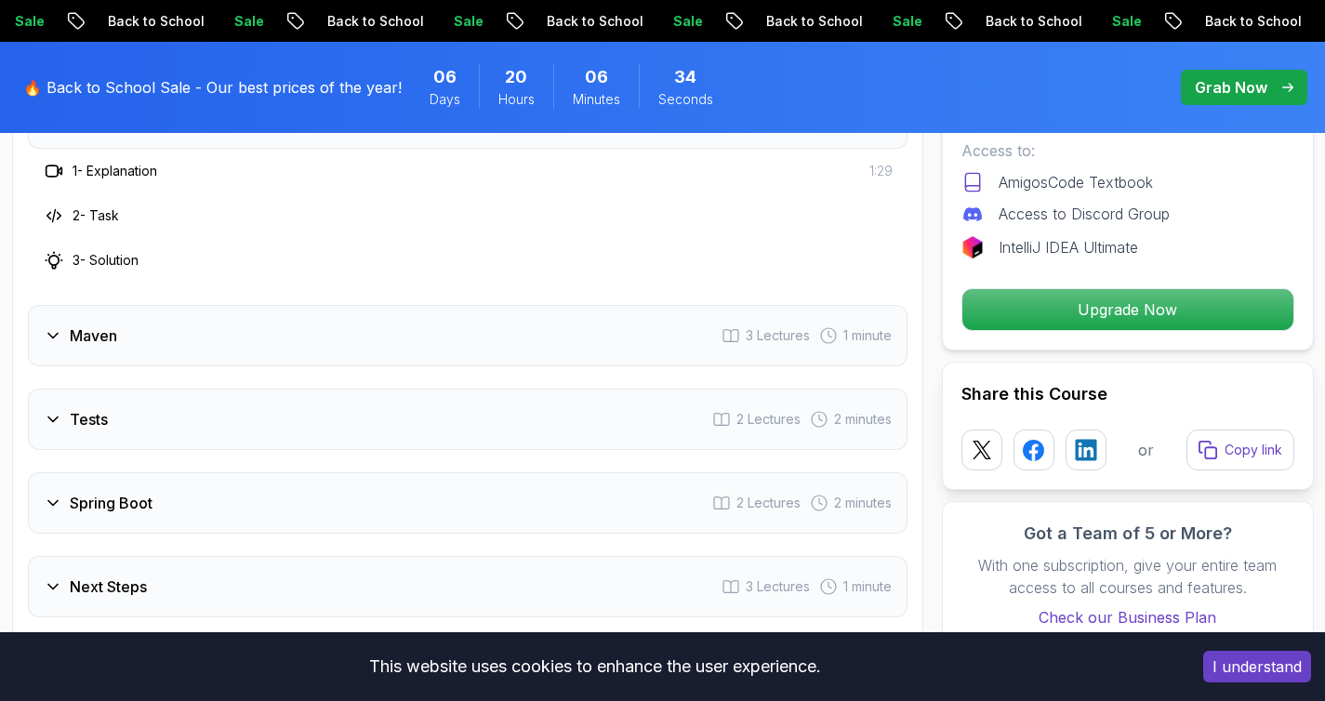
click at [80, 339] on h3 "Maven" at bounding box center [93, 335] width 47 height 22
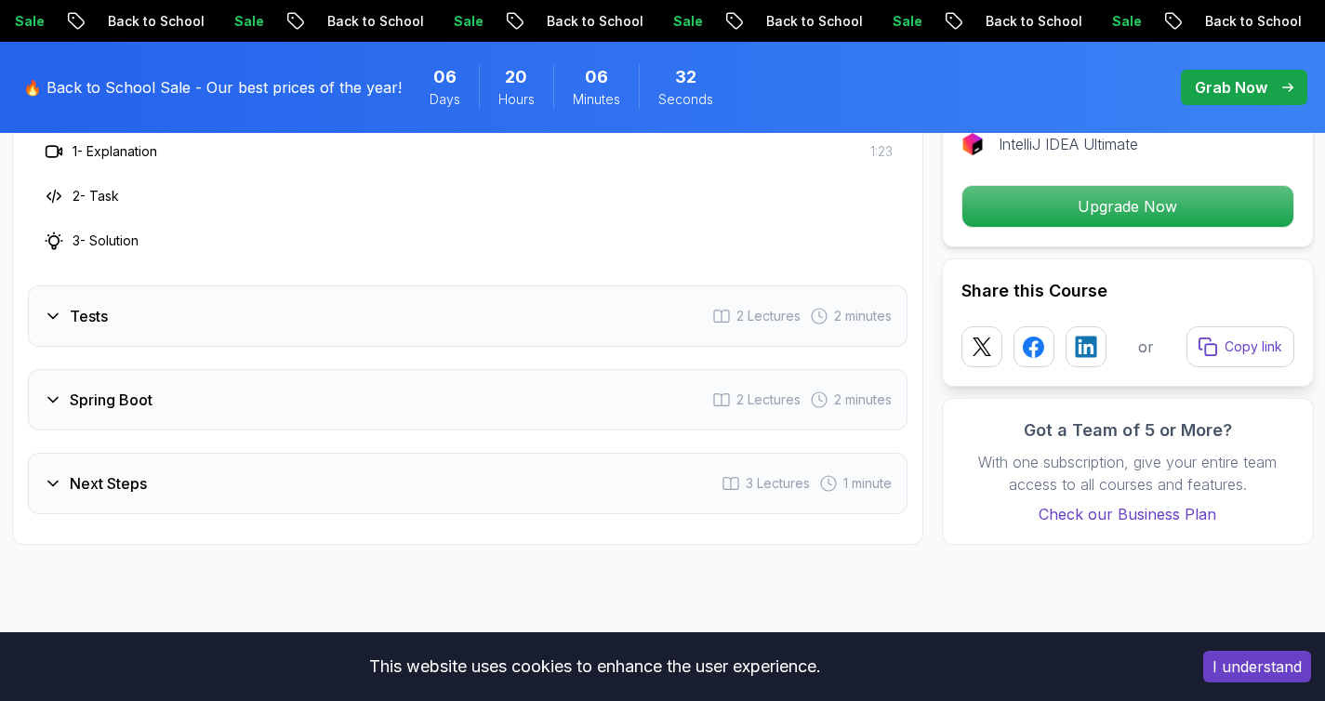
scroll to position [2964, 0]
click at [155, 409] on div "Spring Boot 2 Lectures 2 minutes" at bounding box center [468, 399] width 880 height 61
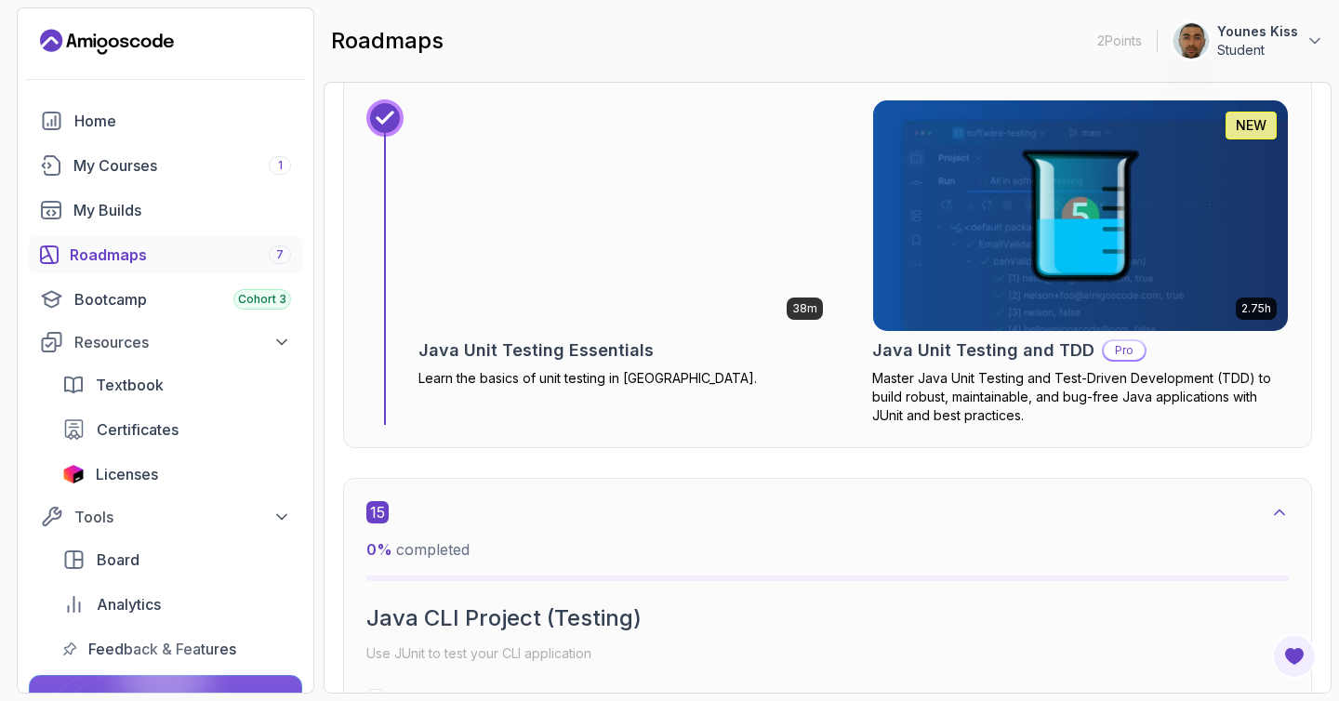
scroll to position [10754, 0]
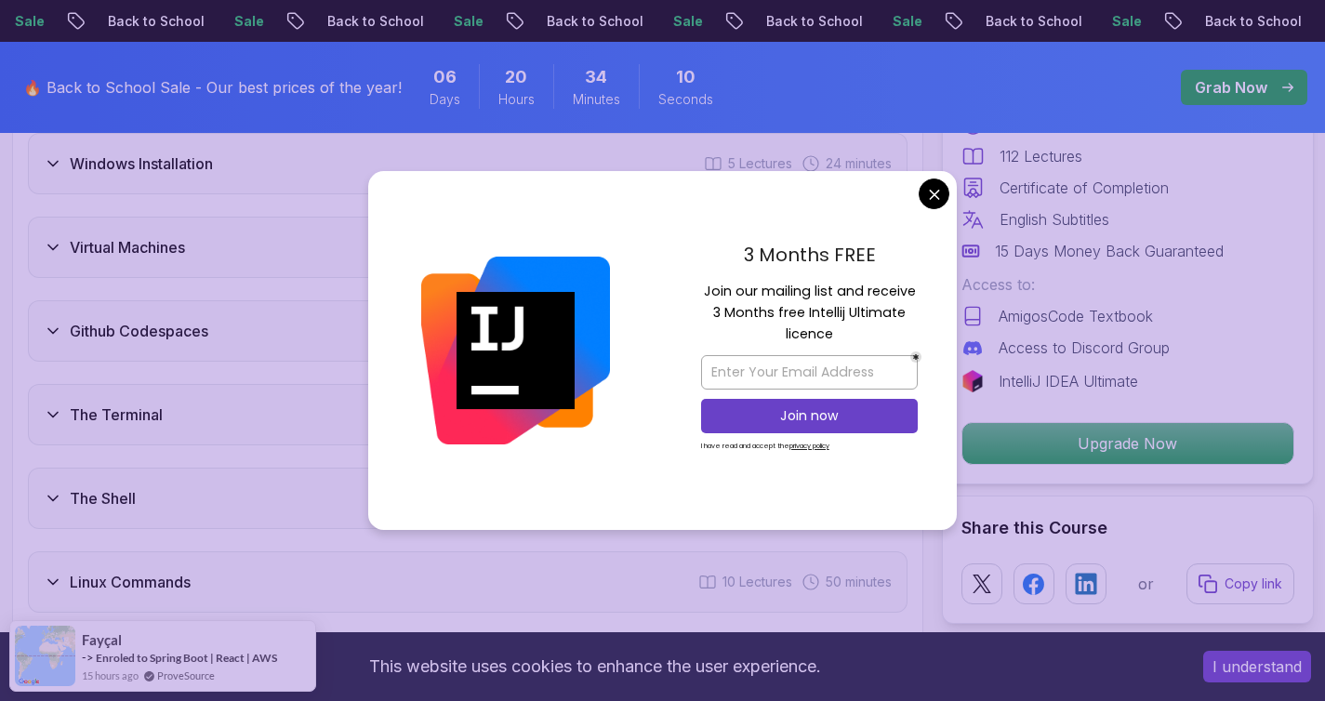
scroll to position [2922, 0]
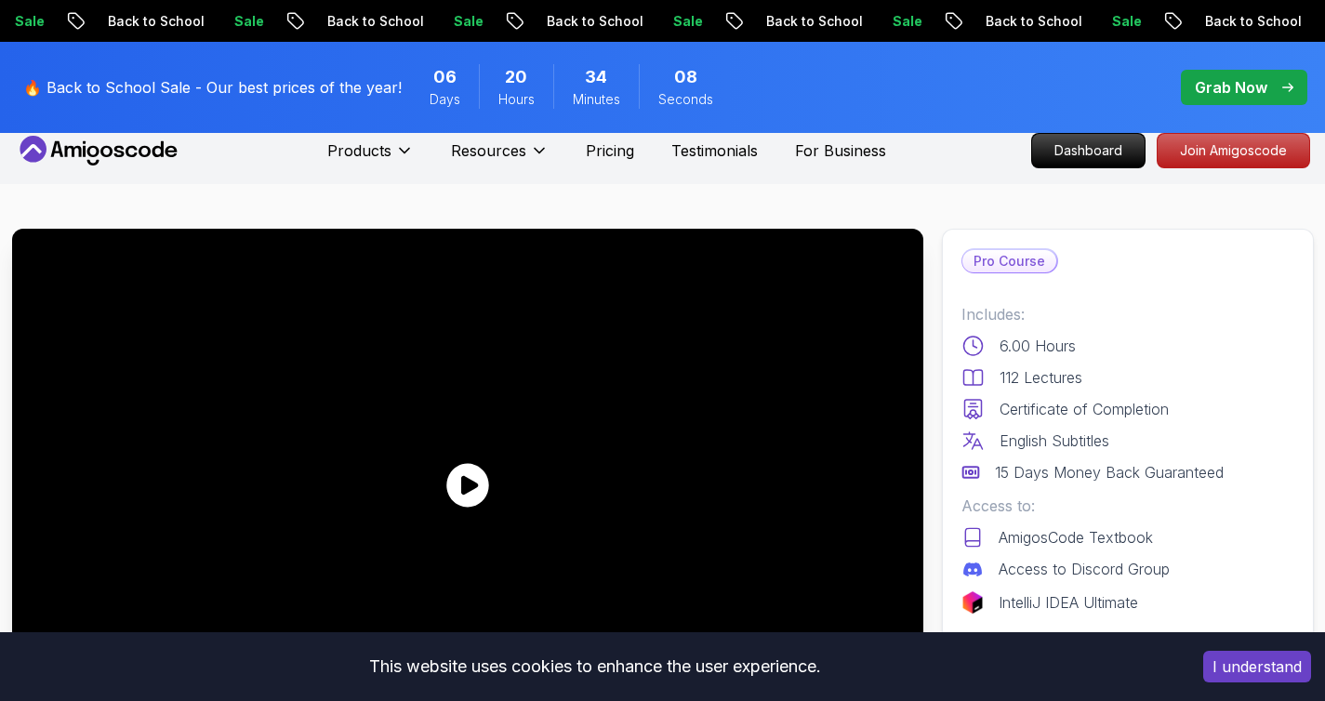
scroll to position [0, 0]
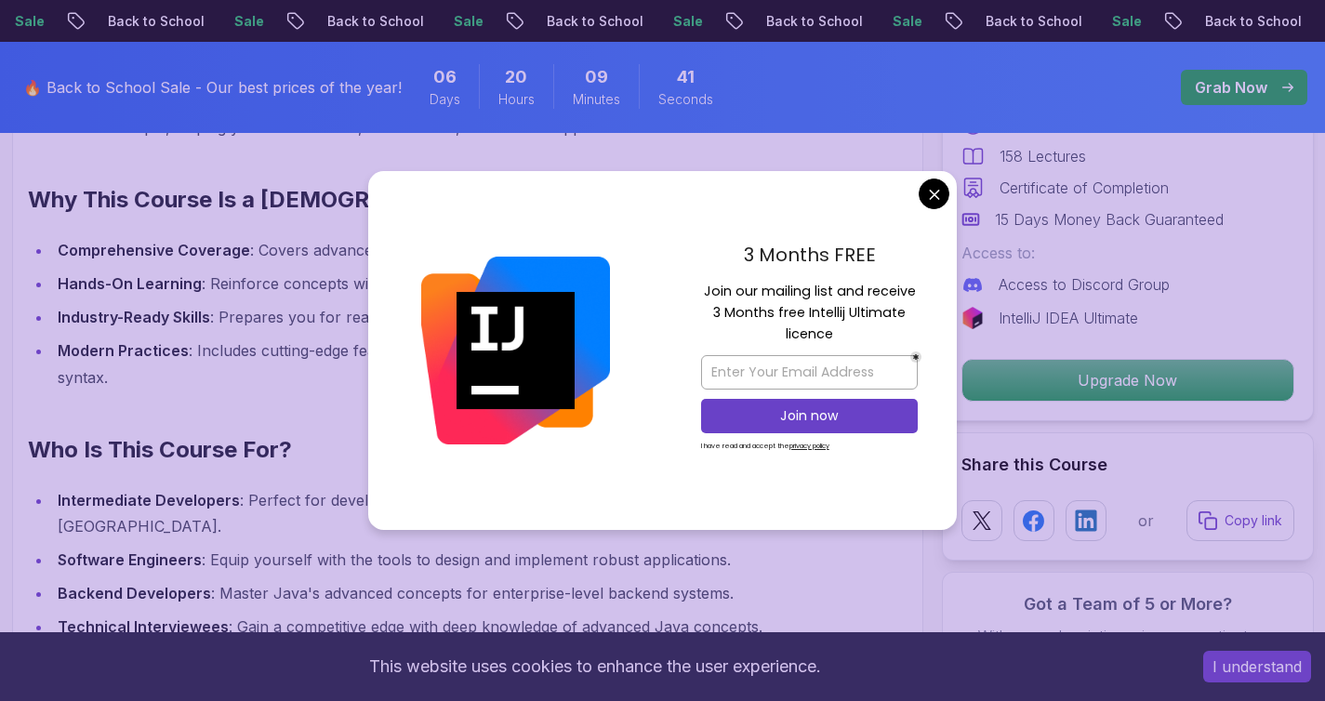
scroll to position [1954, 0]
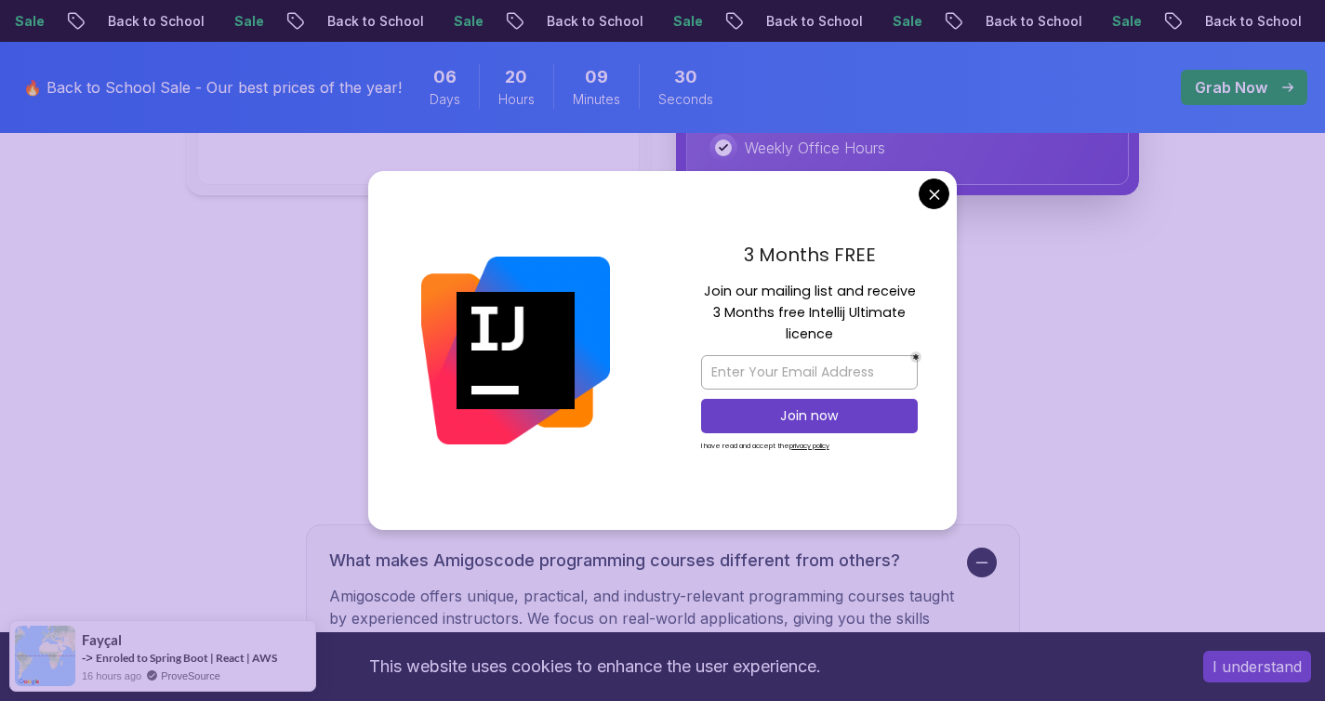
scroll to position [4481, 0]
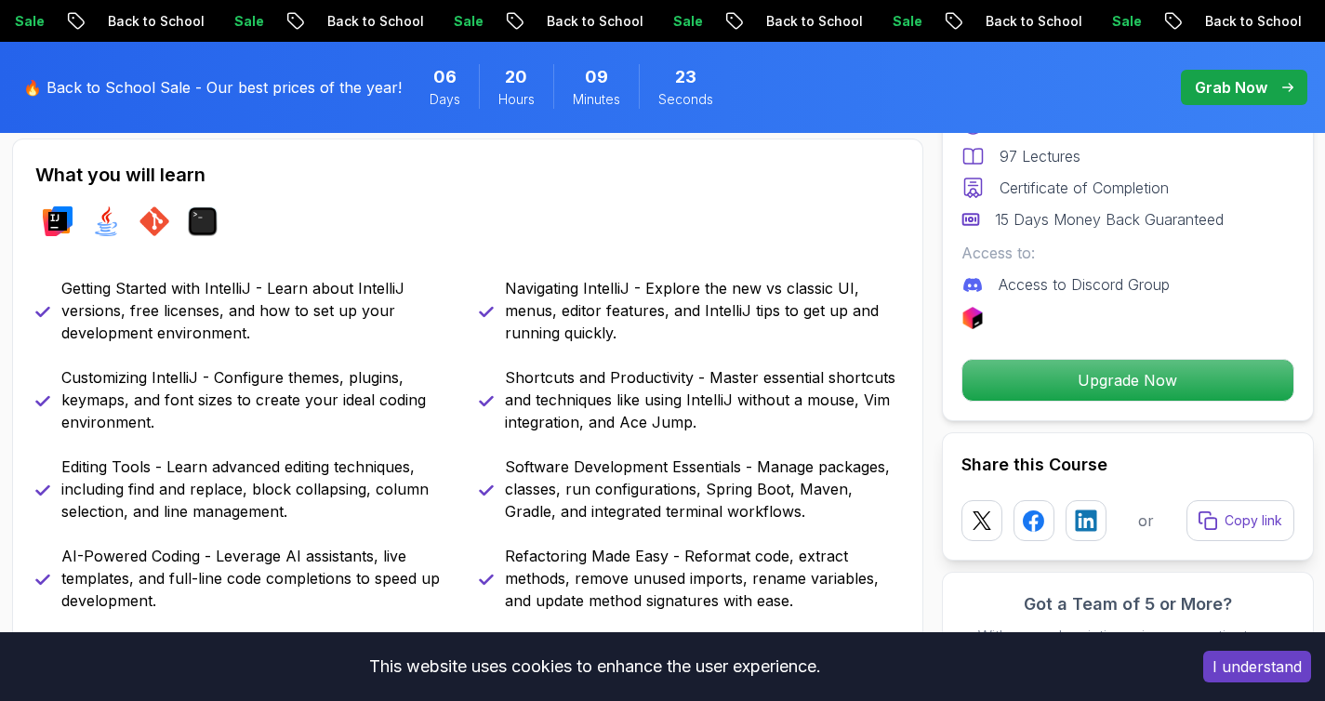
scroll to position [808, 0]
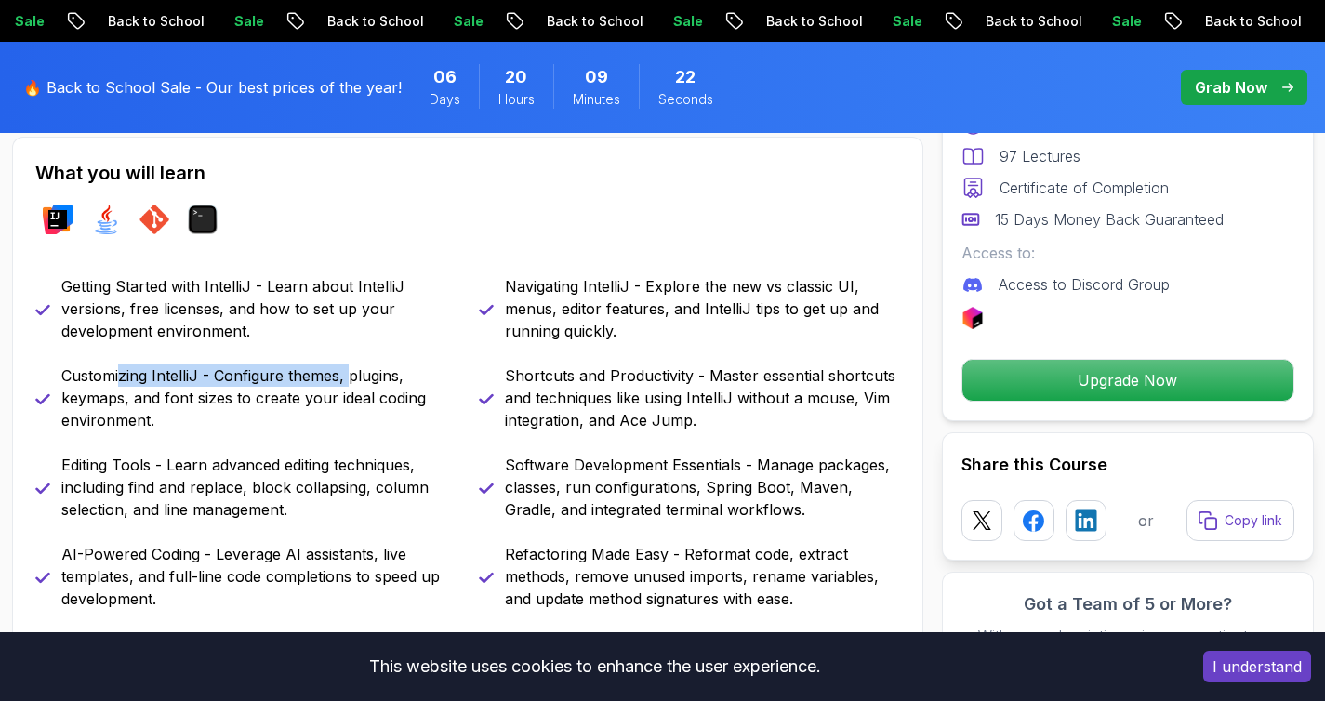
drag, startPoint x: 119, startPoint y: 378, endPoint x: 350, endPoint y: 374, distance: 230.6
click at [350, 374] on p "Customizing IntelliJ - Configure themes, plugins, keymaps, and font sizes to cr…" at bounding box center [258, 397] width 395 height 67
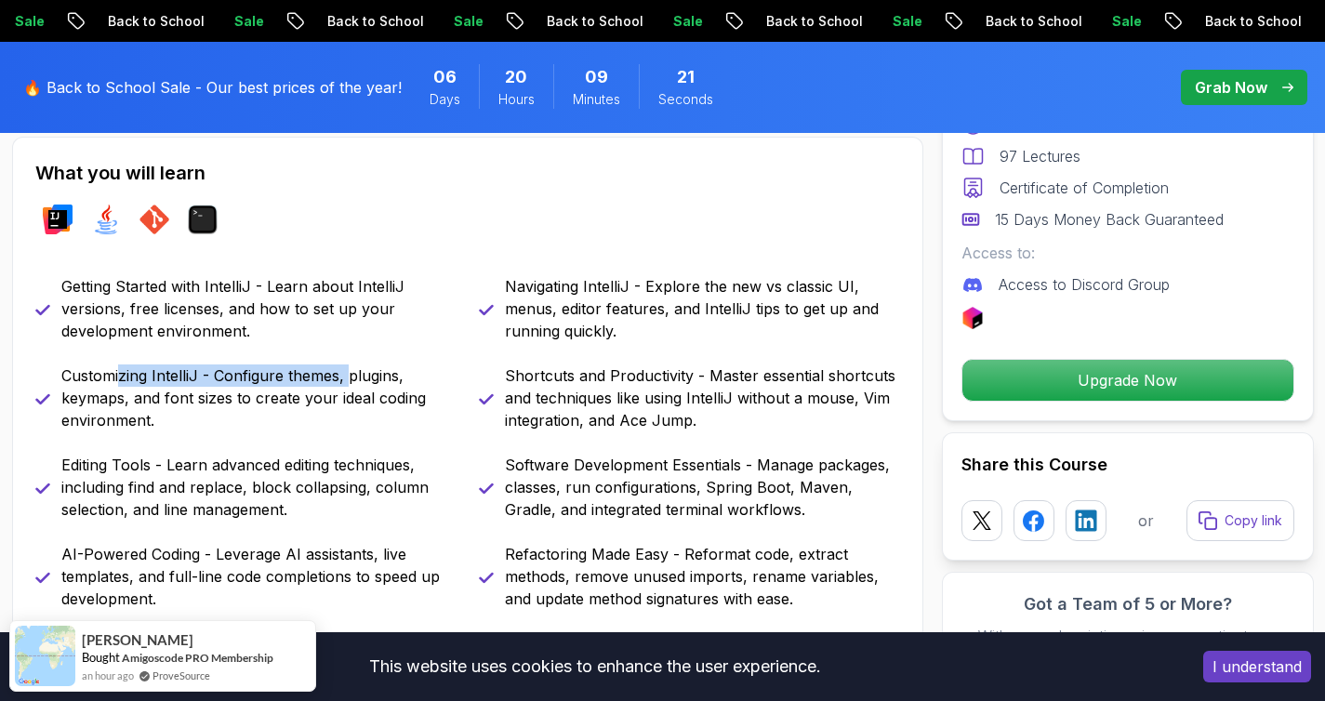
click at [351, 374] on p "Customizing IntelliJ - Configure themes, plugins, keymaps, and font sizes to cr…" at bounding box center [258, 397] width 395 height 67
drag, startPoint x: 148, startPoint y: 394, endPoint x: 309, endPoint y: 398, distance: 160.9
click at [306, 398] on p "Customizing IntelliJ - Configure themes, plugins, keymaps, and font sizes to cr…" at bounding box center [258, 397] width 395 height 67
click at [309, 398] on p "Customizing IntelliJ - Configure themes, plugins, keymaps, and font sizes to cr…" at bounding box center [258, 397] width 395 height 67
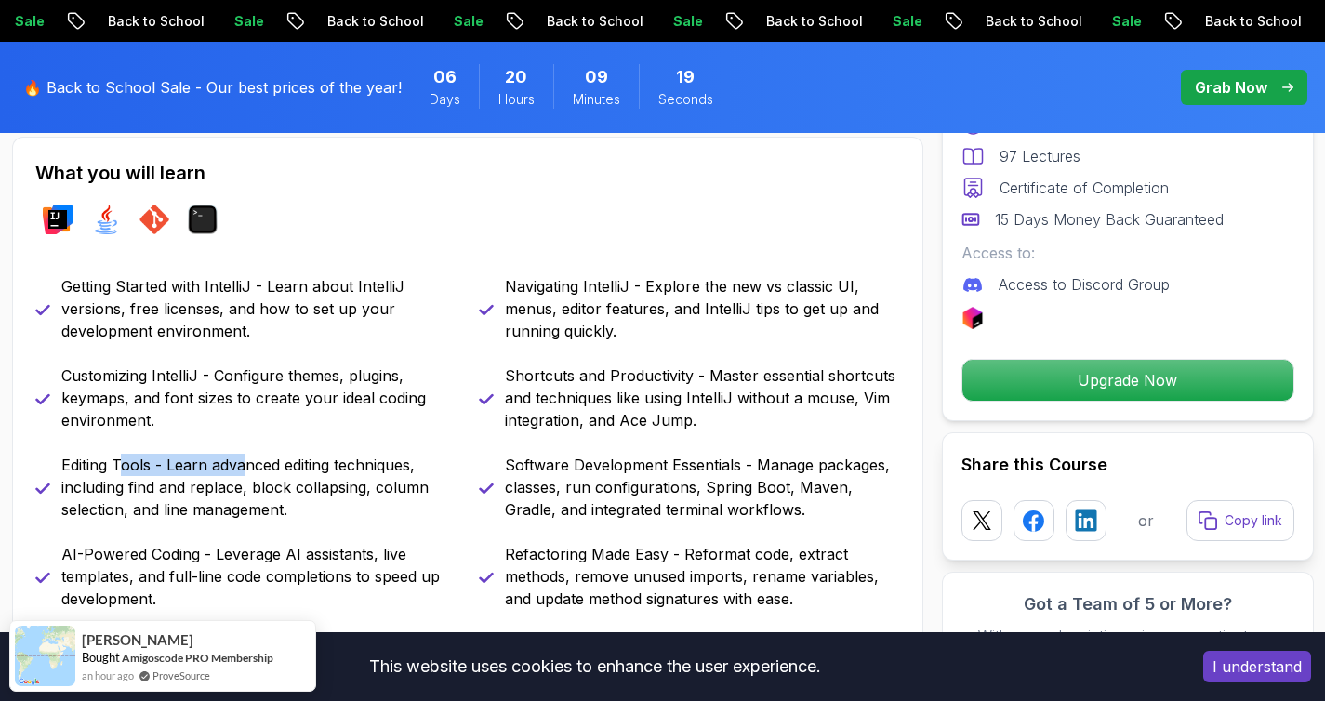
drag, startPoint x: 142, startPoint y: 466, endPoint x: 245, endPoint y: 464, distance: 102.3
click at [244, 464] on p "Editing Tools - Learn advanced editing techniques, including find and replace, …" at bounding box center [258, 487] width 395 height 67
click at [249, 464] on p "Editing Tools - Learn advanced editing techniques, including find and replace, …" at bounding box center [258, 487] width 395 height 67
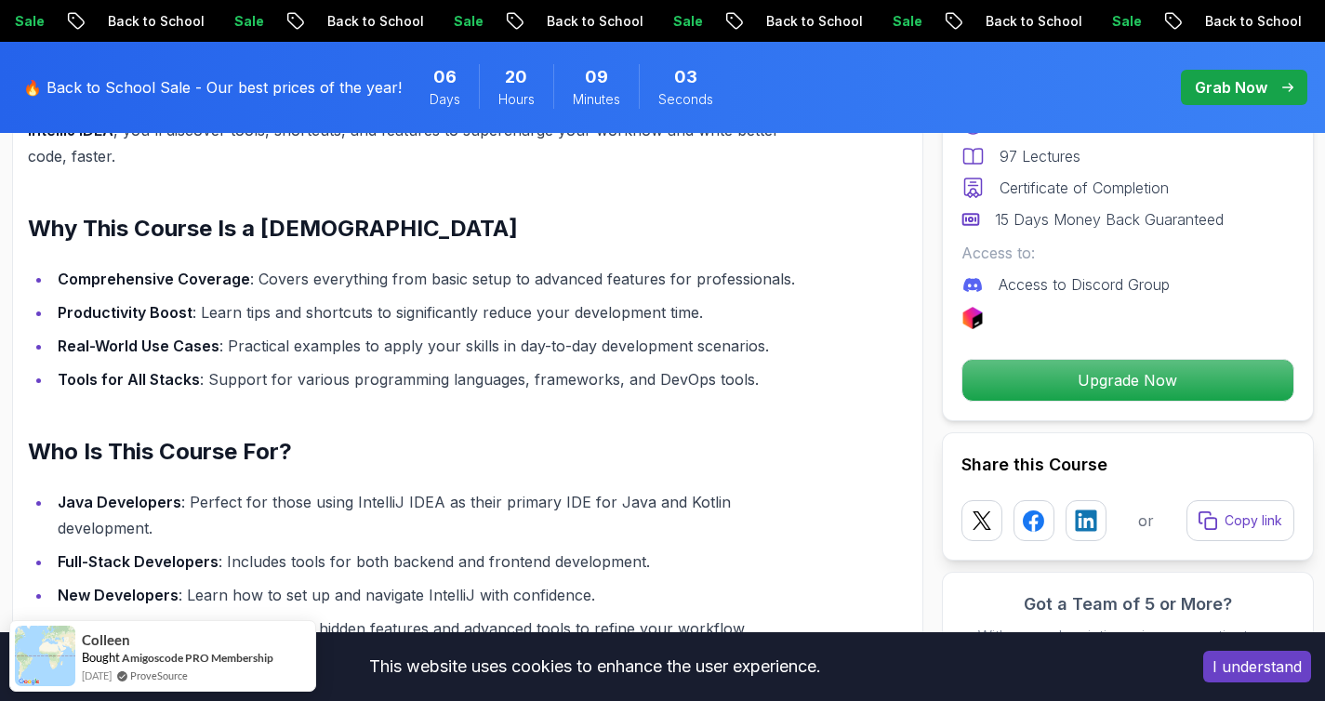
scroll to position [1662, 0]
drag, startPoint x: 282, startPoint y: 502, endPoint x: 465, endPoint y: 501, distance: 183.2
click at [459, 502] on li "Java Developers : Perfect for those using IntelliJ IDEA as their primary IDE fo…" at bounding box center [435, 515] width 767 height 52
click at [496, 500] on li "Java Developers : Perfect for those using IntelliJ IDEA as their primary IDE fo…" at bounding box center [435, 515] width 767 height 52
drag, startPoint x: 598, startPoint y: 495, endPoint x: 663, endPoint y: 495, distance: 65.1
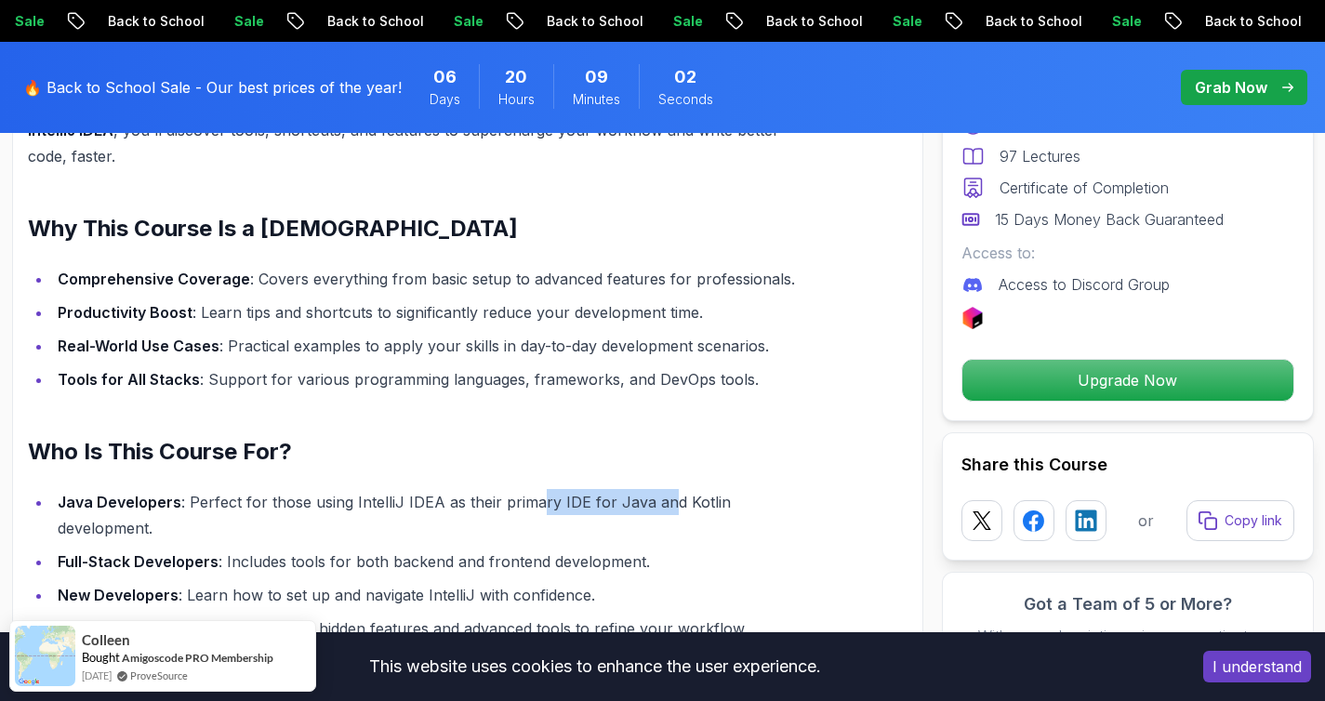
click at [663, 495] on li "Java Developers : Perfect for those using IntelliJ IDEA as their primary IDE fo…" at bounding box center [435, 515] width 767 height 52
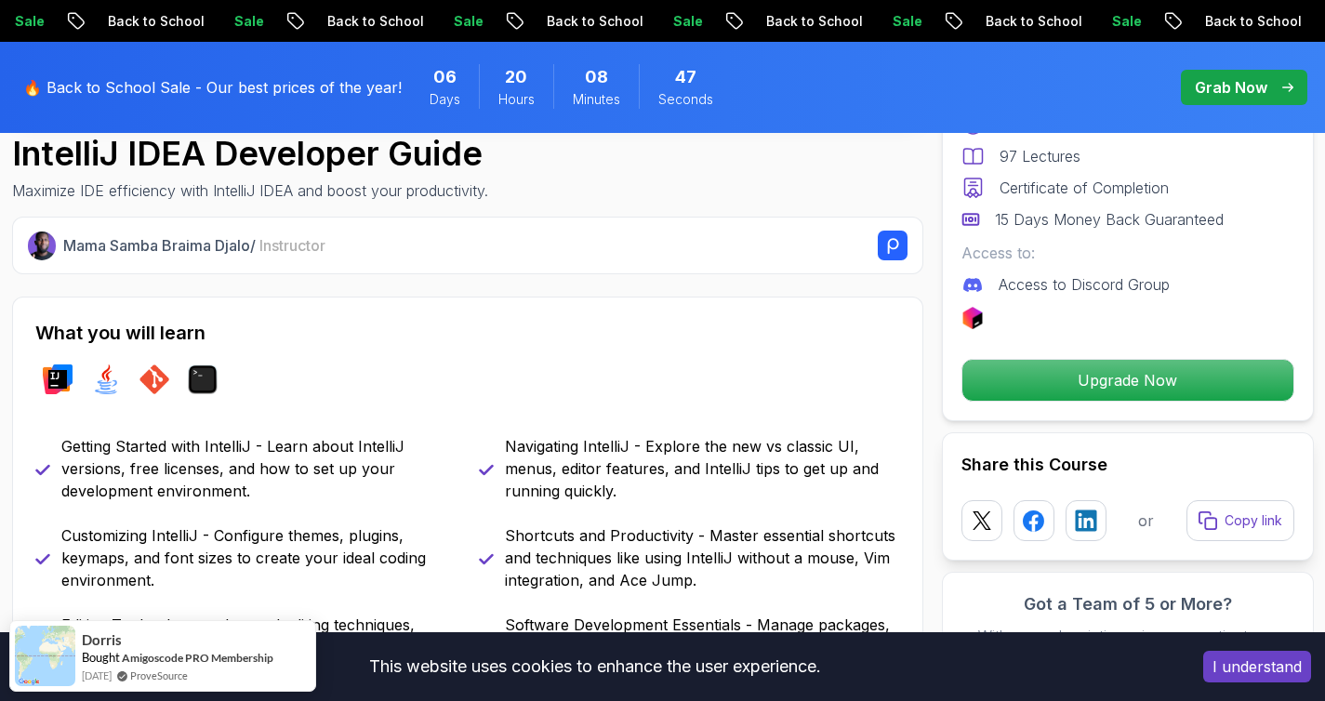
scroll to position [0, 0]
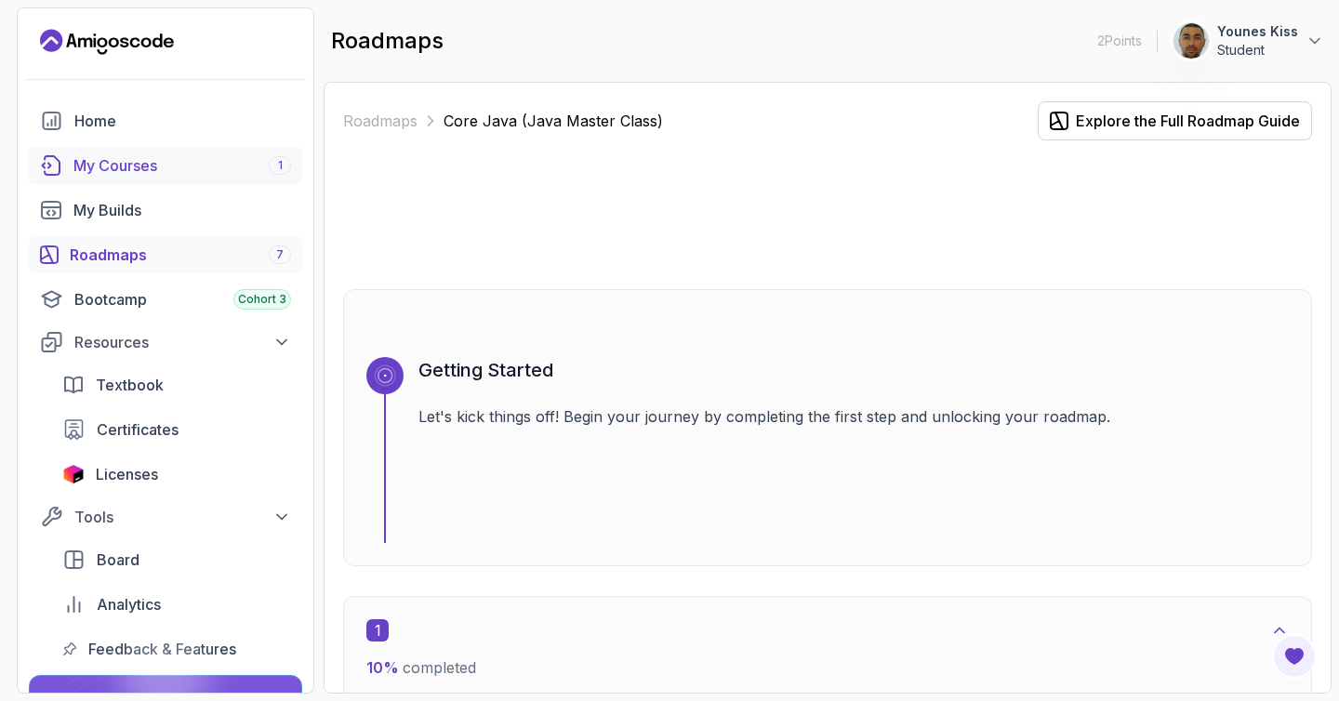
click at [137, 170] on div "My Courses 1" at bounding box center [182, 165] width 218 height 22
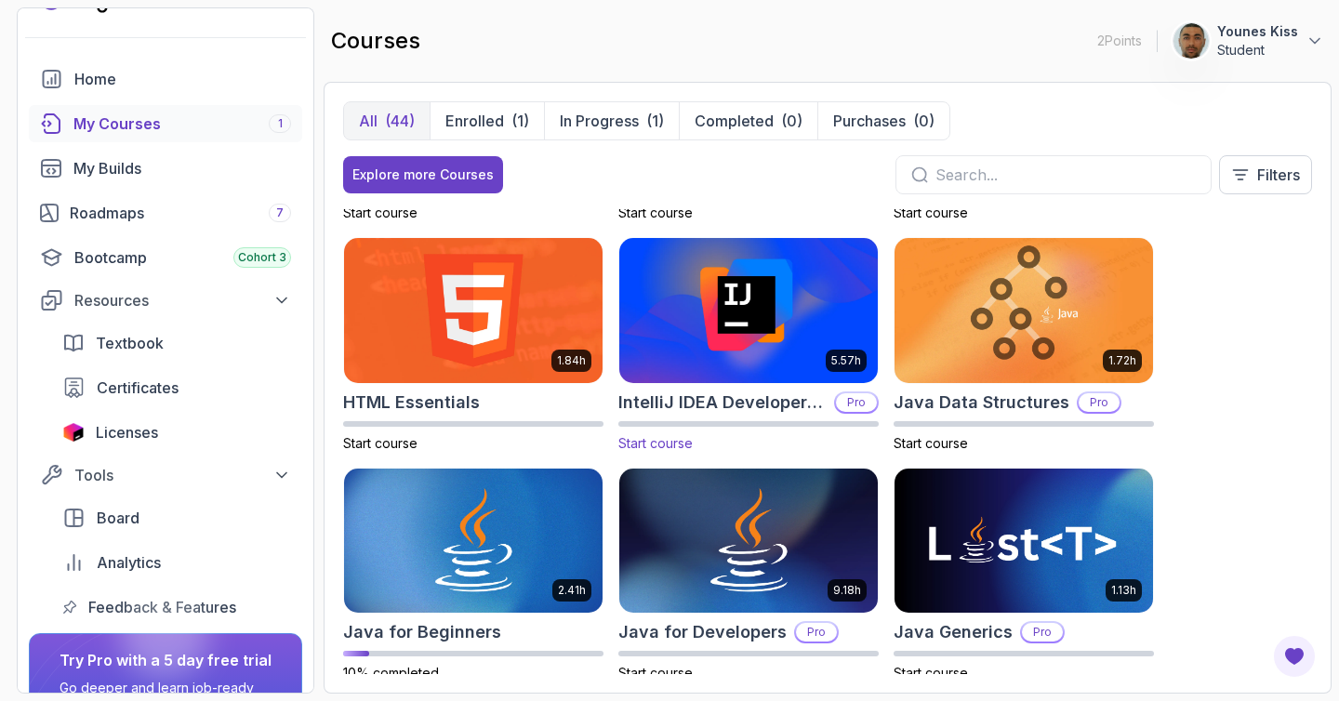
scroll to position [892, 0]
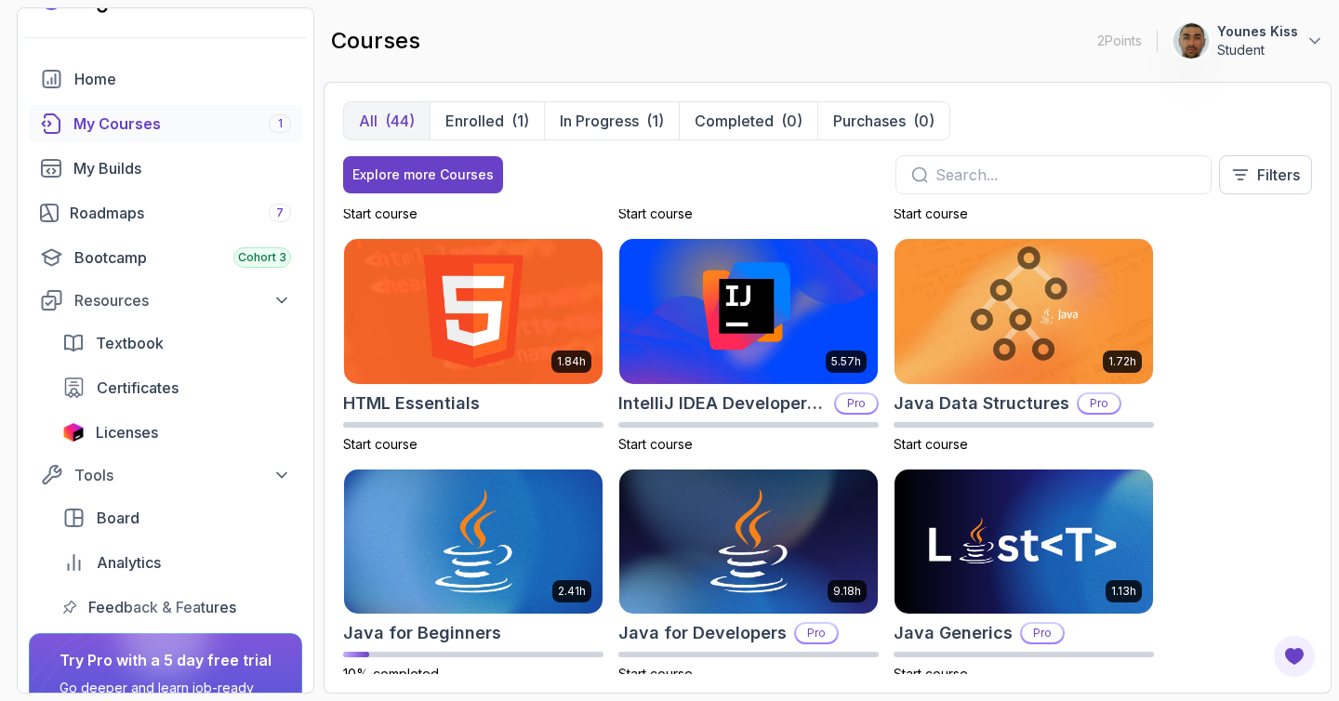
click at [139, 131] on div "My Courses 1" at bounding box center [182, 124] width 218 height 22
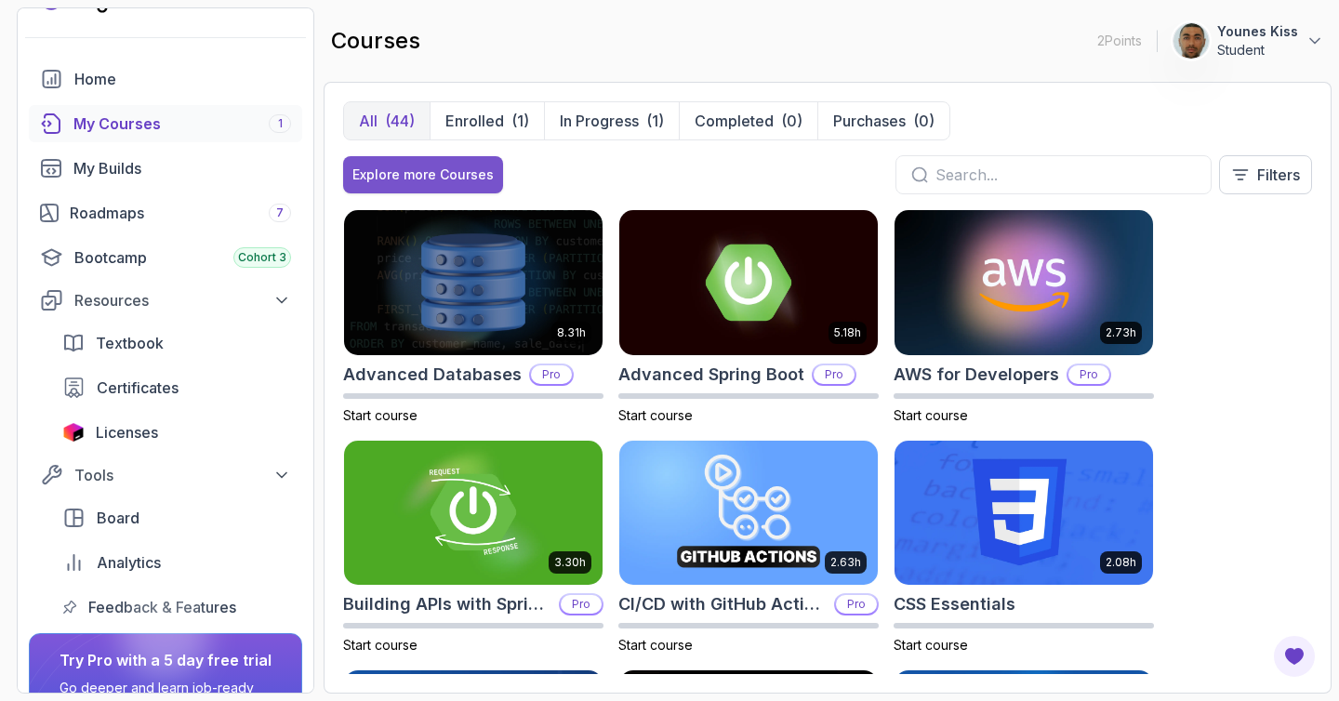
click at [471, 183] on div "Explore more Courses" at bounding box center [422, 175] width 141 height 19
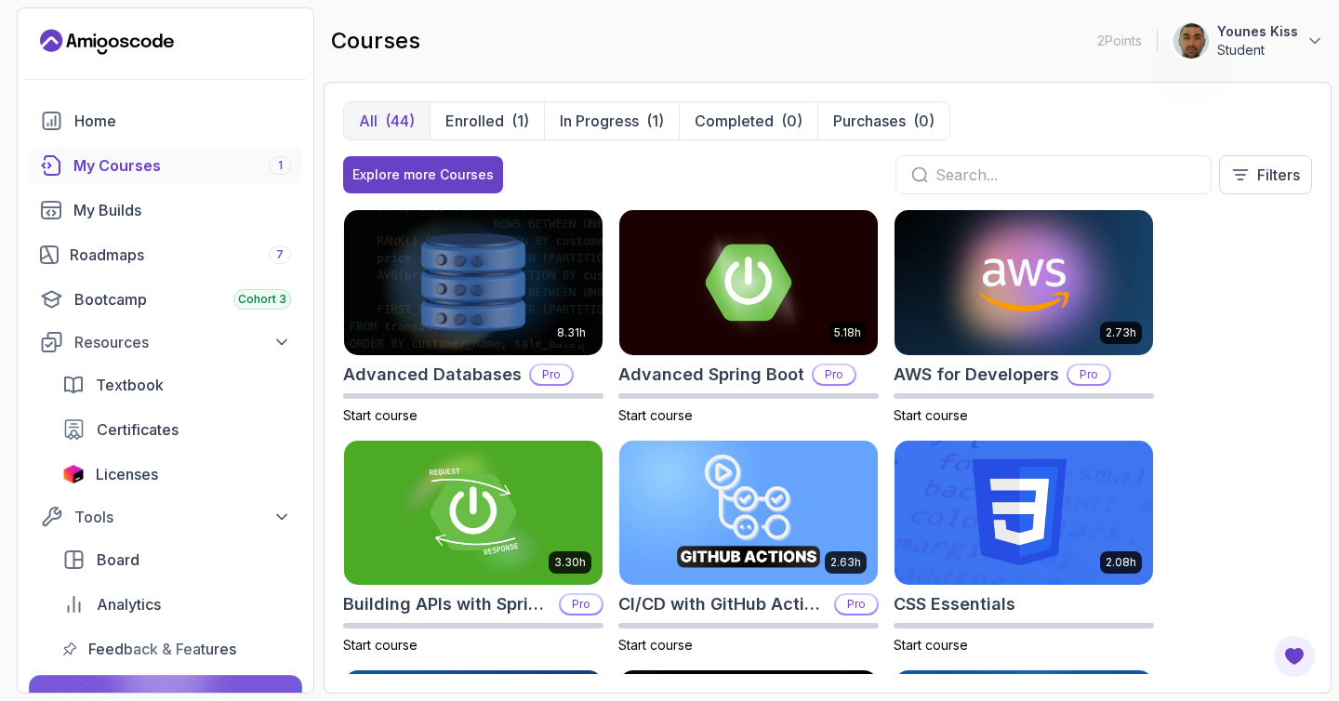
click at [236, 169] on div "My Courses 1" at bounding box center [182, 165] width 218 height 22
click at [653, 133] on button "In Progress (1)" at bounding box center [611, 120] width 135 height 37
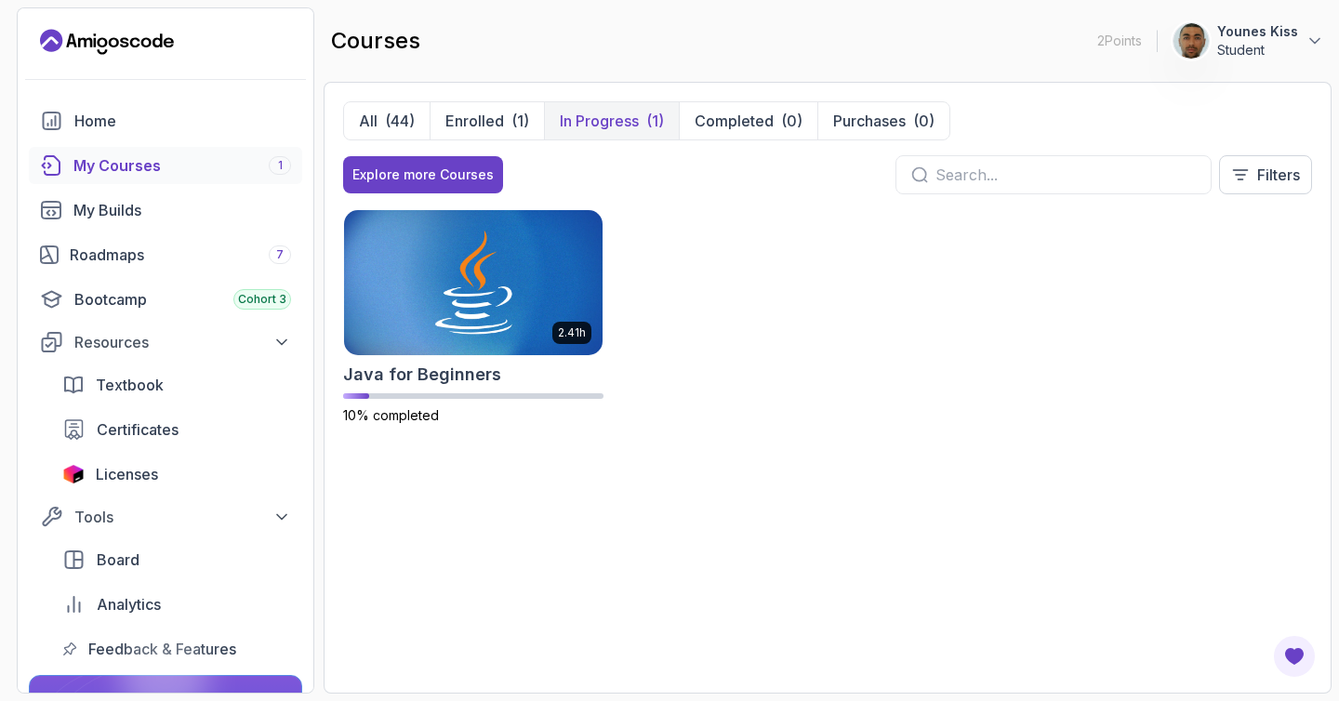
click at [162, 42] on icon "Landing page" at bounding box center [157, 40] width 10 height 14
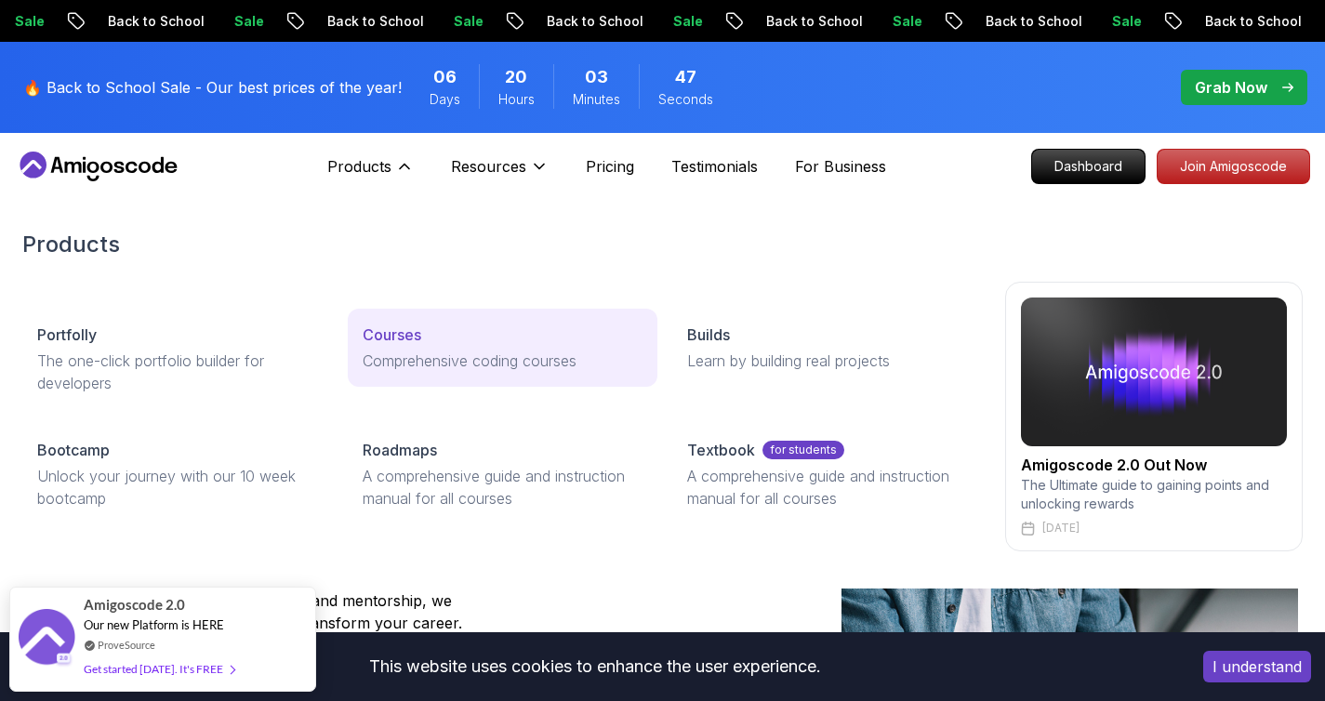
click at [403, 337] on p "Courses" at bounding box center [392, 335] width 59 height 22
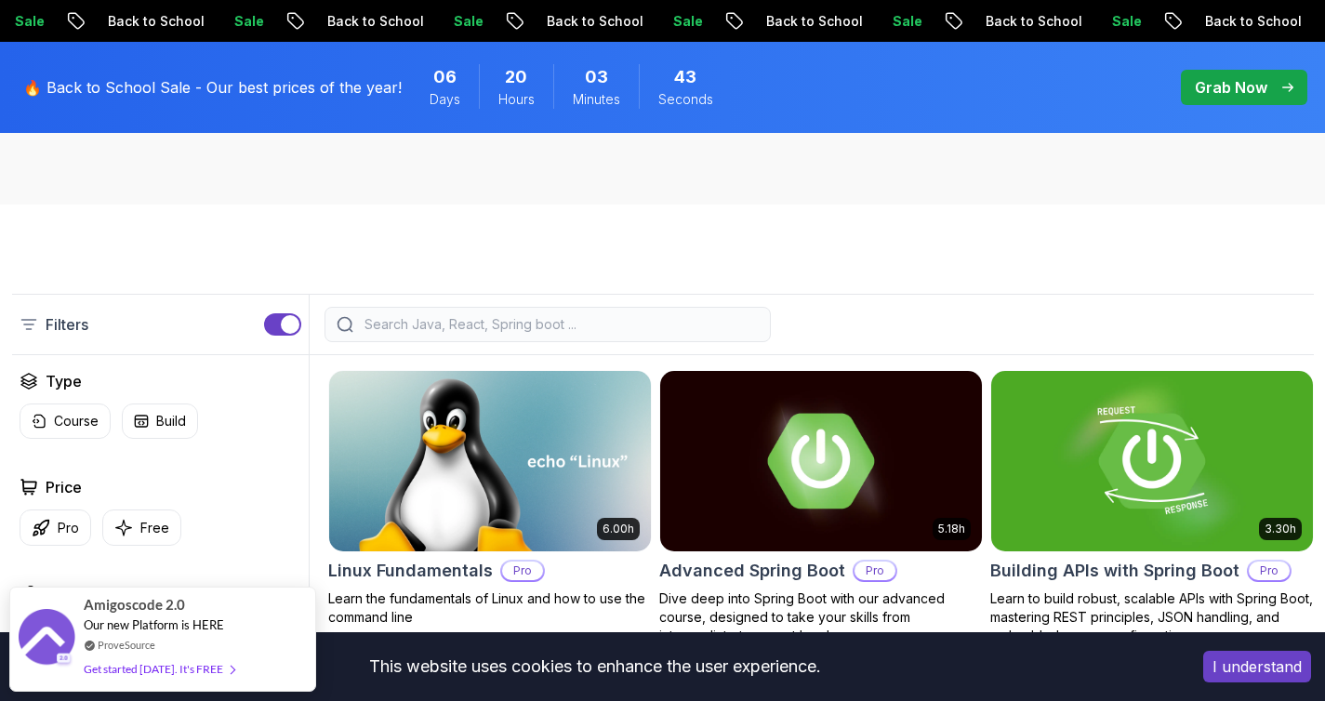
scroll to position [348, 0]
click at [684, 324] on input "search" at bounding box center [560, 323] width 398 height 19
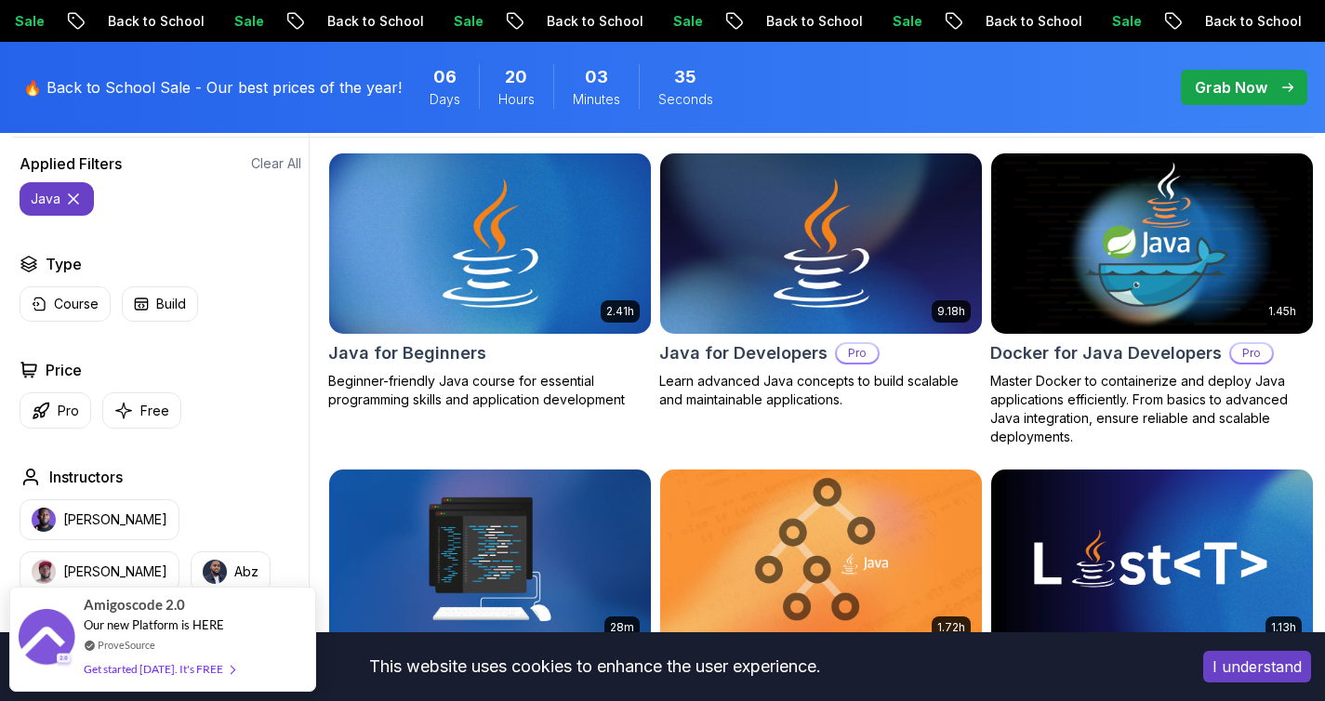
scroll to position [569, 0]
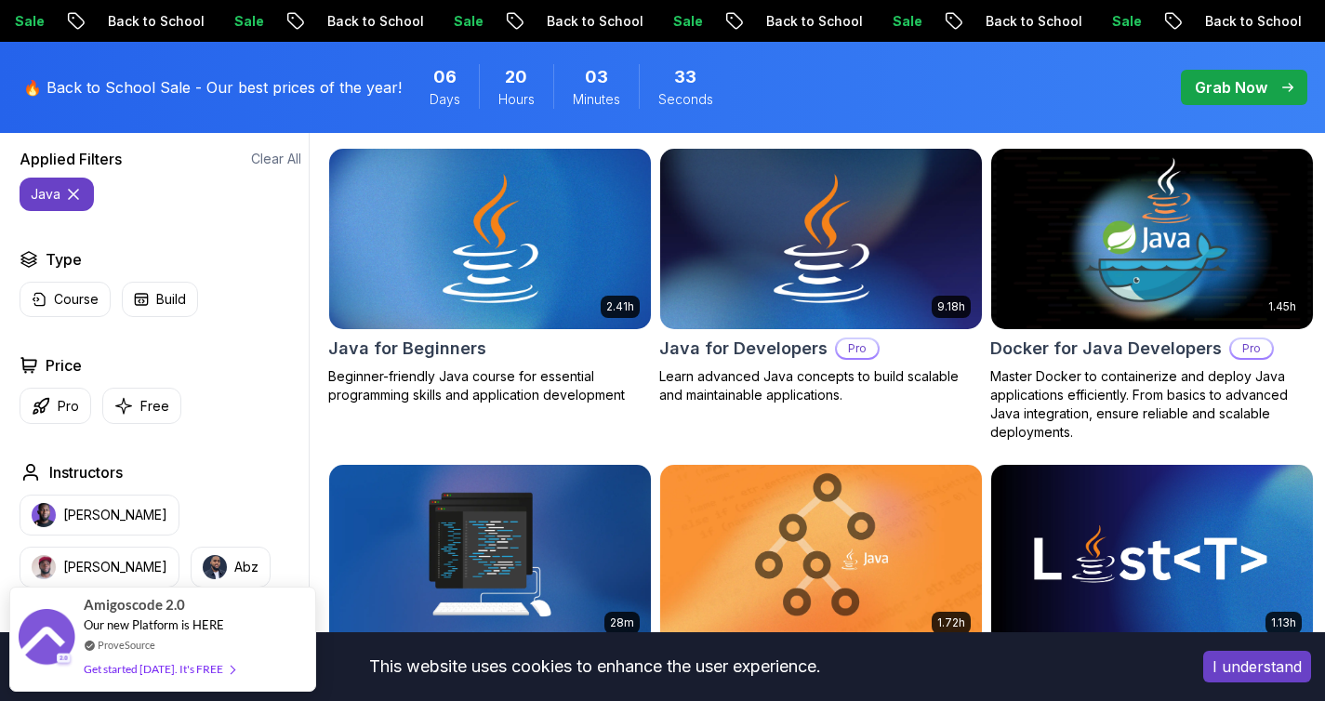
click at [1275, 683] on div "I understand" at bounding box center [1257, 667] width 136 height 60
click at [1278, 679] on button "I understand" at bounding box center [1257, 667] width 108 height 32
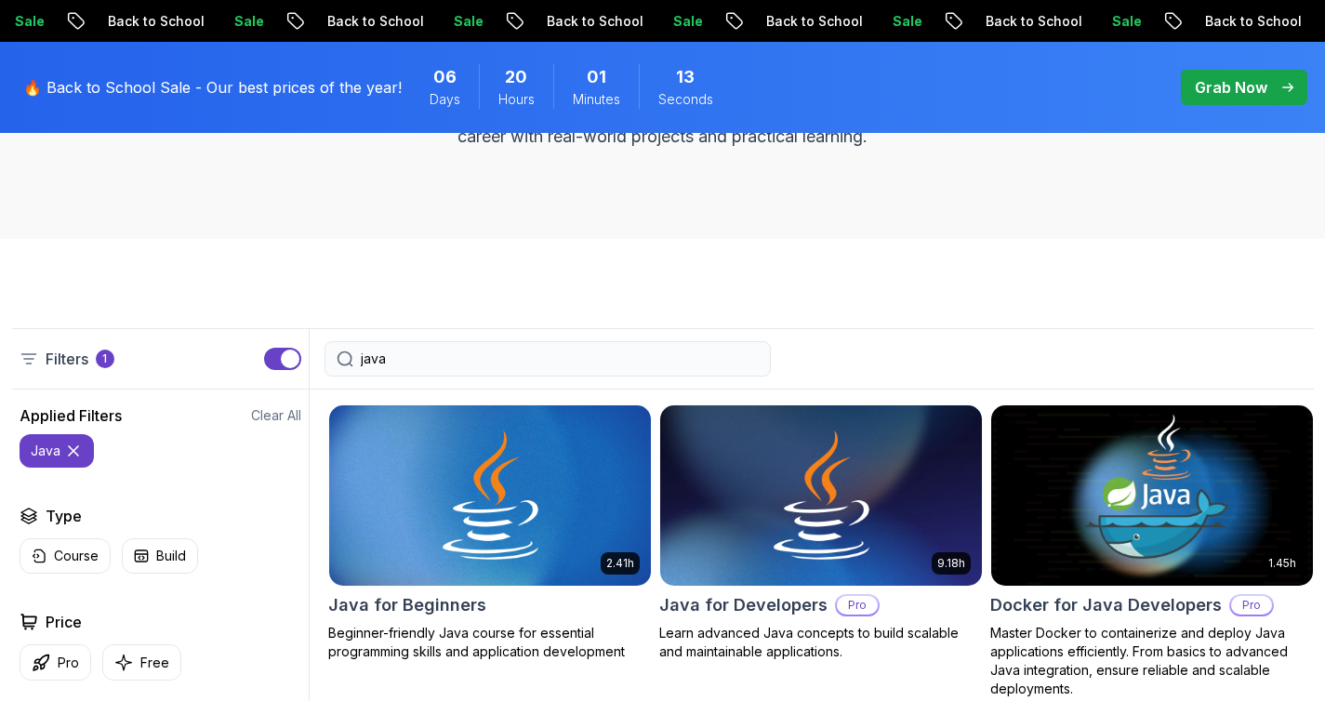
scroll to position [314, 0]
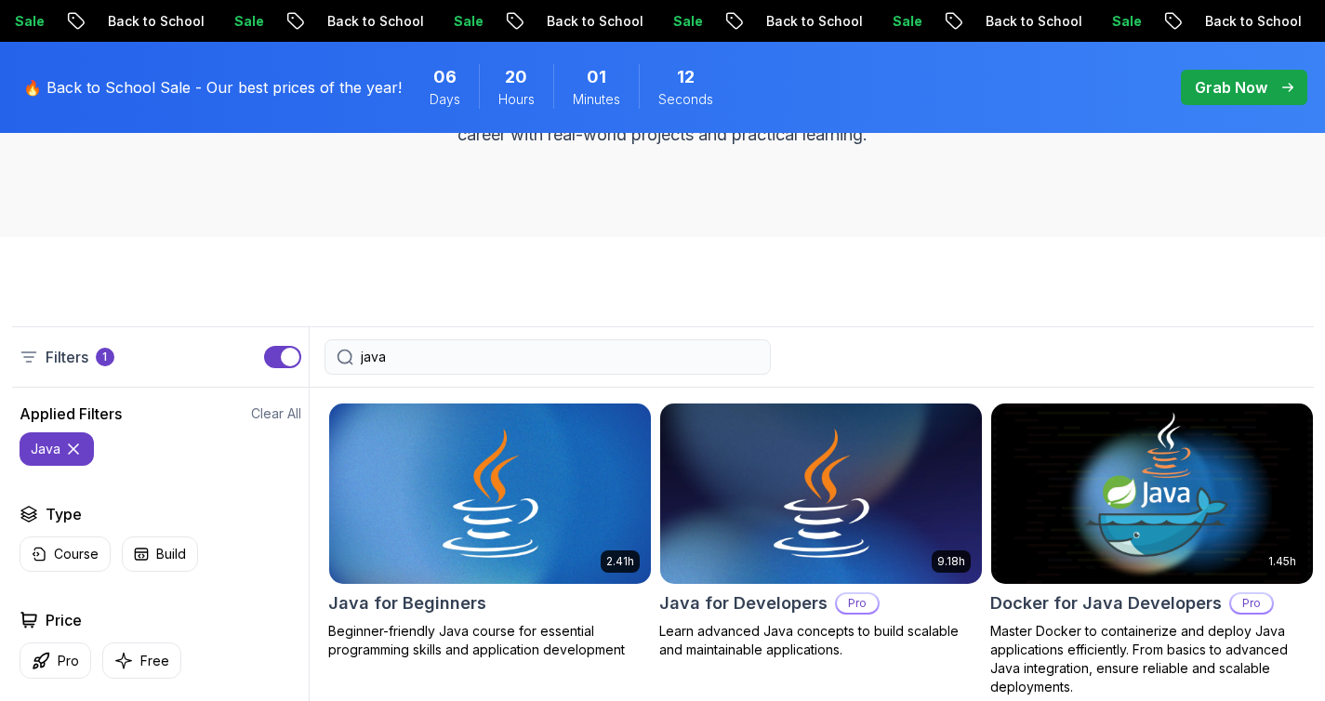
drag, startPoint x: 535, startPoint y: 357, endPoint x: 325, endPoint y: 343, distance: 209.7
click at [324, 343] on div "java" at bounding box center [547, 356] width 446 height 35
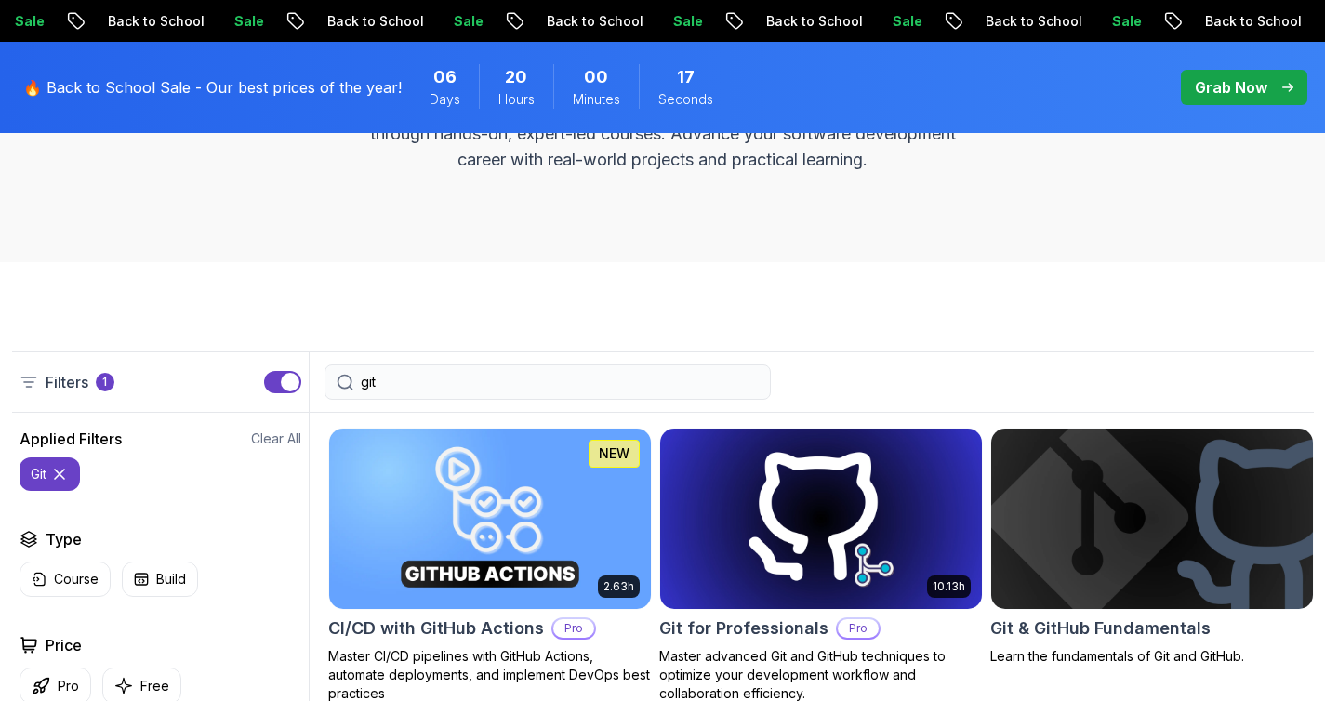
scroll to position [303, 0]
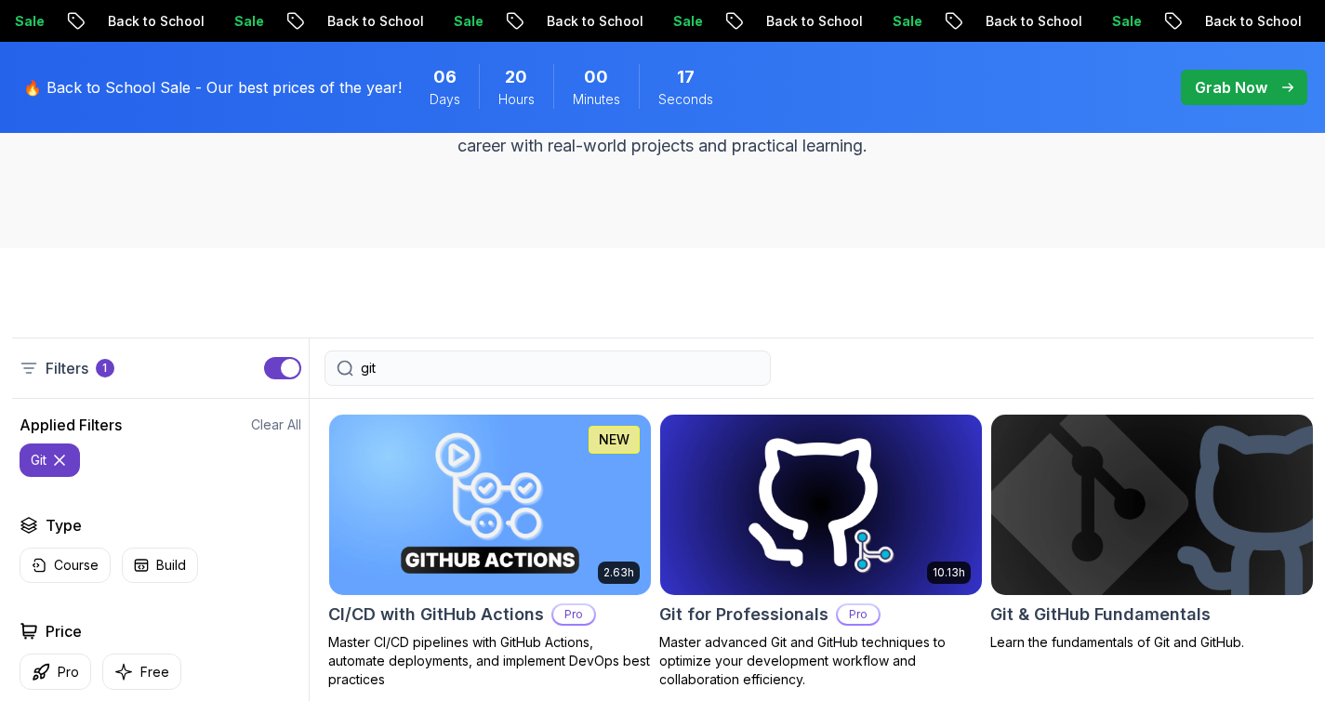
click at [774, 379] on div "git" at bounding box center [548, 368] width 476 height 35
click at [673, 371] on input "git" at bounding box center [560, 368] width 398 height 19
drag, startPoint x: 457, startPoint y: 377, endPoint x: 139, endPoint y: 345, distance: 319.6
click at [137, 345] on div "Filters 1 git" at bounding box center [663, 368] width 1302 height 61
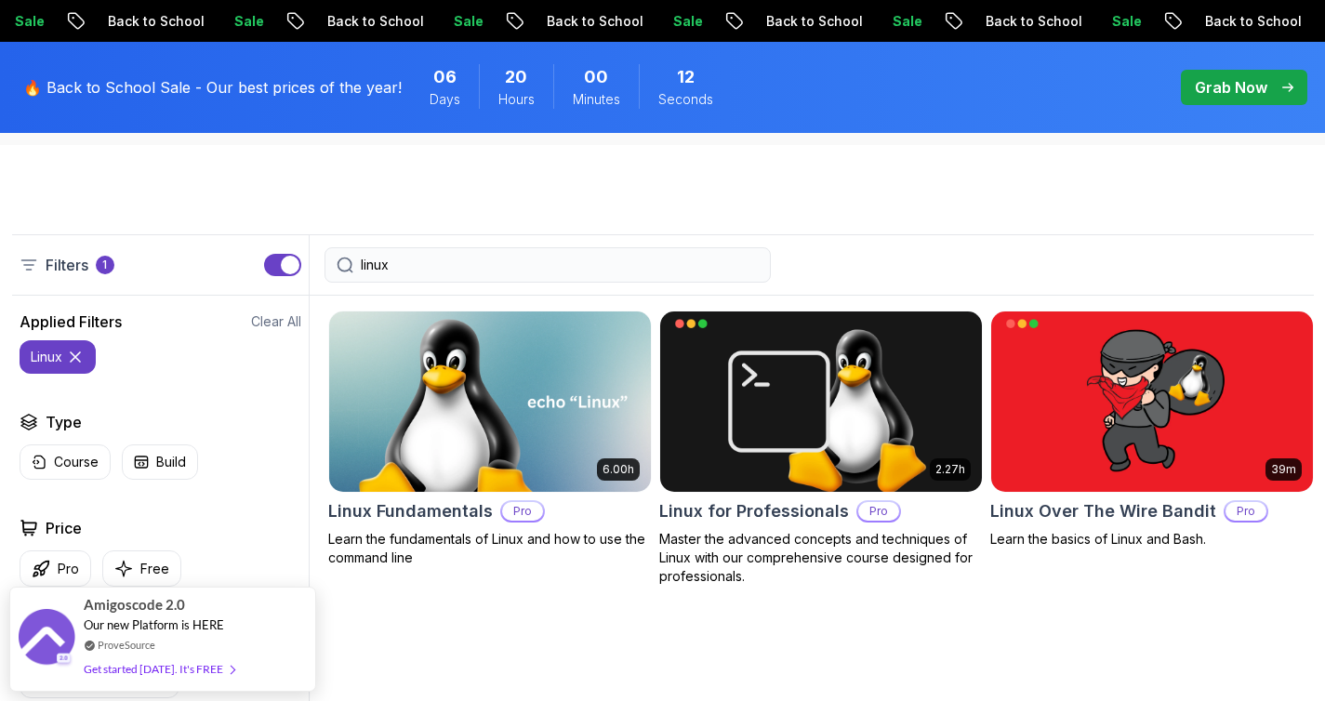
scroll to position [449, 0]
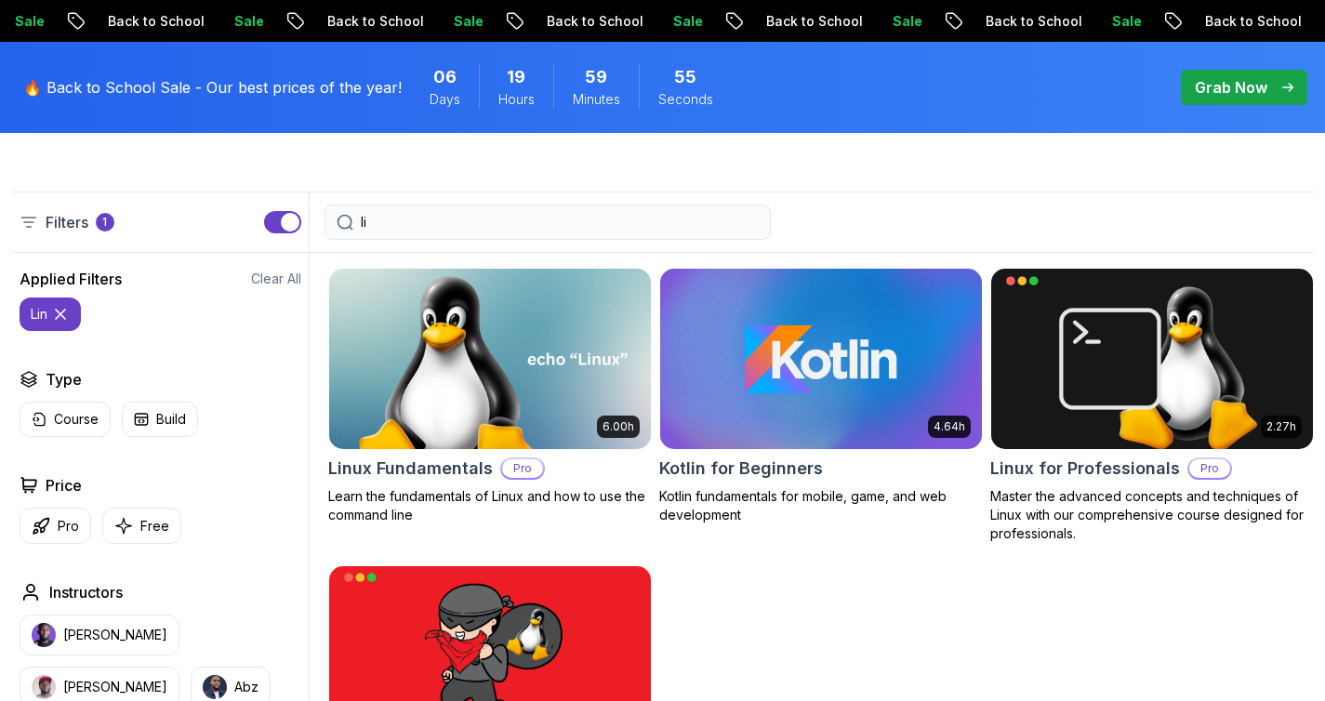
type input "l"
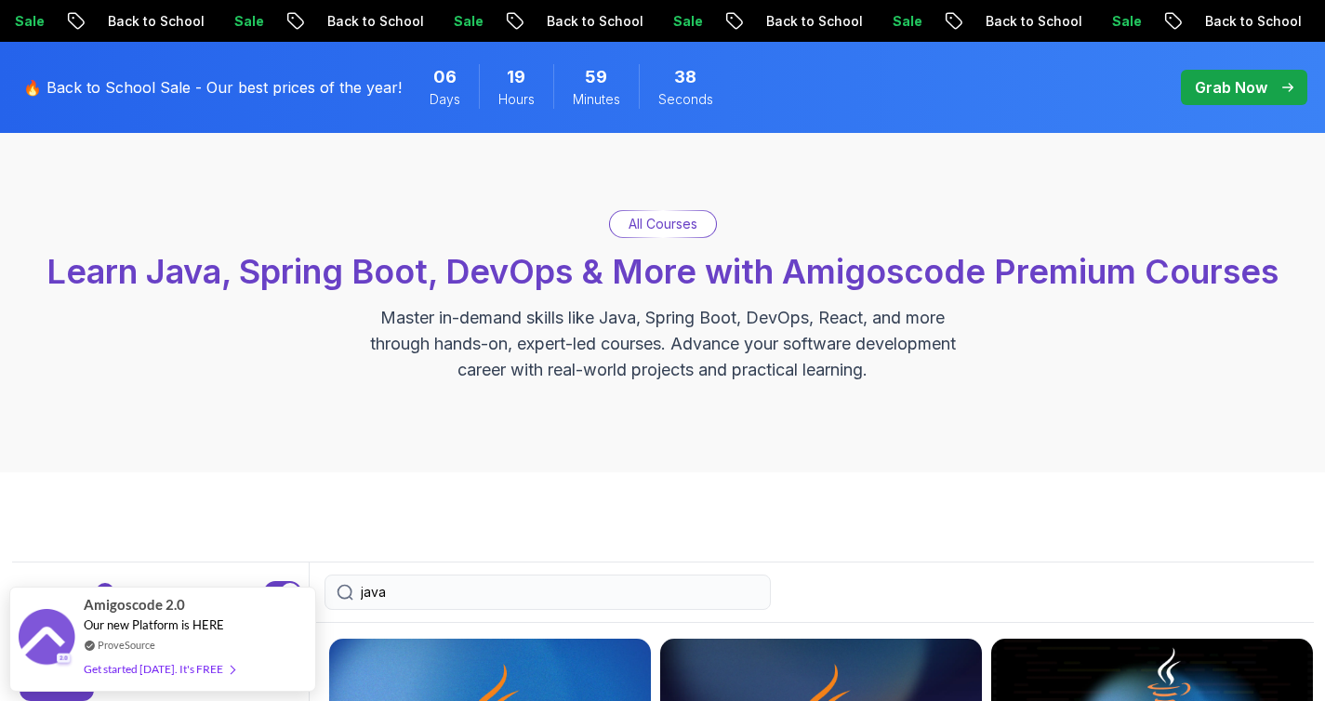
scroll to position [234, 0]
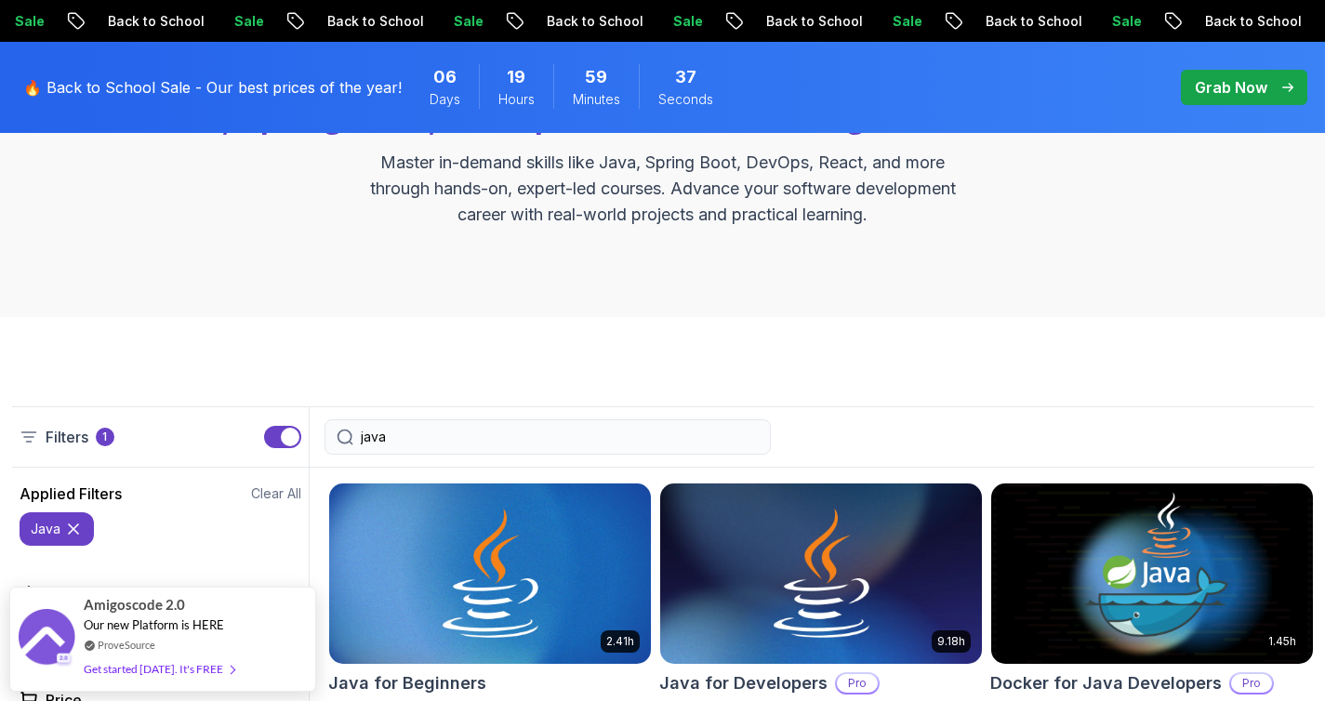
drag, startPoint x: 399, startPoint y: 443, endPoint x: 251, endPoint y: 427, distance: 148.7
click at [252, 427] on div "Filters 1 java" at bounding box center [663, 436] width 1302 height 61
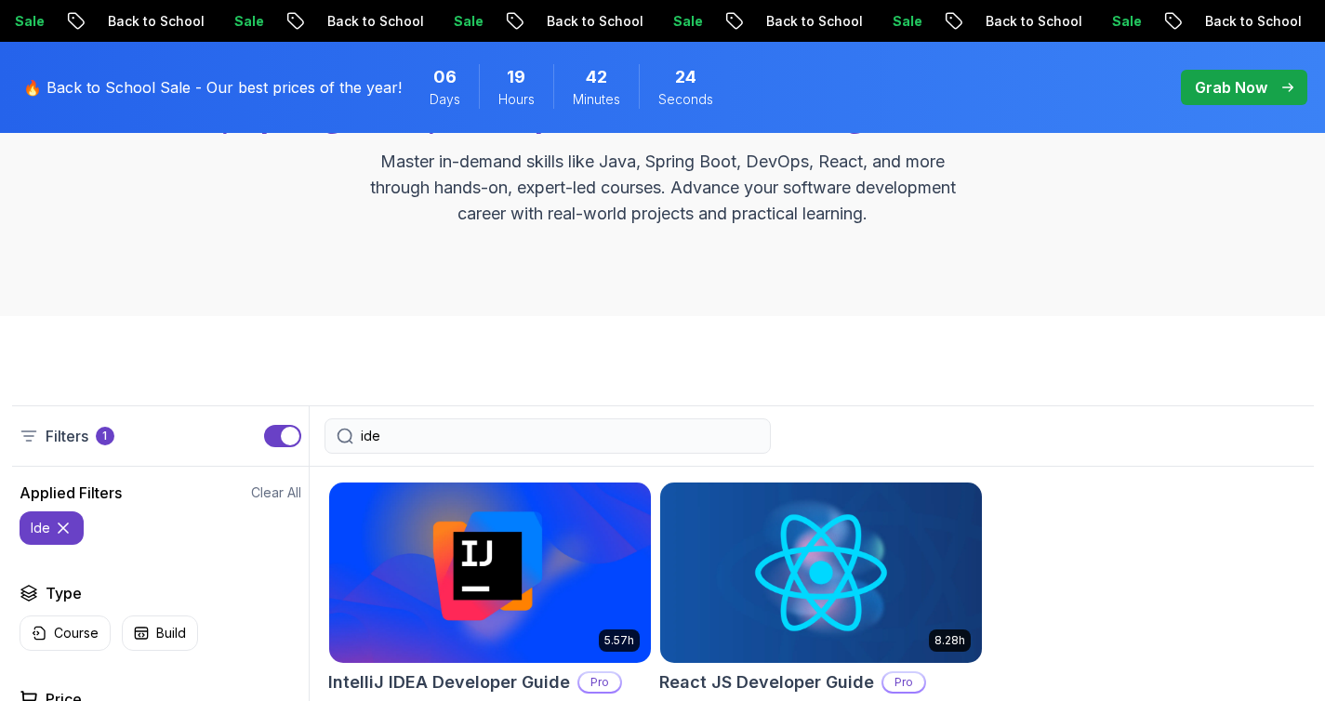
scroll to position [321, 0]
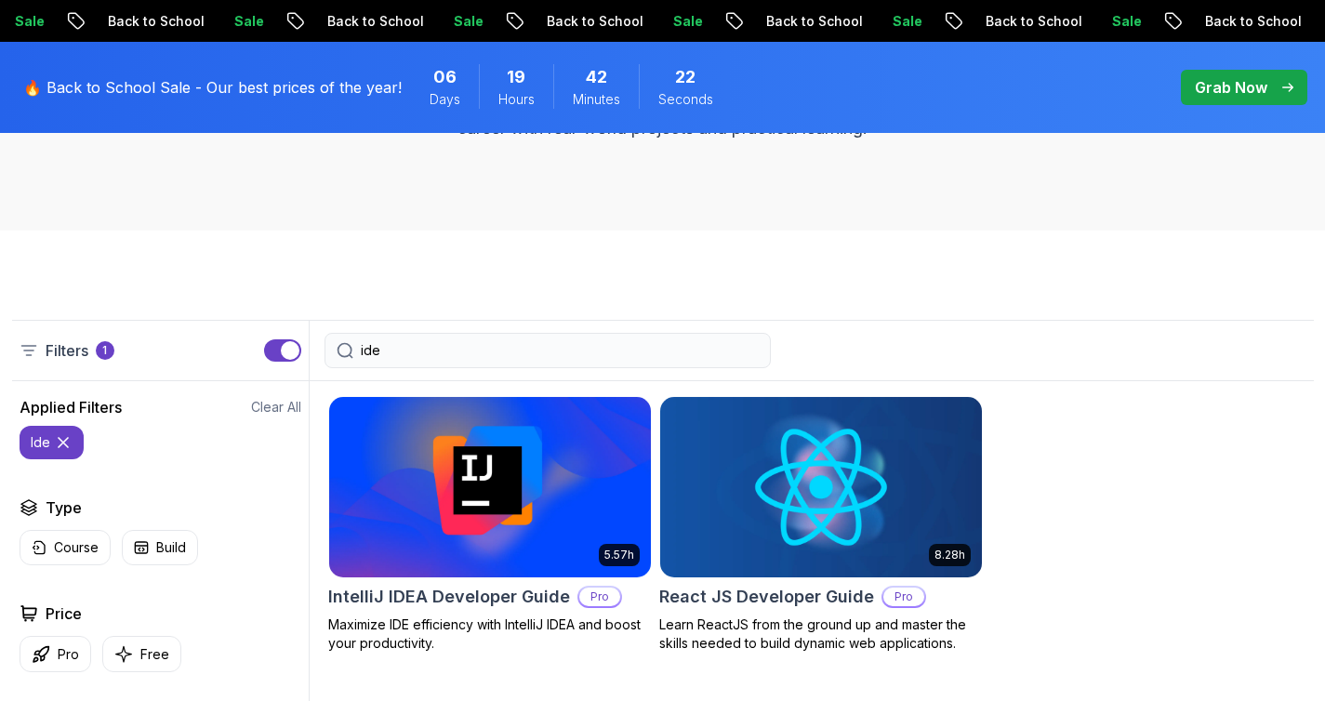
drag, startPoint x: 384, startPoint y: 348, endPoint x: 327, endPoint y: 347, distance: 56.7
click at [327, 347] on div "ide" at bounding box center [547, 350] width 446 height 35
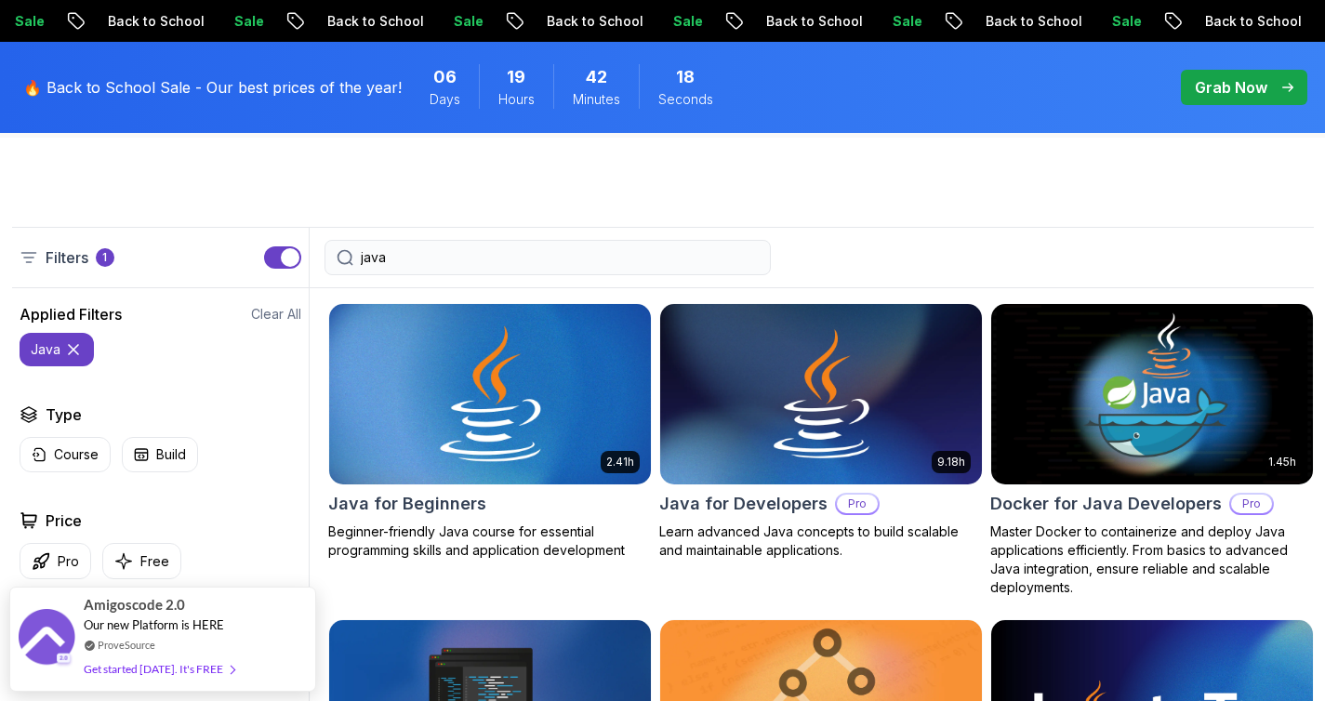
scroll to position [564, 0]
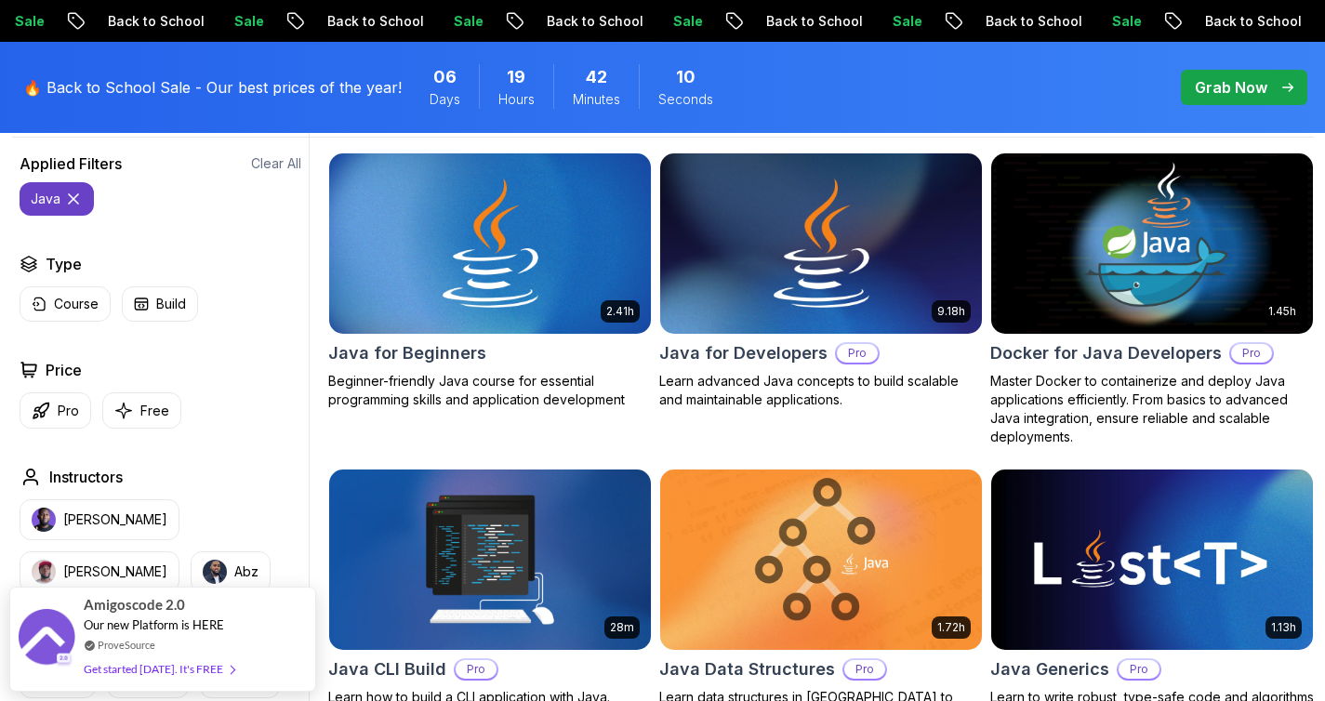
type input "java"
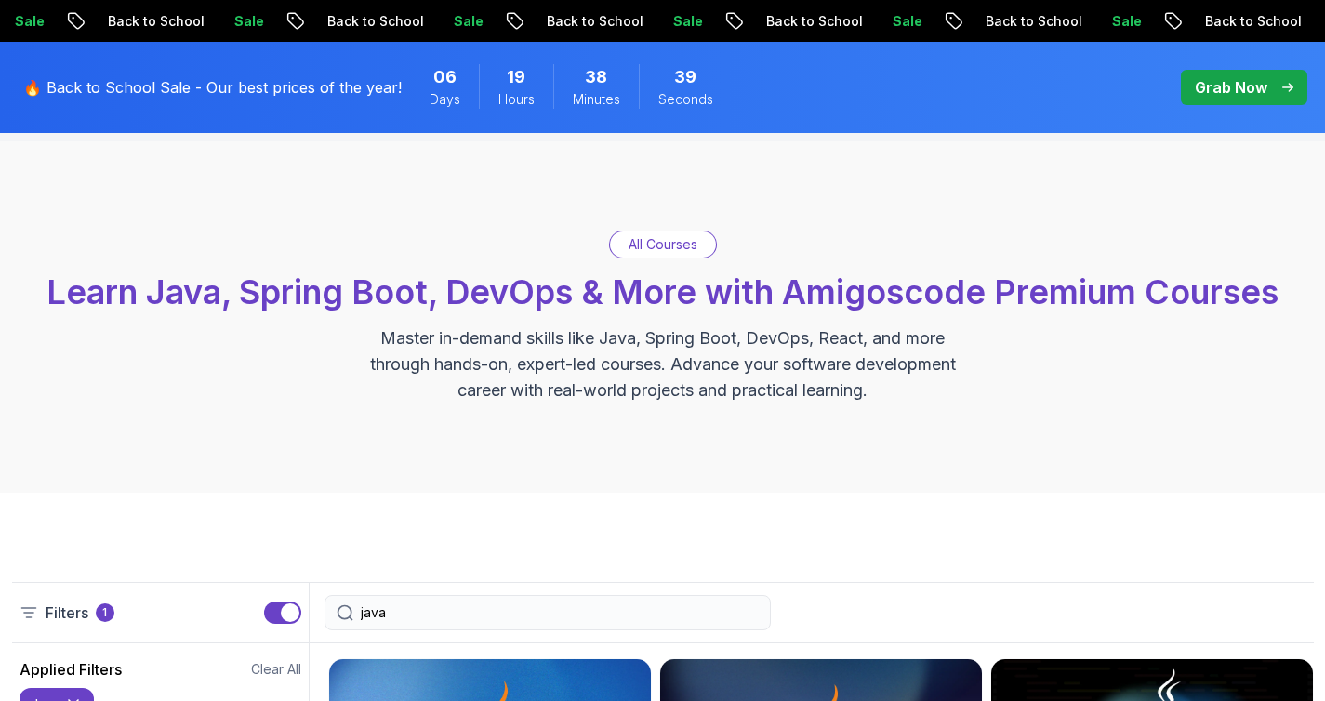
scroll to position [0, 0]
